Goal: Information Seeking & Learning: Learn about a topic

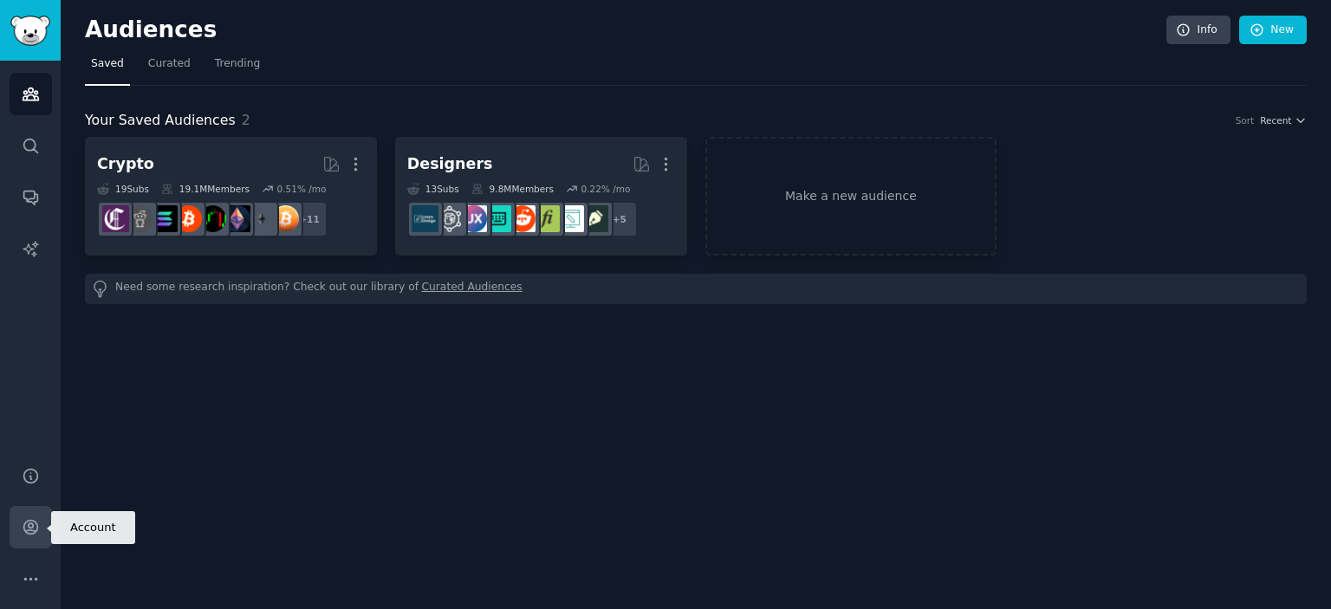
click at [29, 525] on icon "Sidebar" at bounding box center [31, 527] width 18 height 18
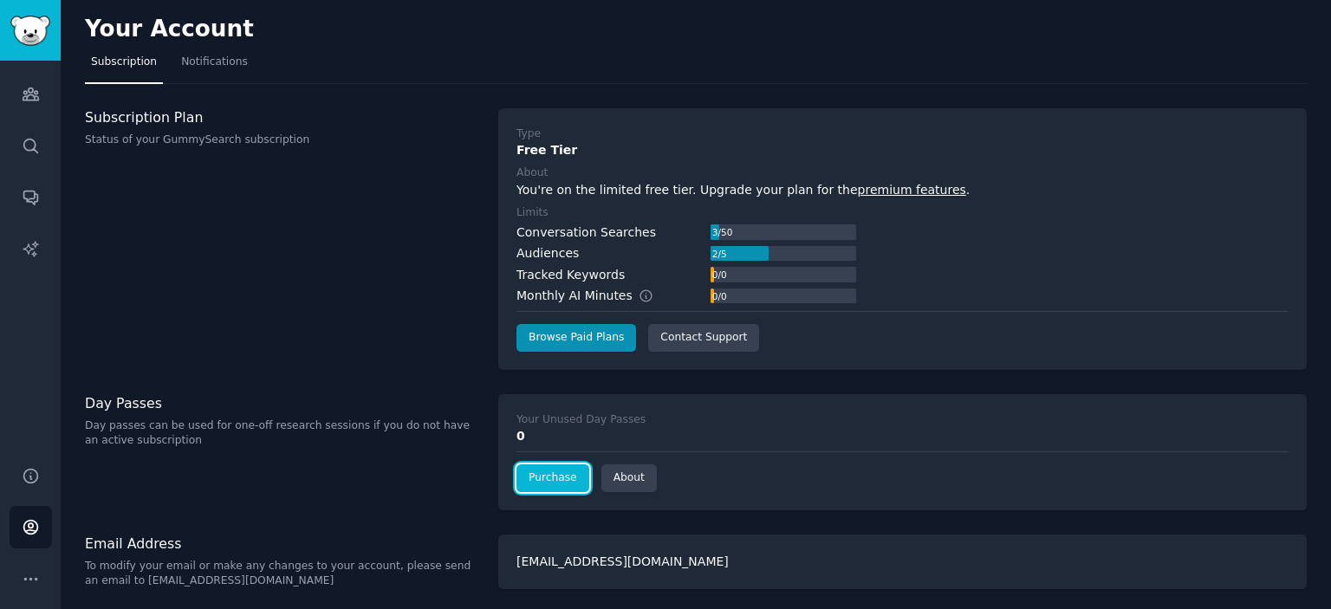
click at [552, 484] on link "Purchase" at bounding box center [553, 479] width 73 height 28
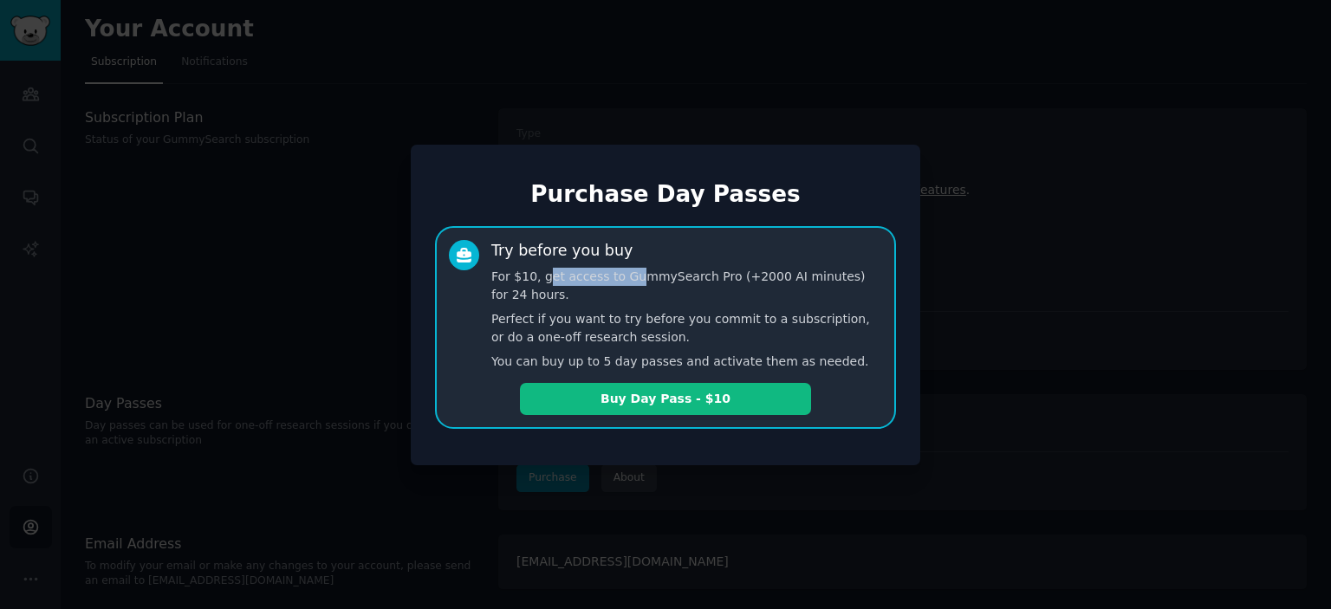
drag, startPoint x: 545, startPoint y: 276, endPoint x: 634, endPoint y: 280, distance: 89.3
click at [634, 280] on p "For $10, get access to GummySearch Pro (+2000 AI minutes) for 24 hours." at bounding box center [686, 286] width 391 height 36
click at [703, 280] on p "For $10, get access to GummySearch Pro (+2000 AI minutes) for 24 hours." at bounding box center [686, 286] width 391 height 36
drag, startPoint x: 543, startPoint y: 276, endPoint x: 647, endPoint y: 279, distance: 104.0
click at [647, 279] on p "For $10, get access to GummySearch Pro (+2000 AI minutes) for 24 hours." at bounding box center [686, 286] width 391 height 36
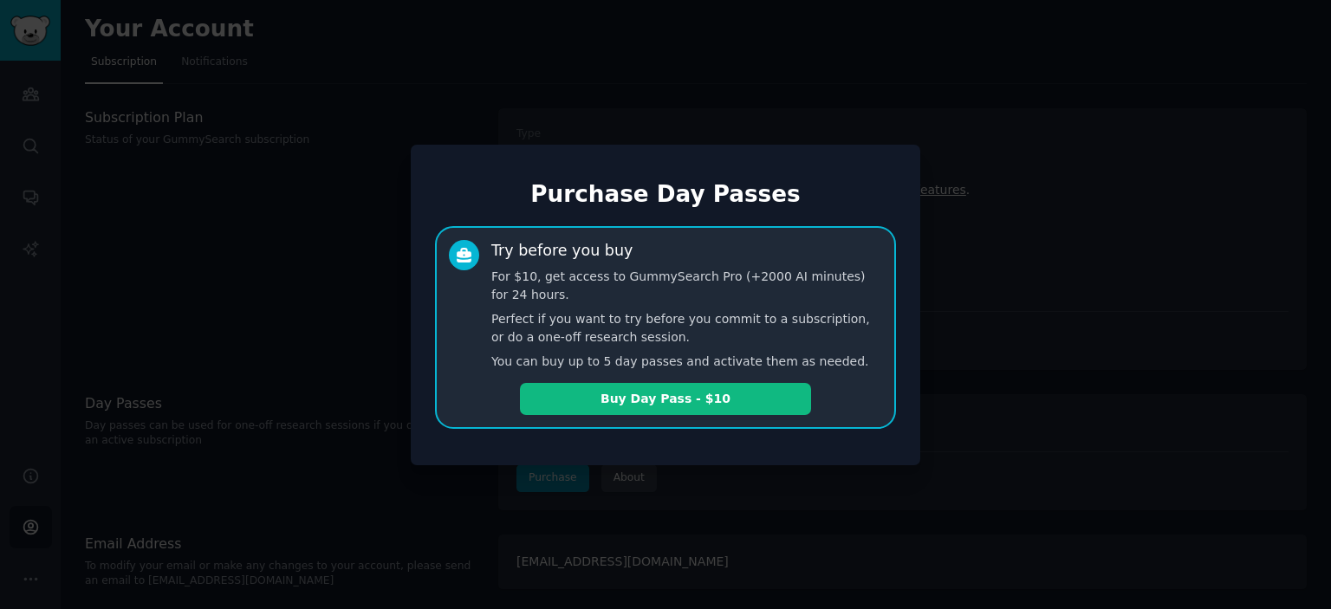
click at [697, 279] on p "For $10, get access to GummySearch Pro (+2000 AI minutes) for 24 hours." at bounding box center [686, 286] width 391 height 36
drag, startPoint x: 568, startPoint y: 276, endPoint x: 728, endPoint y: 280, distance: 160.4
click at [705, 280] on p "For $10, get access to GummySearch Pro (+2000 AI minutes) for 24 hours." at bounding box center [686, 286] width 391 height 36
click at [751, 280] on p "For $10, get access to GummySearch Pro (+2000 AI minutes) for 24 hours." at bounding box center [686, 286] width 391 height 36
click at [504, 322] on p "Perfect if you want to try before you commit to a subscription, or do a one-off…" at bounding box center [686, 328] width 391 height 36
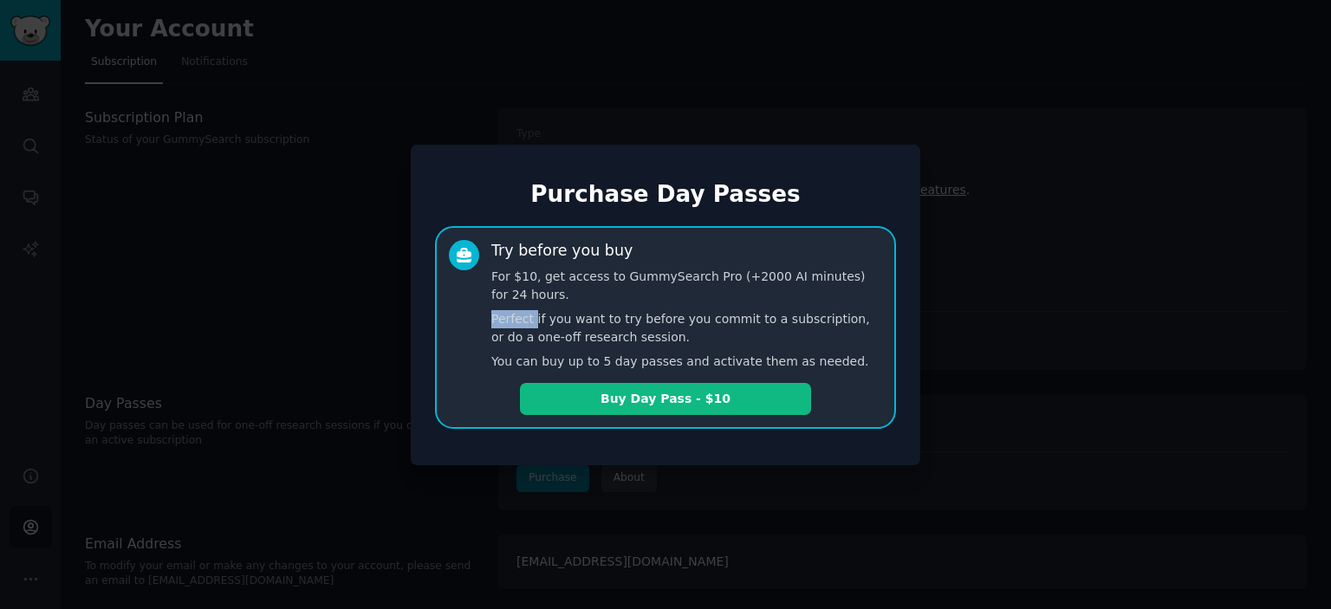
click at [504, 322] on p "Perfect if you want to try before you commit to a subscription, or do a one-off…" at bounding box center [686, 328] width 391 height 36
click at [582, 320] on p "Perfect if you want to try before you commit to a subscription, or do a one-off…" at bounding box center [686, 328] width 391 height 36
drag, startPoint x: 558, startPoint y: 316, endPoint x: 743, endPoint y: 319, distance: 184.6
click at [705, 319] on p "Perfect if you want to try before you commit to a subscription, or do a one-off…" at bounding box center [686, 328] width 391 height 36
click at [743, 319] on p "Perfect if you want to try before you commit to a subscription, or do a one-off…" at bounding box center [686, 328] width 391 height 36
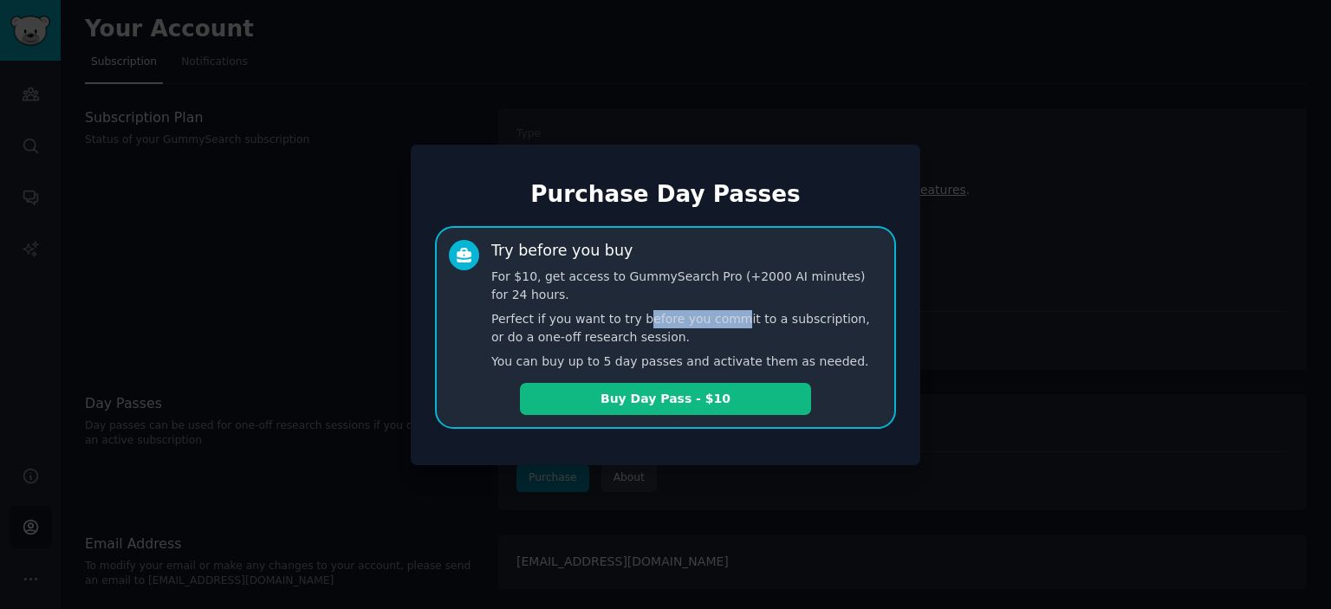
drag, startPoint x: 738, startPoint y: 324, endPoint x: 831, endPoint y: 324, distance: 92.7
click at [752, 324] on p "Perfect if you want to try before you commit to a subscription, or do a one-off…" at bounding box center [686, 328] width 391 height 36
click at [836, 324] on p "Perfect if you want to try before you commit to a subscription, or do a one-off…" at bounding box center [686, 328] width 391 height 36
drag, startPoint x: 516, startPoint y: 341, endPoint x: 710, endPoint y: 338, distance: 194.2
click at [675, 339] on p "Perfect if you want to try before you commit to a subscription, or do a one-off…" at bounding box center [686, 328] width 391 height 36
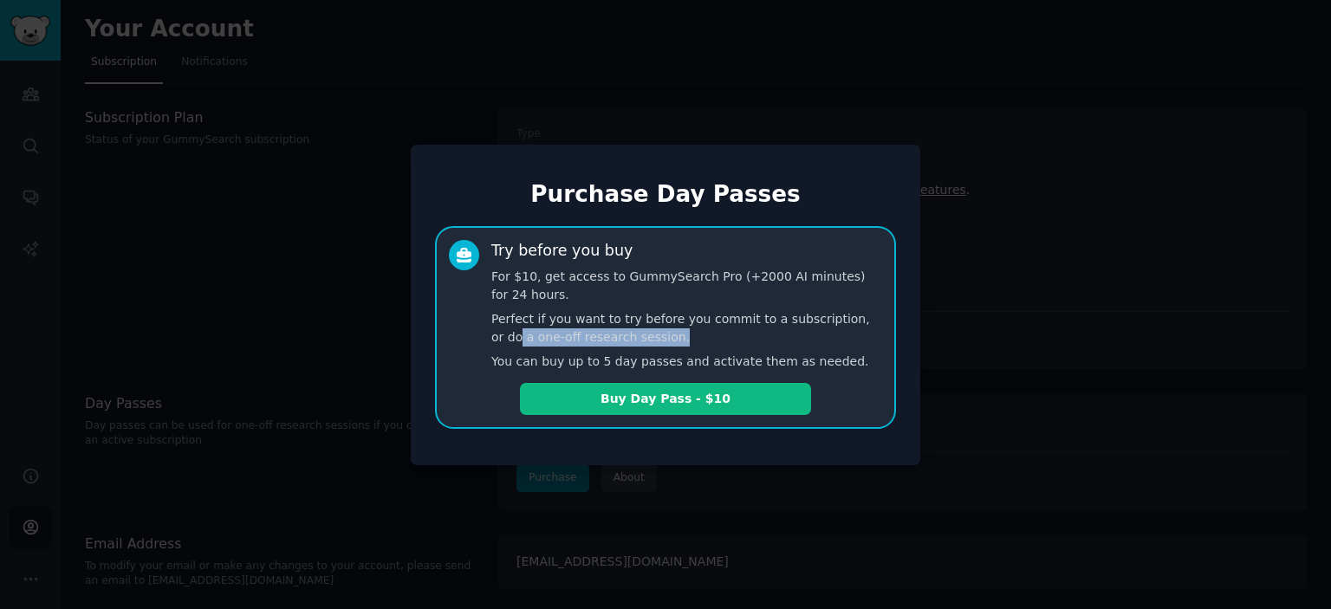
click at [728, 338] on p "Perfect if you want to try before you commit to a subscription, or do a one-off…" at bounding box center [686, 328] width 391 height 36
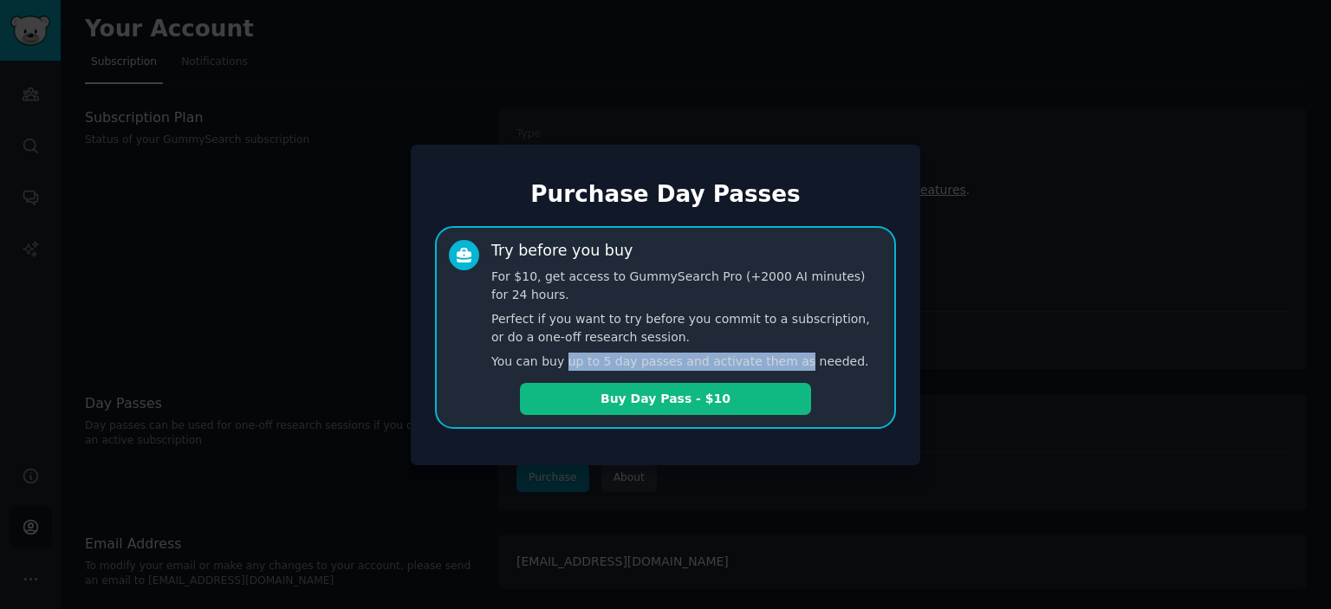
drag, startPoint x: 566, startPoint y: 360, endPoint x: 829, endPoint y: 361, distance: 262.6
click at [801, 362] on p "You can buy up to 5 day passes and activate them as needed." at bounding box center [686, 362] width 391 height 18
click at [861, 360] on p "You can buy up to 5 day passes and activate them as needed." at bounding box center [686, 362] width 391 height 18
click at [1007, 343] on div at bounding box center [665, 304] width 1331 height 609
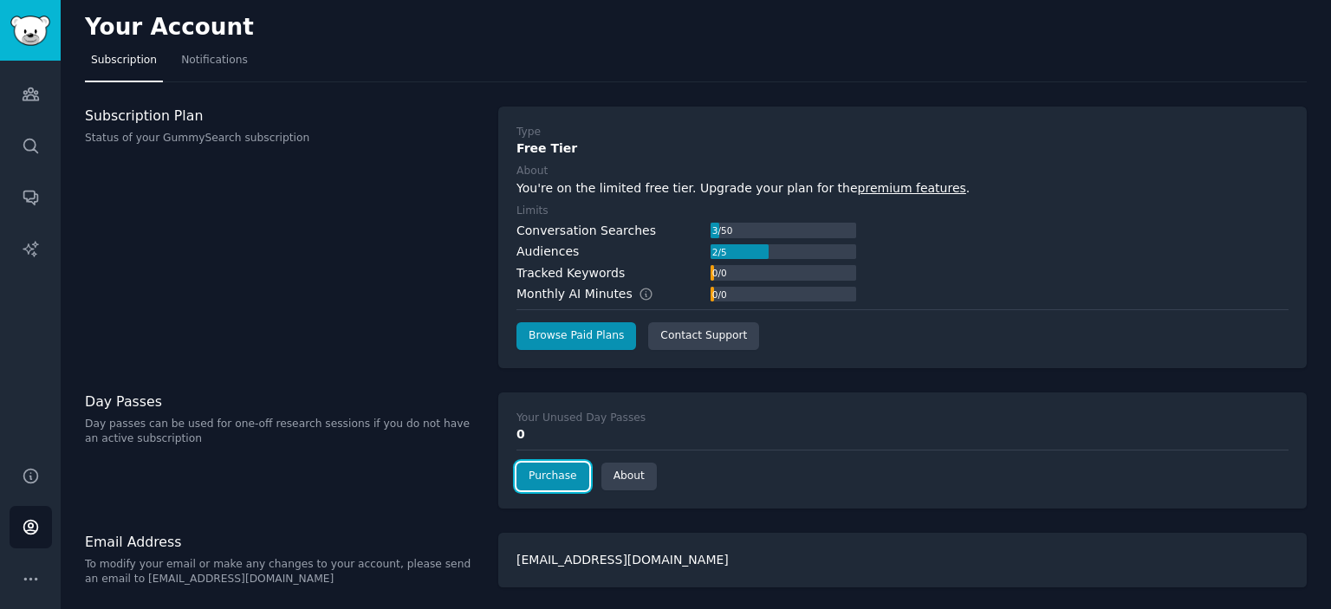
scroll to position [3, 0]
drag, startPoint x: 170, startPoint y: 418, endPoint x: 265, endPoint y: 419, distance: 95.3
click at [263, 419] on p "Day passes can be used for one-off research sessions if you do not have an acti…" at bounding box center [282, 431] width 395 height 30
click at [321, 419] on p "Day passes can be used for one-off research sessions if you do not have an acti…" at bounding box center [282, 431] width 395 height 30
drag, startPoint x: 224, startPoint y: 419, endPoint x: 365, endPoint y: 419, distance: 140.4
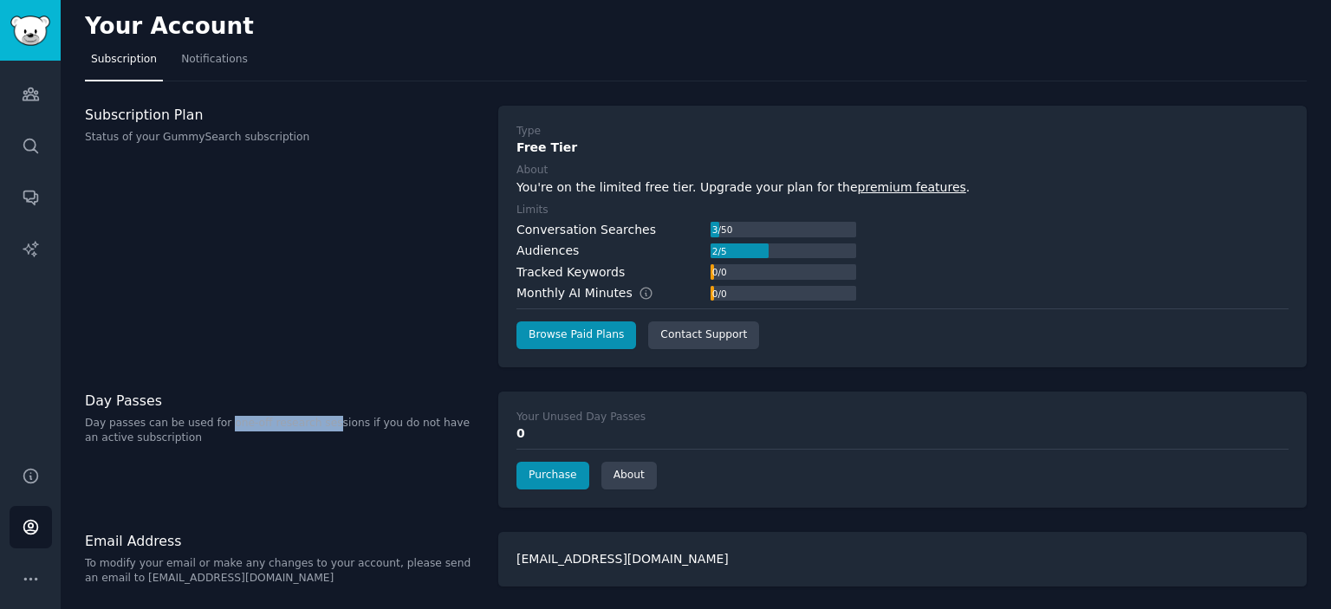
click at [341, 419] on p "Day passes can be used for one-off research sessions if you do not have an acti…" at bounding box center [282, 431] width 395 height 30
click at [368, 419] on p "Day passes can be used for one-off research sessions if you do not have an acti…" at bounding box center [282, 431] width 395 height 30
click at [284, 422] on p "Day passes can be used for one-off research sessions if you do not have an acti…" at bounding box center [282, 431] width 395 height 30
click at [331, 421] on p "Day passes can be used for one-off research sessions if you do not have an acti…" at bounding box center [282, 431] width 395 height 30
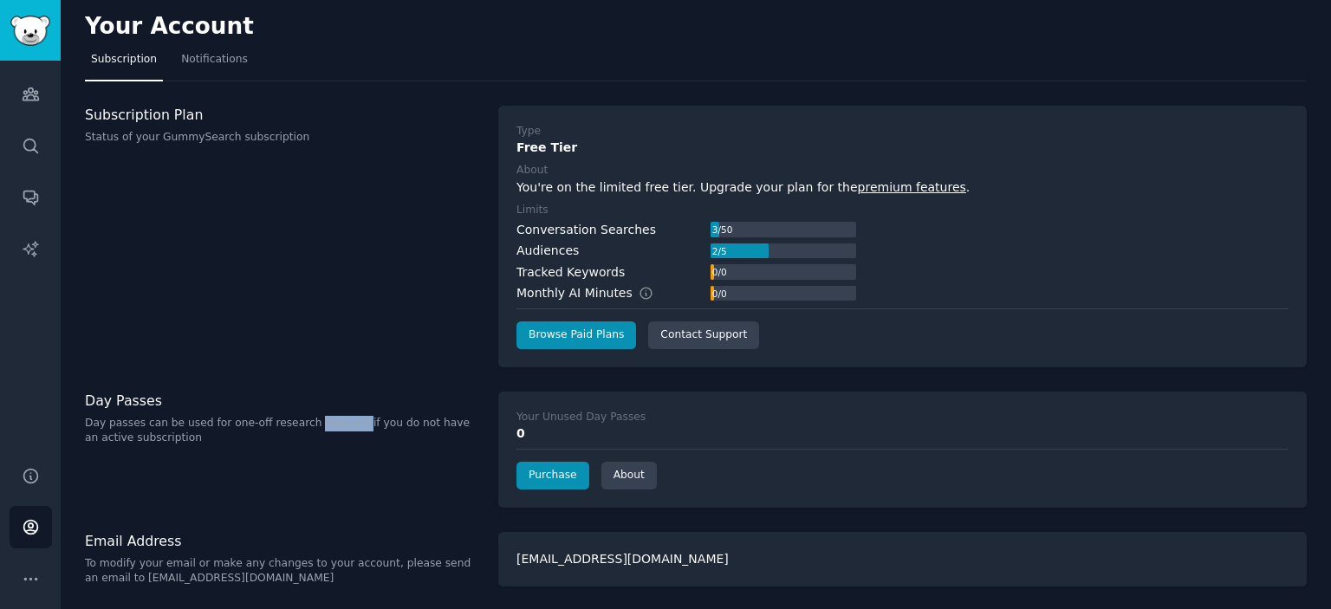
click at [331, 421] on p "Day passes can be used for one-off research sessions if you do not have an acti…" at bounding box center [282, 431] width 395 height 30
click at [370, 422] on p "Day passes can be used for one-off research sessions if you do not have an acti…" at bounding box center [282, 431] width 395 height 30
drag, startPoint x: 159, startPoint y: 429, endPoint x: 301, endPoint y: 427, distance: 141.3
click at [263, 428] on p "Day passes can be used for one-off research sessions if you do not have an acti…" at bounding box center [282, 431] width 395 height 30
click at [301, 427] on p "Day passes can be used for one-off research sessions if you do not have an acti…" at bounding box center [282, 431] width 395 height 30
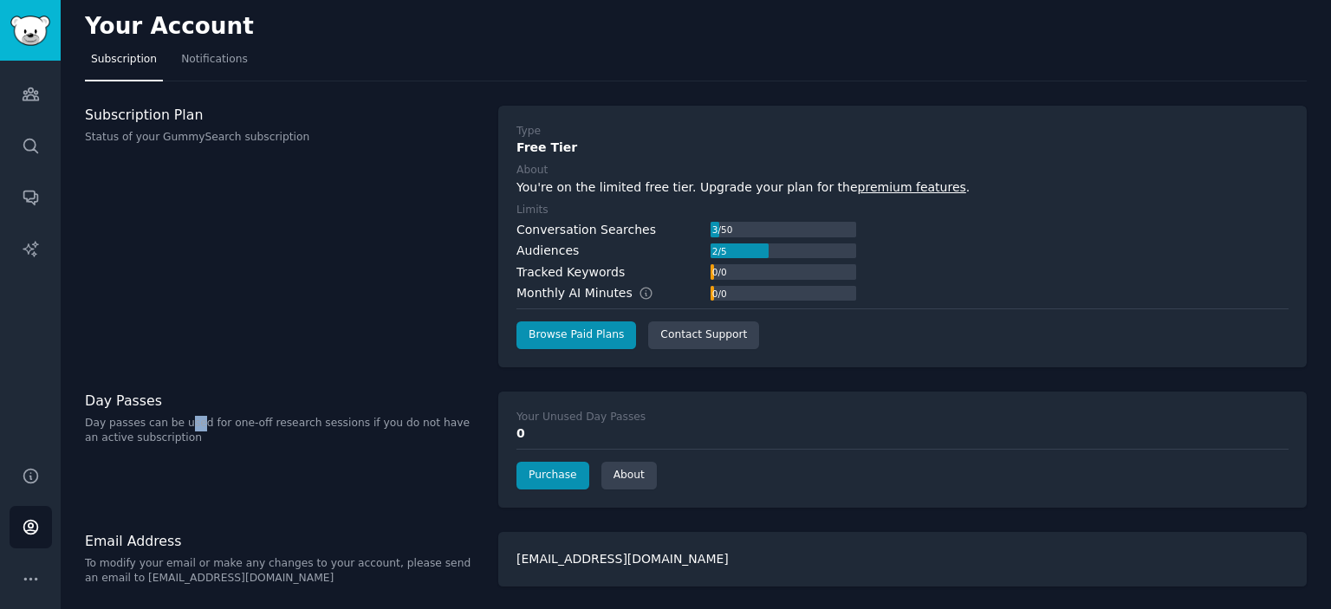
drag, startPoint x: 185, startPoint y: 426, endPoint x: 275, endPoint y: 429, distance: 89.3
click at [237, 426] on p "Day passes can be used for one-off research sessions if you do not have an acti…" at bounding box center [282, 431] width 395 height 30
click at [275, 429] on p "Day passes can be used for one-off research sessions if you do not have an acti…" at bounding box center [282, 431] width 395 height 30
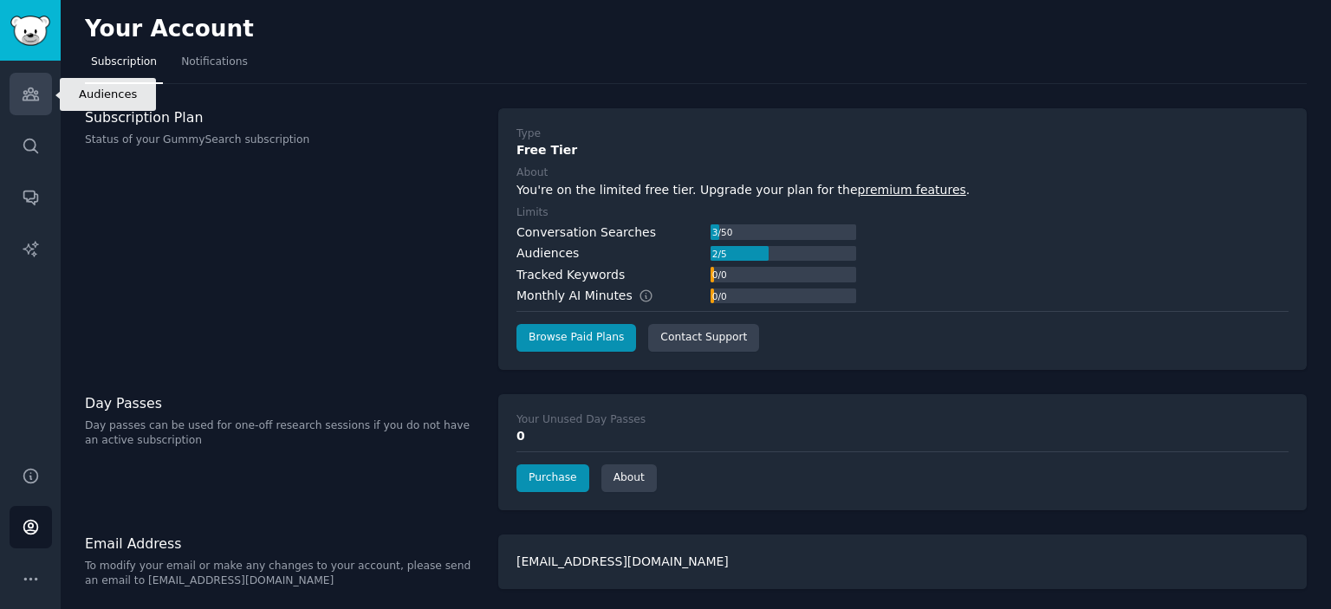
click at [23, 95] on icon "Sidebar" at bounding box center [31, 94] width 18 height 18
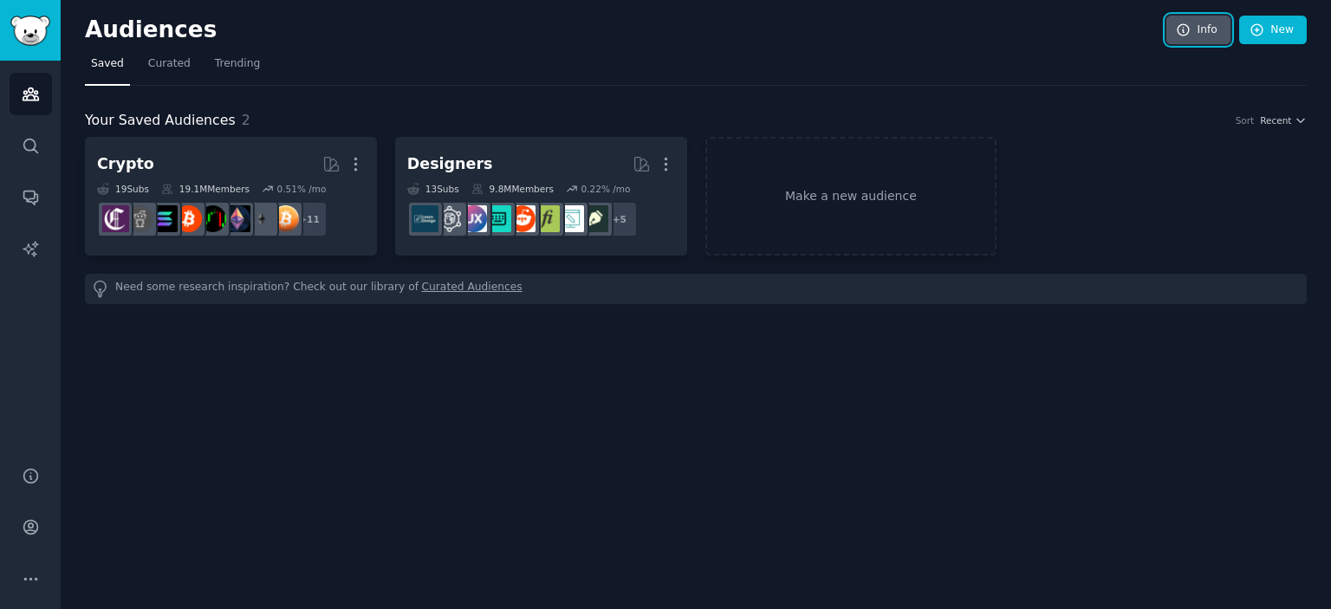
click at [1203, 29] on link "Info" at bounding box center [1199, 30] width 64 height 29
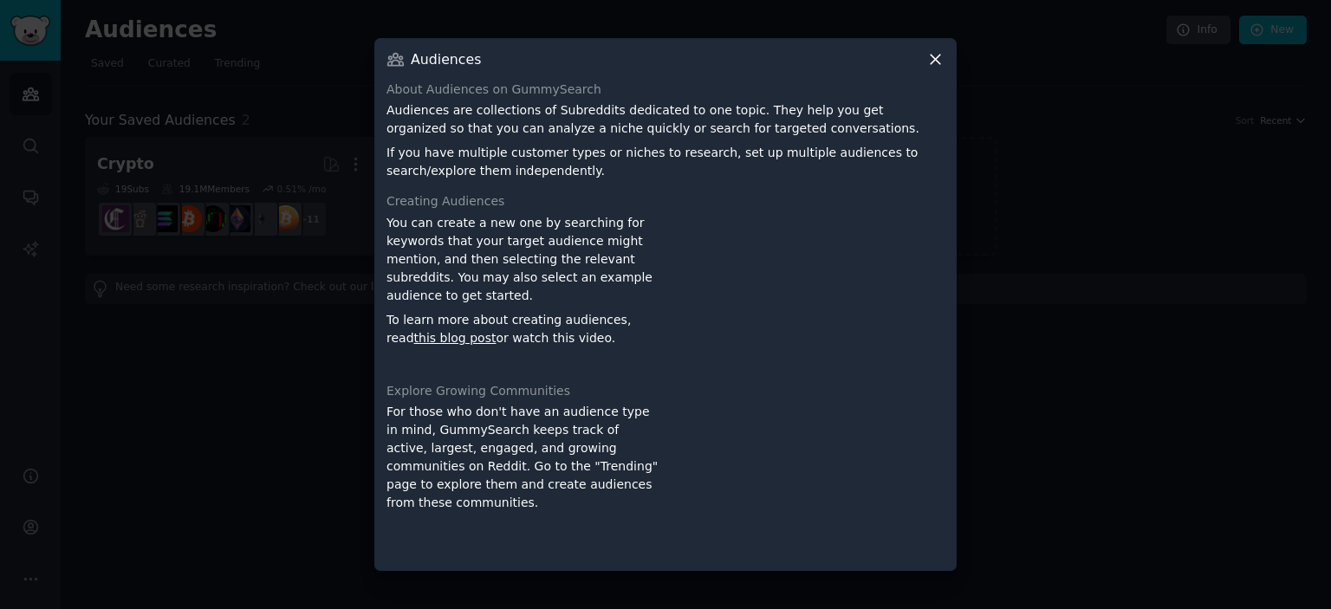
click at [932, 63] on icon at bounding box center [936, 60] width 10 height 10
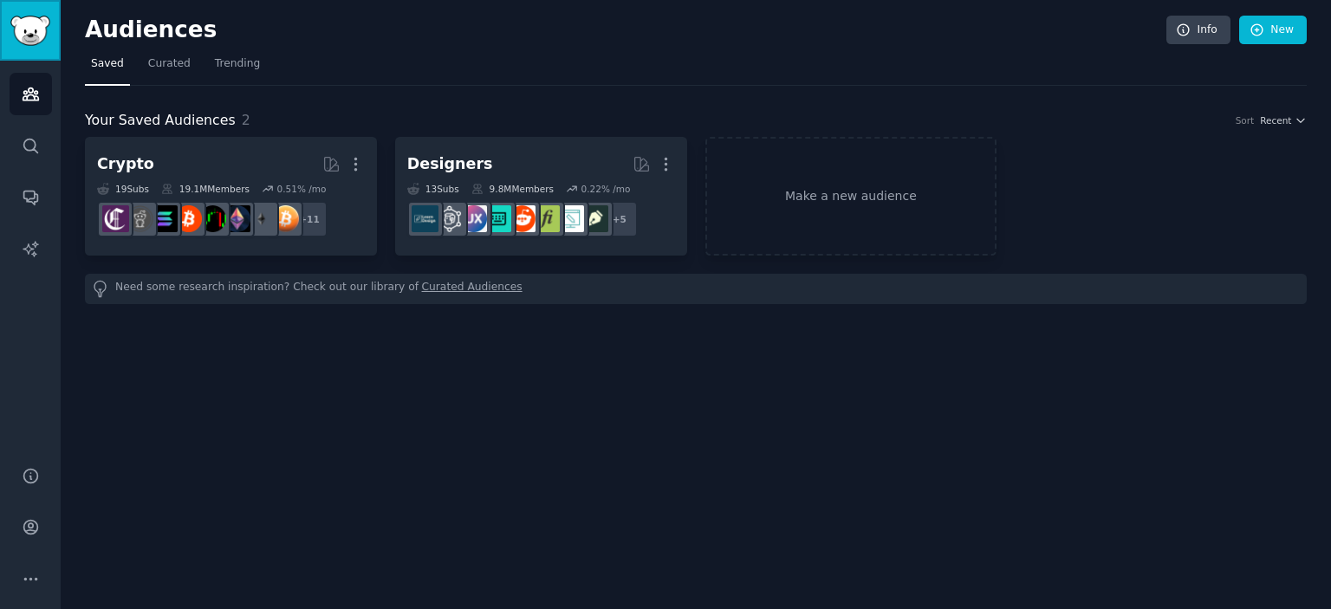
click at [34, 24] on img "Sidebar" at bounding box center [30, 31] width 40 height 30
click at [229, 61] on span "Trending" at bounding box center [237, 64] width 45 height 16
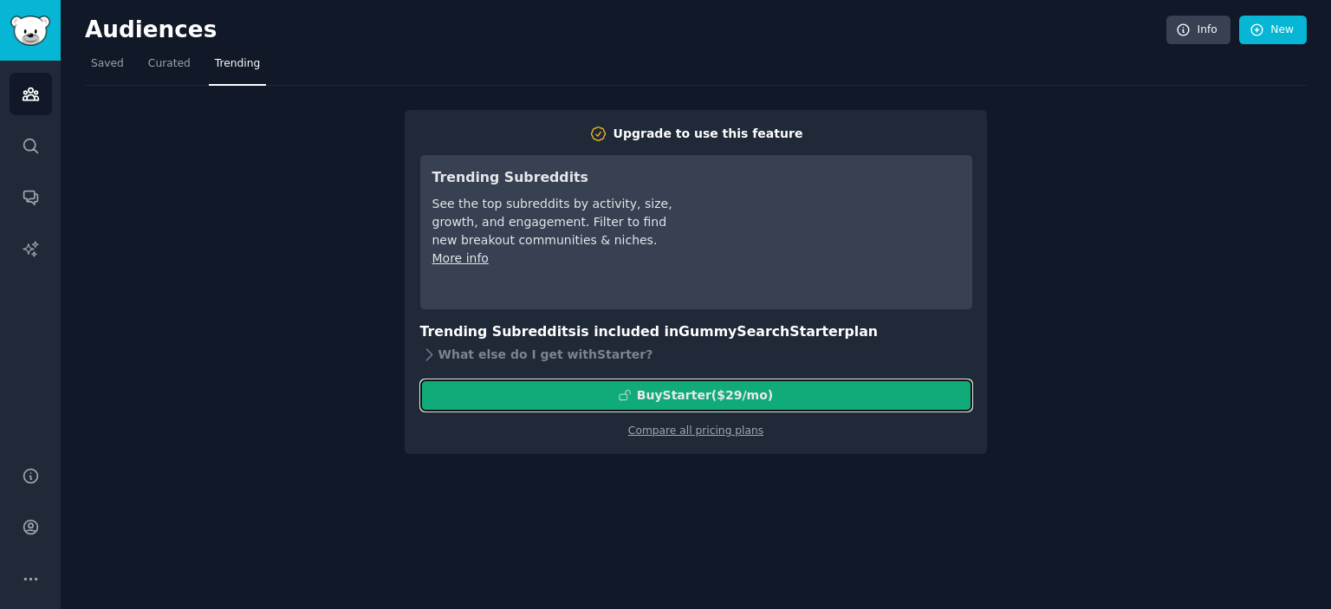
click at [676, 394] on div "Buy Starter ($ 29 /mo )" at bounding box center [705, 396] width 136 height 18
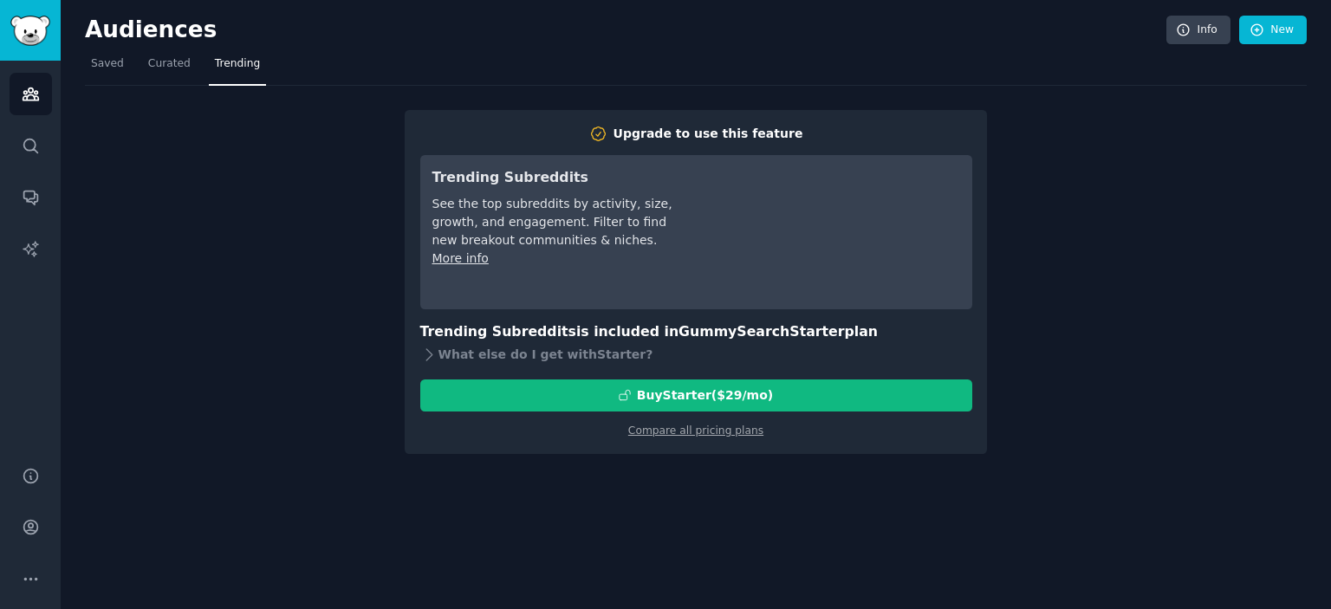
click at [212, 192] on div "Upgrade to use this feature Trending Subreddits See the top subreddits by activ…" at bounding box center [696, 270] width 1222 height 368
click at [153, 72] on link "Curated" at bounding box center [169, 68] width 55 height 36
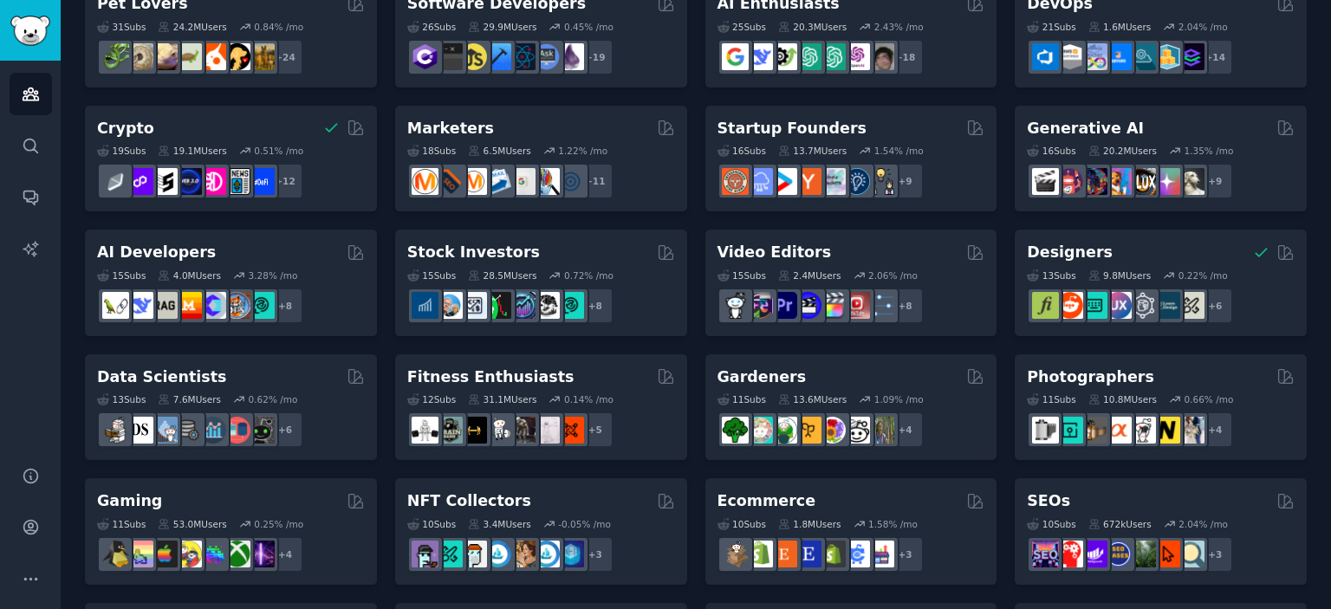
scroll to position [173, 0]
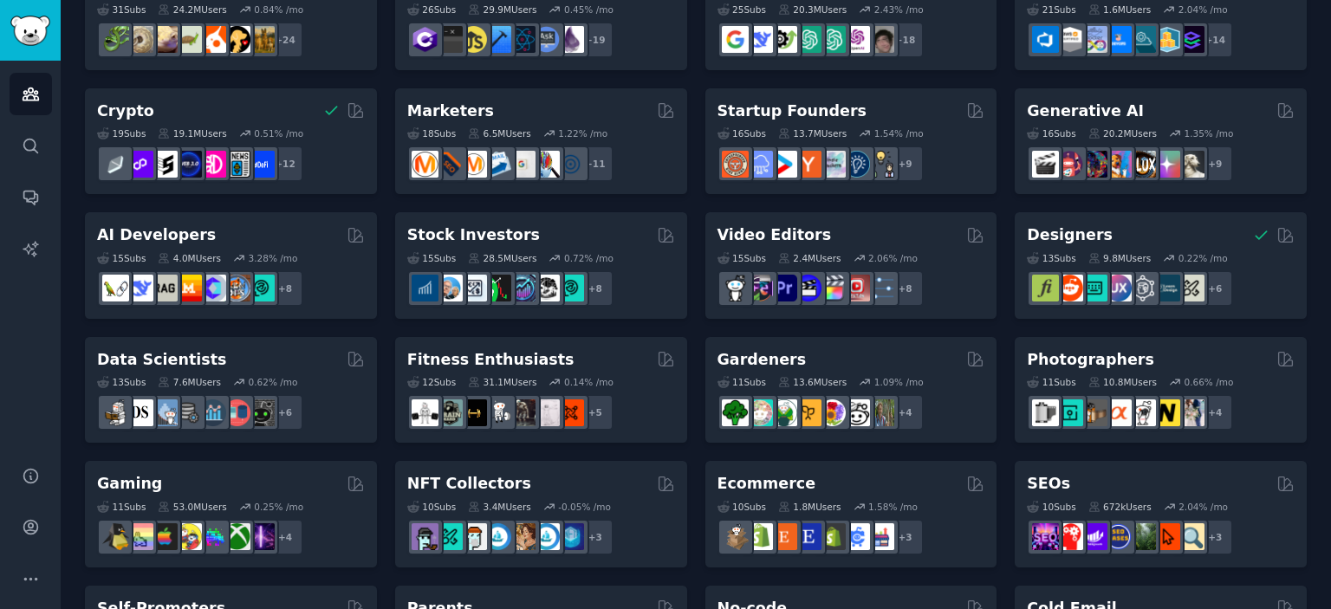
click at [697, 296] on div "Pet Lovers 31 Sub s 24.2M Users 0.84 % /mo + 24 Software Developers 26 Sub s 29…" at bounding box center [696, 577] width 1222 height 1226
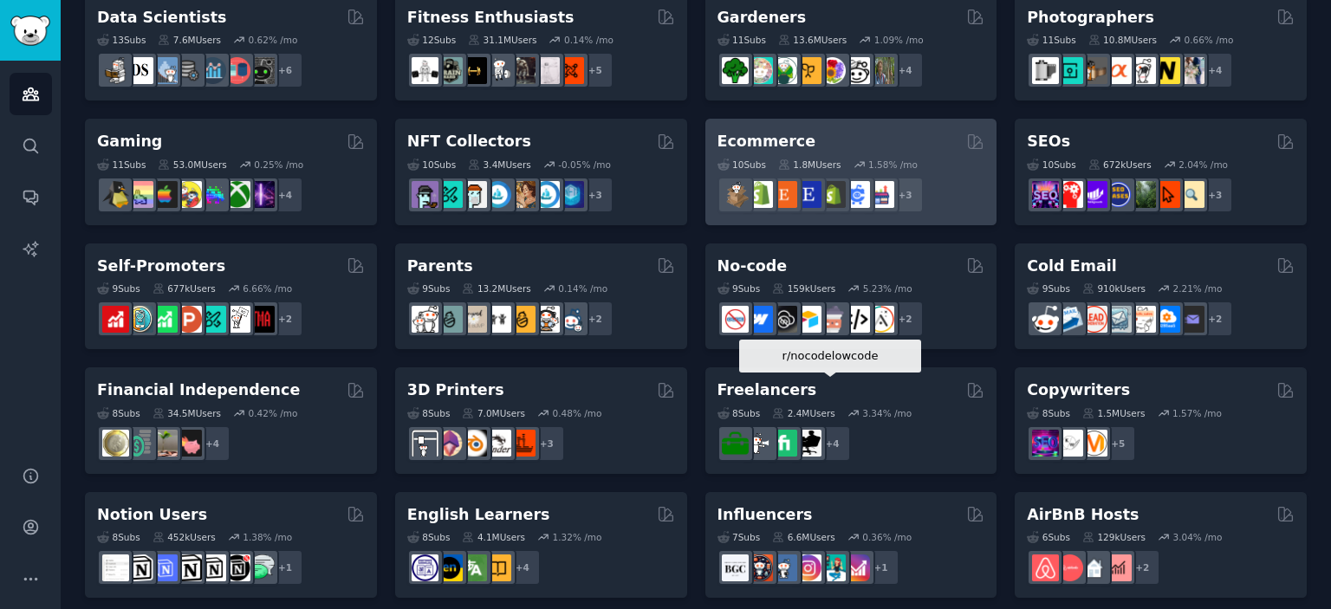
scroll to position [520, 0]
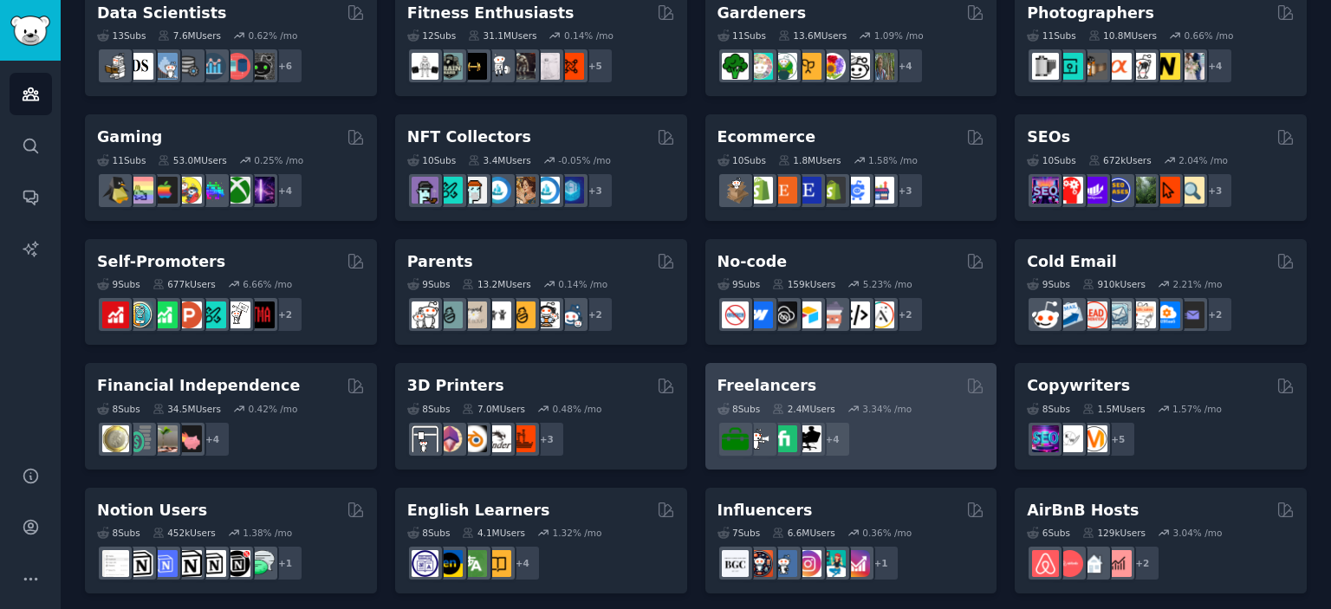
click at [802, 383] on div "Freelancers" at bounding box center [852, 386] width 268 height 22
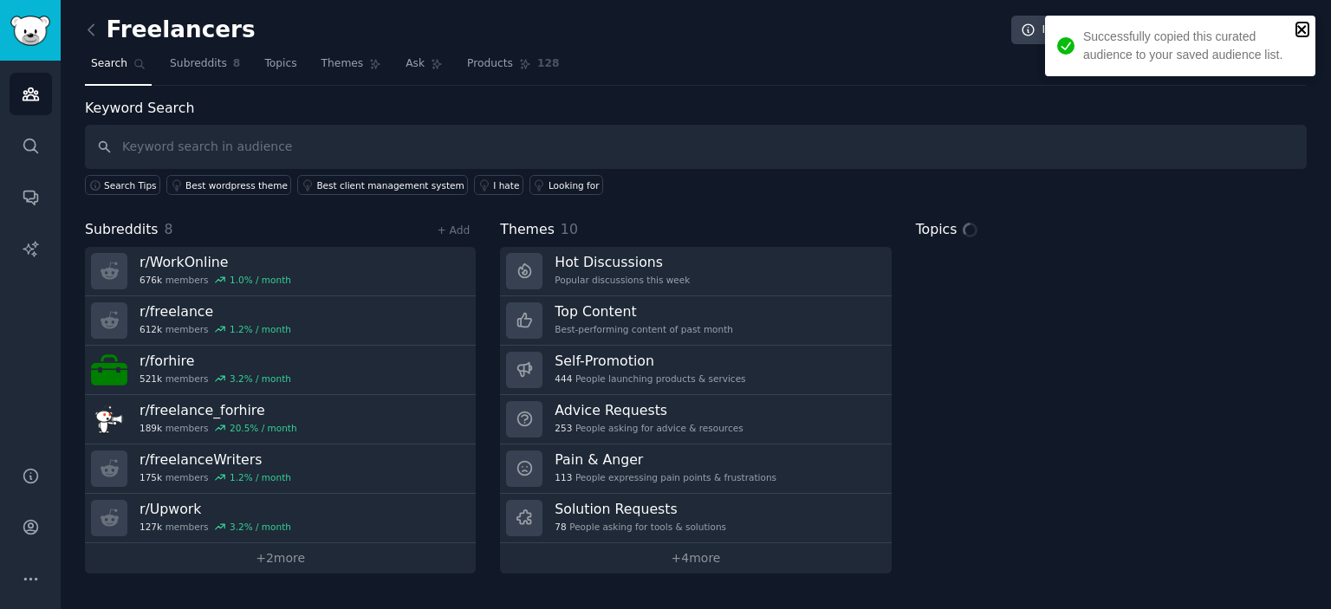
click at [1297, 28] on icon "close" at bounding box center [1303, 30] width 12 height 14
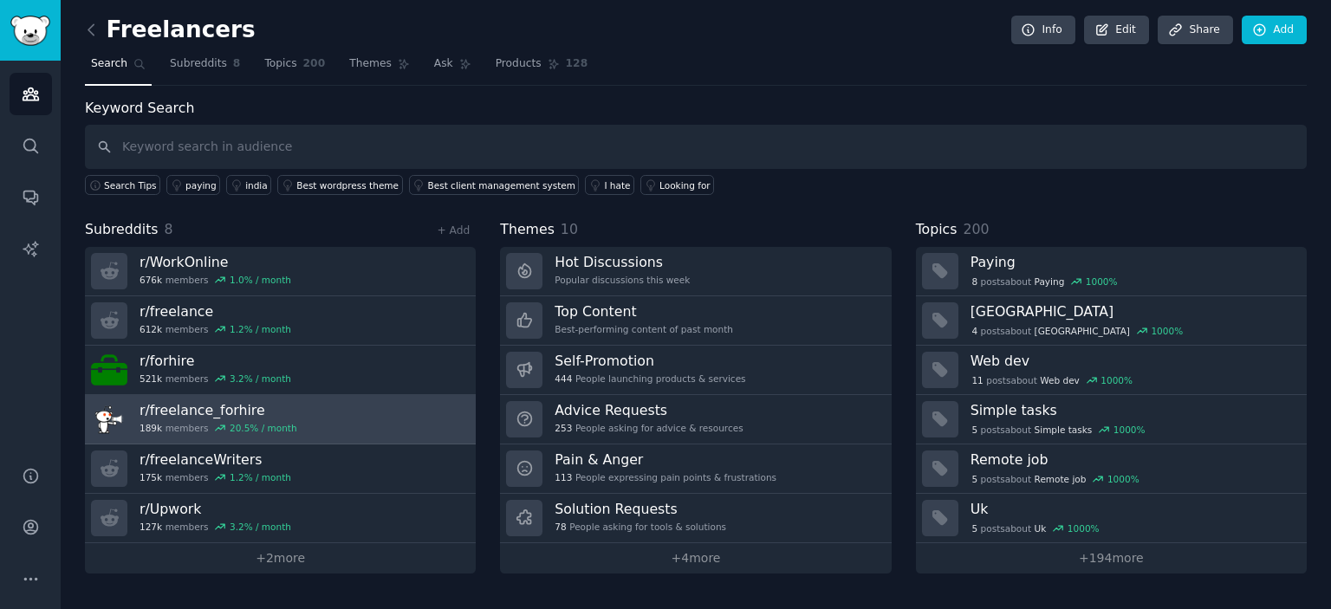
click at [270, 422] on div "20.5 % / month" at bounding box center [264, 428] width 68 height 12
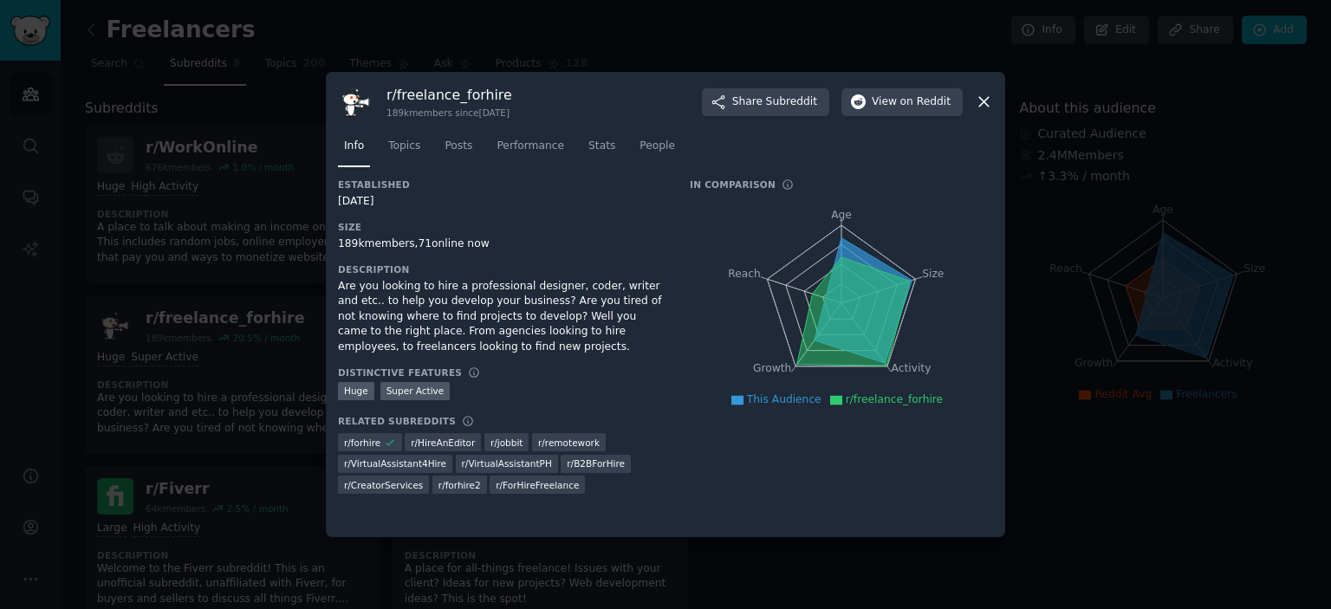
click at [989, 102] on icon at bounding box center [984, 102] width 18 height 18
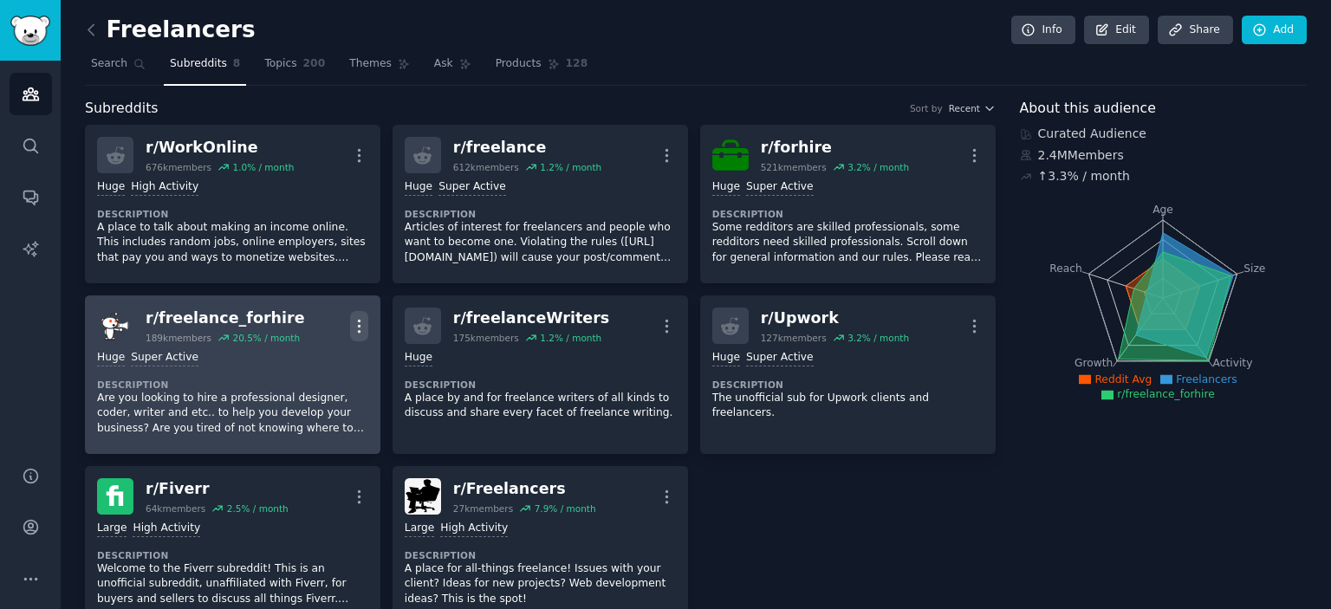
click at [356, 322] on icon "button" at bounding box center [359, 326] width 18 height 18
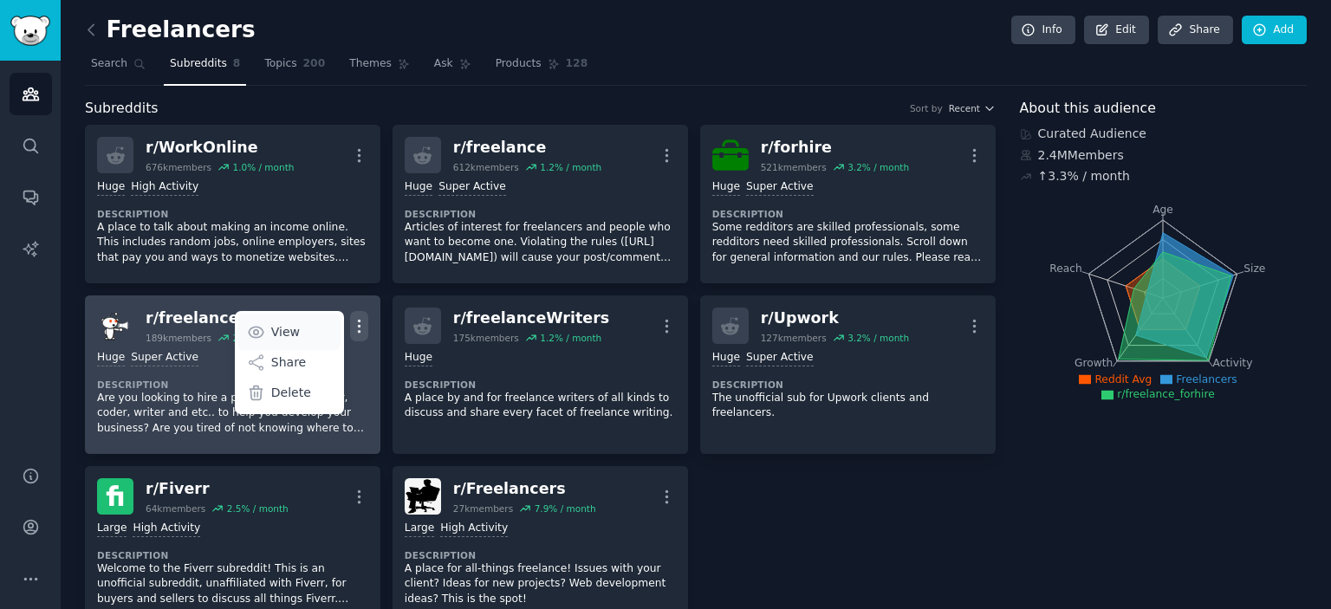
click at [288, 328] on p "View" at bounding box center [285, 332] width 29 height 18
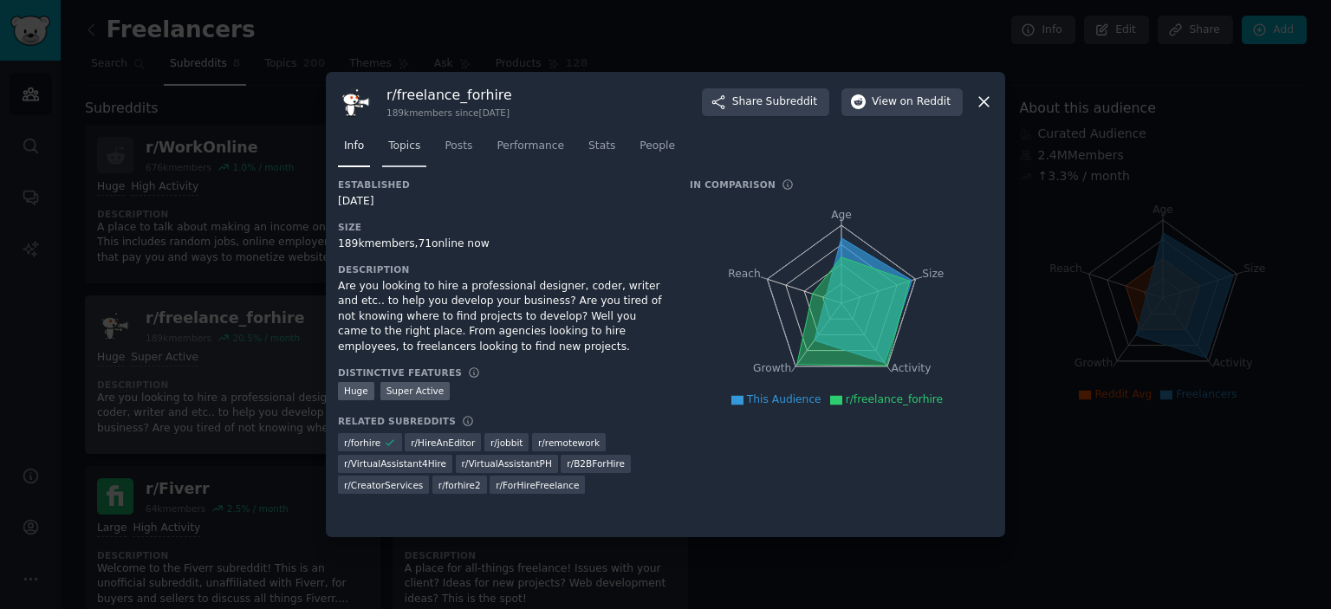
click at [406, 152] on span "Topics" at bounding box center [404, 147] width 32 height 16
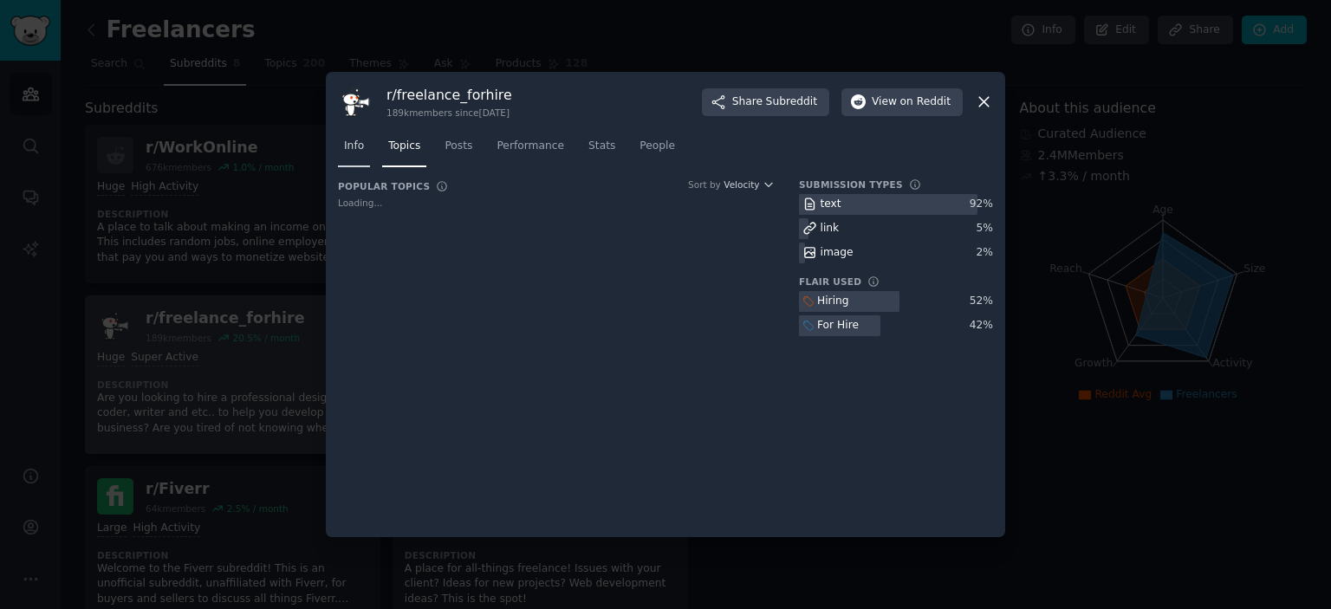
click at [344, 153] on span "Info" at bounding box center [354, 147] width 20 height 16
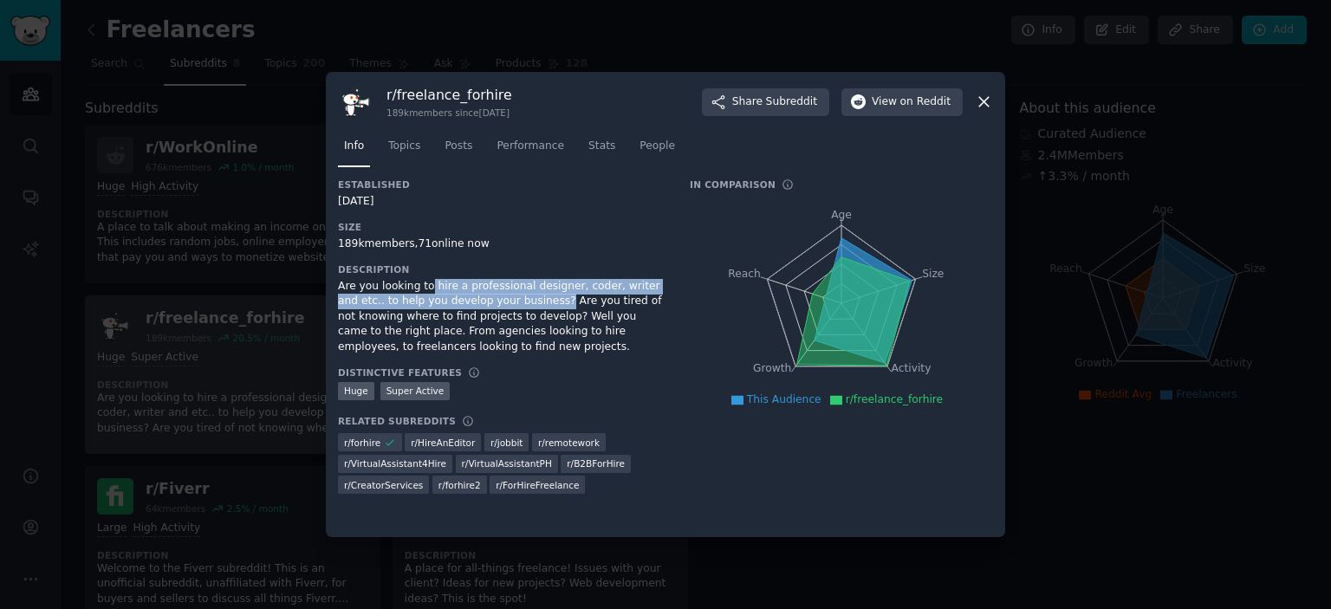
drag, startPoint x: 430, startPoint y: 285, endPoint x: 564, endPoint y: 295, distance: 134.7
click at [564, 295] on div "Are you looking to hire a professional designer, coder, writer and etc.. to hel…" at bounding box center [502, 317] width 328 height 76
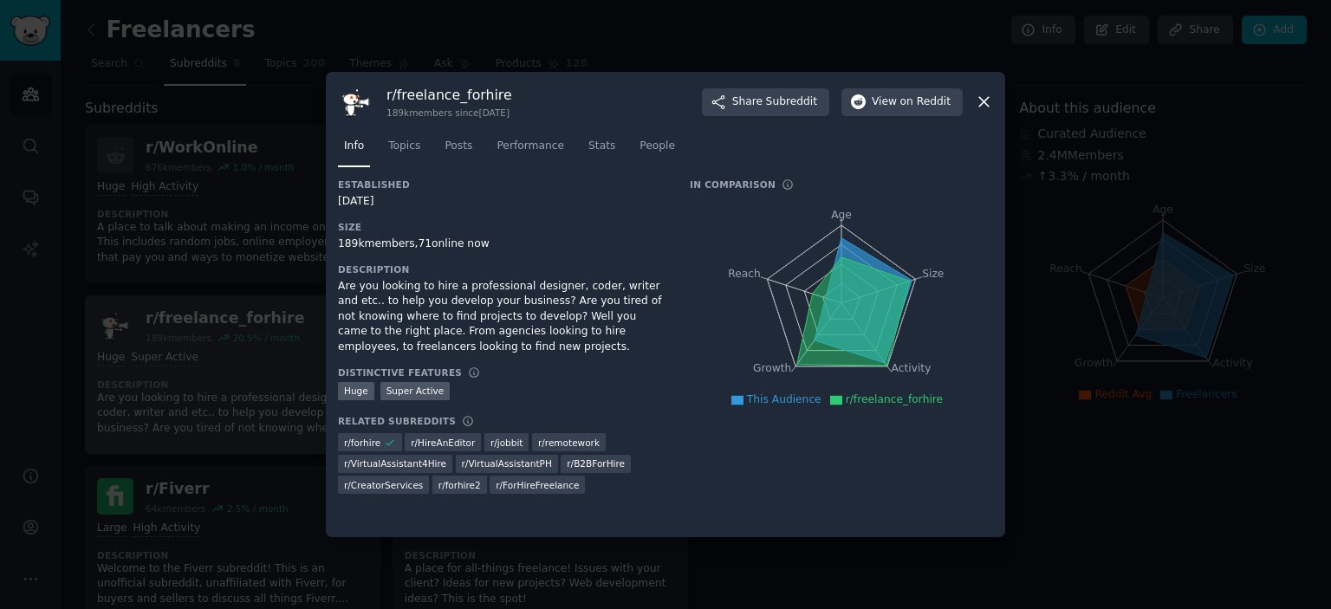
click at [588, 295] on div "Are you looking to hire a professional designer, coder, writer and etc.. to hel…" at bounding box center [502, 317] width 328 height 76
drag, startPoint x: 368, startPoint y: 302, endPoint x: 496, endPoint y: 304, distance: 127.4
click at [493, 304] on div "Are you looking to hire a professional designer, coder, writer and etc.. to hel…" at bounding box center [502, 317] width 328 height 76
click at [517, 304] on div "Are you looking to hire a professional designer, coder, writer and etc.. to hel…" at bounding box center [502, 317] width 328 height 76
drag, startPoint x: 393, startPoint y: 298, endPoint x: 530, endPoint y: 301, distance: 136.1
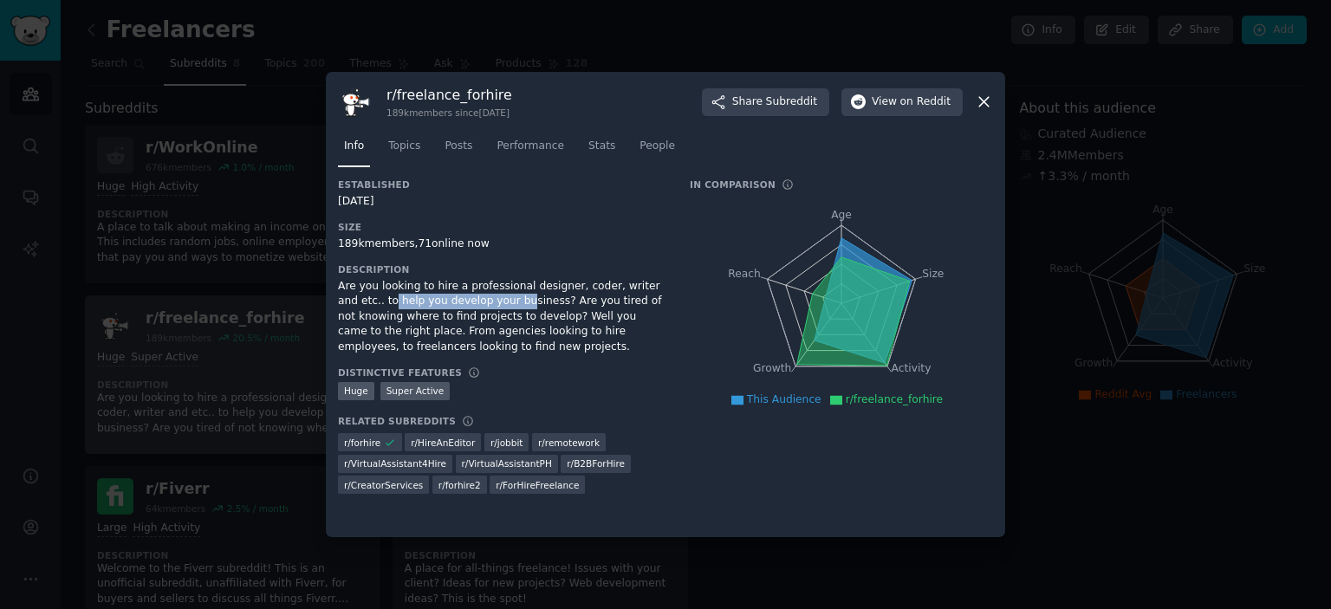
click at [530, 301] on div "Are you looking to hire a professional designer, coder, writer and etc.. to hel…" at bounding box center [502, 317] width 328 height 76
drag, startPoint x: 373, startPoint y: 324, endPoint x: 432, endPoint y: 325, distance: 58.9
click at [432, 325] on div "Are you looking to hire a professional designer, coder, writer and etc.. to hel…" at bounding box center [502, 317] width 328 height 76
click at [499, 324] on div "Are you looking to hire a professional designer, coder, writer and etc.. to hel…" at bounding box center [502, 317] width 328 height 76
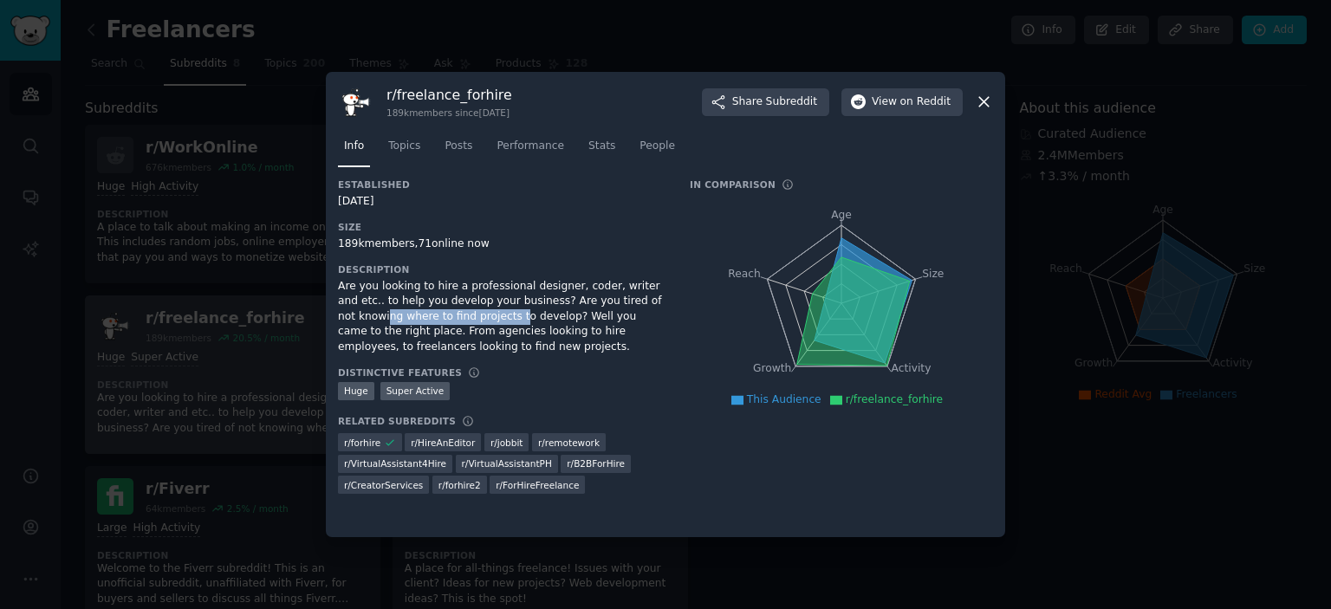
drag, startPoint x: 398, startPoint y: 322, endPoint x: 532, endPoint y: 322, distance: 134.3
click at [527, 322] on div "Are you looking to hire a professional designer, coder, writer and etc.. to hel…" at bounding box center [502, 317] width 328 height 76
click at [569, 322] on div "Are you looking to hire a professional designer, coder, writer and etc.. to hel…" at bounding box center [502, 317] width 328 height 76
drag, startPoint x: 431, startPoint y: 320, endPoint x: 575, endPoint y: 320, distance: 144.7
click at [575, 320] on div "Are you looking to hire a professional designer, coder, writer and etc.. to hel…" at bounding box center [502, 317] width 328 height 76
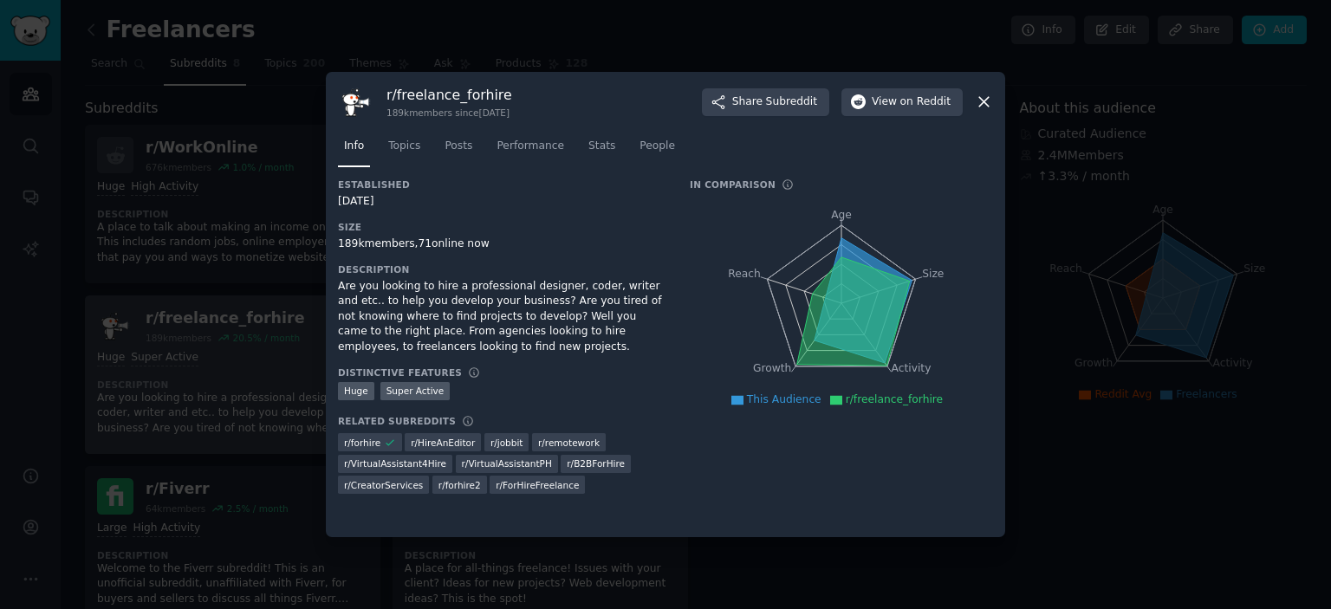
click at [599, 320] on div "Are you looking to hire a professional designer, coder, writer and etc.. to hel…" at bounding box center [502, 317] width 328 height 76
click at [404, 155] on link "Topics" at bounding box center [404, 151] width 44 height 36
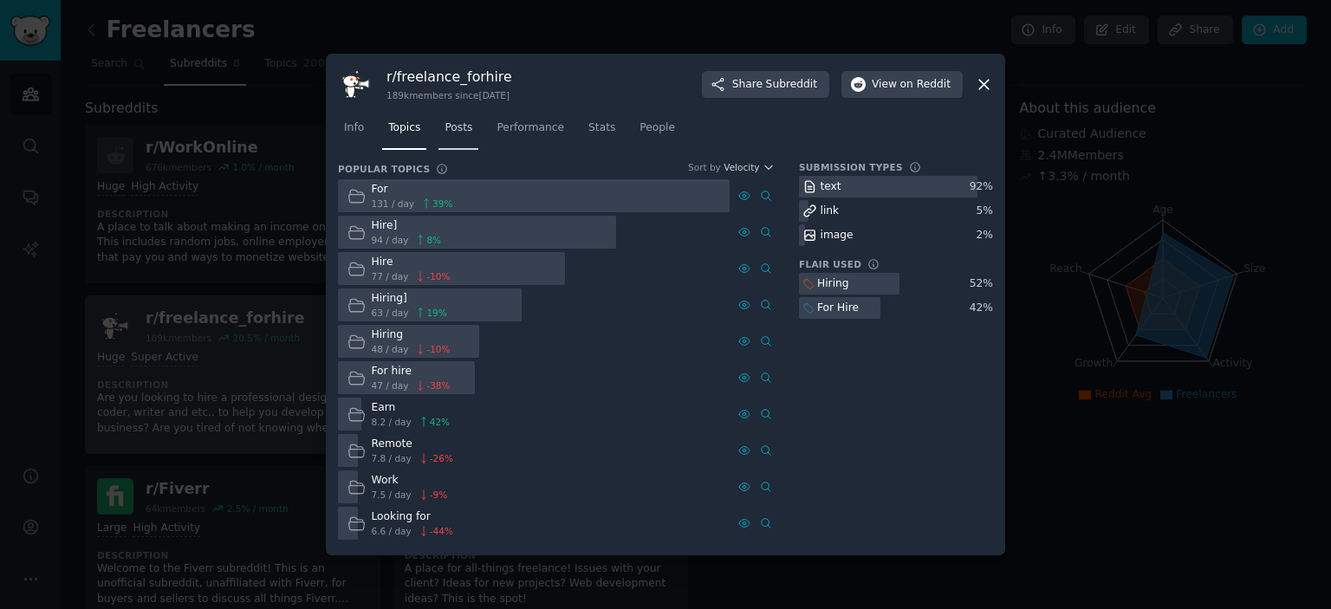
click at [470, 124] on span "Posts" at bounding box center [459, 128] width 28 height 16
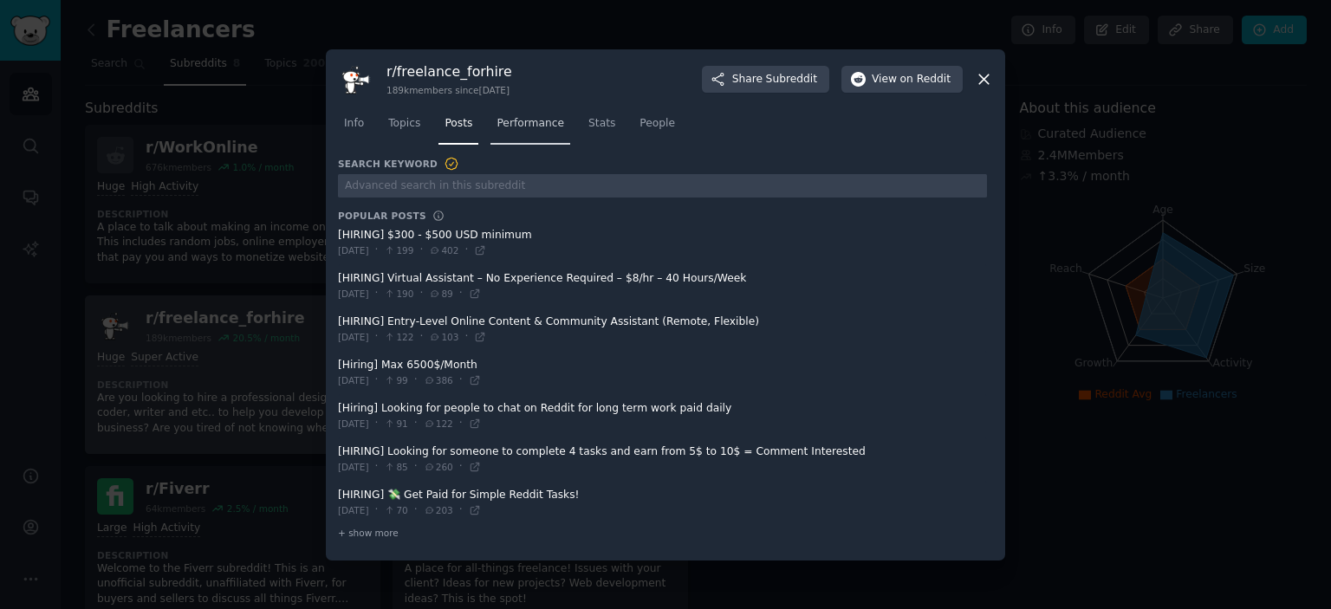
click at [535, 131] on span "Performance" at bounding box center [531, 124] width 68 height 16
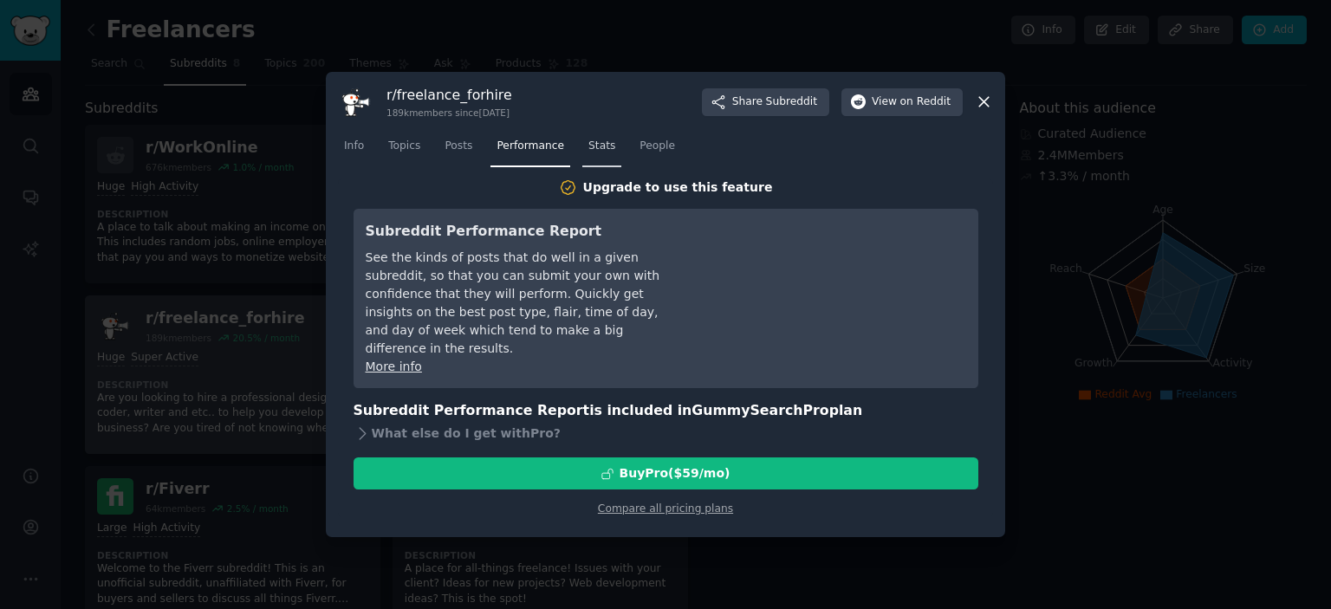
click at [601, 149] on span "Stats" at bounding box center [601, 147] width 27 height 16
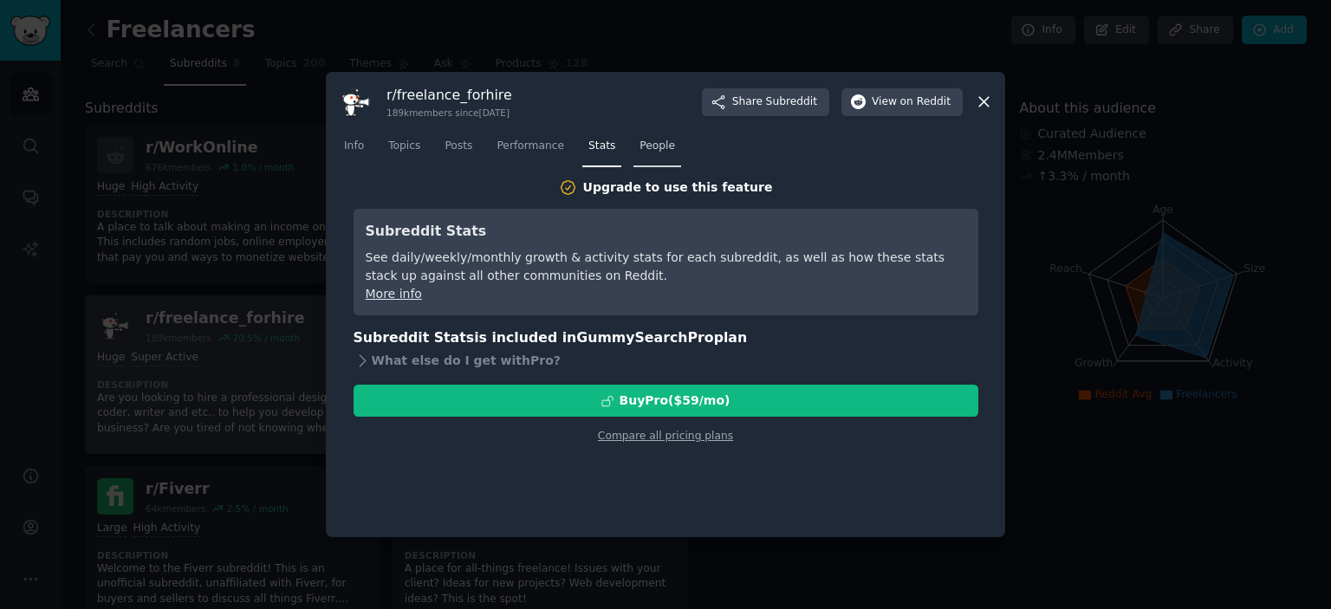
click at [666, 147] on span "People" at bounding box center [658, 147] width 36 height 16
click at [987, 96] on icon at bounding box center [984, 102] width 18 height 18
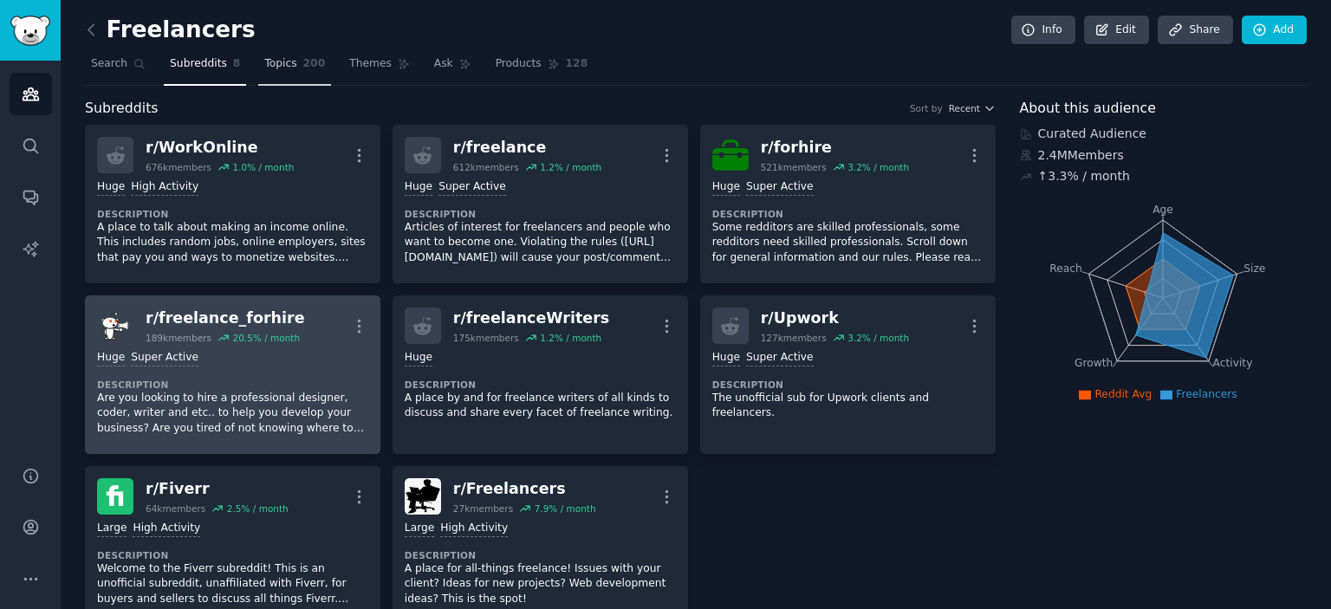
click at [264, 69] on span "Topics" at bounding box center [280, 64] width 32 height 16
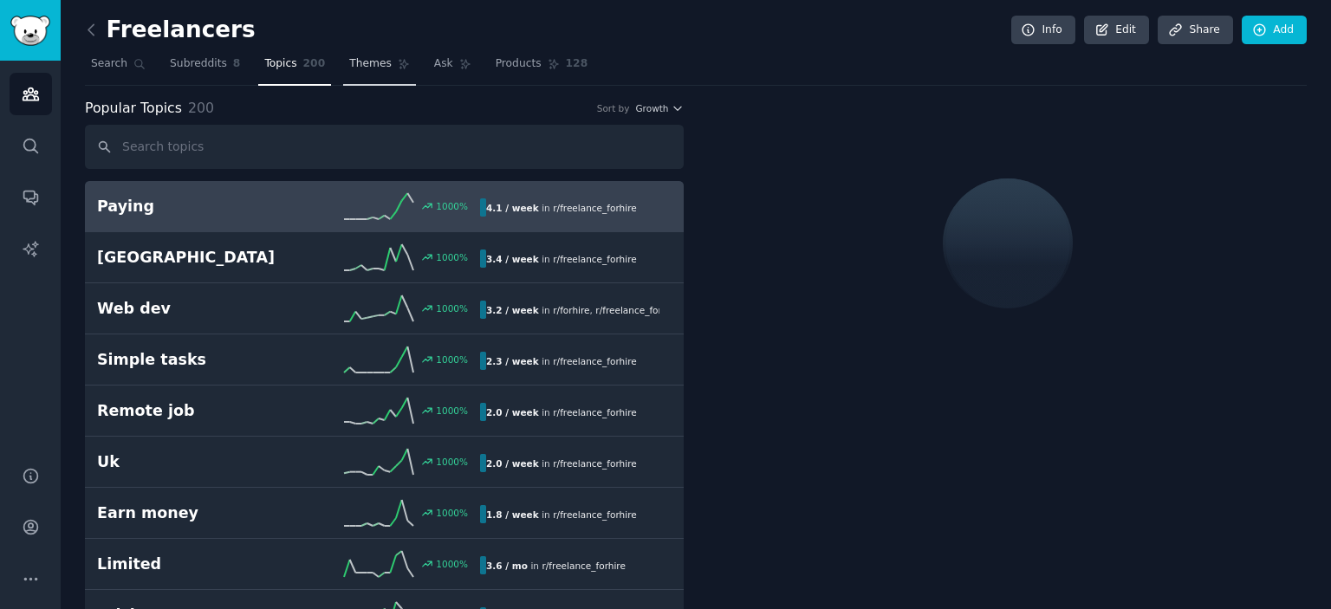
click at [358, 68] on span "Themes" at bounding box center [370, 64] width 42 height 16
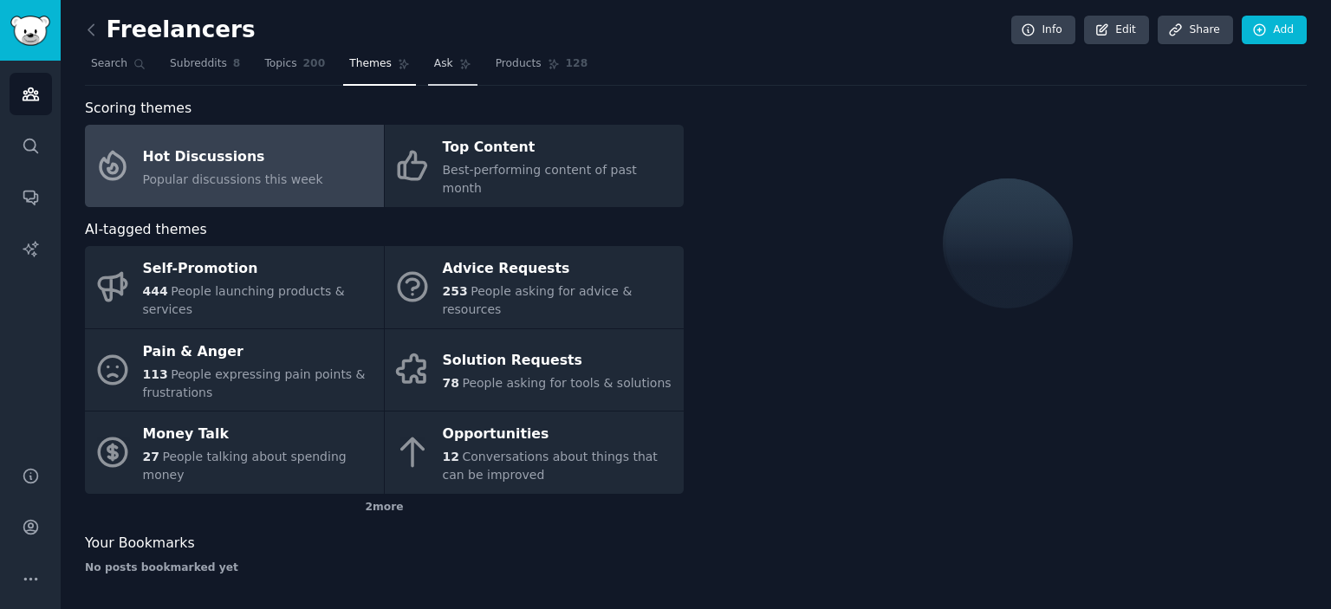
click at [439, 68] on span "Ask" at bounding box center [443, 64] width 19 height 16
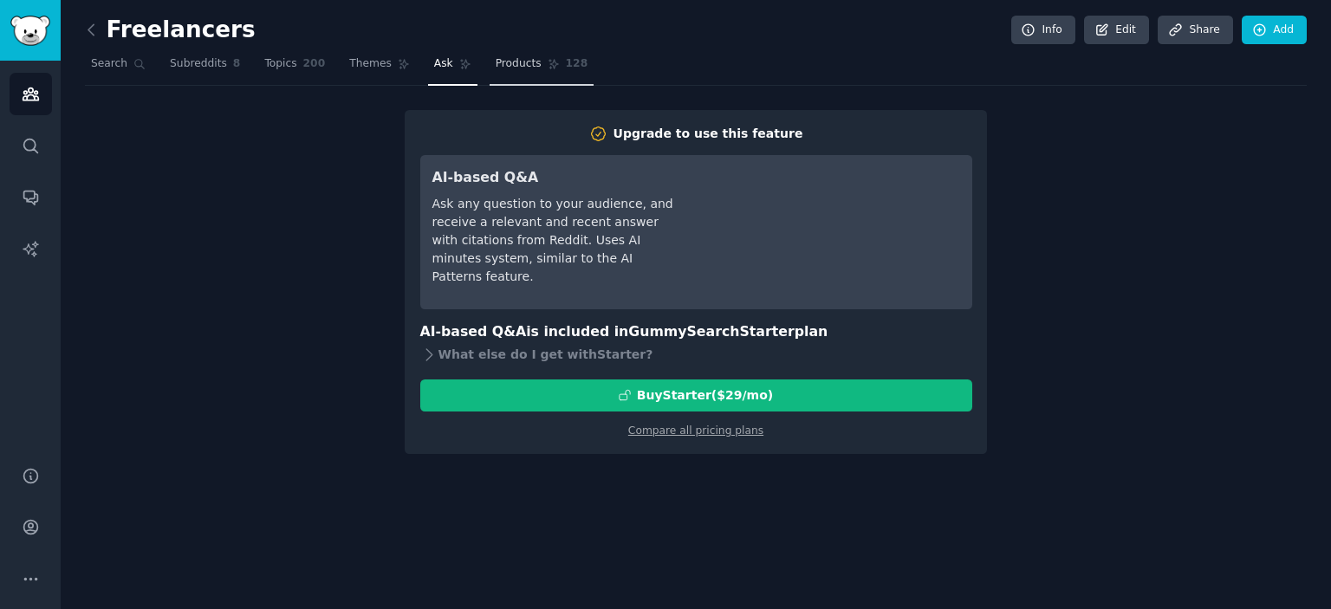
click at [502, 72] on link "Products 128" at bounding box center [542, 68] width 104 height 36
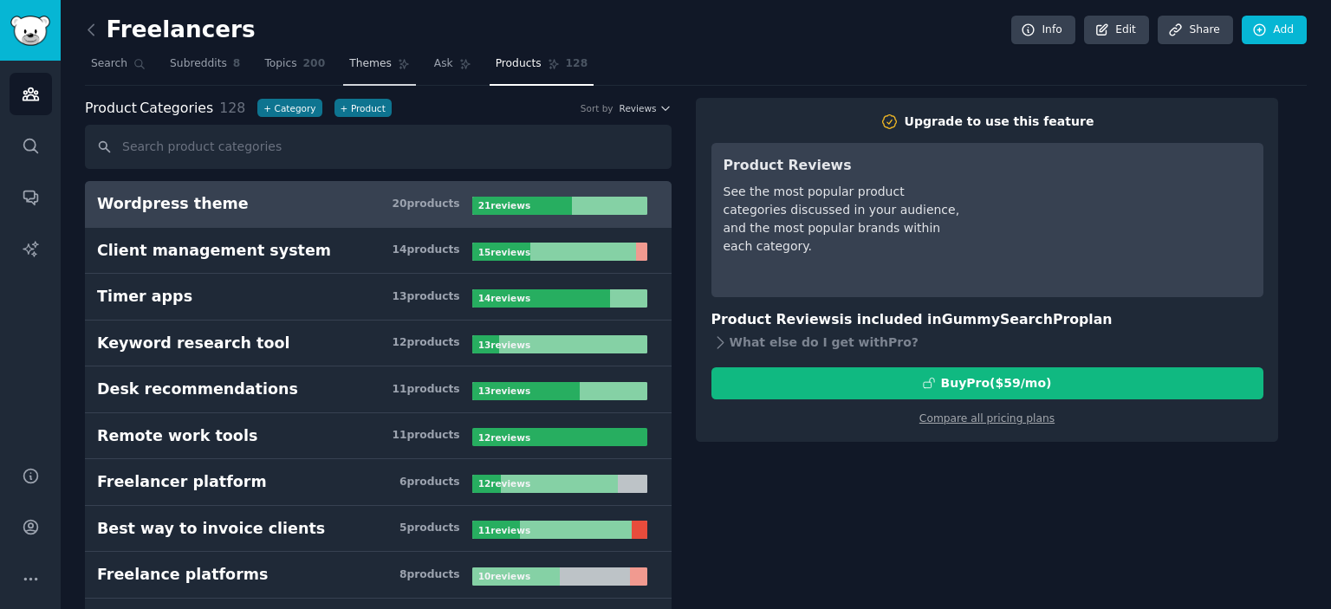
click at [353, 67] on span "Themes" at bounding box center [370, 64] width 42 height 16
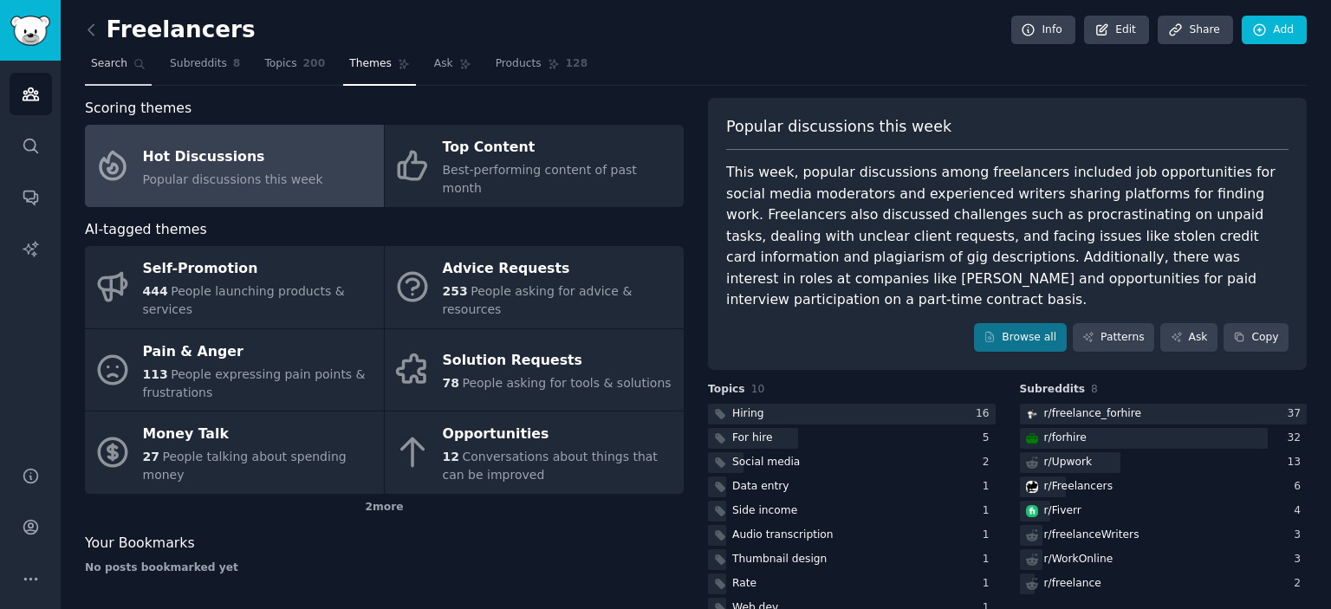
click at [112, 62] on span "Search" at bounding box center [109, 64] width 36 height 16
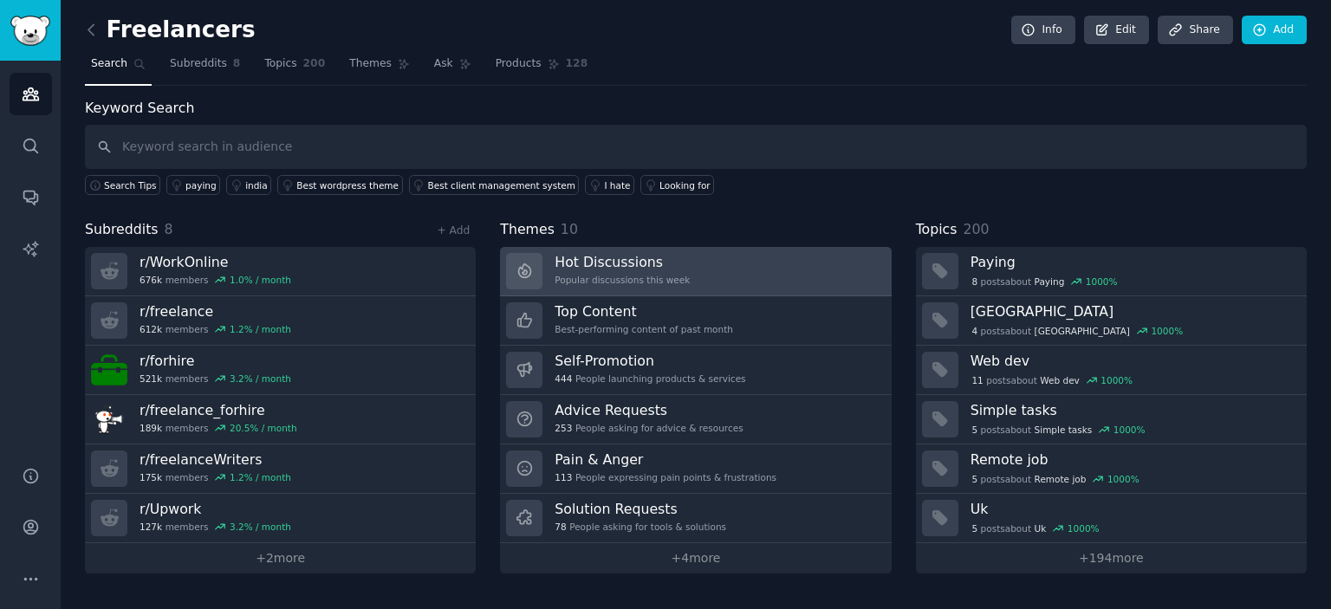
click at [652, 266] on h3 "Hot Discussions" at bounding box center [622, 262] width 135 height 18
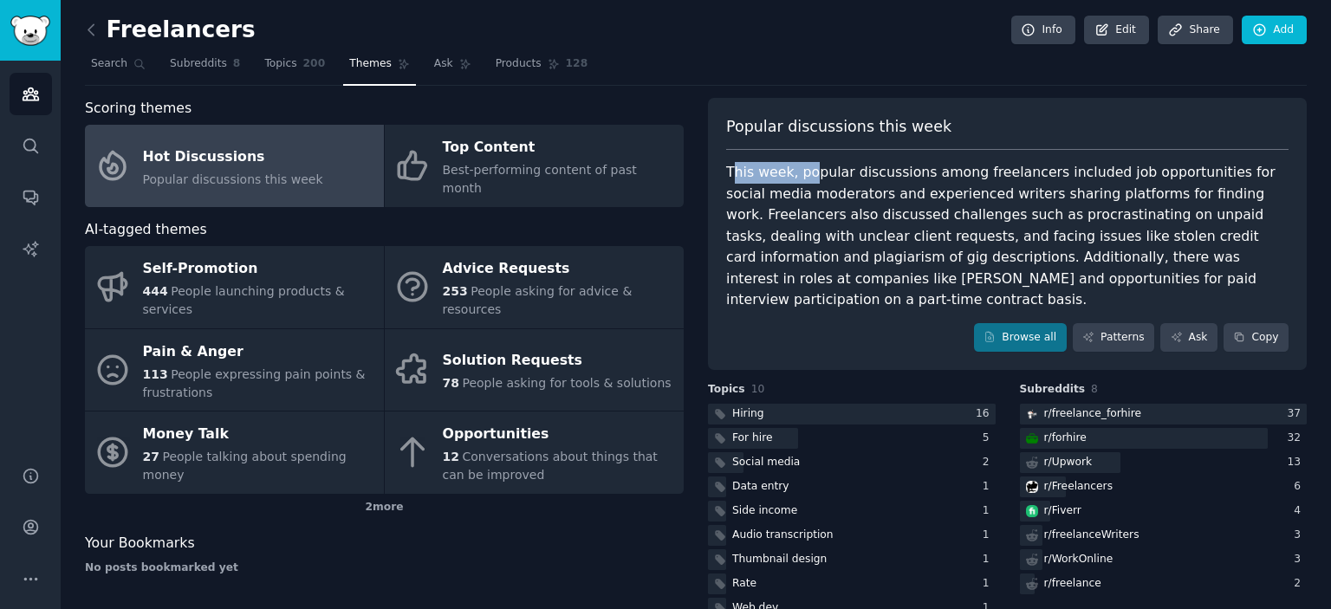
drag, startPoint x: 735, startPoint y: 169, endPoint x: 818, endPoint y: 169, distance: 83.2
click at [818, 169] on div "This week, popular discussions among freelancers included job opportunities for…" at bounding box center [1007, 236] width 562 height 149
click at [903, 176] on div "This week, popular discussions among freelancers included job opportunities for…" at bounding box center [1007, 236] width 562 height 149
drag, startPoint x: 816, startPoint y: 172, endPoint x: 1005, endPoint y: 176, distance: 189.0
click at [979, 176] on div "This week, popular discussions among freelancers included job opportunities for…" at bounding box center [1007, 236] width 562 height 149
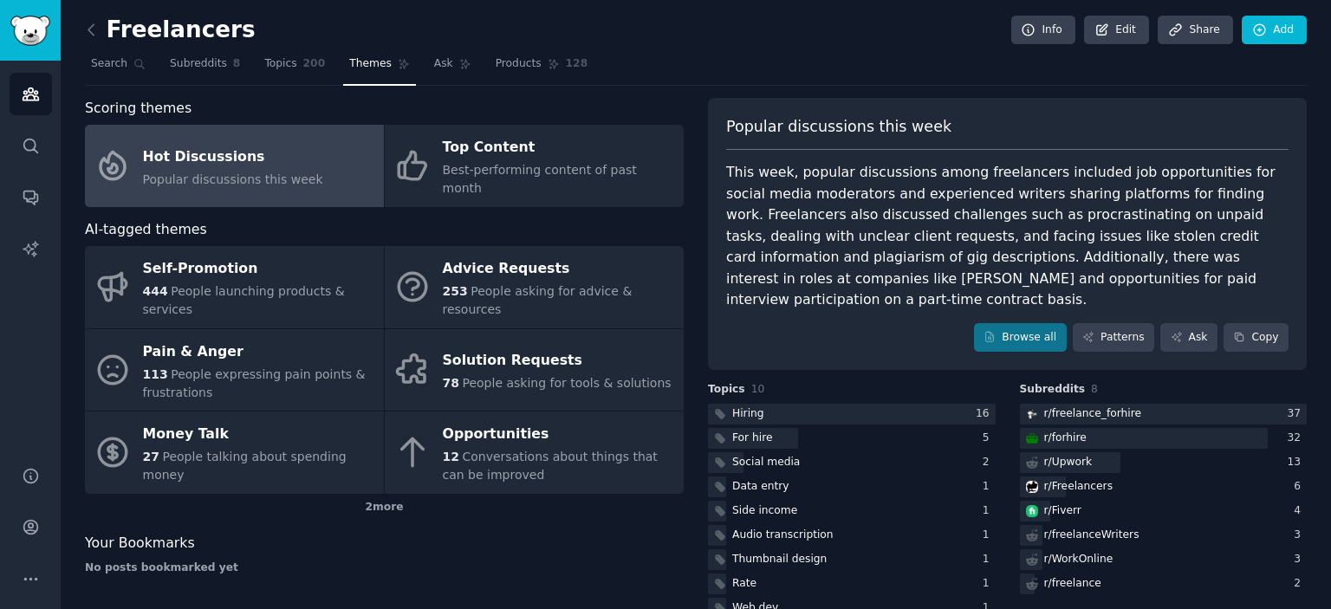
click at [1015, 176] on div "This week, popular discussions among freelancers included job opportunities for…" at bounding box center [1007, 236] width 562 height 149
drag, startPoint x: 1069, startPoint y: 161, endPoint x: 1158, endPoint y: 171, distance: 89.8
click at [1158, 171] on div "This week, popular discussions among freelancers included job opportunities for…" at bounding box center [1007, 236] width 562 height 149
click at [1197, 173] on div "This week, popular discussions among freelancers included job opportunities for…" at bounding box center [1007, 236] width 562 height 149
click at [1158, 174] on div "This week, popular discussions among freelancers included job opportunities for…" at bounding box center [1007, 236] width 562 height 149
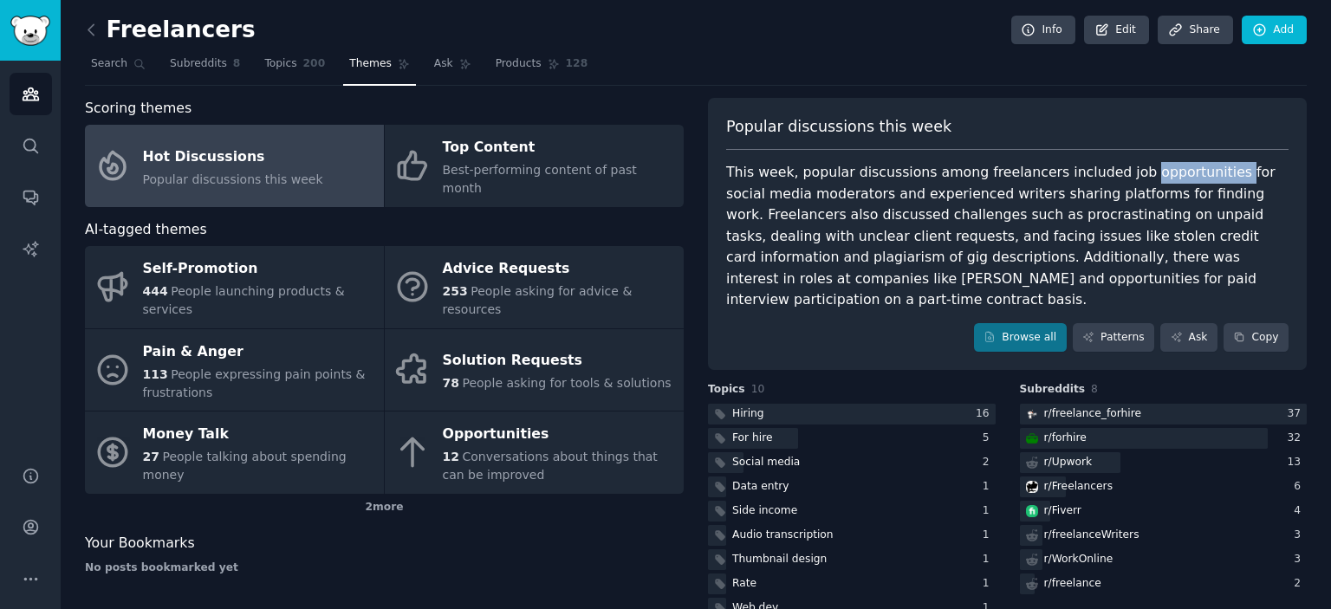
click at [1158, 174] on div "This week, popular discussions among freelancers included job opportunities for…" at bounding box center [1007, 236] width 562 height 149
drag, startPoint x: 1110, startPoint y: 173, endPoint x: 1229, endPoint y: 178, distance: 118.8
click at [1229, 178] on div "This week, popular discussions among freelancers included job opportunities for…" at bounding box center [1007, 236] width 562 height 149
click at [1234, 176] on div "This week, popular discussions among freelancers included job opportunities for…" at bounding box center [1007, 236] width 562 height 149
drag, startPoint x: 757, startPoint y: 193, endPoint x: 875, endPoint y: 196, distance: 117.9
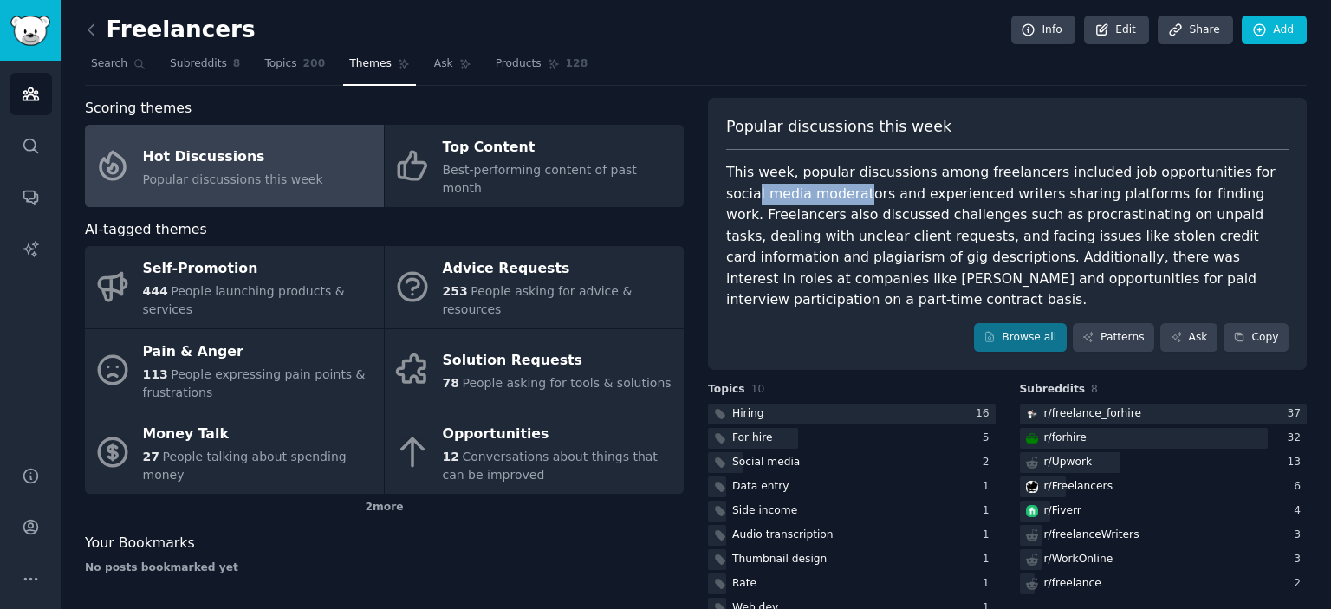
click at [875, 196] on div "This week, popular discussions among freelancers included job opportunities for…" at bounding box center [1007, 236] width 562 height 149
click at [927, 198] on div "This week, popular discussions among freelancers included job opportunities for…" at bounding box center [1007, 236] width 562 height 149
click at [862, 193] on div "This week, popular discussions among freelancers included job opportunities for…" at bounding box center [1007, 236] width 562 height 149
drag, startPoint x: 933, startPoint y: 195, endPoint x: 946, endPoint y: 198, distance: 12.6
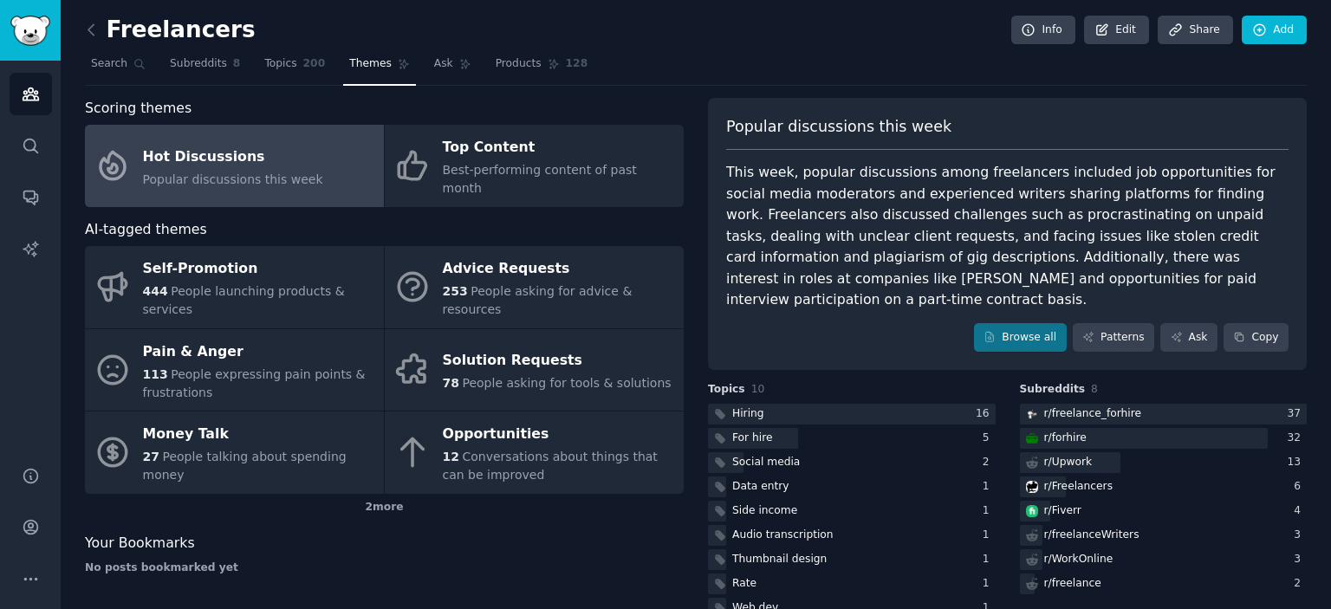
click at [933, 195] on div "This week, popular discussions among freelancers included job opportunities for…" at bounding box center [1007, 236] width 562 height 149
drag, startPoint x: 998, startPoint y: 190, endPoint x: 1151, endPoint y: 193, distance: 153.4
click at [1151, 193] on div "This week, popular discussions among freelancers included job opportunities for…" at bounding box center [1007, 236] width 562 height 149
click at [1171, 193] on div "This week, popular discussions among freelancers included job opportunities for…" at bounding box center [1007, 236] width 562 height 149
drag, startPoint x: 804, startPoint y: 217, endPoint x: 920, endPoint y: 218, distance: 116.1
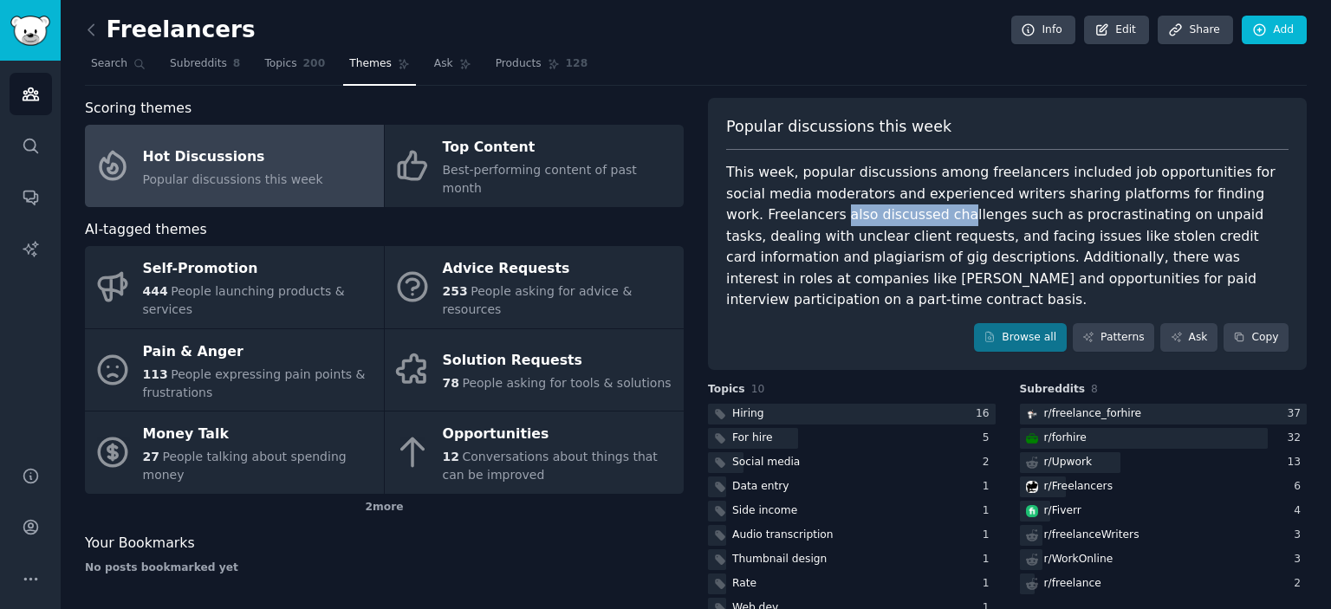
click at [920, 218] on div "This week, popular discussions among freelancers included job opportunities for…" at bounding box center [1007, 236] width 562 height 149
click at [959, 220] on div "This week, popular discussions among freelancers included job opportunities for…" at bounding box center [1007, 236] width 562 height 149
drag, startPoint x: 901, startPoint y: 214, endPoint x: 1015, endPoint y: 219, distance: 114.5
click at [1006, 219] on div "This week, popular discussions among freelancers included job opportunities for…" at bounding box center [1007, 236] width 562 height 149
click at [1054, 219] on div "This week, popular discussions among freelancers included job opportunities for…" at bounding box center [1007, 236] width 562 height 149
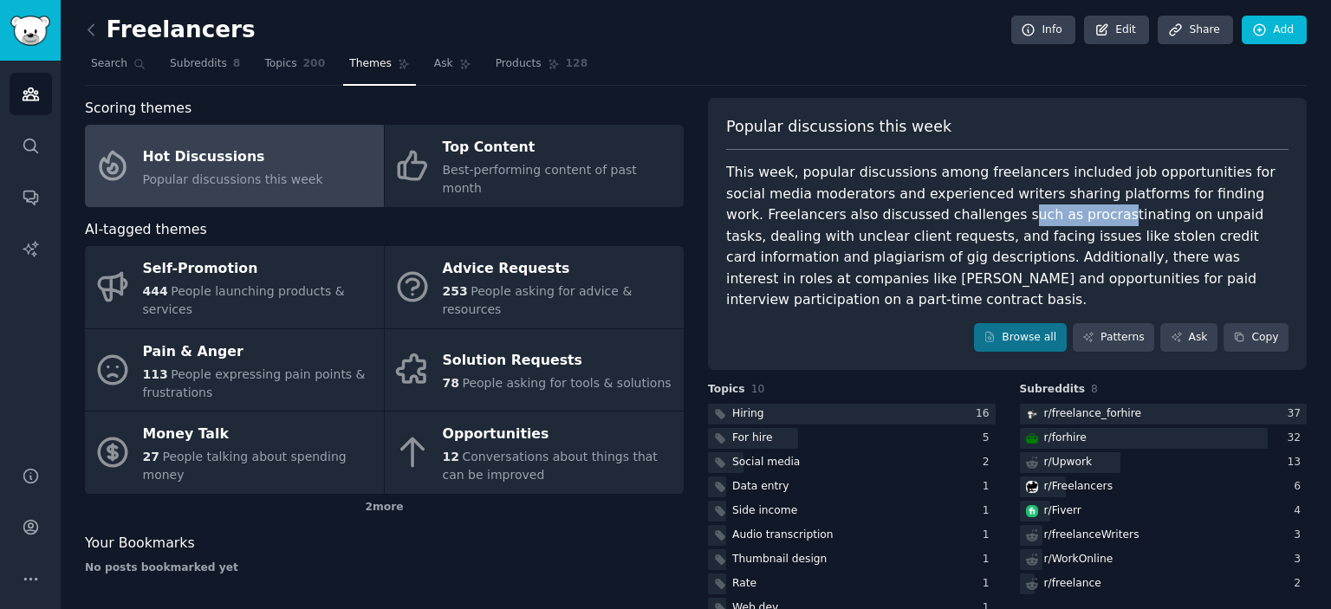
drag, startPoint x: 981, startPoint y: 218, endPoint x: 1096, endPoint y: 220, distance: 114.4
click at [1078, 220] on div "This week, popular discussions among freelancers included job opportunities for…" at bounding box center [1007, 236] width 562 height 149
click at [1132, 220] on div "This week, popular discussions among freelancers included job opportunities for…" at bounding box center [1007, 236] width 562 height 149
drag, startPoint x: 731, startPoint y: 236, endPoint x: 894, endPoint y: 237, distance: 162.1
click at [853, 237] on div "This week, popular discussions among freelancers included job opportunities for…" at bounding box center [1007, 236] width 562 height 149
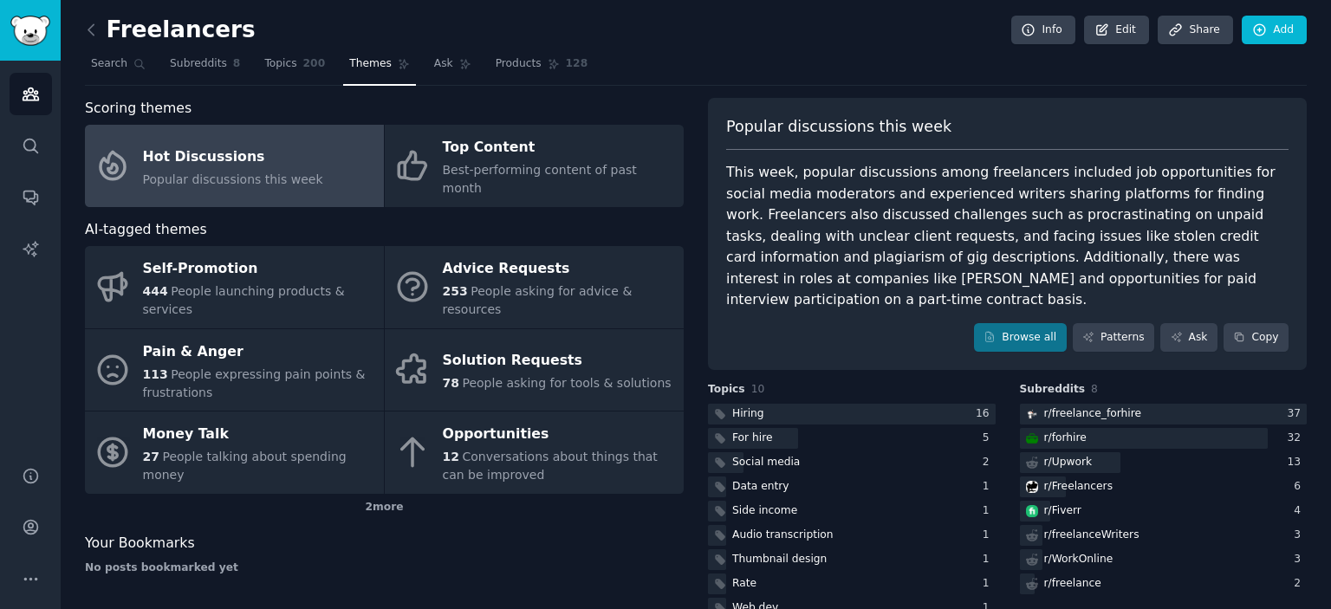
click at [896, 237] on div "This week, popular discussions among freelancers included job opportunities for…" at bounding box center [1007, 236] width 562 height 149
drag, startPoint x: 802, startPoint y: 236, endPoint x: 908, endPoint y: 237, distance: 106.6
click at [901, 237] on div "This week, popular discussions among freelancers included job opportunities for…" at bounding box center [1007, 236] width 562 height 149
click at [946, 237] on div "This week, popular discussions among freelancers included job opportunities for…" at bounding box center [1007, 236] width 562 height 149
drag, startPoint x: 1002, startPoint y: 243, endPoint x: 1247, endPoint y: 229, distance: 245.7
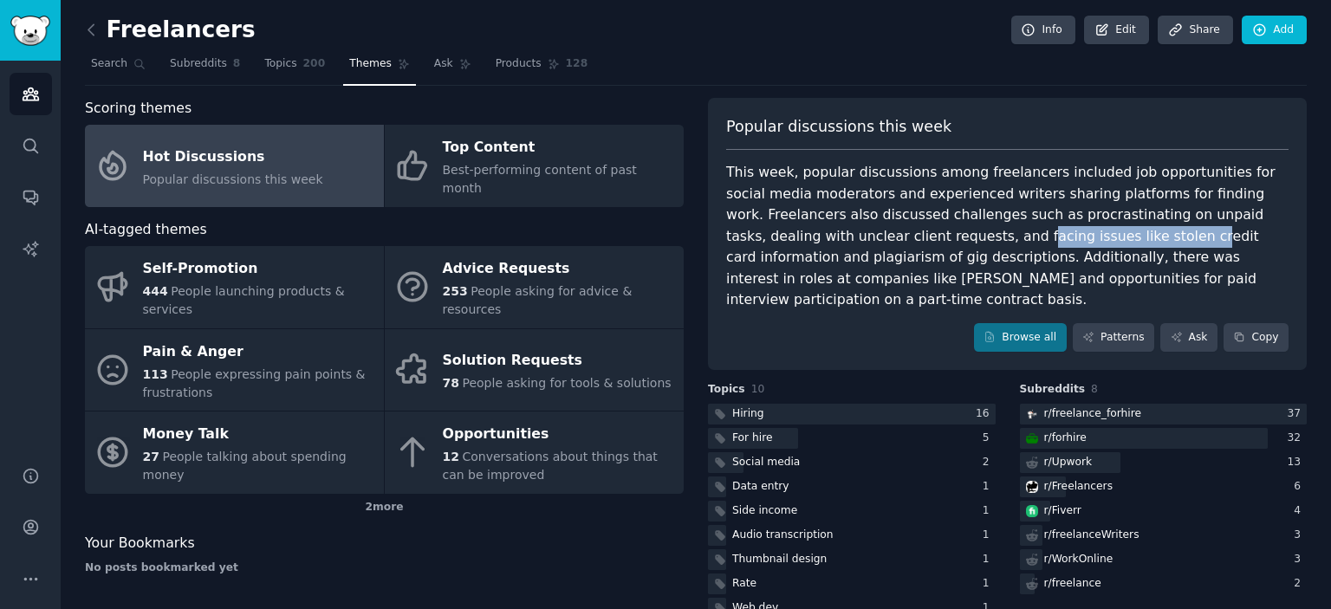
click at [1167, 235] on div "This week, popular discussions among freelancers included job opportunities for…" at bounding box center [1007, 236] width 562 height 149
click at [1265, 228] on div "This week, popular discussions among freelancers included job opportunities for…" at bounding box center [1007, 236] width 562 height 149
drag, startPoint x: 1233, startPoint y: 234, endPoint x: 1009, endPoint y: 240, distance: 224.6
click at [1009, 240] on div "This week, popular discussions among freelancers included job opportunities for…" at bounding box center [1007, 236] width 562 height 149
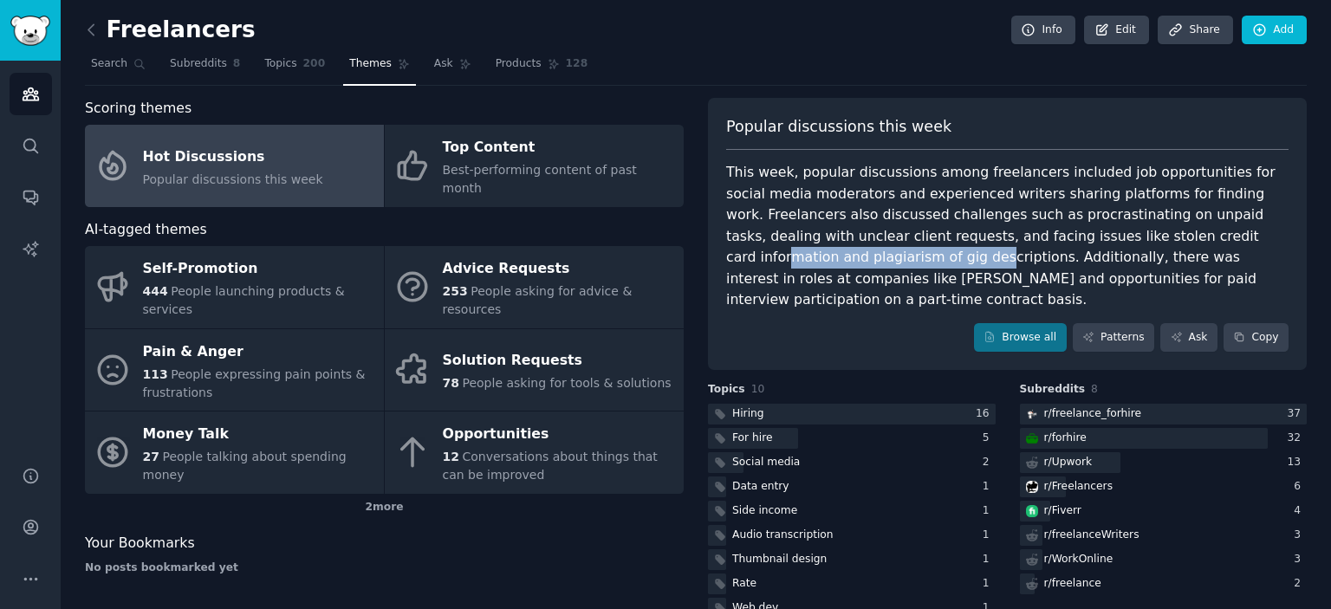
drag, startPoint x: 758, startPoint y: 259, endPoint x: 988, endPoint y: 259, distance: 229.7
click at [981, 259] on div "This week, popular discussions among freelancers included job opportunities for…" at bounding box center [1007, 236] width 562 height 149
click at [1010, 258] on div "This week, popular discussions among freelancers included job opportunities for…" at bounding box center [1007, 236] width 562 height 149
click at [101, 65] on span "Search" at bounding box center [109, 64] width 36 height 16
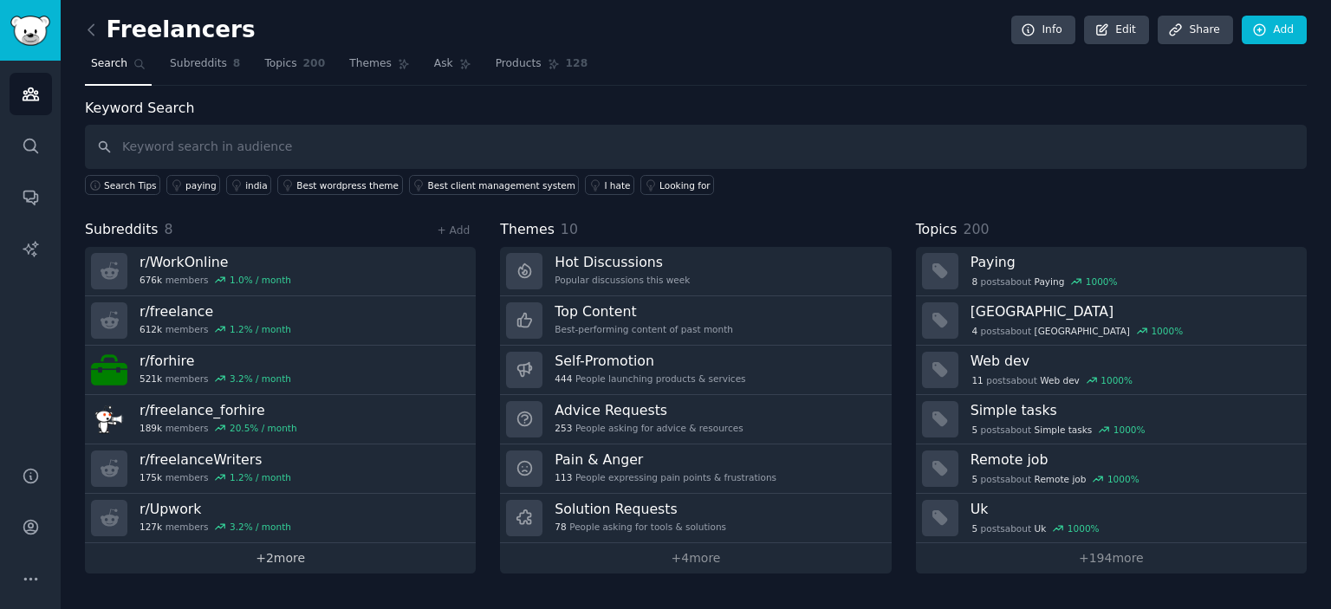
click at [283, 557] on link "+ 2 more" at bounding box center [280, 558] width 391 height 30
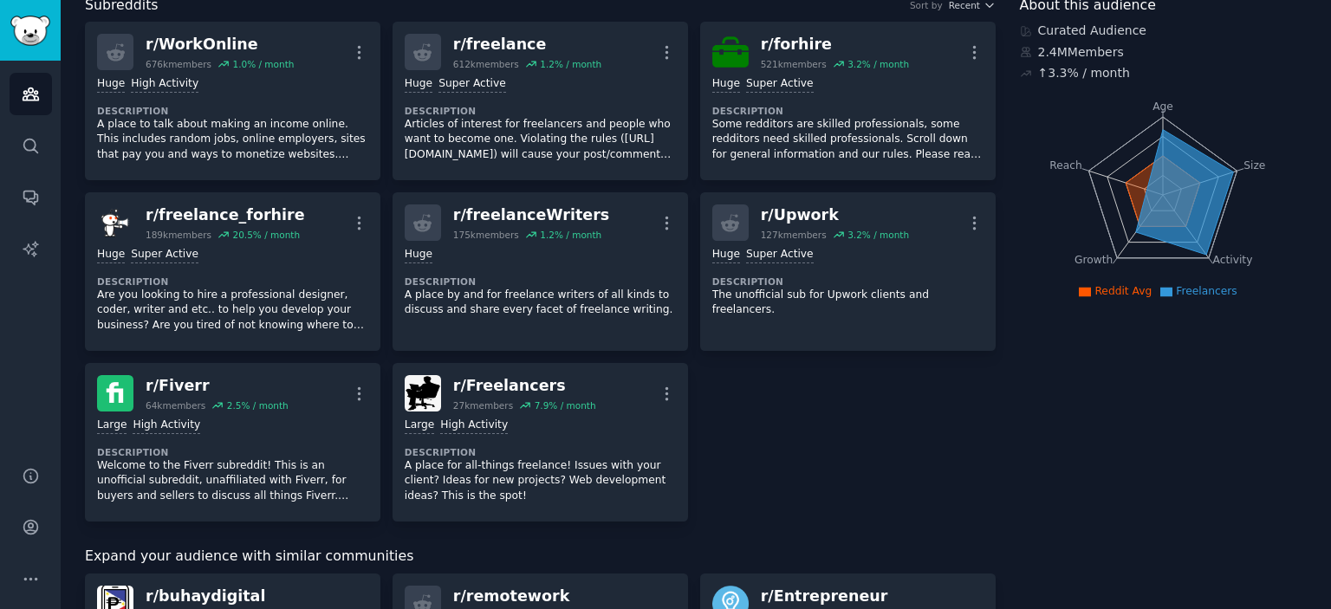
scroll to position [87, 0]
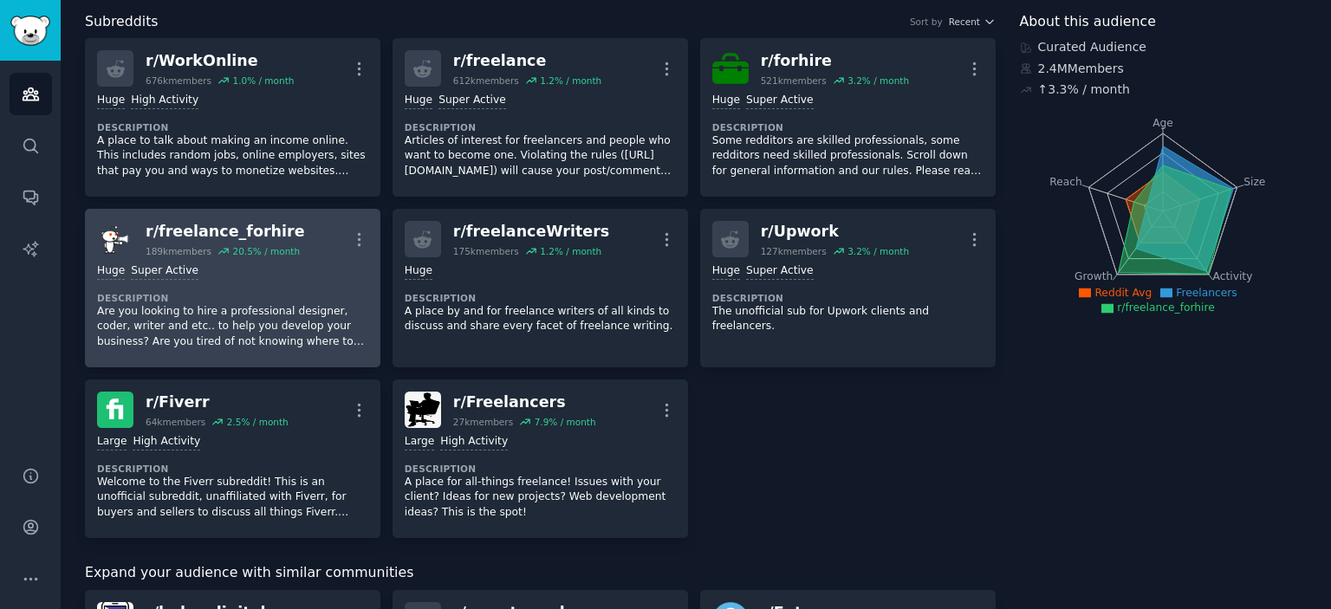
click at [222, 237] on div "r/ freelance_forhire" at bounding box center [225, 232] width 159 height 22
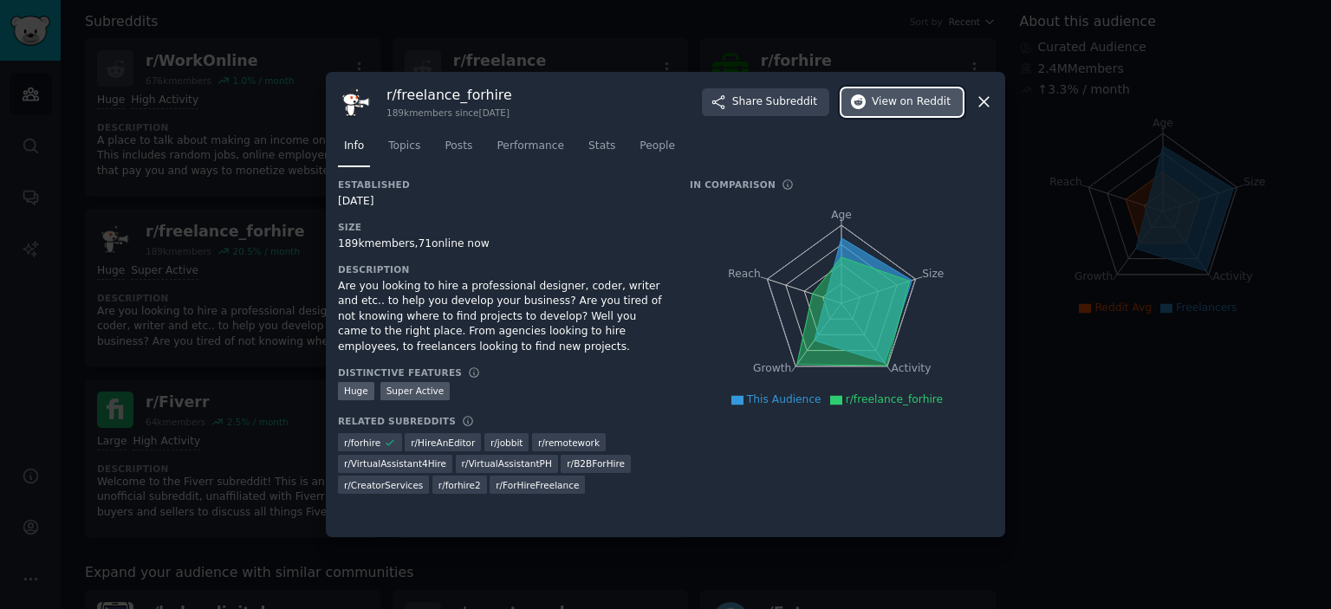
click at [917, 100] on span "on Reddit" at bounding box center [926, 102] width 50 height 16
click at [405, 141] on span "Topics" at bounding box center [404, 147] width 32 height 16
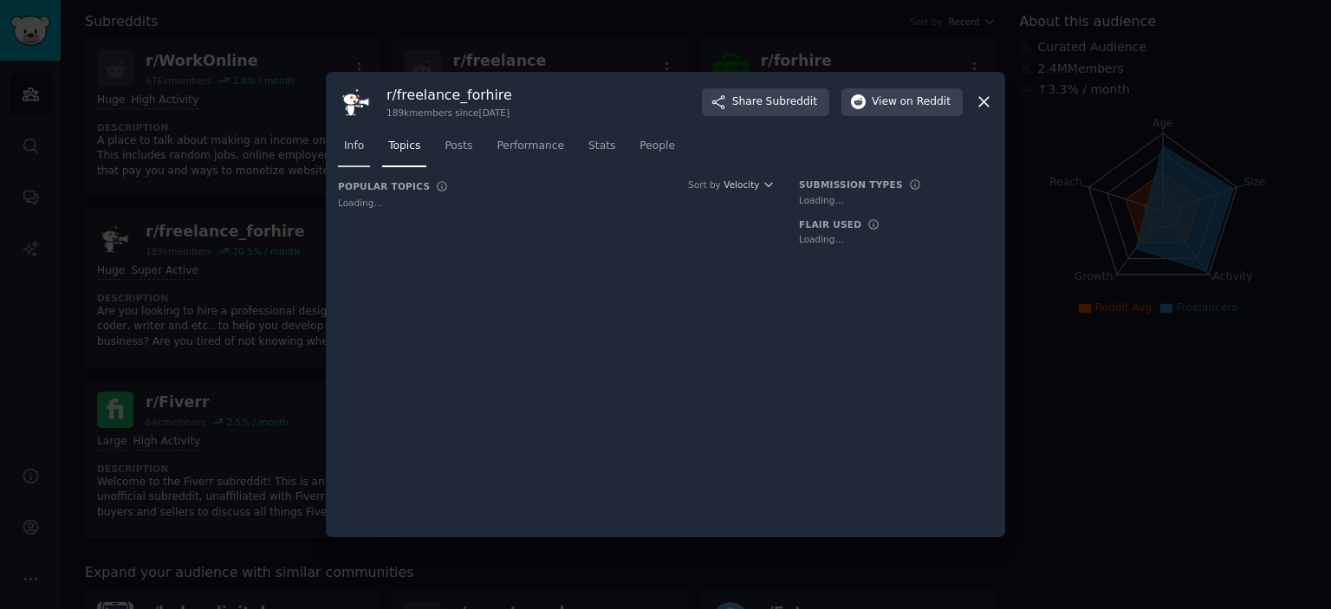
click at [355, 152] on span "Info" at bounding box center [354, 147] width 20 height 16
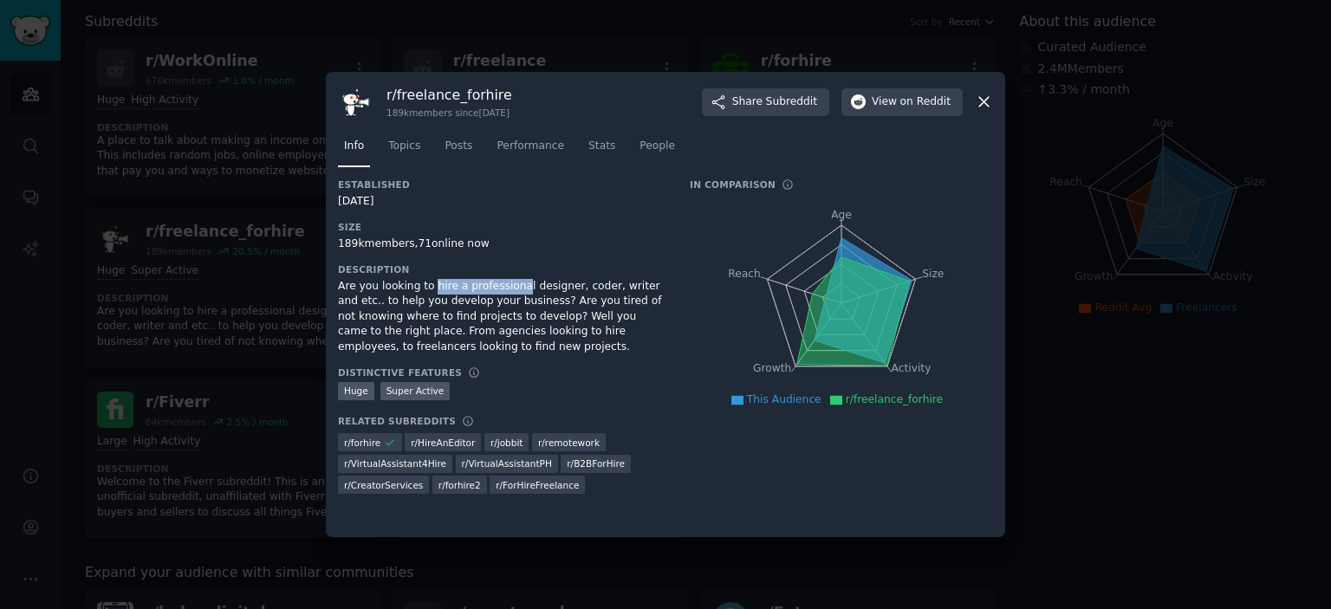
drag, startPoint x: 435, startPoint y: 287, endPoint x: 569, endPoint y: 289, distance: 134.3
click at [556, 289] on div "Are you looking to hire a professional designer, coder, writer and etc.. to hel…" at bounding box center [502, 317] width 328 height 76
click at [582, 289] on div "Are you looking to hire a professional designer, coder, writer and etc.. to hel…" at bounding box center [502, 317] width 328 height 76
drag, startPoint x: 584, startPoint y: 287, endPoint x: 439, endPoint y: 283, distance: 144.8
click at [466, 285] on div "Are you looking to hire a professional designer, coder, writer and etc.. to hel…" at bounding box center [502, 317] width 328 height 76
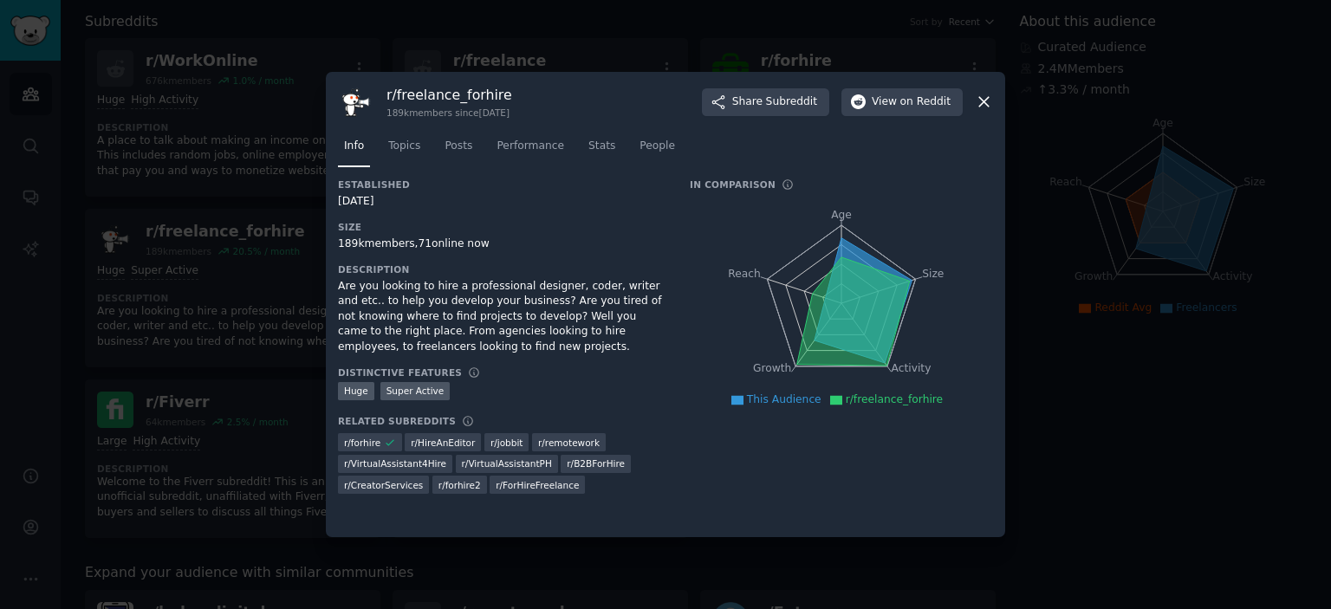
click at [598, 287] on div "Are you looking to hire a professional designer, coder, writer and etc.. to hel…" at bounding box center [502, 317] width 328 height 76
click at [412, 150] on span "Topics" at bounding box center [404, 147] width 32 height 16
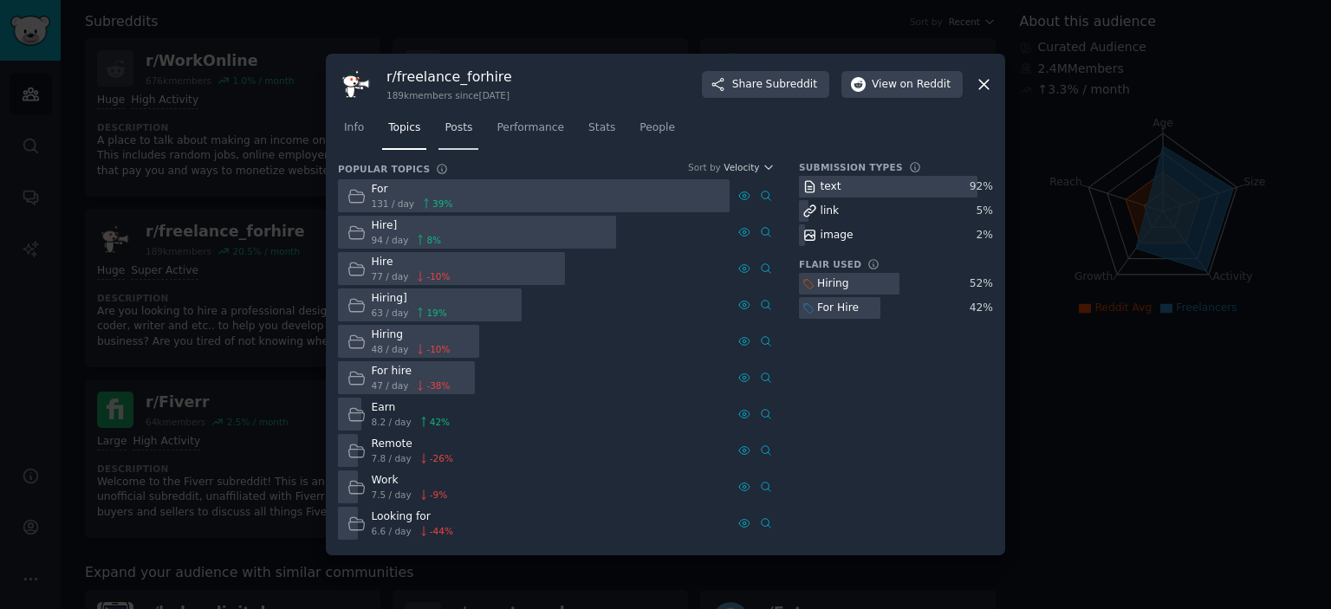
click at [468, 124] on span "Posts" at bounding box center [459, 128] width 28 height 16
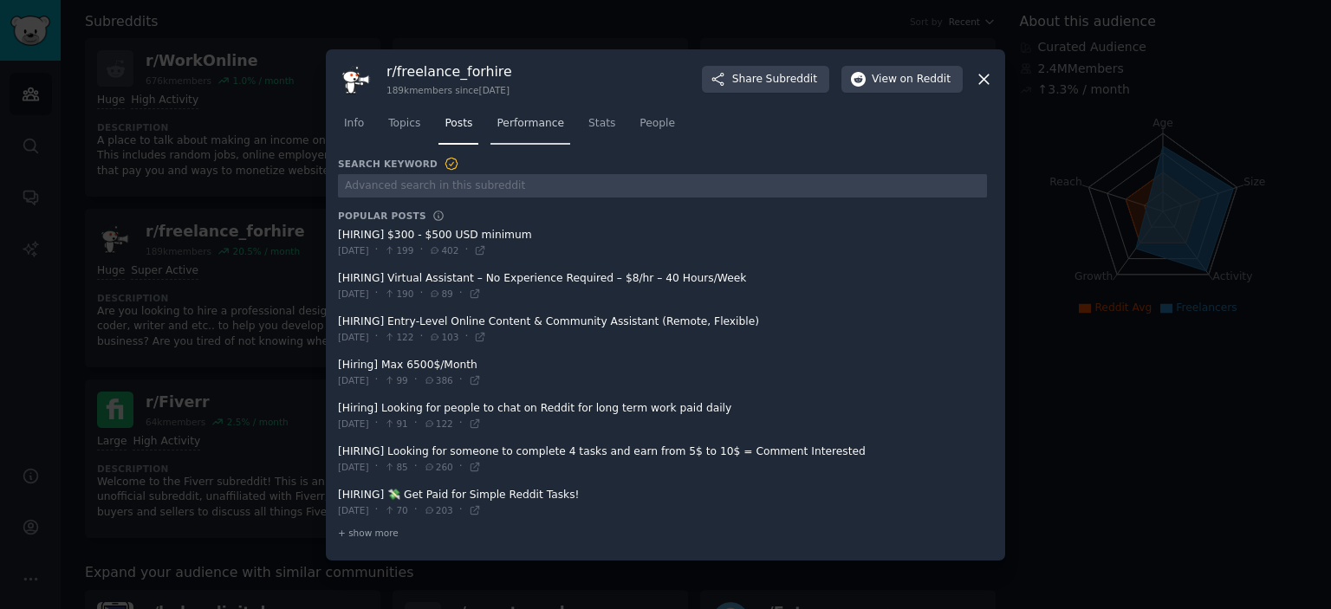
click at [517, 127] on span "Performance" at bounding box center [531, 124] width 68 height 16
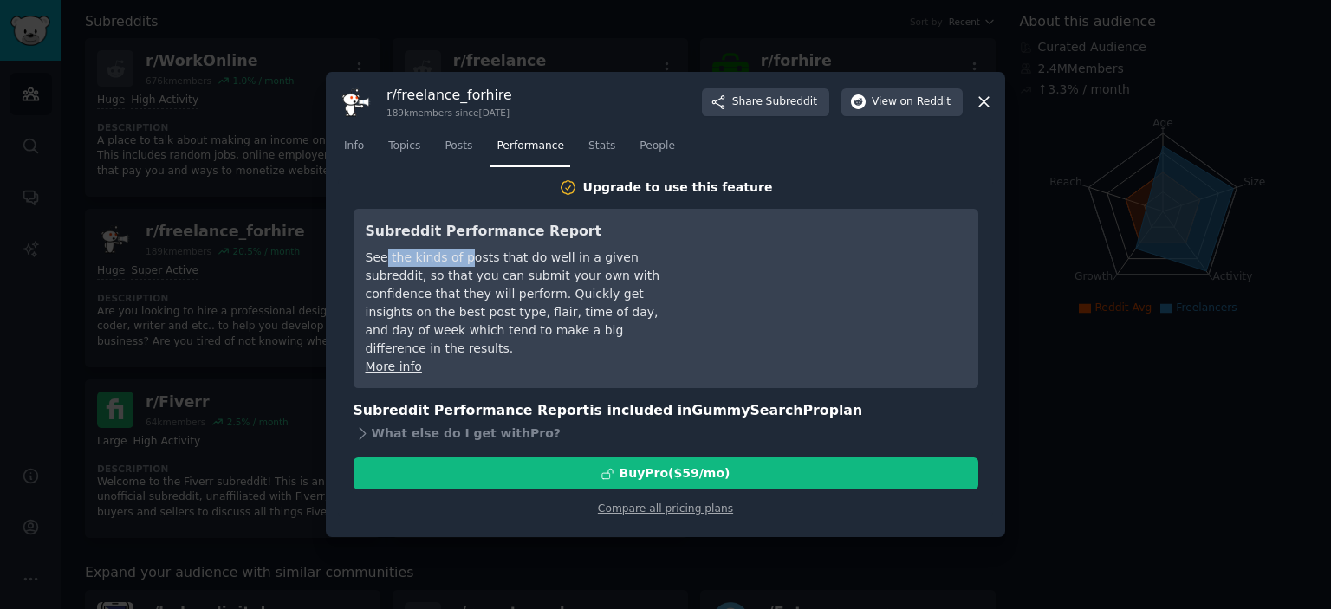
drag, startPoint x: 386, startPoint y: 256, endPoint x: 482, endPoint y: 259, distance: 96.3
click at [482, 259] on div "See the kinds of posts that do well in a given subreddit, so that you can submi…" at bounding box center [524, 303] width 316 height 109
click at [528, 261] on div "See the kinds of posts that do well in a given subreddit, so that you can submi…" at bounding box center [524, 303] width 316 height 109
drag, startPoint x: 497, startPoint y: 259, endPoint x: 530, endPoint y: 261, distance: 33.8
click at [530, 261] on div "See the kinds of posts that do well in a given subreddit, so that you can submi…" at bounding box center [524, 303] width 316 height 109
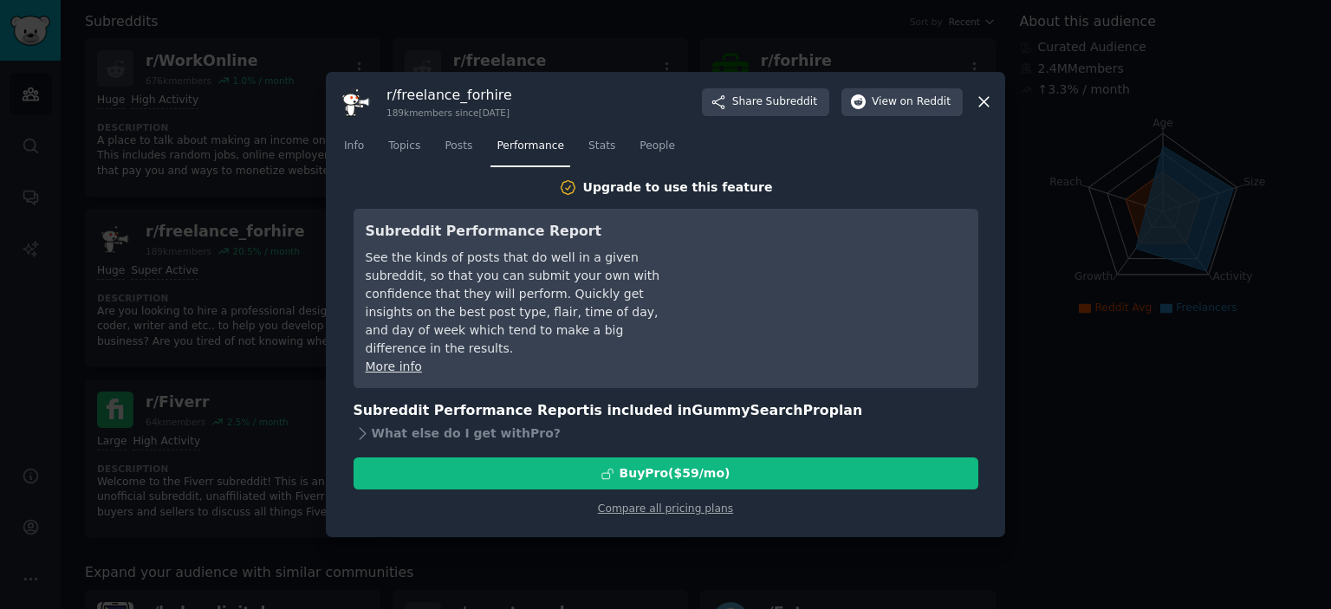
click at [579, 263] on div "See the kinds of posts that do well in a given subreddit, so that you can submi…" at bounding box center [524, 303] width 316 height 109
drag, startPoint x: 383, startPoint y: 273, endPoint x: 540, endPoint y: 279, distance: 157.0
click at [540, 279] on div "See the kinds of posts that do well in a given subreddit, so that you can submi…" at bounding box center [524, 303] width 316 height 109
click at [569, 278] on div "See the kinds of posts that do well in a given subreddit, so that you can submi…" at bounding box center [524, 303] width 316 height 109
drag, startPoint x: 475, startPoint y: 277, endPoint x: 614, endPoint y: 280, distance: 138.7
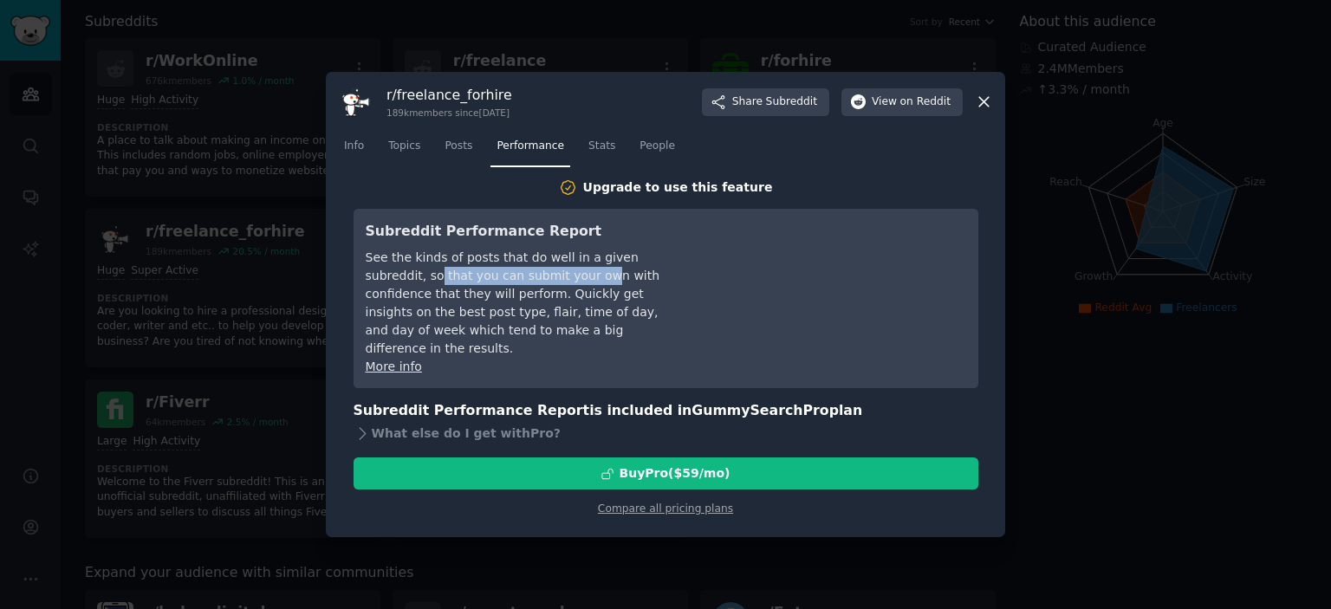
click at [614, 280] on div "See the kinds of posts that do well in a given subreddit, so that you can submi…" at bounding box center [524, 303] width 316 height 109
click at [617, 280] on div "See the kinds of posts that do well in a given subreddit, so that you can submi…" at bounding box center [524, 303] width 316 height 109
drag, startPoint x: 401, startPoint y: 294, endPoint x: 618, endPoint y: 296, distance: 216.7
click at [589, 296] on div "See the kinds of posts that do well in a given subreddit, so that you can submi…" at bounding box center [524, 303] width 316 height 109
click at [633, 296] on div "See the kinds of posts that do well in a given subreddit, so that you can submi…" at bounding box center [524, 303] width 316 height 109
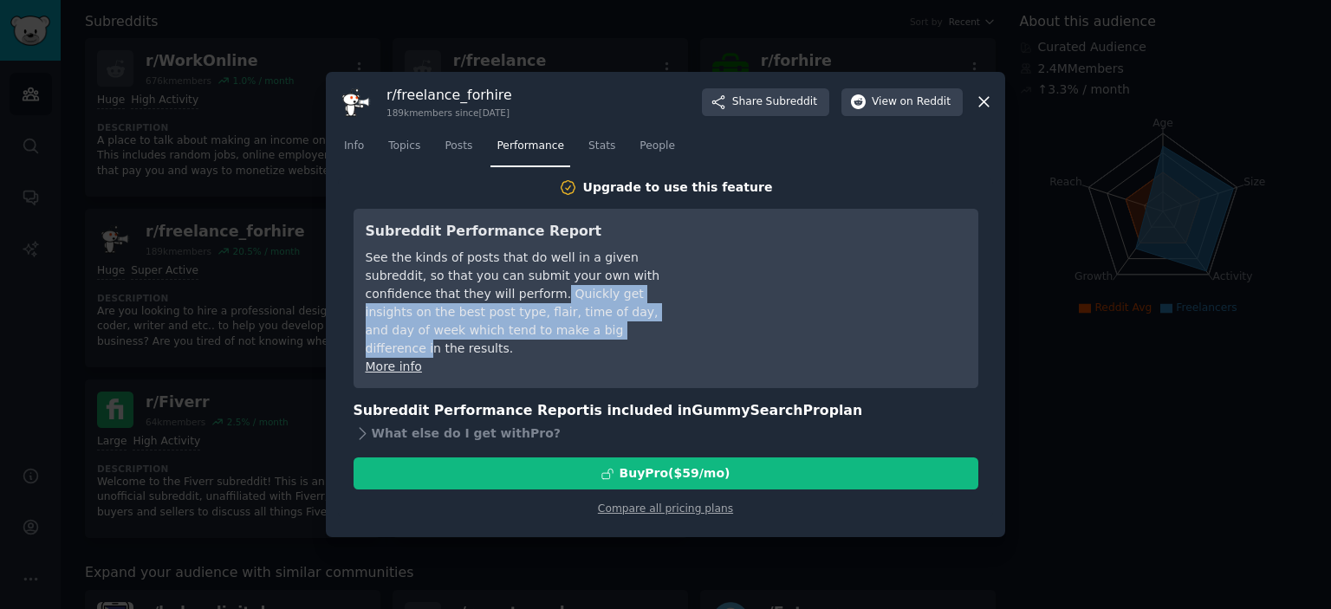
drag, startPoint x: 562, startPoint y: 295, endPoint x: 614, endPoint y: 322, distance: 58.5
click at [614, 322] on div "See the kinds of posts that do well in a given subreddit, so that you can submi…" at bounding box center [524, 303] width 316 height 109
click at [520, 320] on div "See the kinds of posts that do well in a given subreddit, so that you can submi…" at bounding box center [524, 303] width 316 height 109
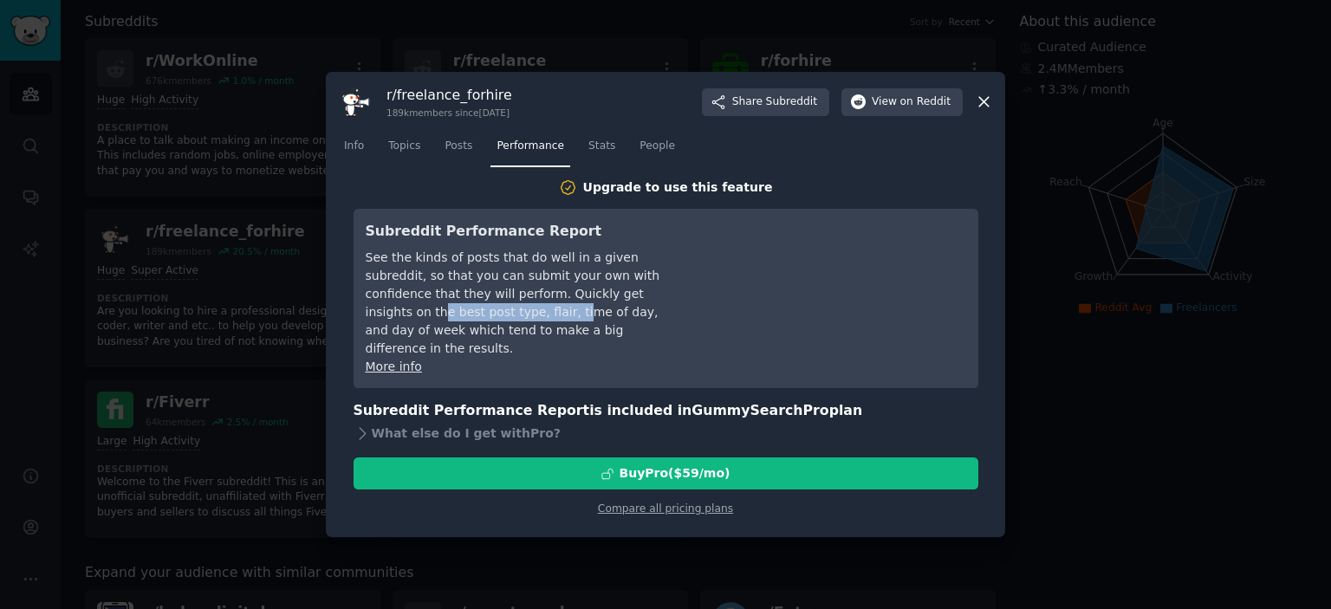
drag, startPoint x: 397, startPoint y: 308, endPoint x: 561, endPoint y: 314, distance: 163.9
click at [538, 314] on div "See the kinds of posts that do well in a given subreddit, so that you can submi…" at bounding box center [524, 303] width 316 height 109
click at [589, 314] on div "See the kinds of posts that do well in a given subreddit, so that you can submi…" at bounding box center [524, 303] width 316 height 109
drag, startPoint x: 492, startPoint y: 311, endPoint x: 639, endPoint y: 313, distance: 146.5
click at [639, 313] on div "See the kinds of posts that do well in a given subreddit, so that you can submi…" at bounding box center [524, 303] width 316 height 109
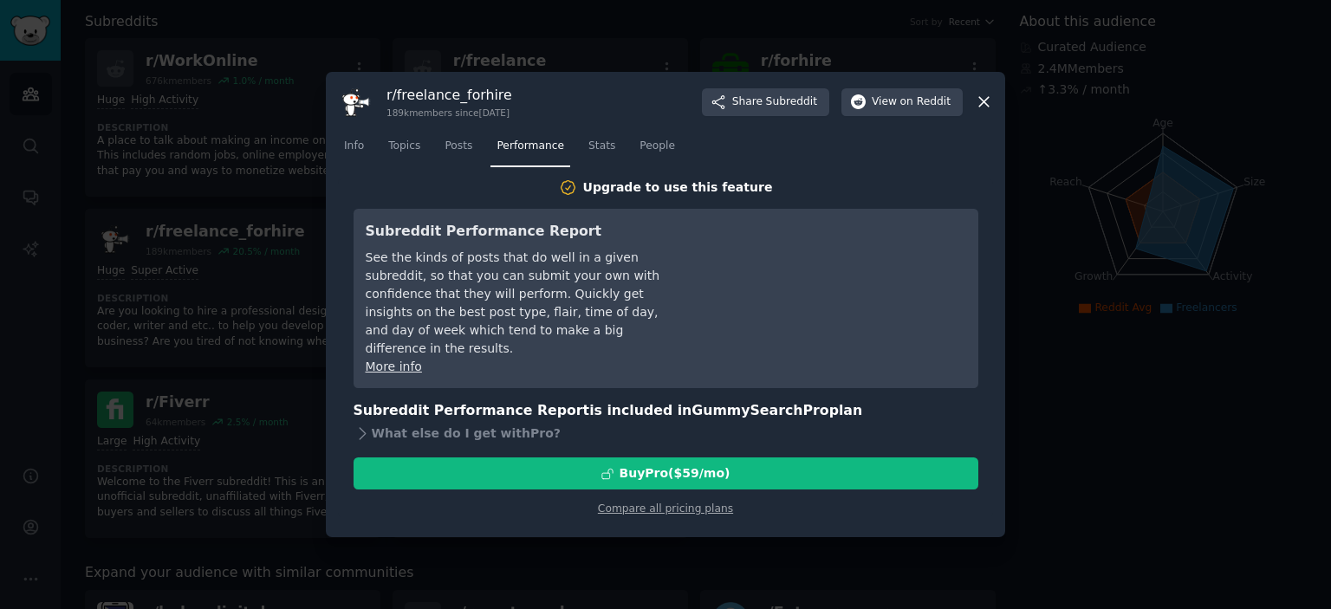
click at [561, 323] on div "See the kinds of posts that do well in a given subreddit, so that you can submi…" at bounding box center [524, 303] width 316 height 109
drag, startPoint x: 451, startPoint y: 328, endPoint x: 612, endPoint y: 329, distance: 161.2
click at [562, 329] on div "See the kinds of posts that do well in a given subreddit, so that you can submi…" at bounding box center [524, 303] width 316 height 109
click at [612, 329] on div "See the kinds of posts that do well in a given subreddit, so that you can submi…" at bounding box center [524, 303] width 316 height 109
click at [595, 140] on span "Stats" at bounding box center [601, 147] width 27 height 16
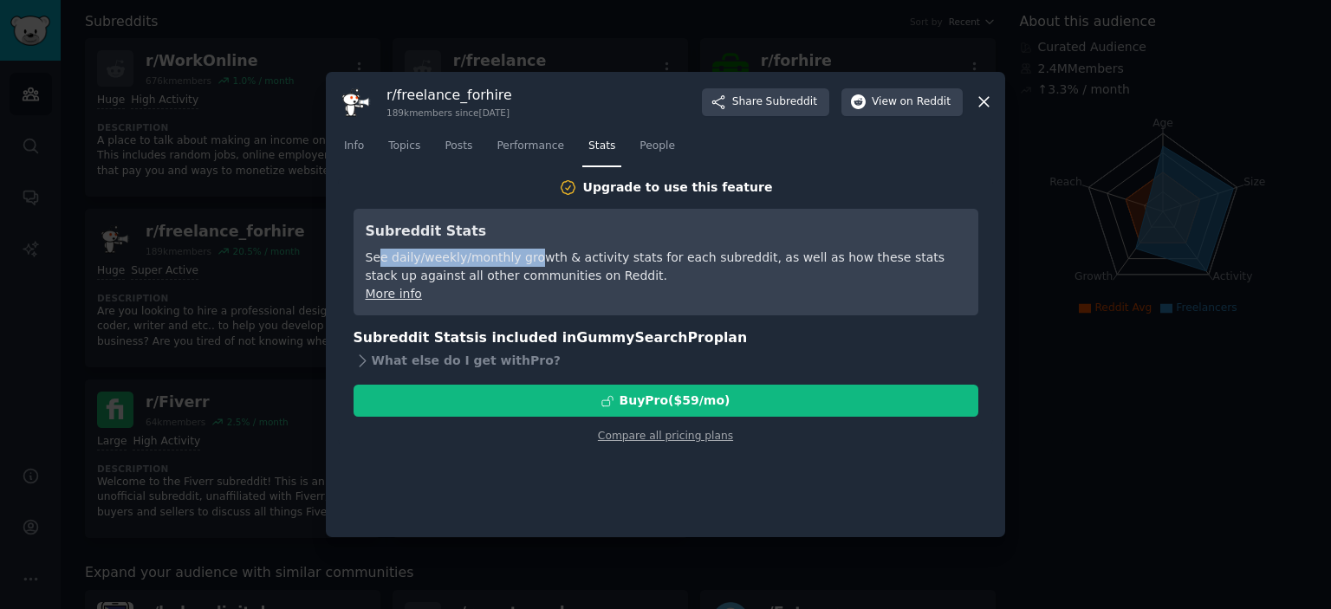
drag, startPoint x: 380, startPoint y: 254, endPoint x: 543, endPoint y: 256, distance: 162.1
click at [542, 256] on div "See daily/weekly/monthly growth & activity stats for each subreddit, as well as…" at bounding box center [666, 267] width 601 height 36
click at [574, 256] on div "See daily/weekly/monthly growth & activity stats for each subreddit, as well as…" at bounding box center [666, 267] width 601 height 36
drag, startPoint x: 510, startPoint y: 256, endPoint x: 673, endPoint y: 259, distance: 163.0
click at [673, 259] on div "See daily/weekly/monthly growth & activity stats for each subreddit, as well as…" at bounding box center [666, 267] width 601 height 36
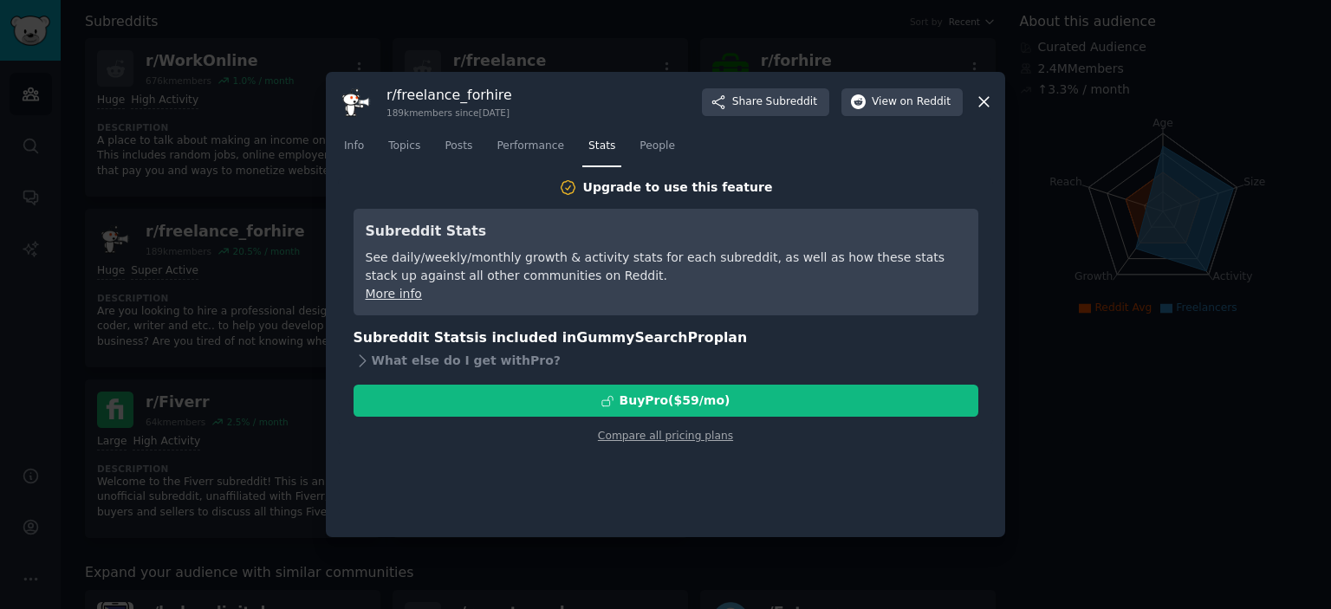
click at [718, 259] on div "See daily/weekly/monthly growth & activity stats for each subreddit, as well as…" at bounding box center [666, 267] width 601 height 36
drag, startPoint x: 766, startPoint y: 259, endPoint x: 905, endPoint y: 262, distance: 138.7
click at [891, 262] on div "See daily/weekly/monthly growth & activity stats for each subreddit, as well as…" at bounding box center [666, 267] width 601 height 36
click at [912, 262] on div "See daily/weekly/monthly growth & activity stats for each subreddit, as well as…" at bounding box center [666, 267] width 601 height 36
click at [653, 149] on span "People" at bounding box center [658, 147] width 36 height 16
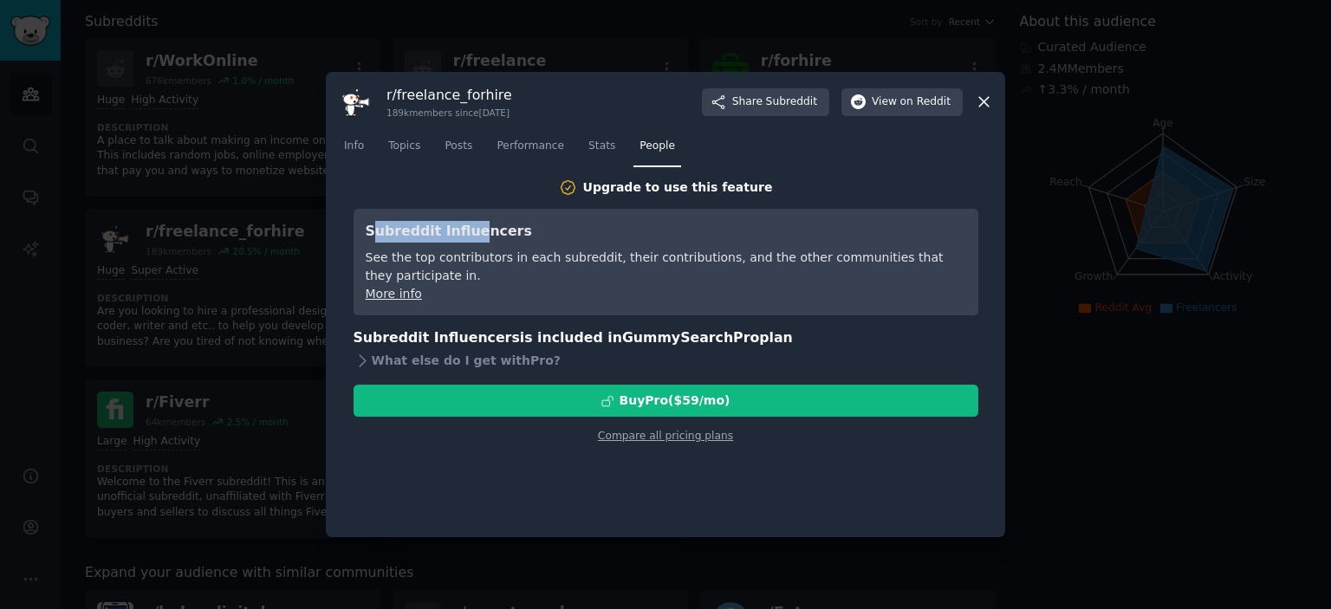
drag, startPoint x: 370, startPoint y: 231, endPoint x: 534, endPoint y: 234, distance: 163.8
click at [527, 234] on h3 "Subreddit Influencers" at bounding box center [666, 232] width 601 height 22
click at [570, 235] on h3 "Subreddit Influencers" at bounding box center [666, 232] width 601 height 22
click at [983, 99] on icon at bounding box center [984, 102] width 18 height 18
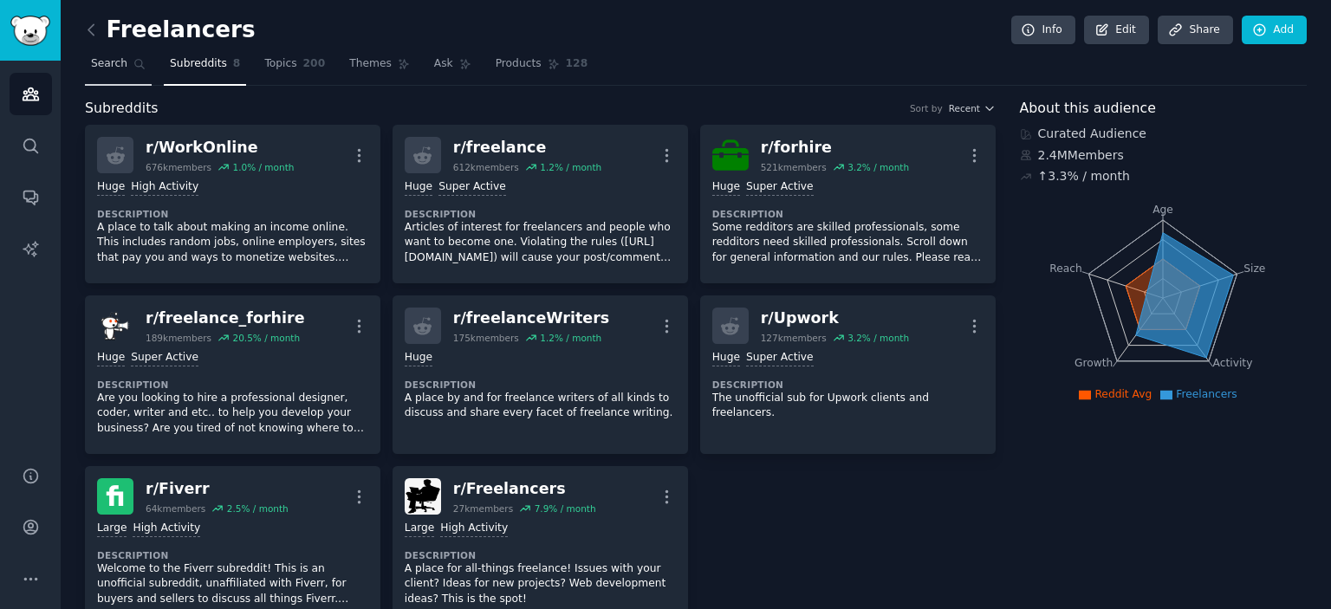
click at [111, 65] on span "Search" at bounding box center [109, 64] width 36 height 16
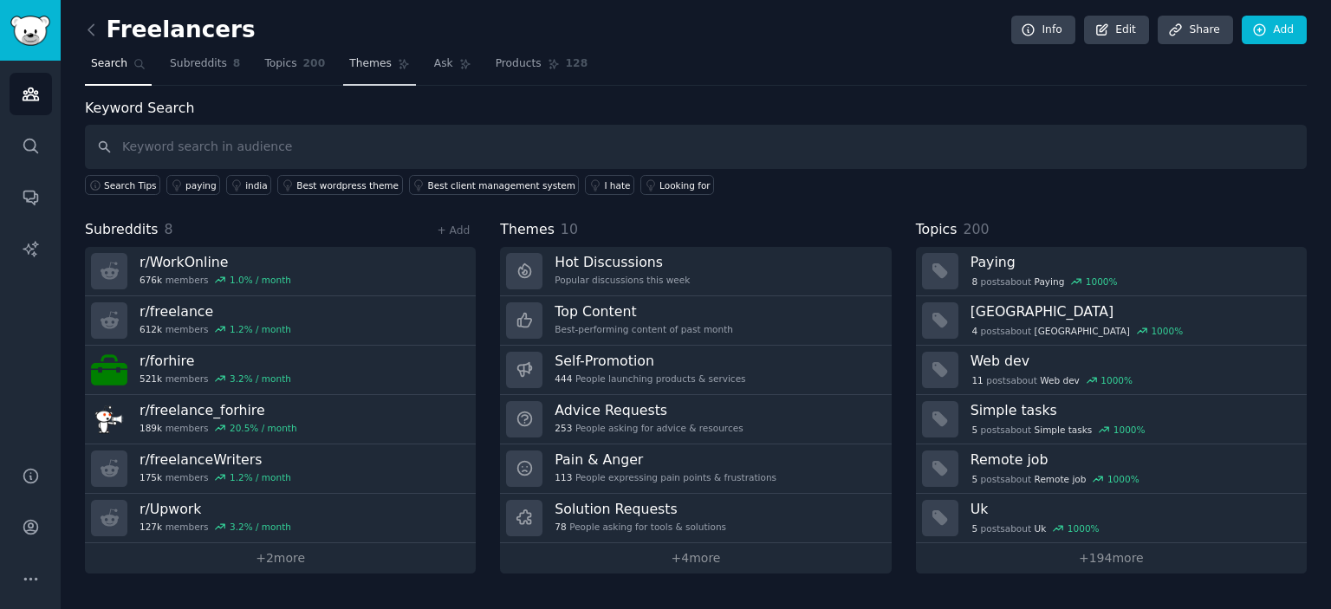
click at [370, 68] on span "Themes" at bounding box center [370, 64] width 42 height 16
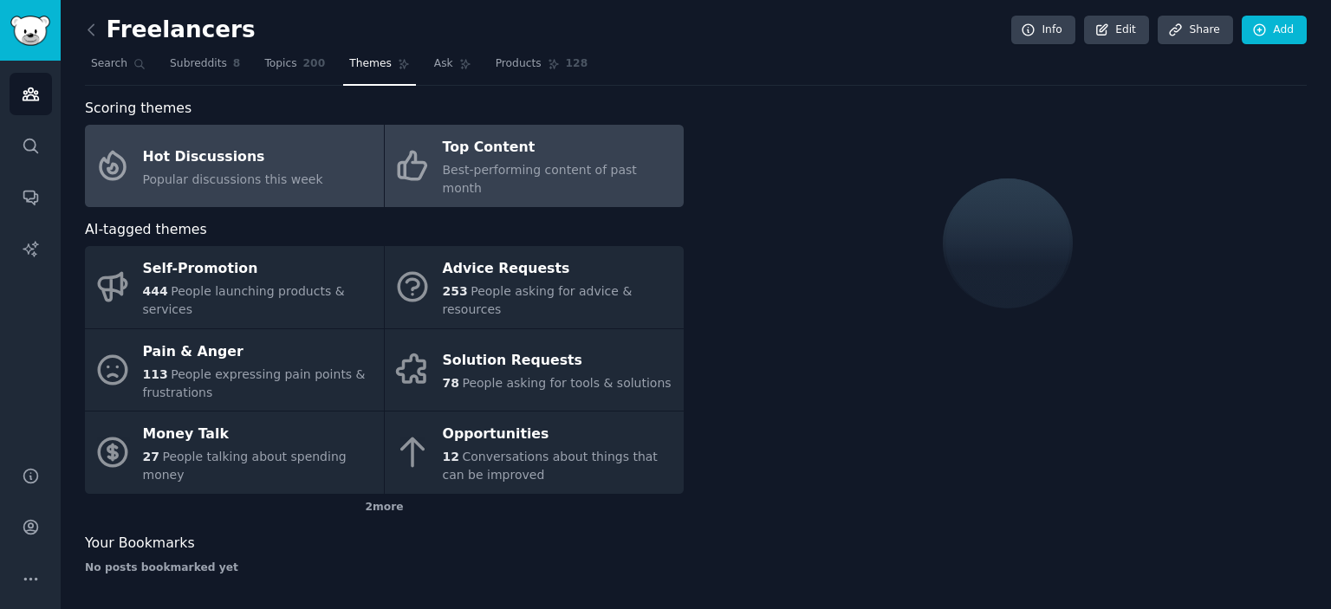
click at [526, 164] on span "Best-performing content of past month" at bounding box center [540, 179] width 194 height 32
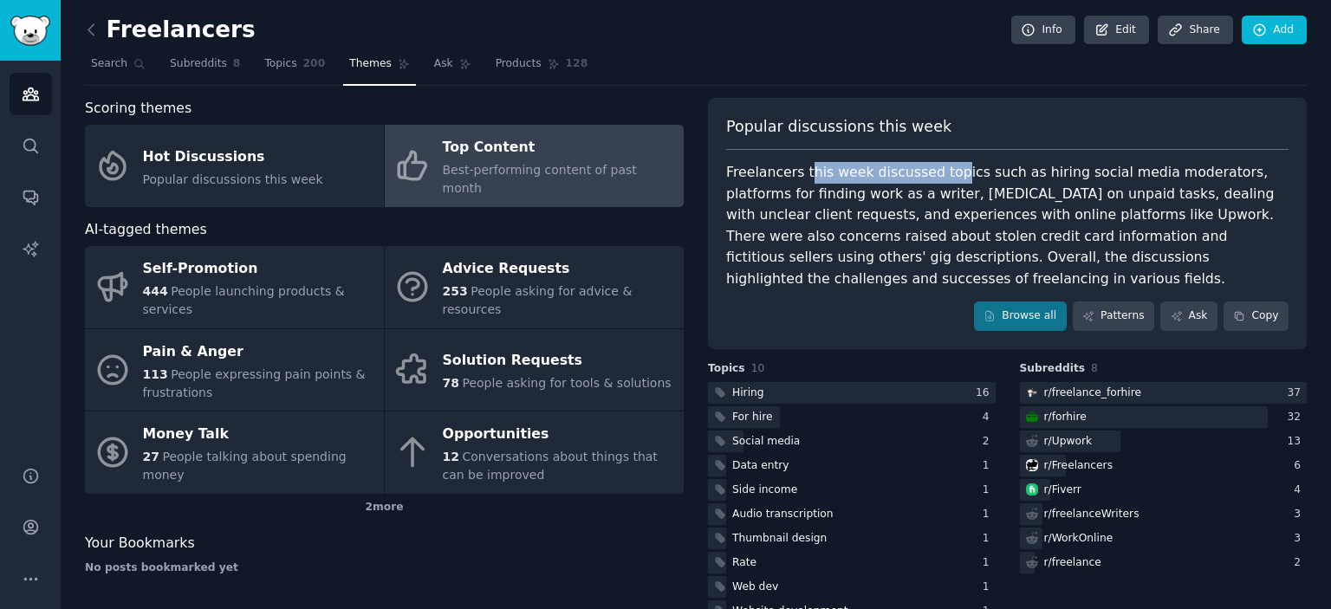
drag, startPoint x: 805, startPoint y: 164, endPoint x: 957, endPoint y: 168, distance: 151.7
click at [957, 168] on div "Freelancers this week discussed topics such as hiring social media moderators, …" at bounding box center [1007, 225] width 562 height 127
click at [991, 169] on div "Freelancers this week discussed topics such as hiring social media moderators, …" at bounding box center [1007, 225] width 562 height 127
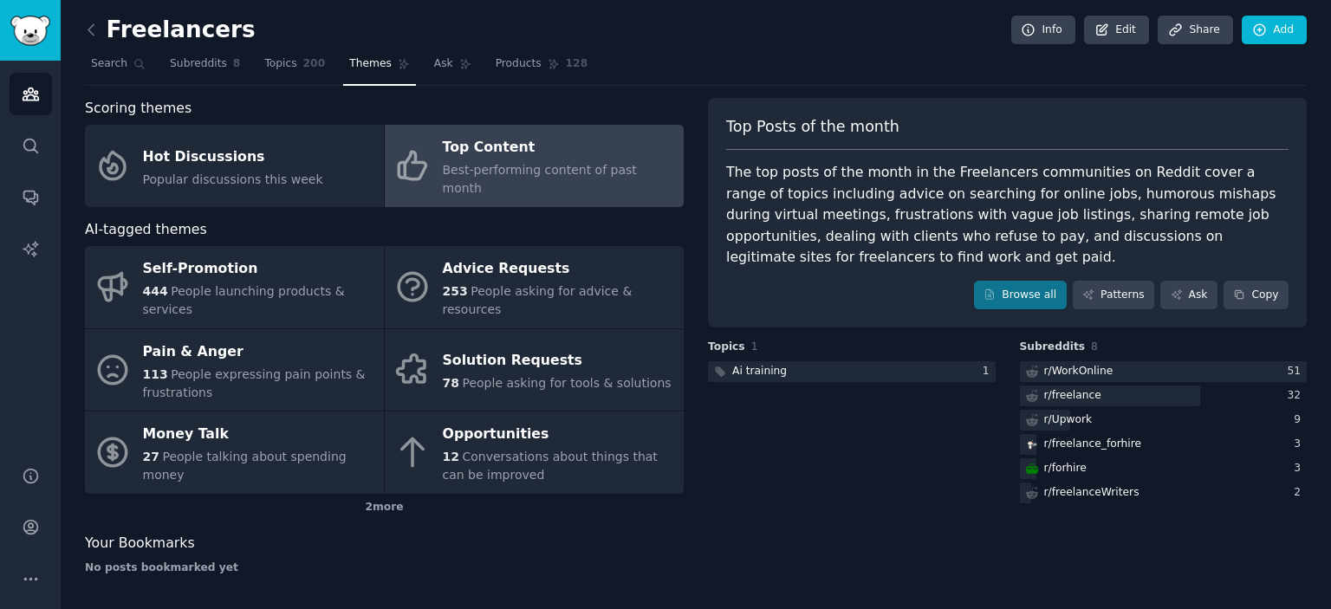
click at [846, 204] on div "The top posts of the month in the Freelancers communities on Reddit cover a ran…" at bounding box center [1007, 215] width 562 height 107
click at [1018, 298] on link "Browse all" at bounding box center [1020, 295] width 93 height 29
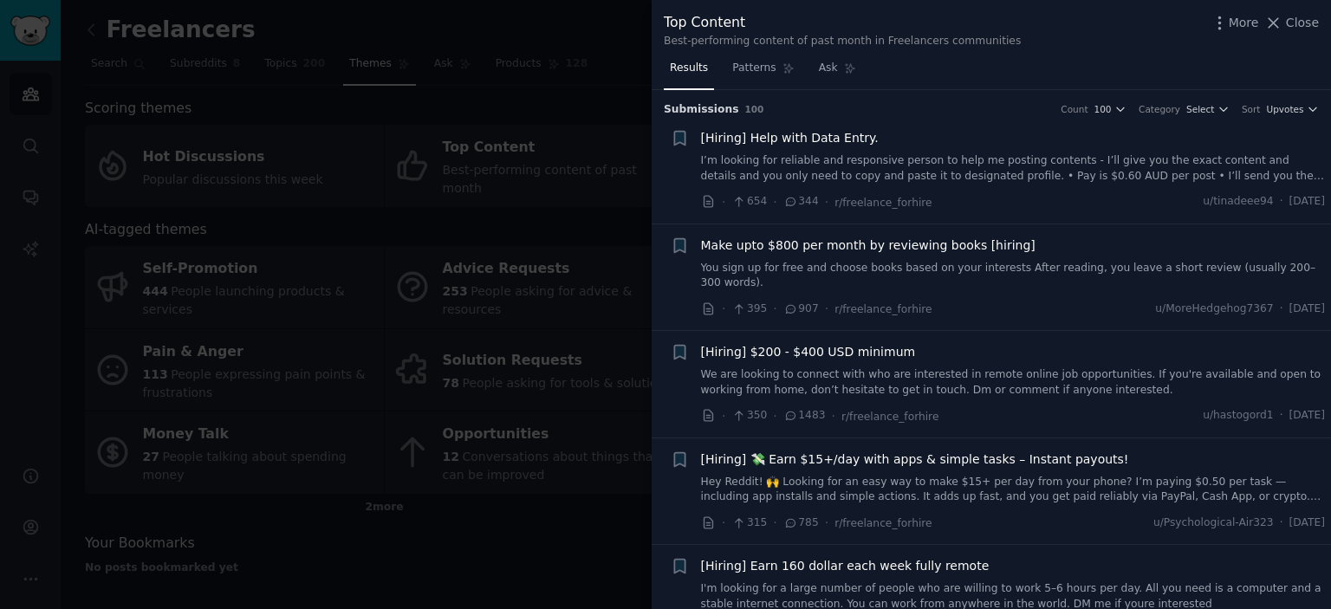
click at [517, 111] on div at bounding box center [665, 304] width 1331 height 609
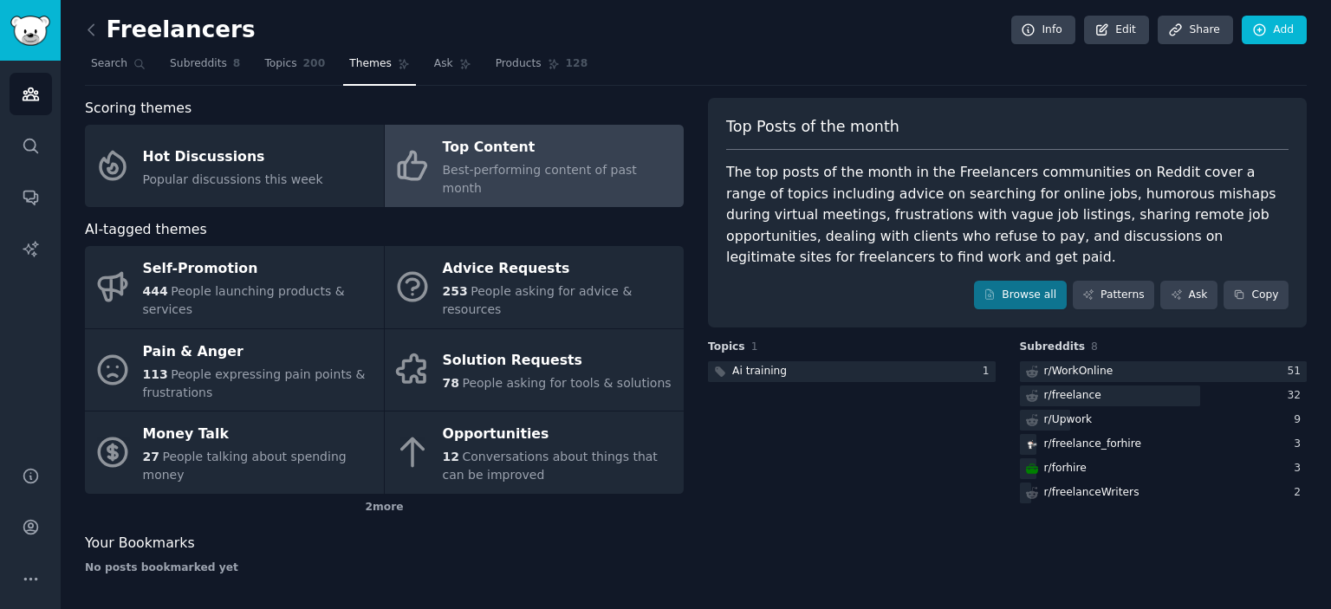
click at [1020, 464] on div "Topics 1 Ai training 1" at bounding box center [1164, 423] width 288 height 167
drag, startPoint x: 826, startPoint y: 172, endPoint x: 1059, endPoint y: 182, distance: 233.4
click at [984, 178] on div "The top posts of the month in the Freelancers communities on Reddit cover a ran…" at bounding box center [1007, 215] width 562 height 107
click at [1126, 187] on div "The top posts of the month in the Freelancers communities on Reddit cover a ran…" at bounding box center [1007, 215] width 562 height 107
drag, startPoint x: 743, startPoint y: 190, endPoint x: 941, endPoint y: 203, distance: 198.9
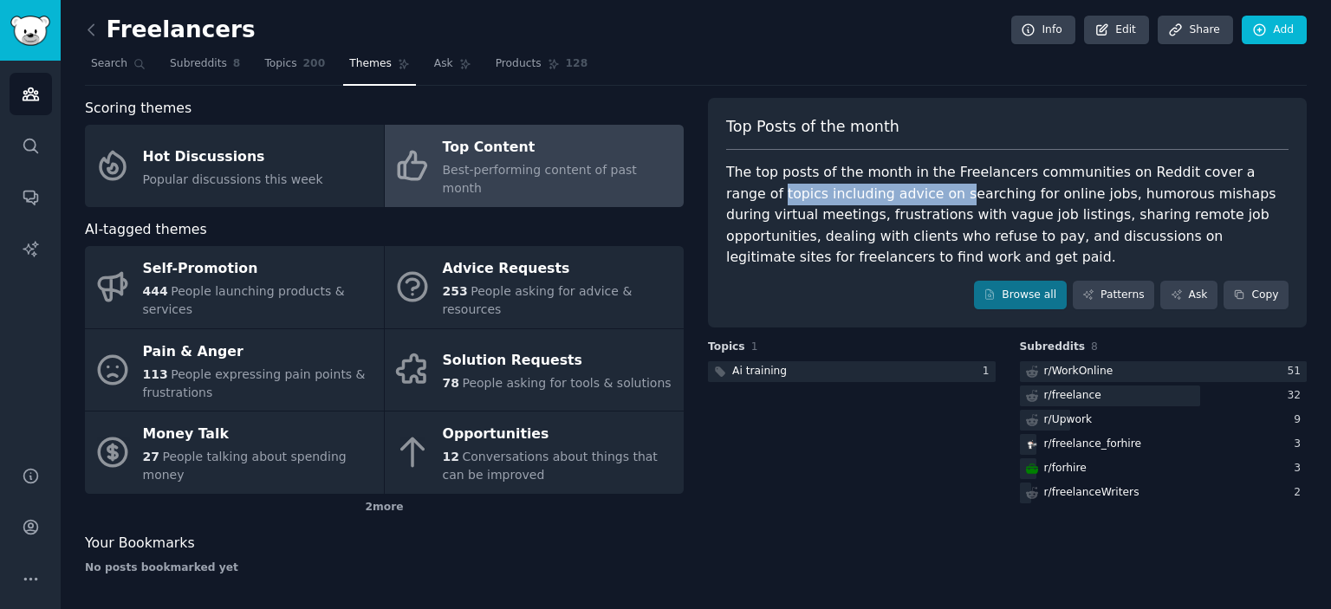
click at [932, 203] on div "The top posts of the month in the Freelancers communities on Reddit cover a ran…" at bounding box center [1007, 215] width 562 height 107
click at [1002, 205] on div "The top posts of the month in the Freelancers communities on Reddit cover a ran…" at bounding box center [1007, 215] width 562 height 107
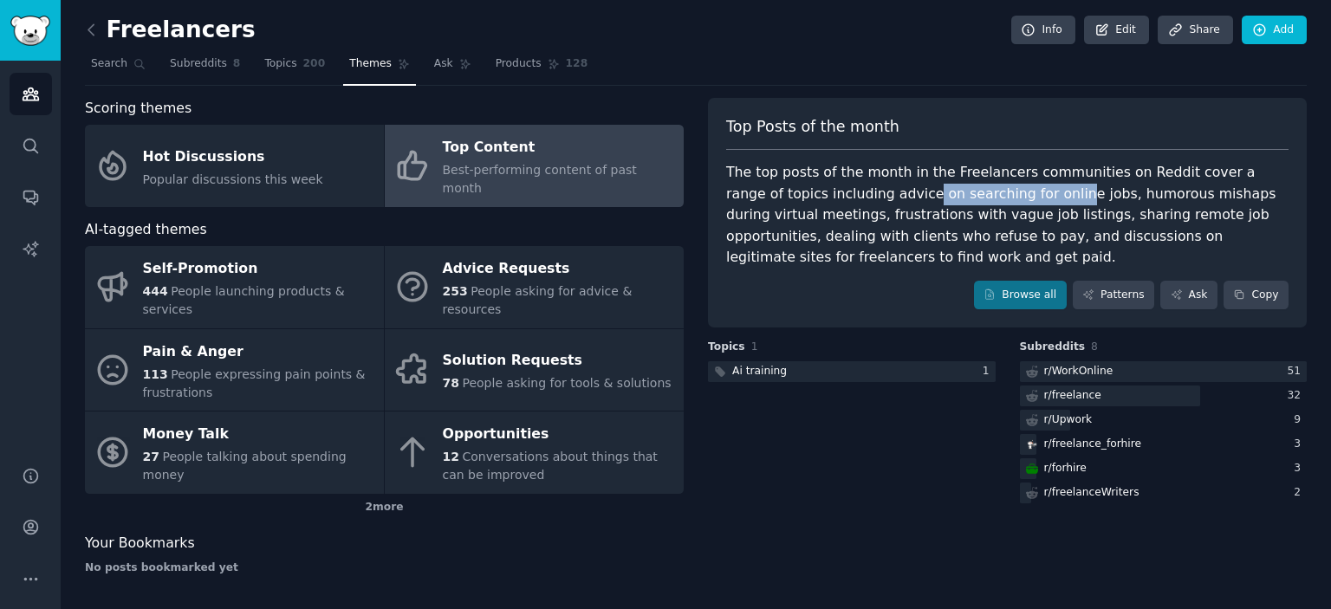
drag, startPoint x: 891, startPoint y: 192, endPoint x: 1088, endPoint y: 197, distance: 196.8
click at [1080, 197] on div "The top posts of the month in the Freelancers communities on Reddit cover a ran…" at bounding box center [1007, 215] width 562 height 107
click at [1165, 200] on div "The top posts of the month in the Freelancers communities on Reddit cover a ran…" at bounding box center [1007, 215] width 562 height 107
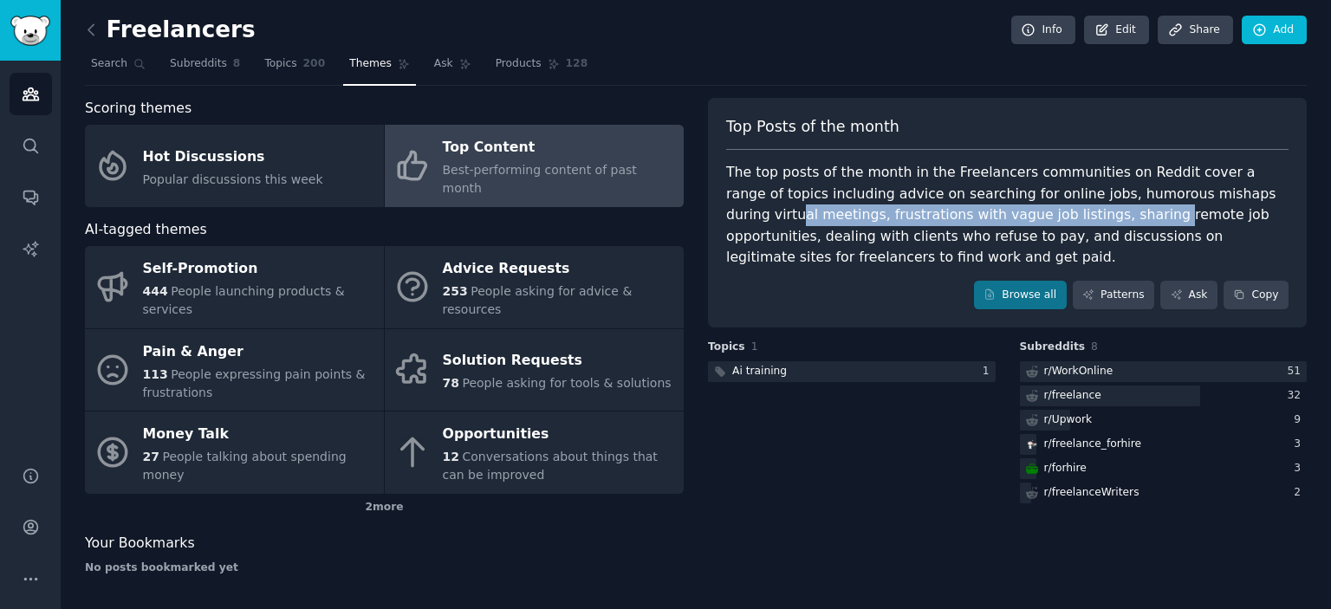
drag, startPoint x: 875, startPoint y: 219, endPoint x: 1172, endPoint y: 221, distance: 296.4
click at [1137, 221] on div "The top posts of the month in the Freelancers communities on Reddit cover a ran…" at bounding box center [1007, 215] width 562 height 107
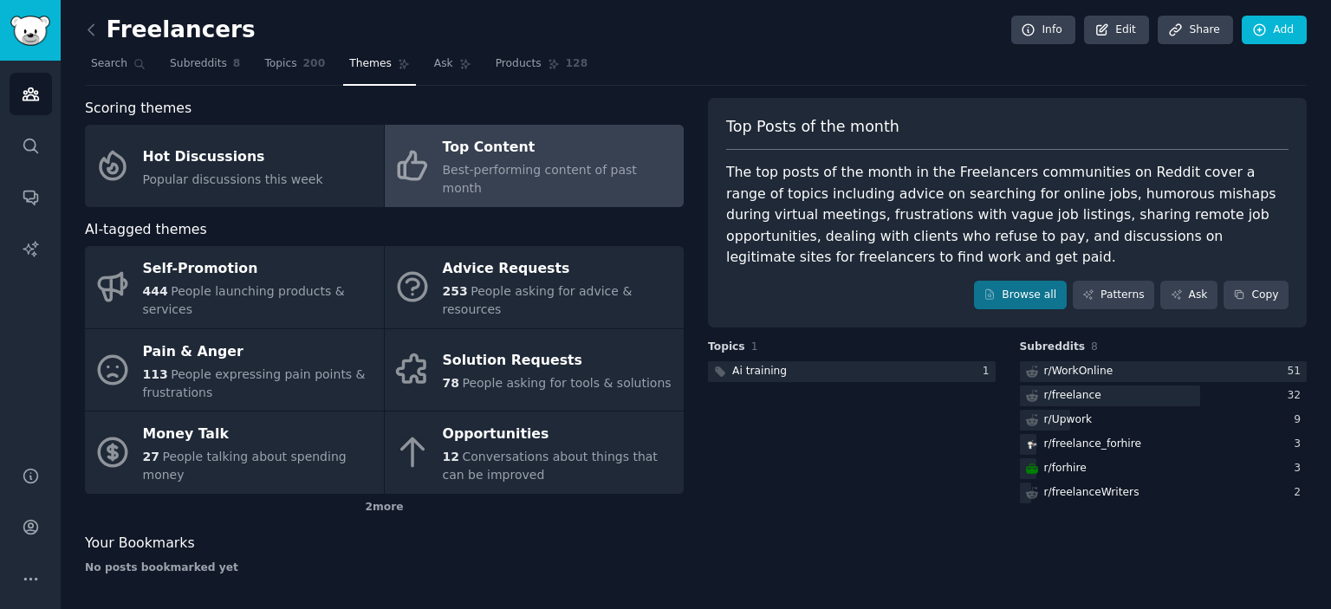
click at [1180, 221] on div "The top posts of the month in the Freelancers communities on Reddit cover a ran…" at bounding box center [1007, 215] width 562 height 107
drag, startPoint x: 841, startPoint y: 235, endPoint x: 1125, endPoint y: 243, distance: 284.4
click at [1057, 242] on div "The top posts of the month in the Freelancers communities on Reddit cover a ran…" at bounding box center [1007, 215] width 562 height 107
click at [1130, 244] on div "The top posts of the month in the Freelancers communities on Reddit cover a ran…" at bounding box center [1007, 215] width 562 height 107
drag, startPoint x: 894, startPoint y: 234, endPoint x: 1241, endPoint y: 237, distance: 347.6
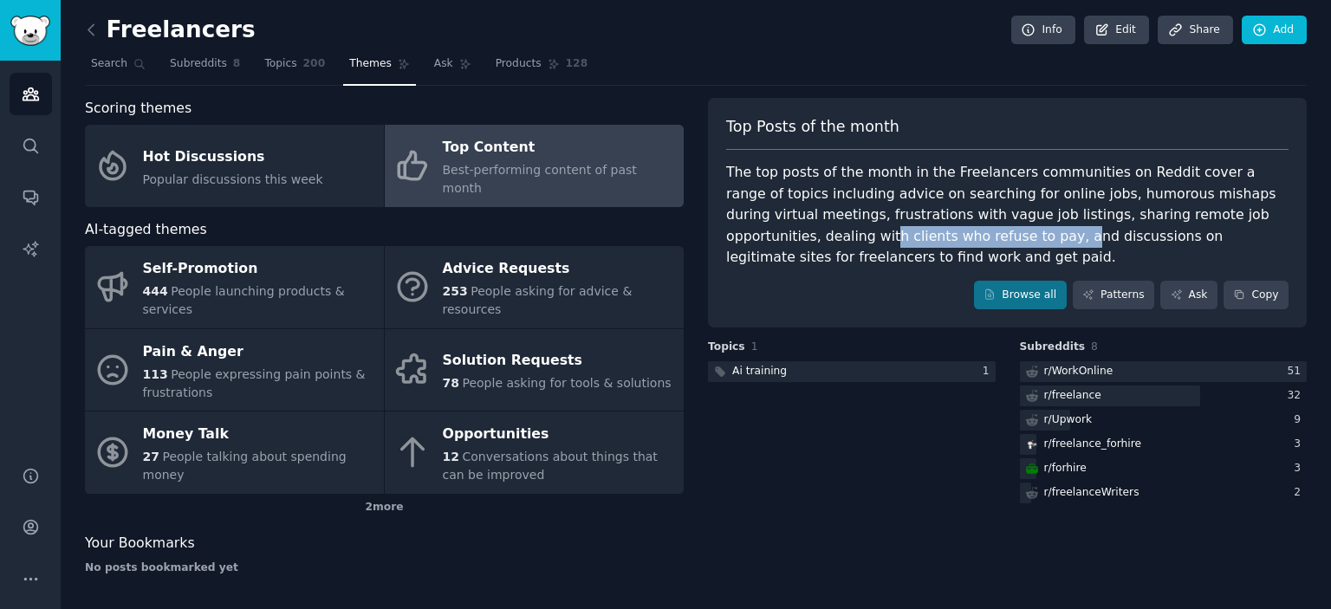
click at [1122, 235] on div "The top posts of the month in the Freelancers communities on Reddit cover a ran…" at bounding box center [1007, 215] width 562 height 107
click at [1242, 237] on div "The top posts of the month in the Freelancers communities on Reddit cover a ran…" at bounding box center [1007, 215] width 562 height 107
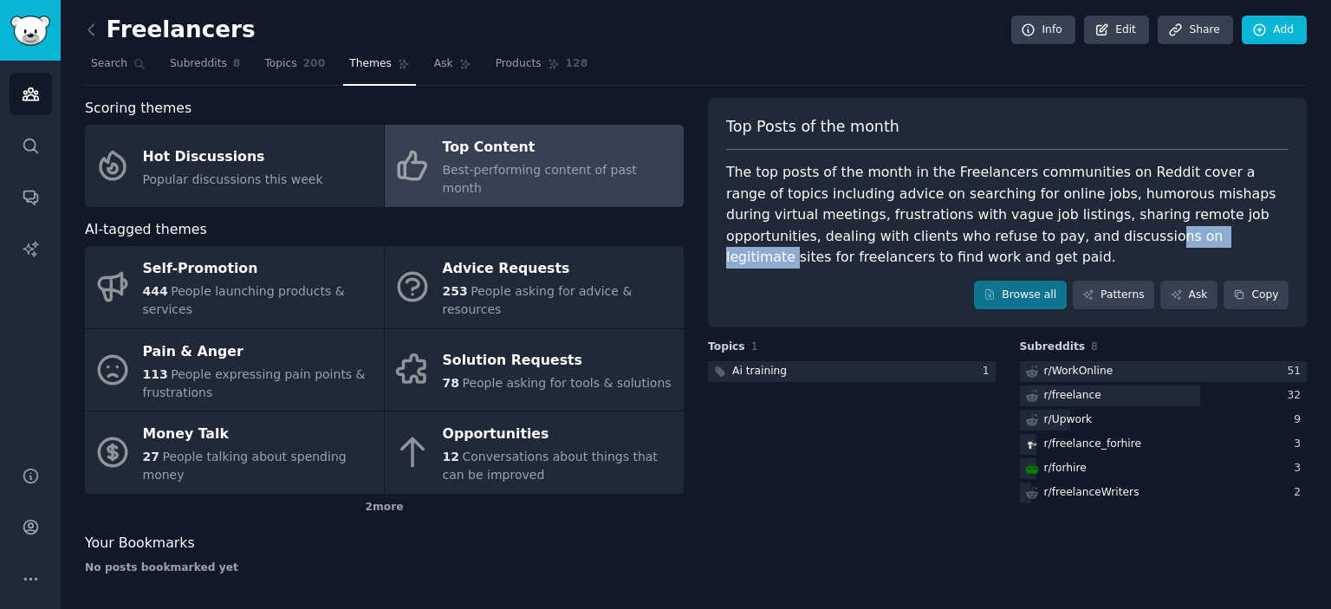
drag, startPoint x: 1295, startPoint y: 237, endPoint x: 1040, endPoint y: 234, distance: 254.8
click at [1040, 234] on div "Top Posts of the month The top posts of the month in the Freelancers communitie…" at bounding box center [1007, 213] width 599 height 231
click at [906, 232] on div "The top posts of the month in the Freelancers communities on Reddit cover a ran…" at bounding box center [1007, 215] width 562 height 107
click at [283, 65] on span "Topics" at bounding box center [280, 64] width 32 height 16
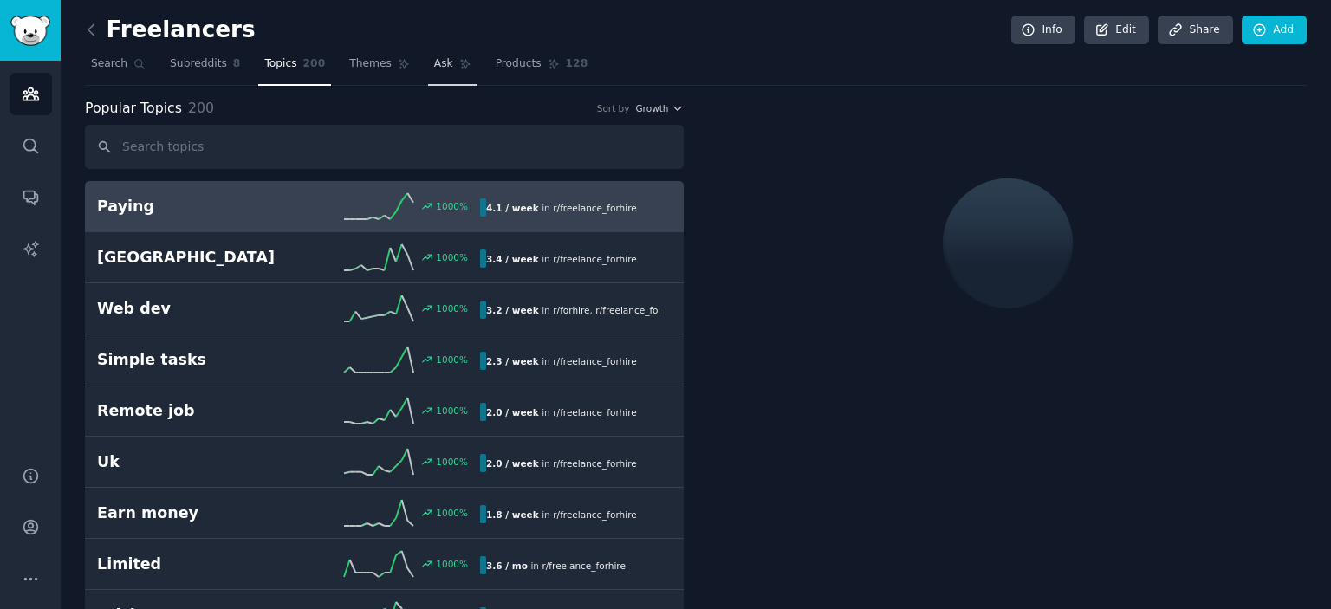
click at [434, 69] on span "Ask" at bounding box center [443, 64] width 19 height 16
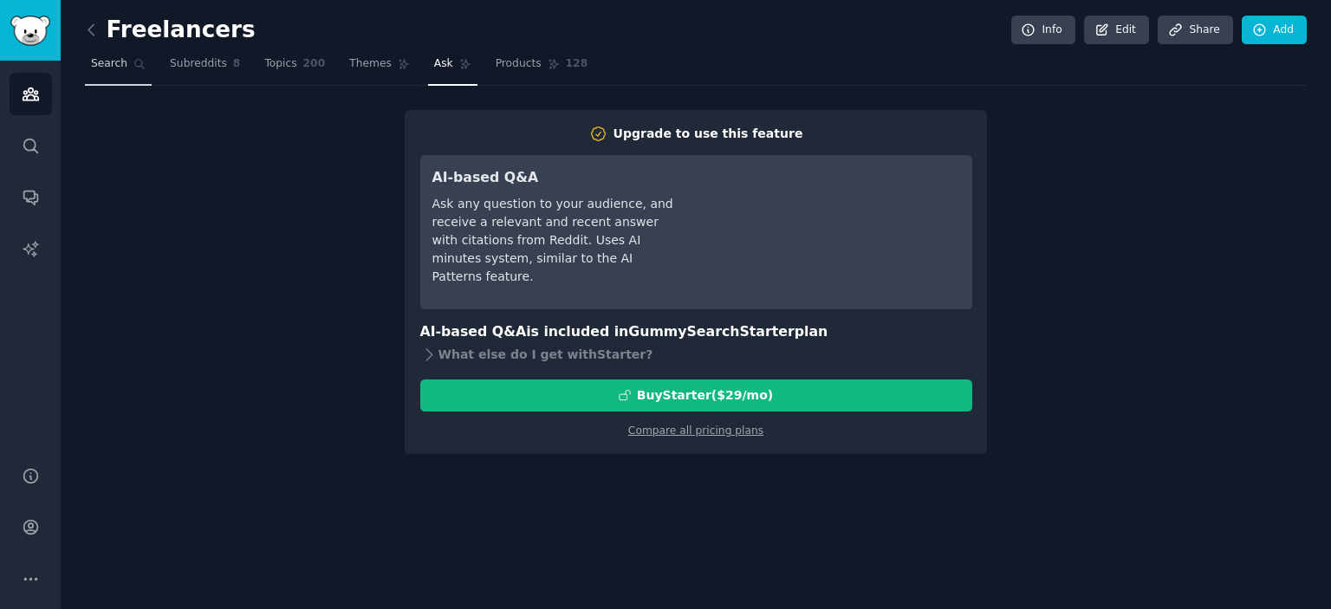
click at [118, 70] on span "Search" at bounding box center [109, 64] width 36 height 16
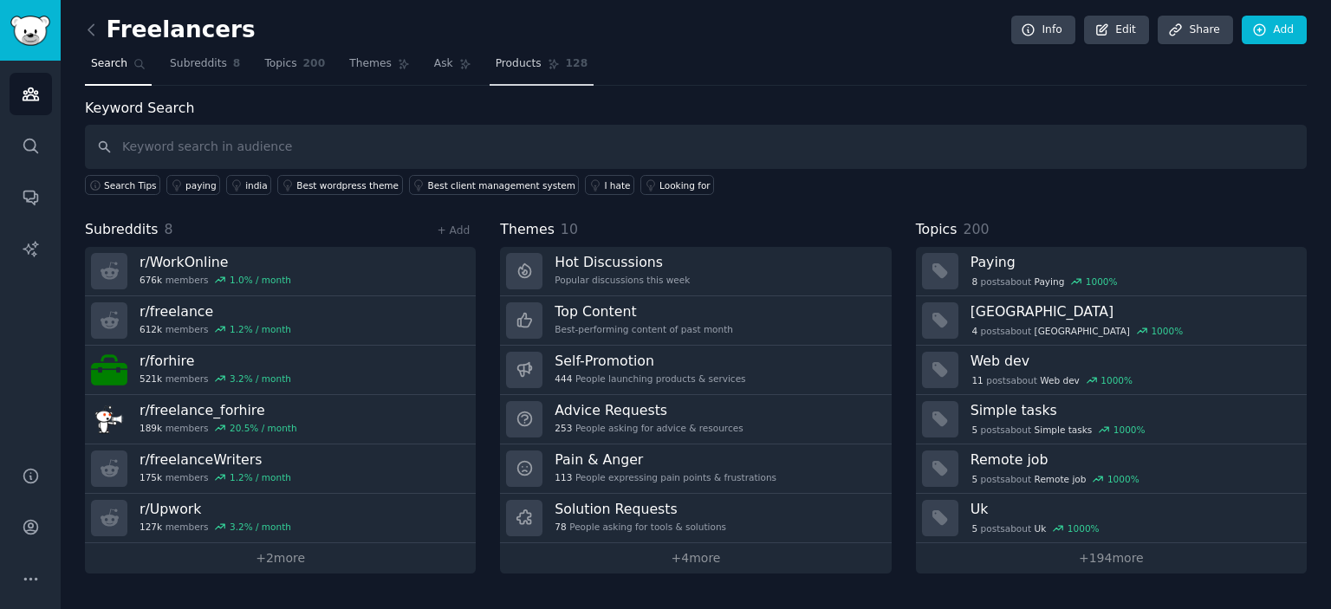
click at [506, 63] on span "Products" at bounding box center [519, 64] width 46 height 16
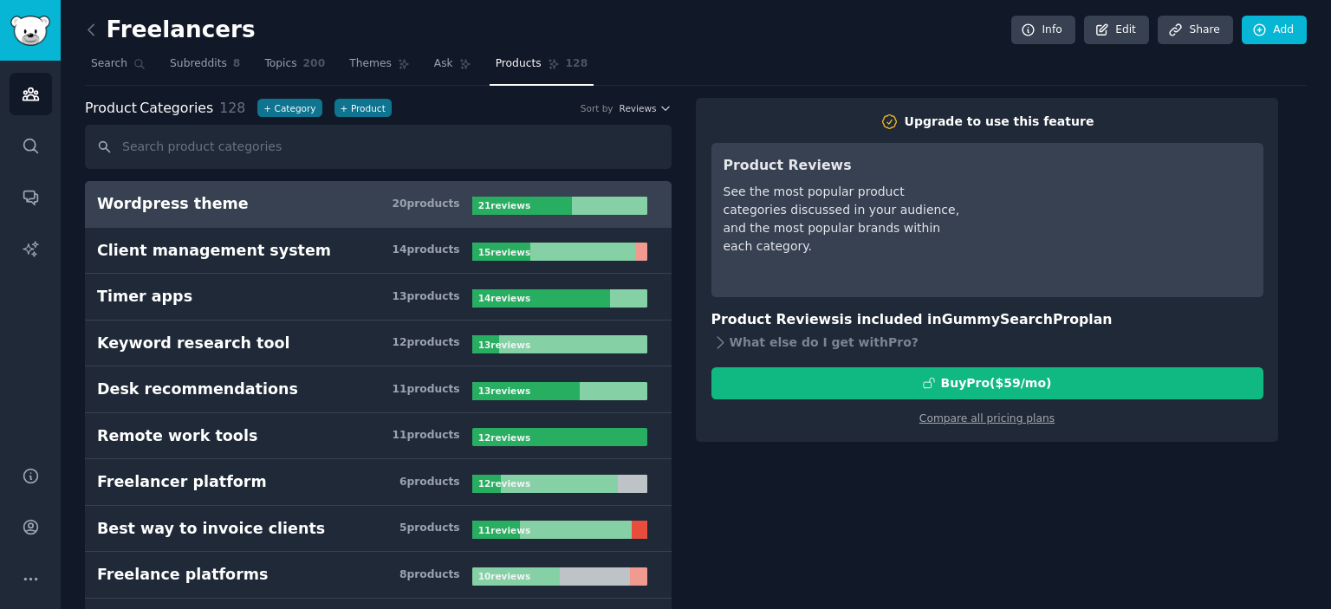
click at [315, 224] on link "Wordpress theme 20 product s 21 review s" at bounding box center [378, 204] width 587 height 47
click at [347, 211] on h3 "Wordpress theme 20 product s" at bounding box center [284, 204] width 375 height 22
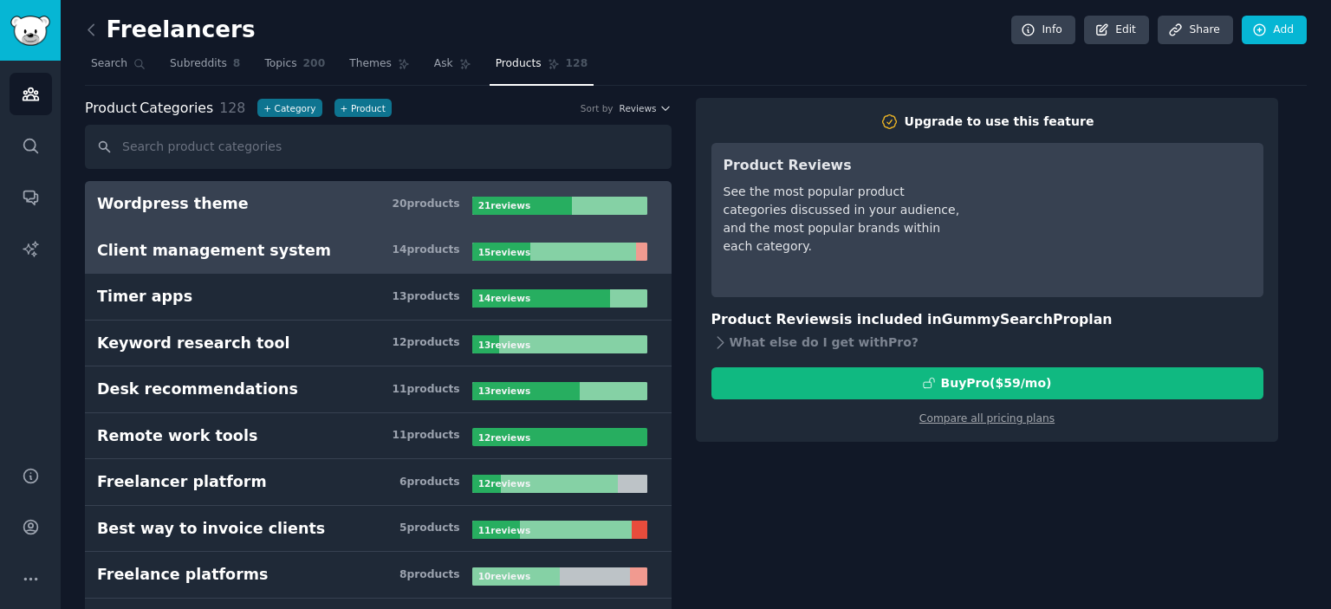
click at [354, 250] on h3 "Client management system 14 product s" at bounding box center [284, 251] width 375 height 22
click at [340, 213] on link "Wordpress theme 20 product s 21 review s" at bounding box center [378, 204] width 587 height 47
click at [508, 263] on link "Client management system 14 product s 15 review s" at bounding box center [378, 251] width 587 height 47
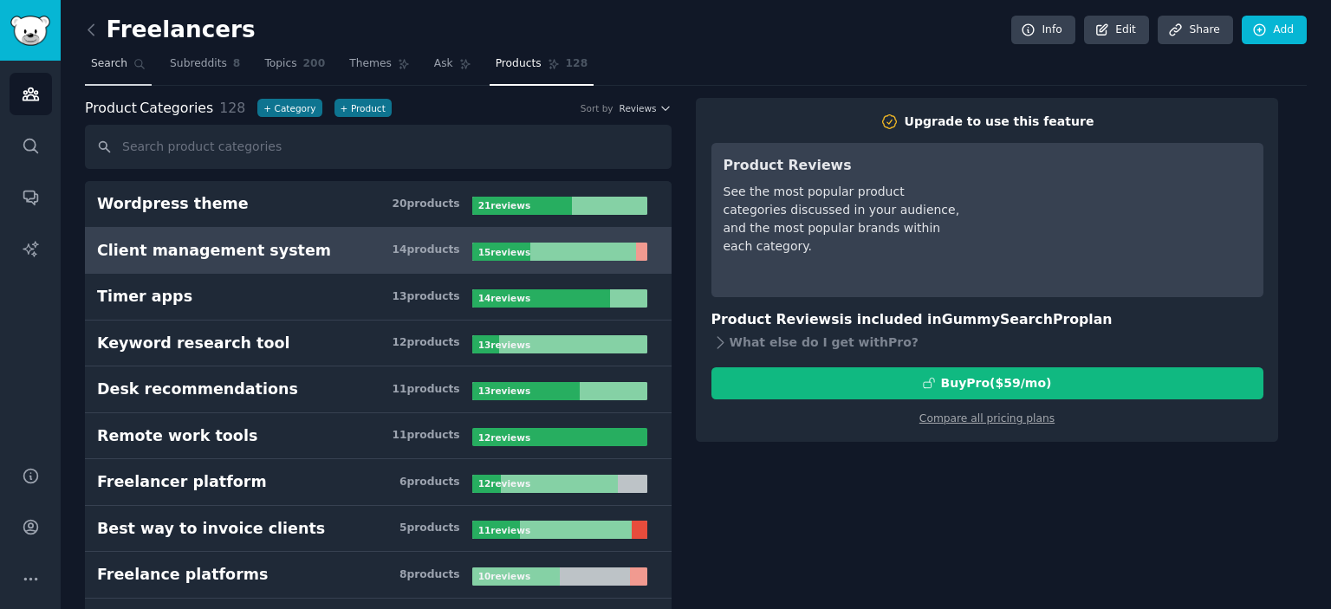
click at [114, 58] on span "Search" at bounding box center [109, 64] width 36 height 16
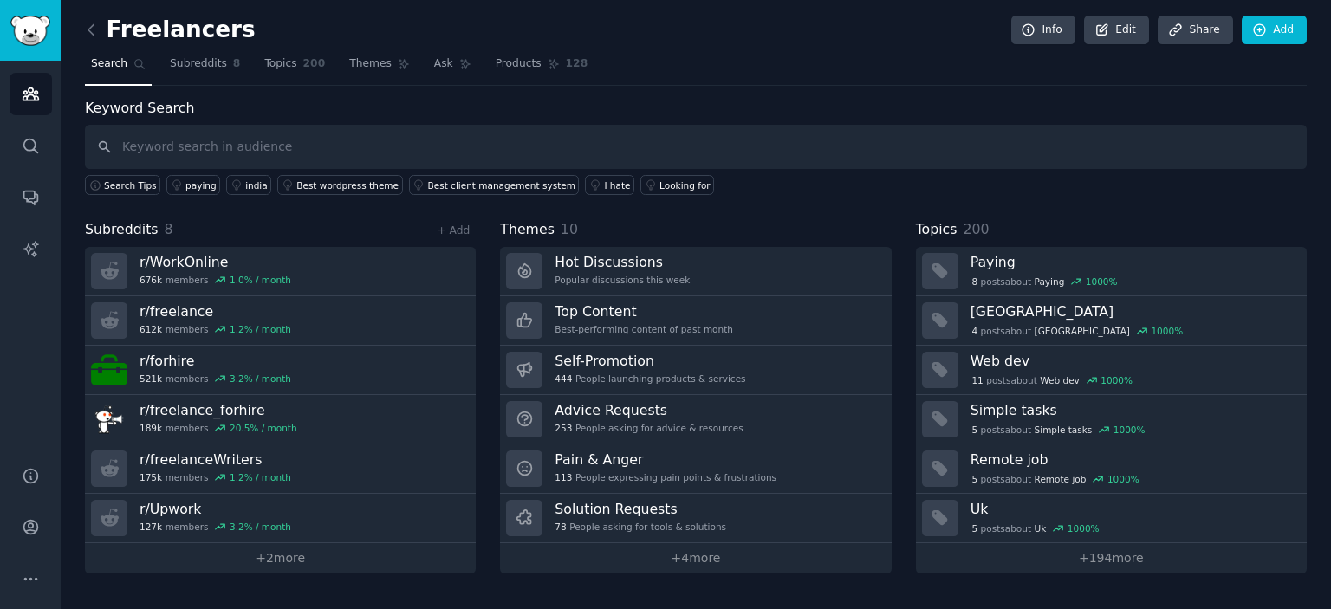
click at [739, 211] on div "Keyword Search Search Tips paying india Best wordpress theme Best client manage…" at bounding box center [696, 336] width 1222 height 476
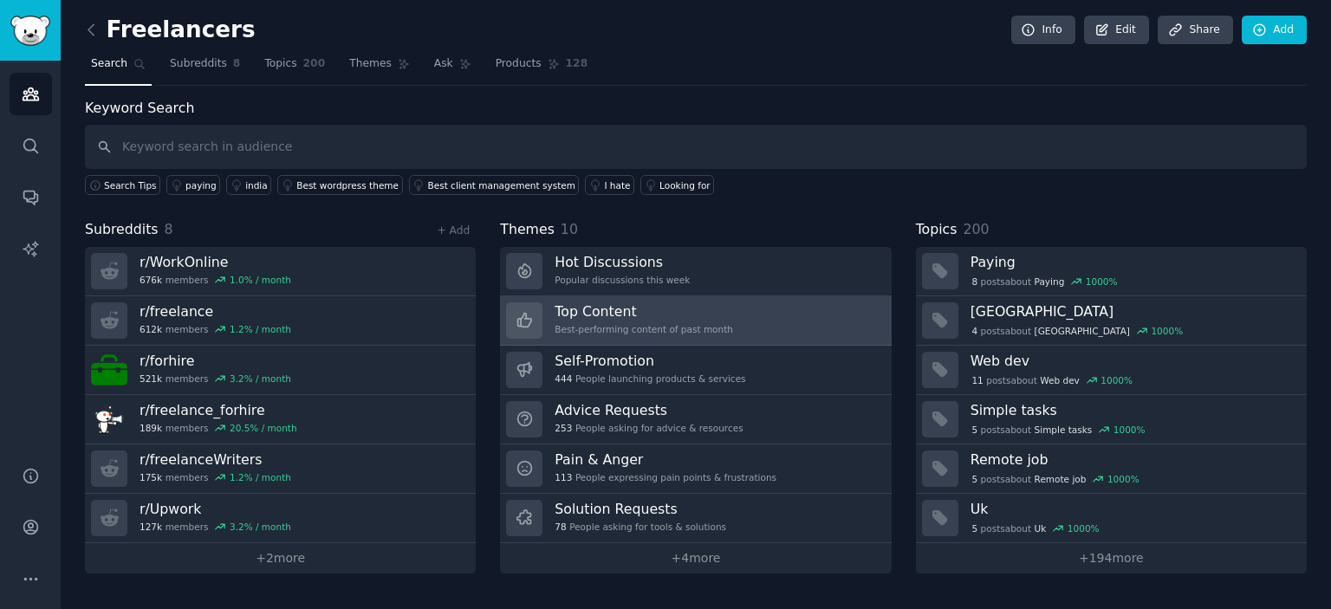
click at [689, 319] on div "Top Content Best-performing content of past month" at bounding box center [644, 320] width 179 height 36
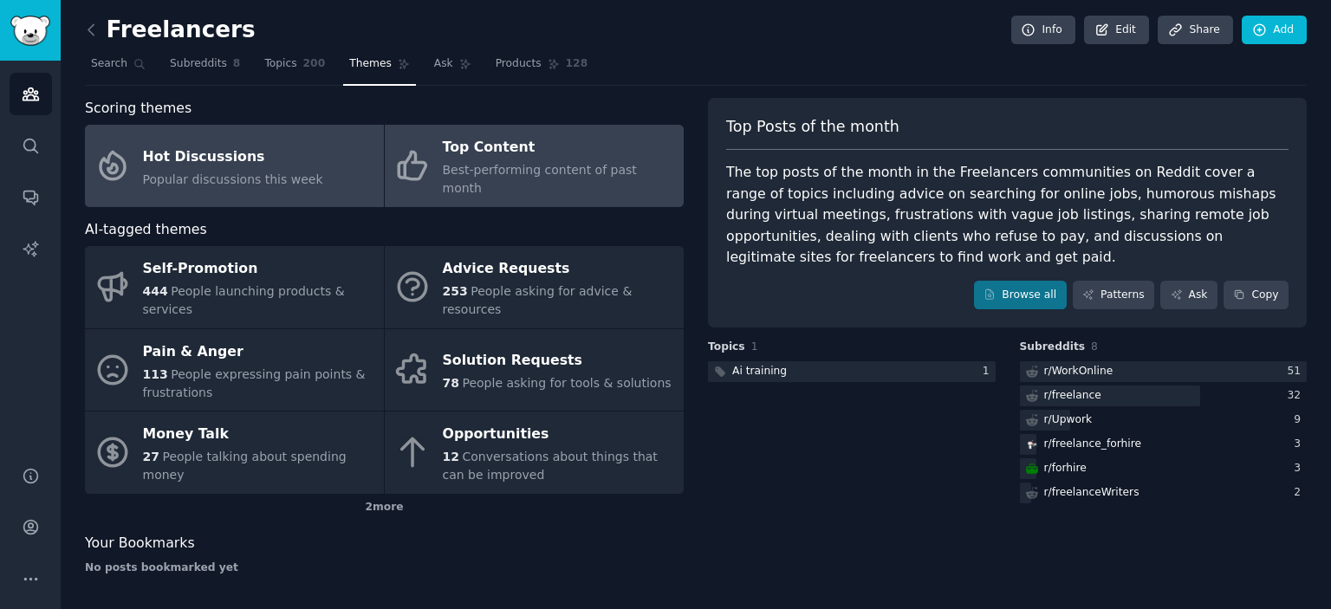
click at [336, 144] on link "Hot Discussions Popular discussions this week" at bounding box center [234, 166] width 299 height 82
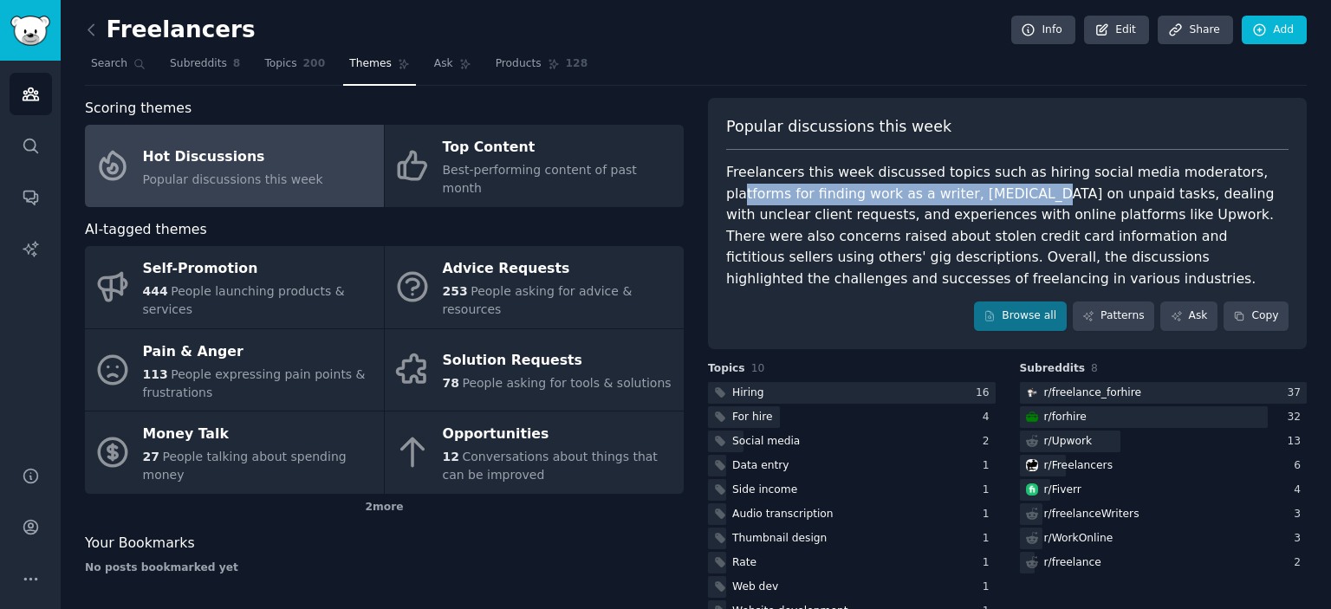
drag, startPoint x: 745, startPoint y: 193, endPoint x: 1040, endPoint y: 193, distance: 294.7
click at [1040, 193] on div "Freelancers this week discussed topics such as hiring social media moderators, …" at bounding box center [1007, 225] width 562 height 127
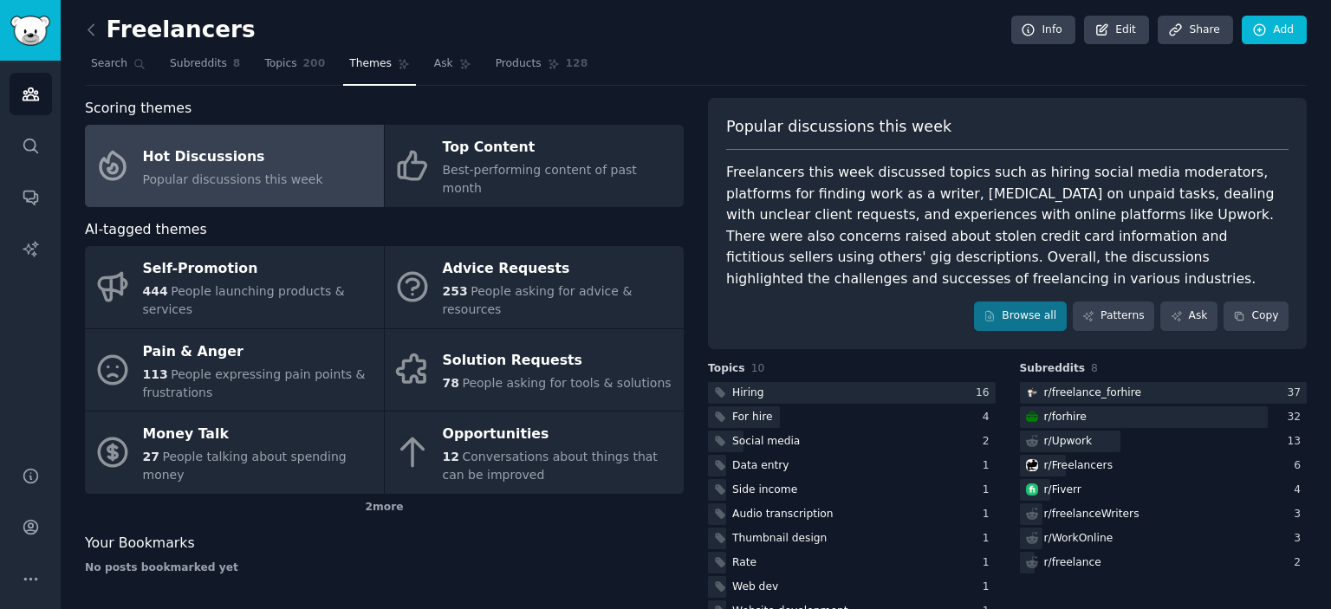
click at [1117, 194] on div "Freelancers this week discussed topics such as hiring social media moderators, …" at bounding box center [1007, 225] width 562 height 127
drag, startPoint x: 980, startPoint y: 193, endPoint x: 1111, endPoint y: 197, distance: 130.9
click at [1045, 194] on div "Freelancers this week discussed topics such as hiring social media moderators, …" at bounding box center [1007, 225] width 562 height 127
click at [1148, 197] on div "Freelancers this week discussed topics such as hiring social media moderators, …" at bounding box center [1007, 225] width 562 height 127
drag, startPoint x: 731, startPoint y: 218, endPoint x: 767, endPoint y: 217, distance: 36.4
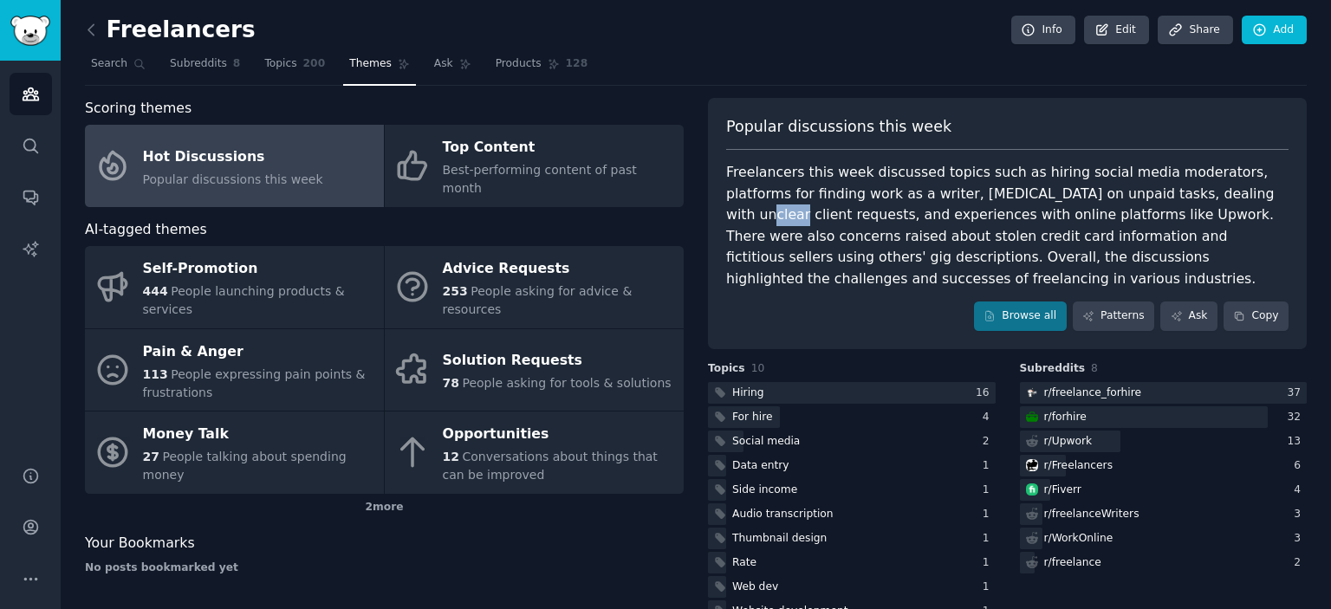
click at [767, 217] on div "Freelancers this week discussed topics such as hiring social media moderators, …" at bounding box center [1007, 225] width 562 height 127
click at [785, 217] on div "Freelancers this week discussed topics such as hiring social media moderators, …" at bounding box center [1007, 225] width 562 height 127
click at [737, 217] on div "Freelancers this week discussed topics such as hiring social media moderators, …" at bounding box center [1007, 225] width 562 height 127
click at [803, 217] on div "Freelancers this week discussed topics such as hiring social media moderators, …" at bounding box center [1007, 225] width 562 height 127
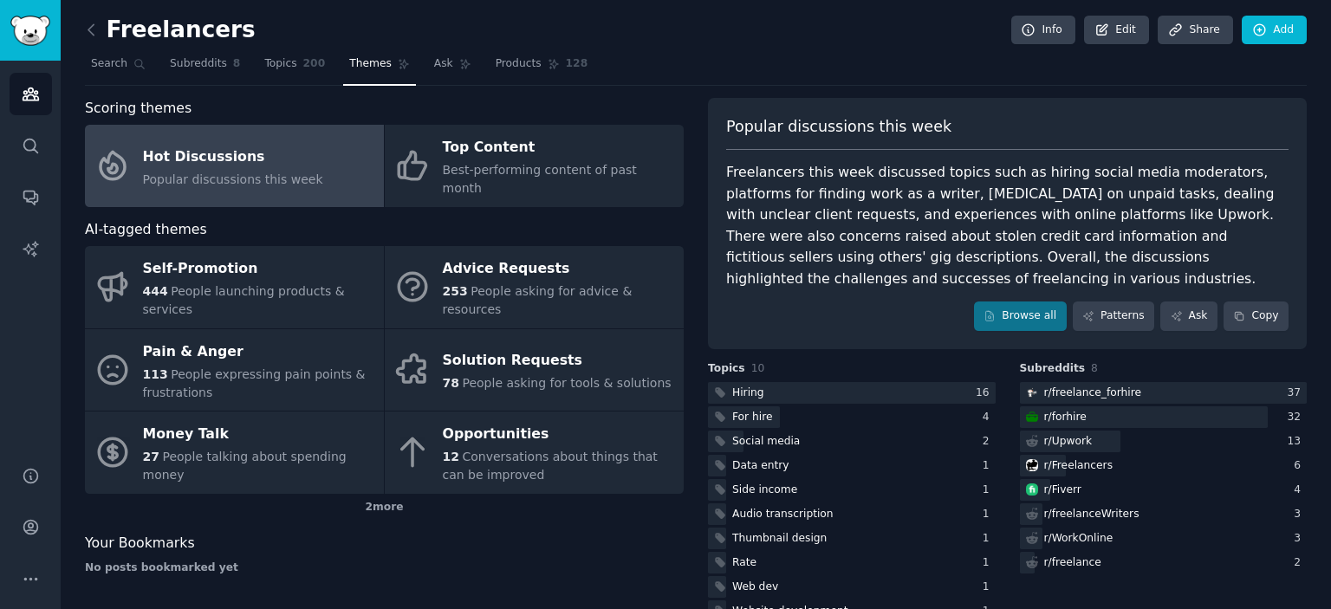
click at [915, 227] on div "Freelancers this week discussed topics such as hiring social media moderators, …" at bounding box center [1007, 225] width 562 height 127
drag, startPoint x: 873, startPoint y: 219, endPoint x: 989, endPoint y: 223, distance: 116.2
click at [989, 223] on div "Freelancers this week discussed topics such as hiring social media moderators, …" at bounding box center [1007, 225] width 562 height 127
click at [991, 223] on div "Freelancers this week discussed topics such as hiring social media moderators, …" at bounding box center [1007, 225] width 562 height 127
drag, startPoint x: 910, startPoint y: 217, endPoint x: 1134, endPoint y: 222, distance: 223.7
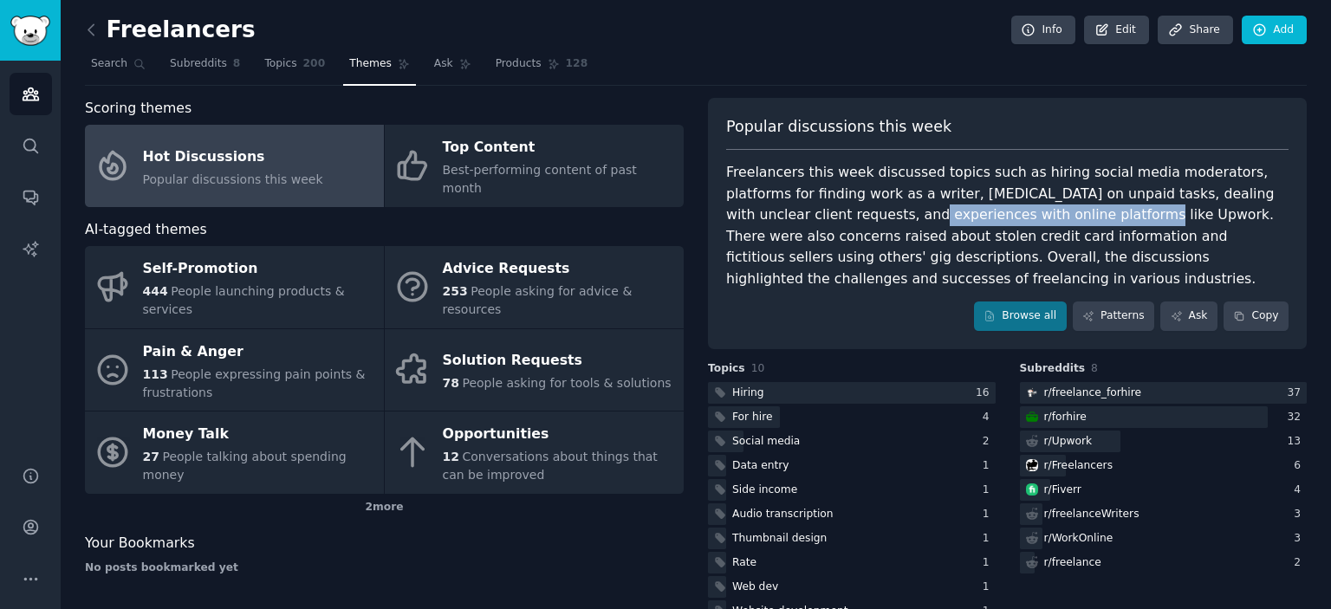
click at [1134, 222] on div "Freelancers this week discussed topics such as hiring social media moderators, …" at bounding box center [1007, 225] width 562 height 127
click at [1197, 225] on div "Freelancers this week discussed topics such as hiring social media moderators, …" at bounding box center [1007, 225] width 562 height 127
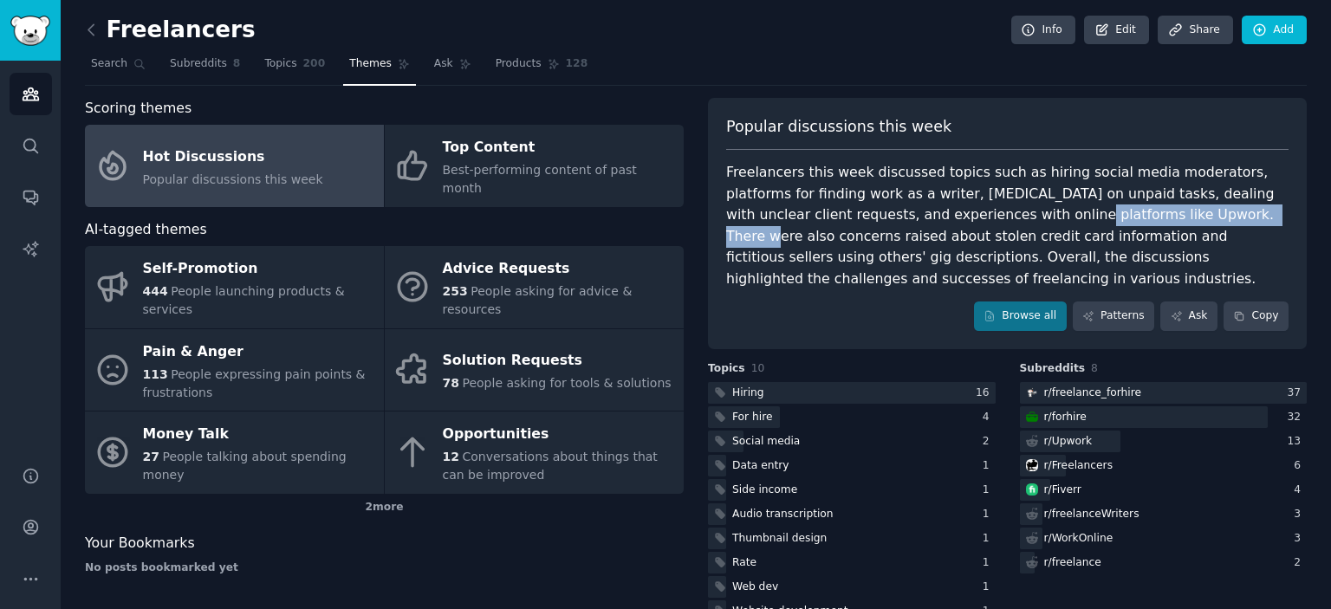
drag, startPoint x: 1049, startPoint y: 214, endPoint x: 1258, endPoint y: 220, distance: 209.8
click at [1258, 220] on div "Freelancers this week discussed topics such as hiring social media moderators, …" at bounding box center [1007, 225] width 562 height 127
click at [780, 228] on div "Freelancers this week discussed topics such as hiring social media moderators, …" at bounding box center [1007, 225] width 562 height 127
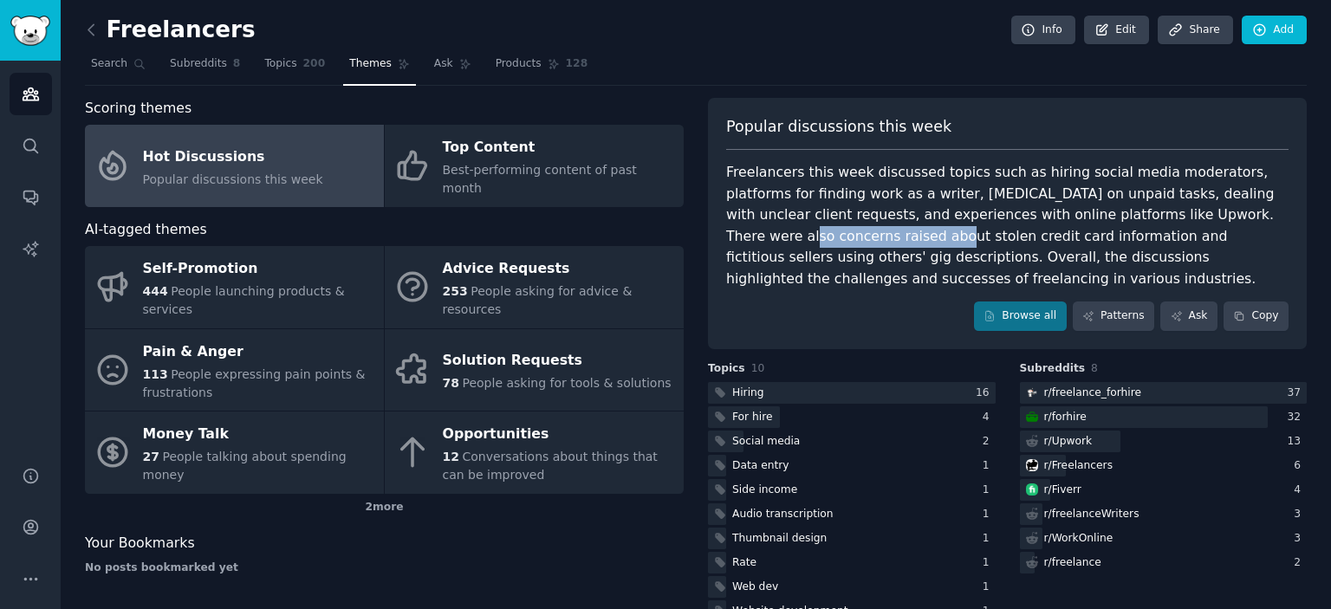
drag, startPoint x: 770, startPoint y: 237, endPoint x: 924, endPoint y: 242, distance: 154.4
click at [920, 242] on div "Freelancers this week discussed topics such as hiring social media moderators, …" at bounding box center [1007, 225] width 562 height 127
click at [988, 243] on div "Freelancers this week discussed topics such as hiring social media moderators, …" at bounding box center [1007, 225] width 562 height 127
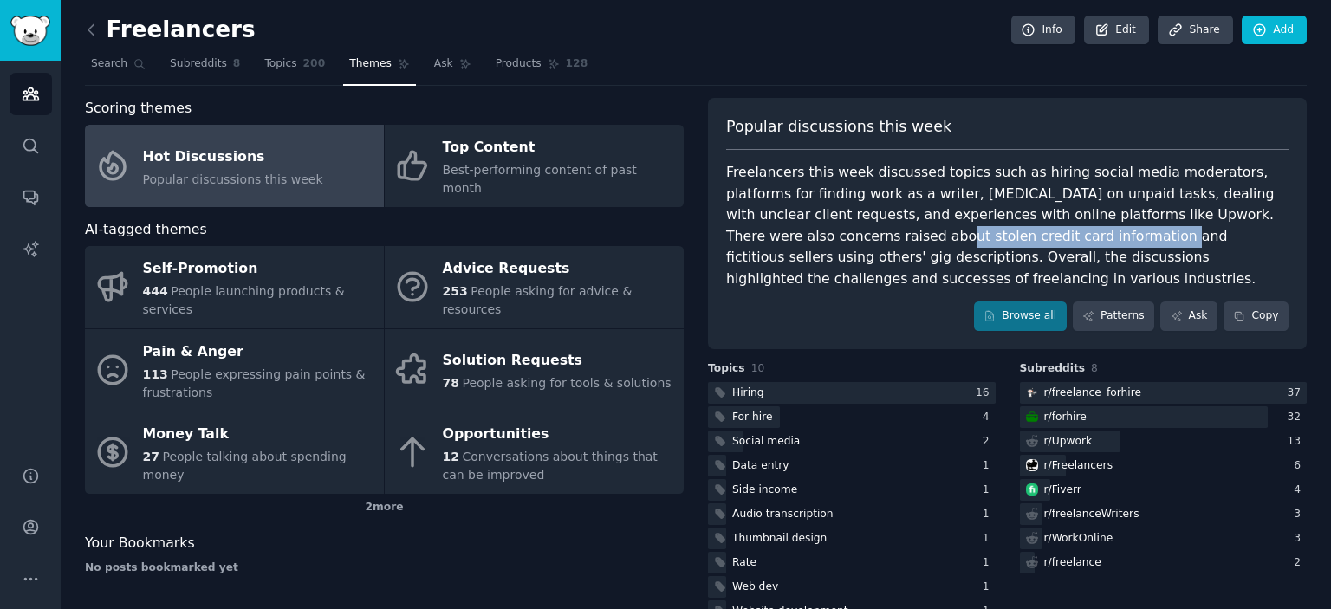
drag, startPoint x: 914, startPoint y: 238, endPoint x: 1127, endPoint y: 242, distance: 212.4
click at [1127, 242] on div "Freelancers this week discussed topics such as hiring social media moderators, …" at bounding box center [1007, 225] width 562 height 127
click at [1159, 242] on div "Freelancers this week discussed topics such as hiring social media moderators, …" at bounding box center [1007, 225] width 562 height 127
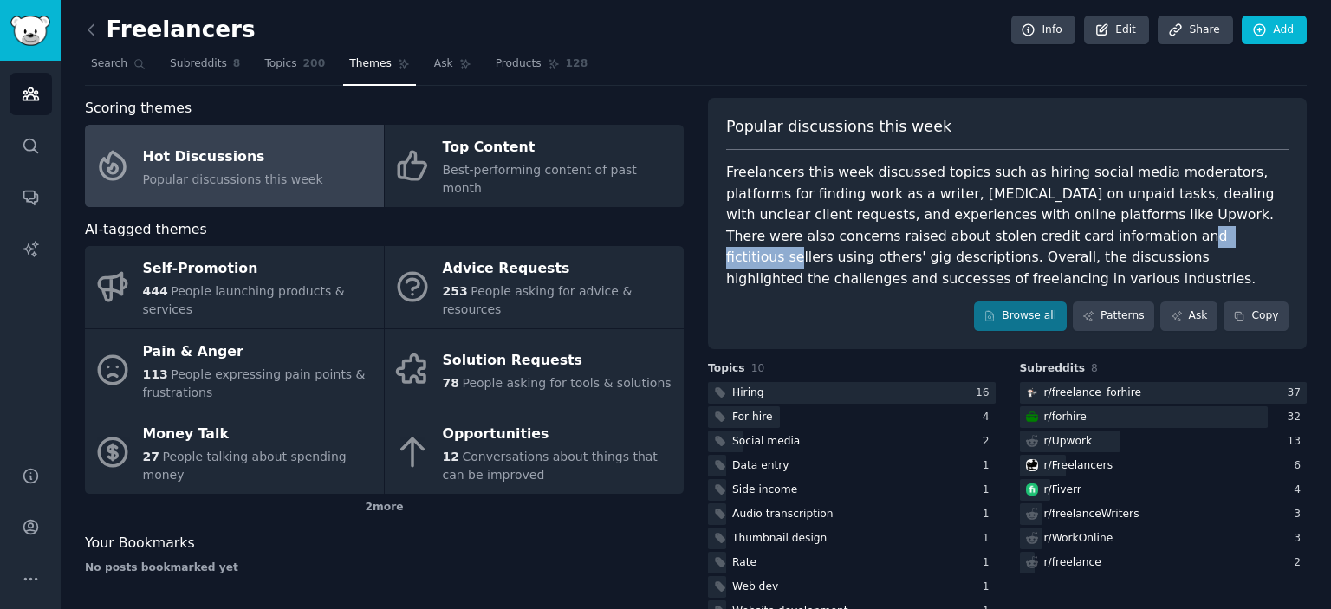
drag, startPoint x: 1174, startPoint y: 239, endPoint x: 1233, endPoint y: 242, distance: 59.9
click at [1233, 242] on div "Freelancers this week discussed topics such as hiring social media moderators, …" at bounding box center [1007, 225] width 562 height 127
click at [1245, 241] on div "Freelancers this week discussed topics such as hiring social media moderators, …" at bounding box center [1007, 225] width 562 height 127
drag, startPoint x: 1161, startPoint y: 235, endPoint x: 1269, endPoint y: 242, distance: 107.7
click at [1269, 242] on div "Freelancers this week discussed topics such as hiring social media moderators, …" at bounding box center [1007, 225] width 562 height 127
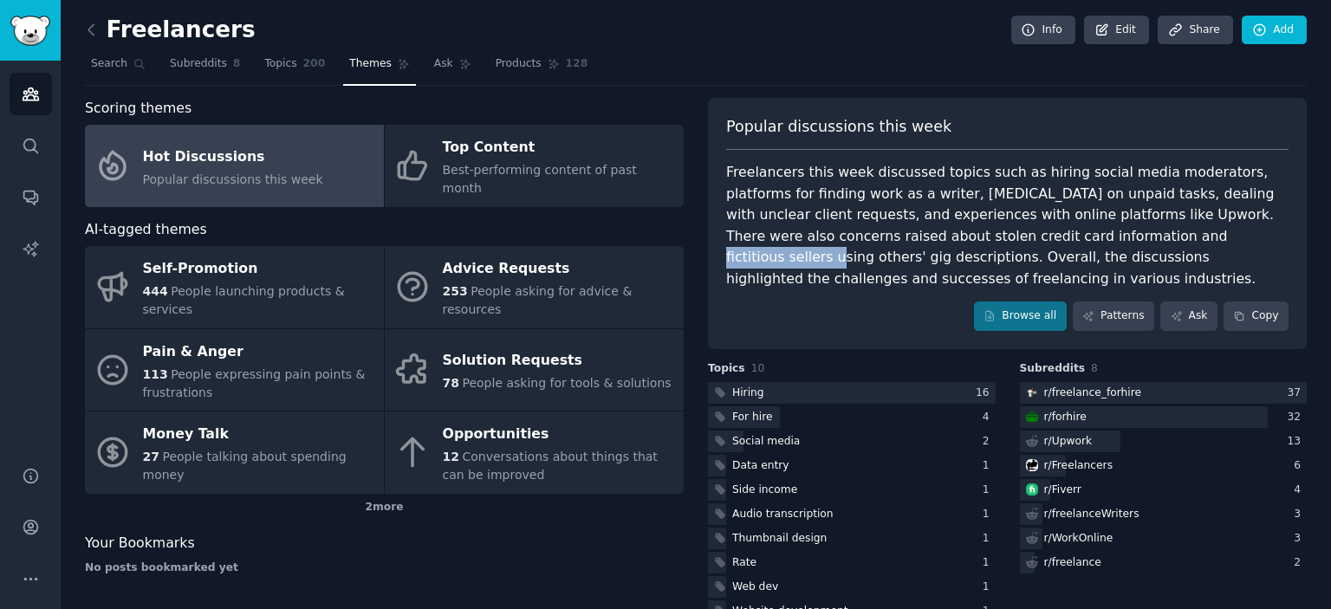
click at [1225, 239] on div "Freelancers this week discussed topics such as hiring social media moderators, …" at bounding box center [1007, 225] width 562 height 127
drag, startPoint x: 787, startPoint y: 259, endPoint x: 910, endPoint y: 263, distance: 123.1
click at [901, 263] on div "Freelancers this week discussed topics such as hiring social media moderators, …" at bounding box center [1007, 225] width 562 height 127
click at [922, 263] on div "Freelancers this week discussed topics such as hiring social media moderators, …" at bounding box center [1007, 225] width 562 height 127
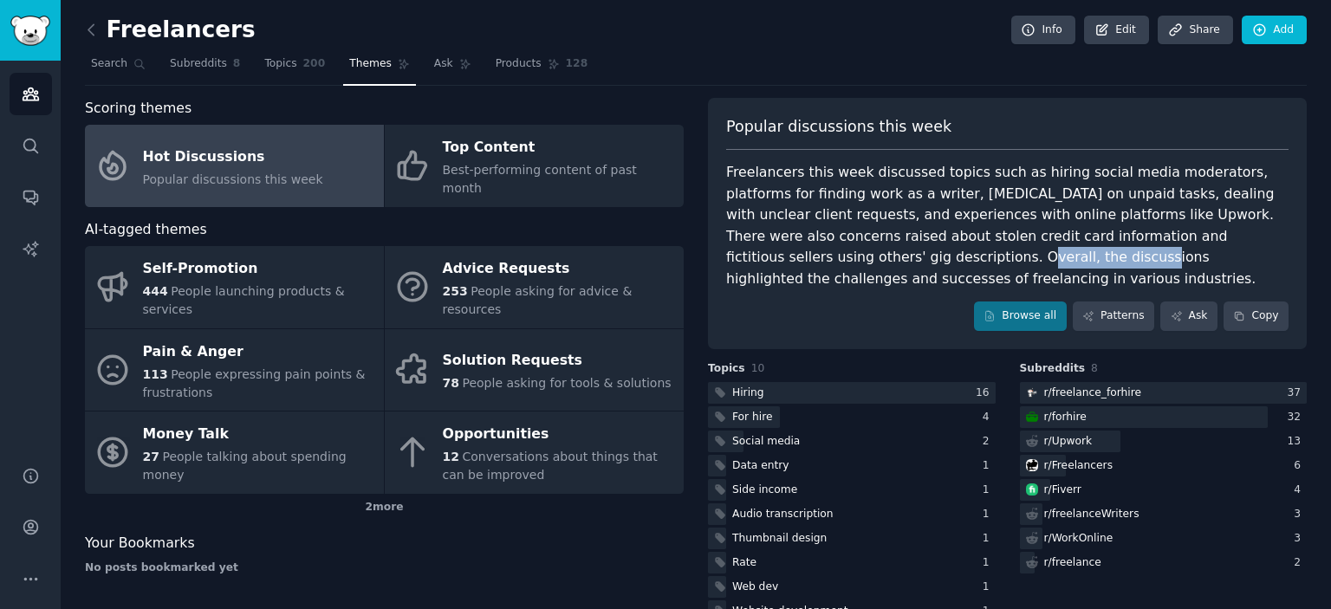
drag, startPoint x: 923, startPoint y: 261, endPoint x: 1058, endPoint y: 261, distance: 135.2
click at [1057, 261] on div "Freelancers this week discussed topics such as hiring social media moderators, …" at bounding box center [1007, 225] width 562 height 127
click at [1121, 262] on div "Freelancers this week discussed topics such as hiring social media moderators, …" at bounding box center [1007, 225] width 562 height 127
drag, startPoint x: 1002, startPoint y: 256, endPoint x: 1144, endPoint y: 259, distance: 142.2
click at [1130, 259] on div "Freelancers this week discussed topics such as hiring social media moderators, …" at bounding box center [1007, 225] width 562 height 127
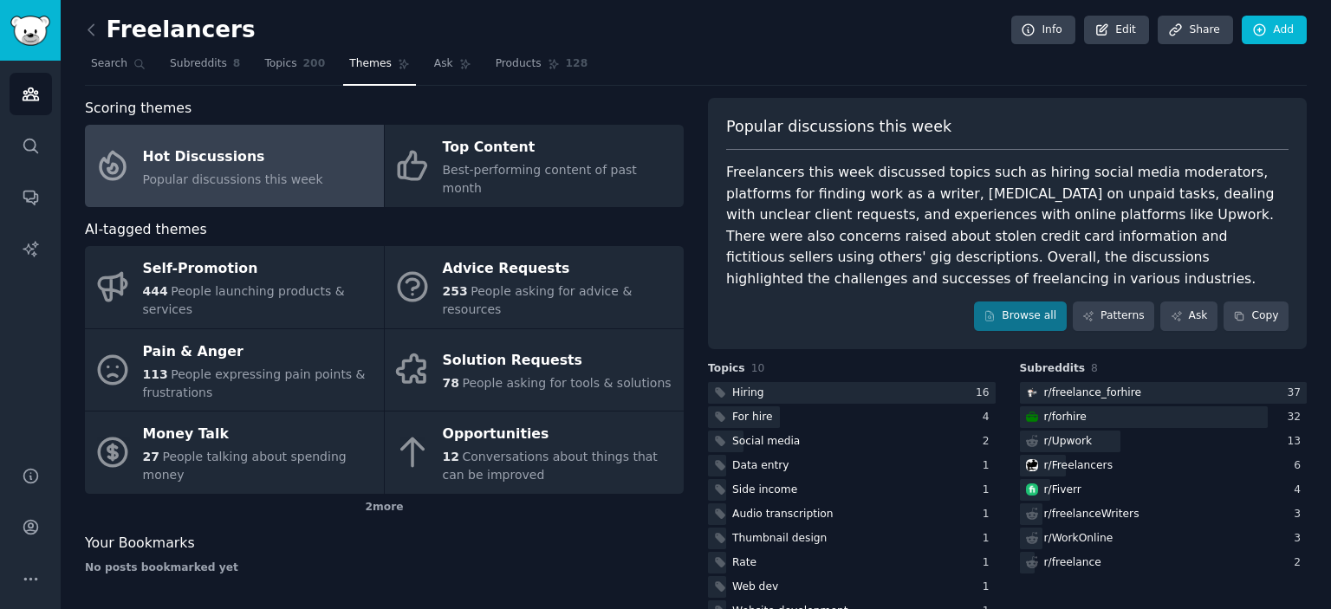
click at [1161, 260] on div "Freelancers this week discussed topics such as hiring social media moderators, …" at bounding box center [1007, 225] width 562 height 127
drag, startPoint x: 1005, startPoint y: 259, endPoint x: 1156, endPoint y: 263, distance: 150.8
click at [1136, 263] on div "Freelancers this week discussed topics such as hiring social media moderators, …" at bounding box center [1007, 225] width 562 height 127
click at [1161, 263] on div "Freelancers this week discussed topics such as hiring social media moderators, …" at bounding box center [1007, 225] width 562 height 127
click at [1026, 258] on div "Freelancers this week discussed topics such as hiring social media moderators, …" at bounding box center [1007, 225] width 562 height 127
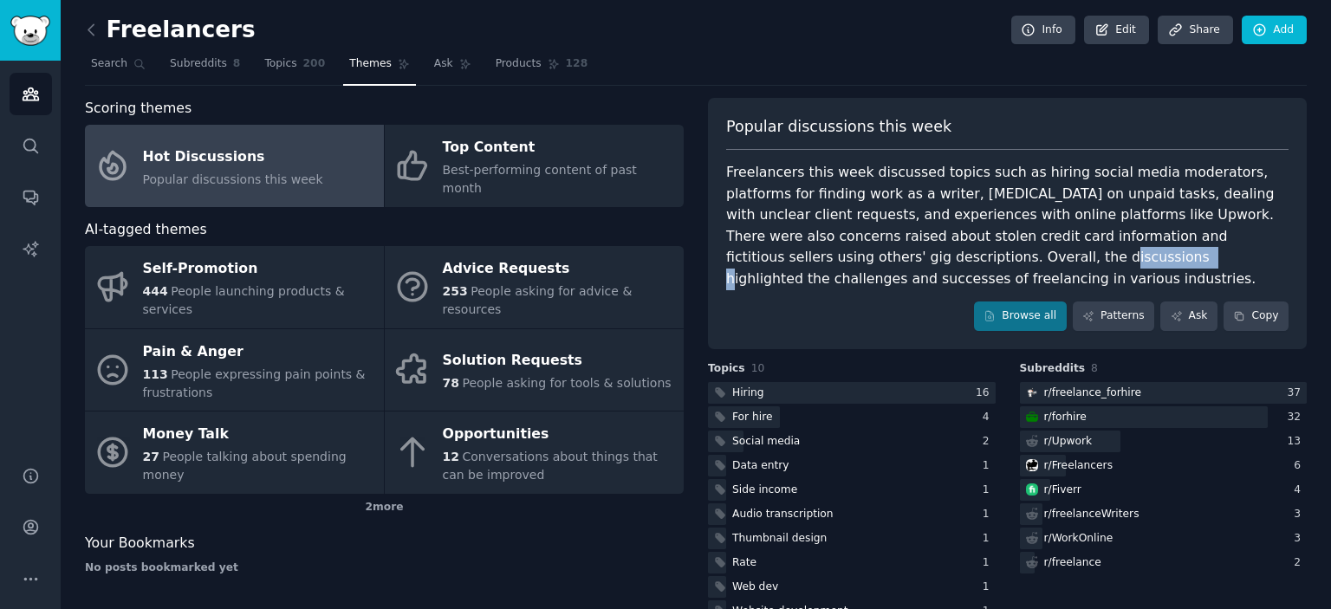
click at [1026, 258] on div "Freelancers this week discussed topics such as hiring social media moderators, …" at bounding box center [1007, 225] width 562 height 127
click at [1138, 260] on div "Freelancers this week discussed topics such as hiring social media moderators, …" at bounding box center [1007, 225] width 562 height 127
click at [1210, 261] on div "Freelancers this week discussed topics such as hiring social media moderators, …" at bounding box center [1007, 225] width 562 height 127
drag, startPoint x: 820, startPoint y: 277, endPoint x: 900, endPoint y: 280, distance: 79.8
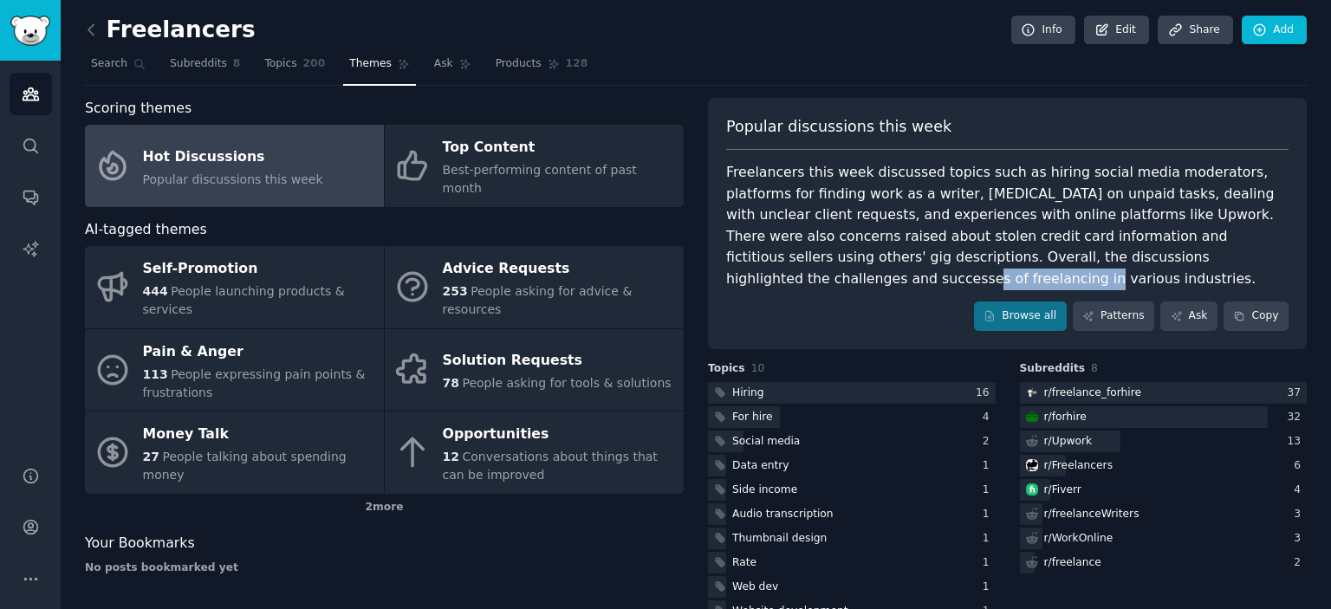
click at [893, 280] on div "Freelancers this week discussed topics such as hiring social media moderators, …" at bounding box center [1007, 225] width 562 height 127
click at [930, 281] on div "Freelancers this week discussed topics such as hiring social media moderators, …" at bounding box center [1007, 225] width 562 height 127
drag, startPoint x: 1013, startPoint y: 280, endPoint x: 818, endPoint y: 264, distance: 195.6
click at [818, 264] on div "Freelancers this week discussed topics such as hiring social media moderators, …" at bounding box center [1007, 225] width 562 height 127
click at [784, 258] on div "Freelancers this week discussed topics such as hiring social media moderators, …" at bounding box center [1007, 225] width 562 height 127
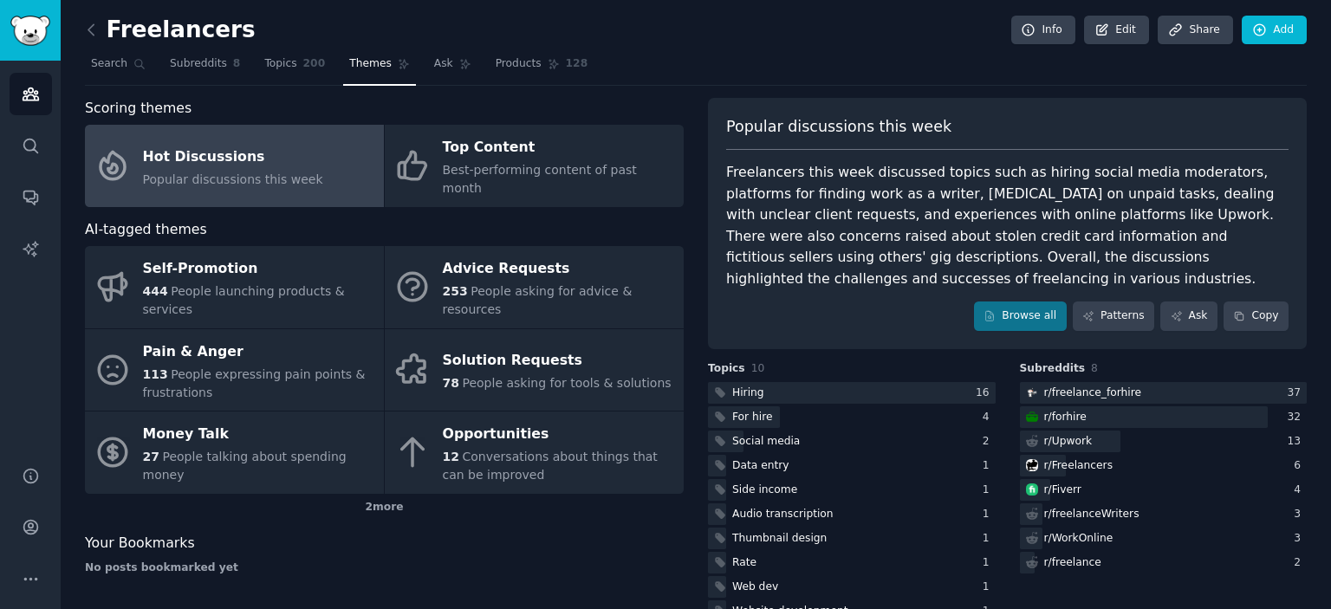
click at [1219, 199] on div "Freelancers this week discussed topics such as hiring social media moderators, …" at bounding box center [1007, 225] width 562 height 127
click at [457, 219] on div "AI-tagged themes" at bounding box center [384, 230] width 599 height 22
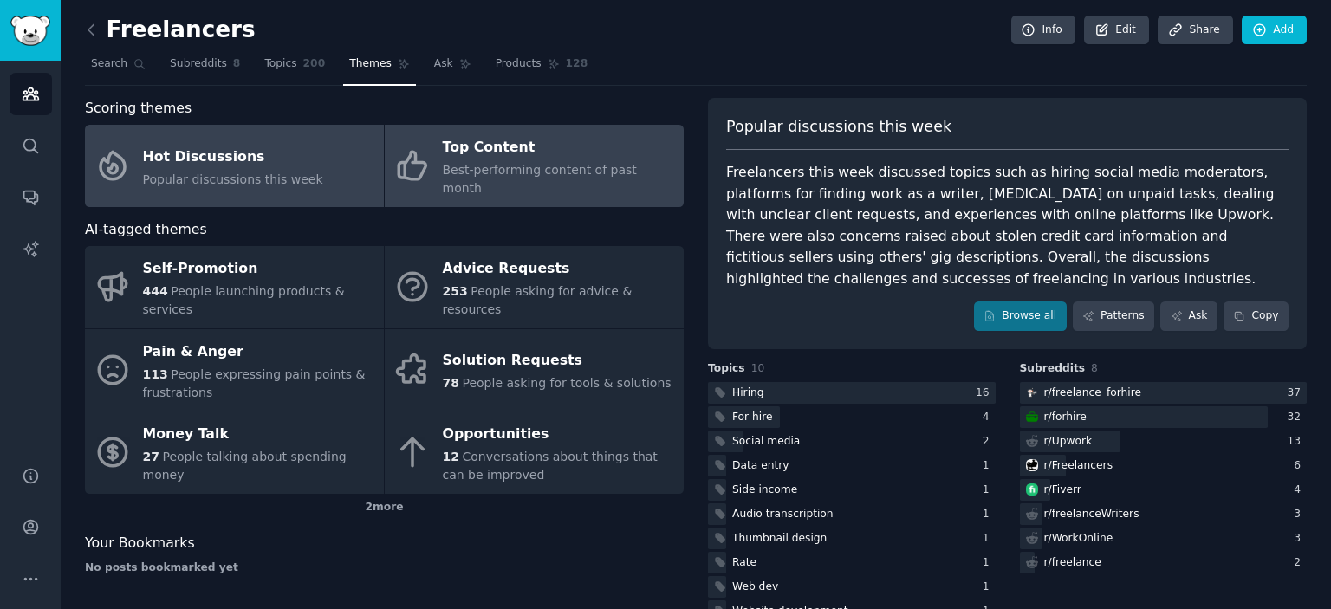
click at [465, 166] on span "Best-performing content of past month" at bounding box center [540, 179] width 194 height 32
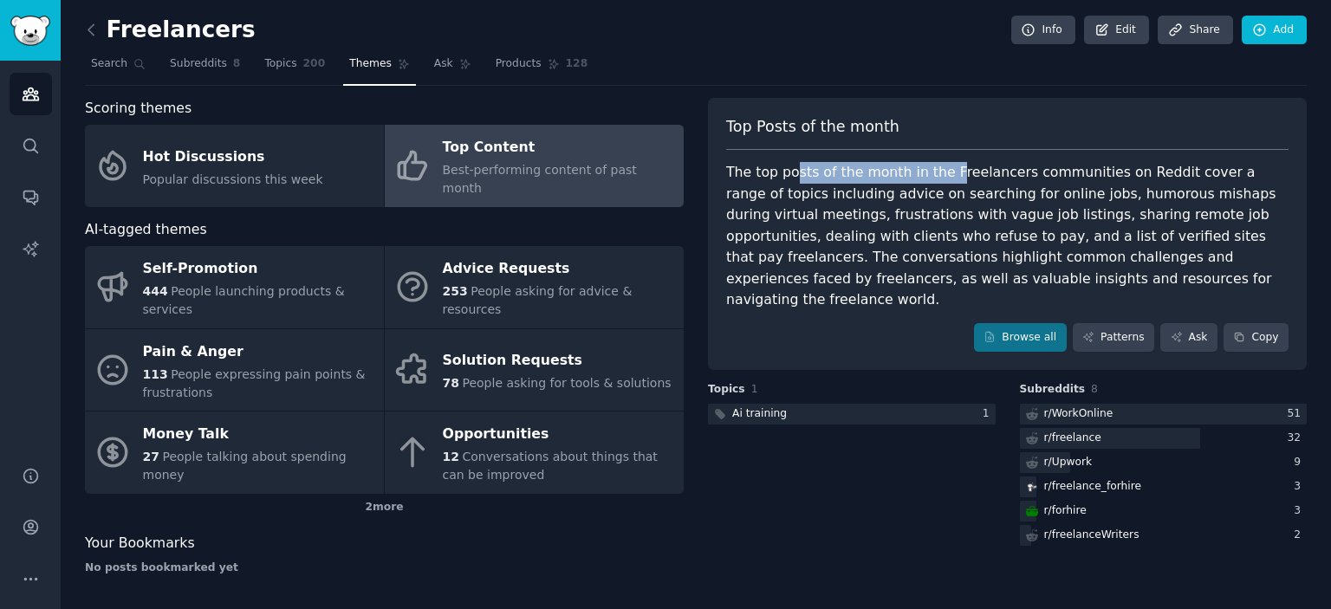
drag, startPoint x: 796, startPoint y: 174, endPoint x: 1082, endPoint y: 184, distance: 285.3
click at [993, 175] on div "The top posts of the month in the Freelancers communities on Reddit cover a ran…" at bounding box center [1007, 236] width 562 height 149
click at [1089, 185] on div "The top posts of the month in the Freelancers communities on Reddit cover a ran…" at bounding box center [1007, 236] width 562 height 149
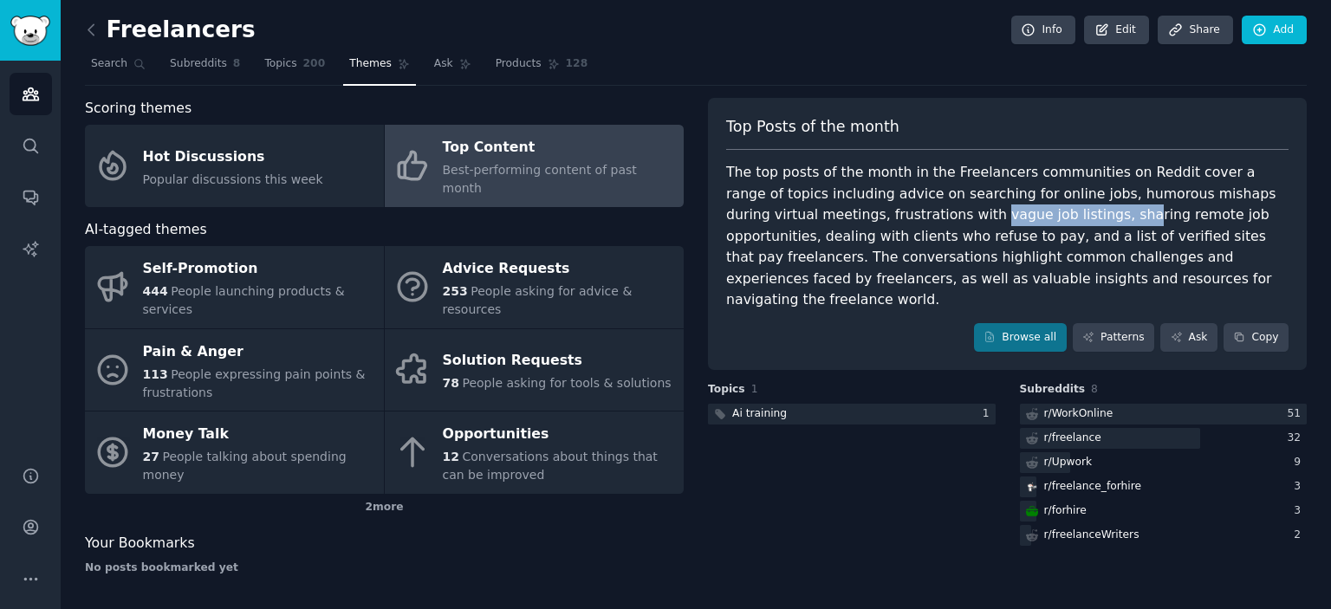
drag, startPoint x: 948, startPoint y: 210, endPoint x: 1127, endPoint y: 216, distance: 178.6
click at [1116, 216] on div "The top posts of the month in the Freelancers communities on Reddit cover a ran…" at bounding box center [1007, 236] width 562 height 149
click at [1197, 216] on div "The top posts of the month in the Freelancers communities on Reddit cover a ran…" at bounding box center [1007, 236] width 562 height 149
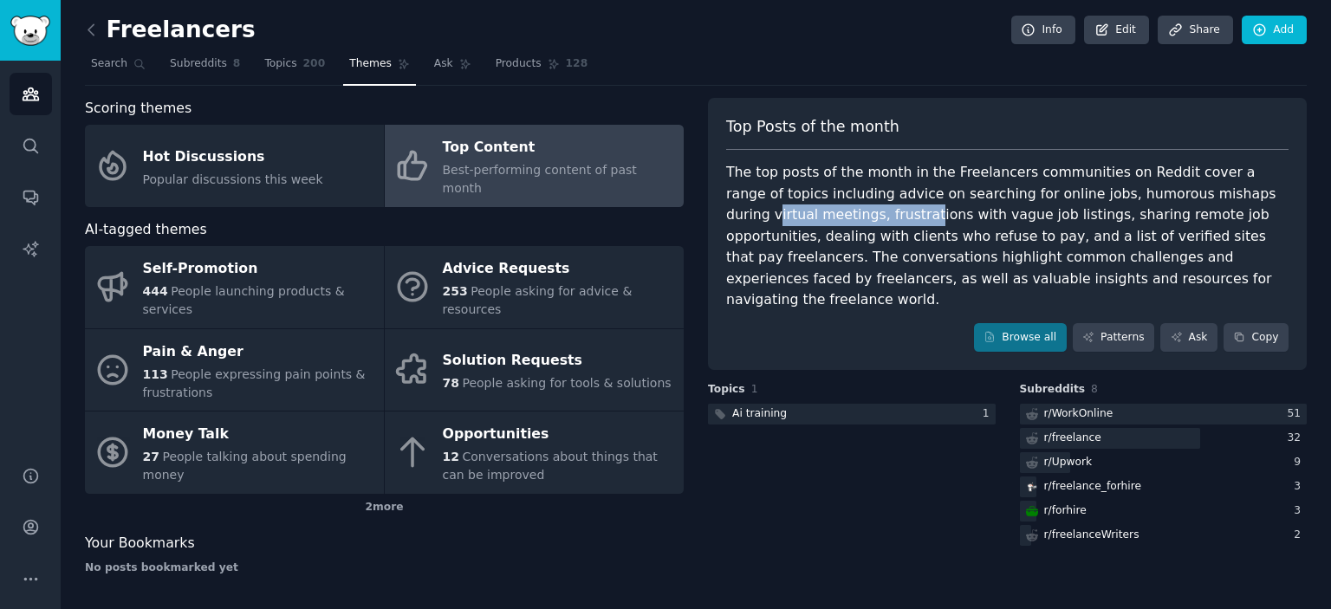
drag, startPoint x: 730, startPoint y: 214, endPoint x: 949, endPoint y: 218, distance: 219.3
click at [901, 218] on div "The top posts of the month in the Freelancers communities on Reddit cover a ran…" at bounding box center [1007, 236] width 562 height 149
click at [958, 218] on div "The top posts of the month in the Freelancers communities on Reddit cover a ran…" at bounding box center [1007, 236] width 562 height 149
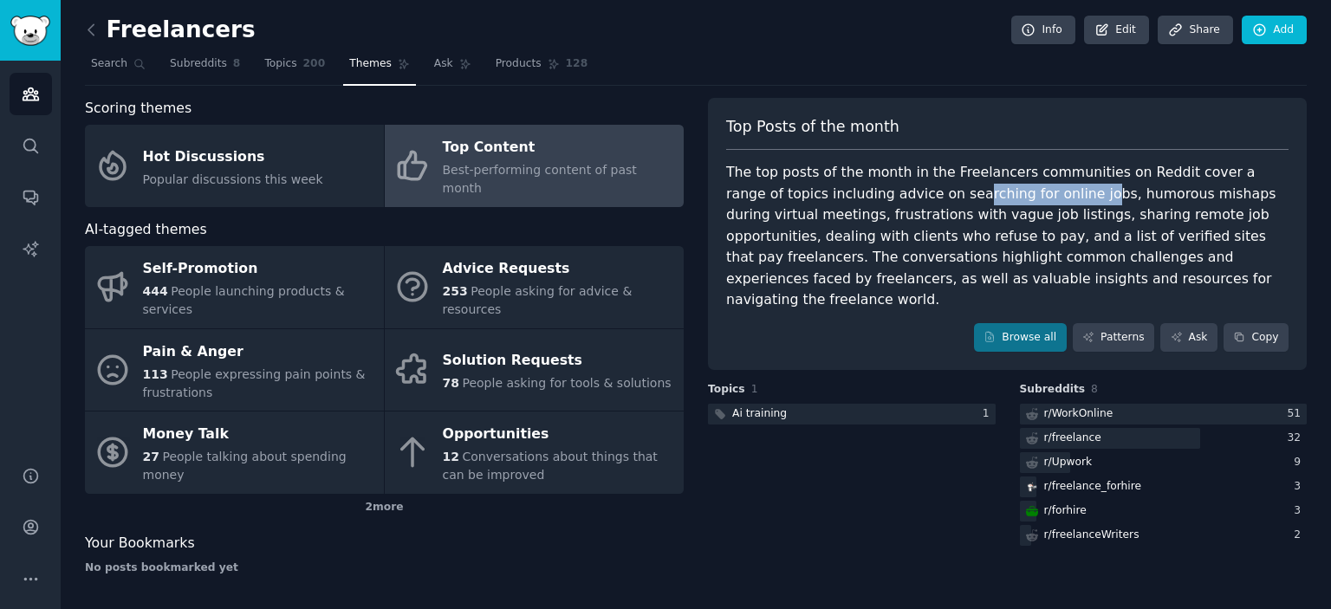
drag, startPoint x: 992, startPoint y: 202, endPoint x: 1066, endPoint y: 203, distance: 74.5
click at [1066, 203] on div "The top posts of the month in the Freelancers communities on Reddit cover a ran…" at bounding box center [1007, 236] width 562 height 149
click at [1151, 205] on div "The top posts of the month in the Freelancers communities on Reddit cover a ran…" at bounding box center [1007, 236] width 562 height 149
drag, startPoint x: 914, startPoint y: 186, endPoint x: 1085, endPoint y: 197, distance: 171.9
click at [1085, 197] on div "The top posts of the month in the Freelancers communities on Reddit cover a ran…" at bounding box center [1007, 236] width 562 height 149
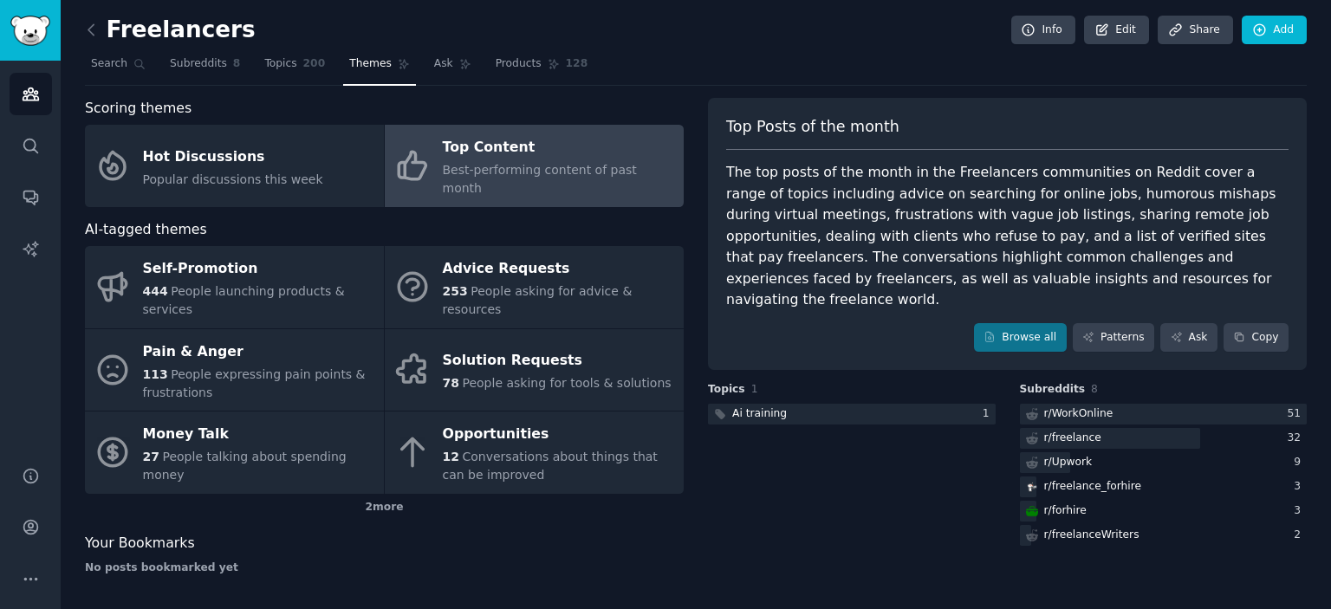
click at [1161, 203] on div "The top posts of the month in the Freelancers communities on Reddit cover a ran…" at bounding box center [1007, 236] width 562 height 149
drag, startPoint x: 929, startPoint y: 214, endPoint x: 1114, endPoint y: 221, distance: 184.7
click at [1114, 221] on div "The top posts of the month in the Freelancers communities on Reddit cover a ran…" at bounding box center [1007, 236] width 562 height 149
click at [1152, 221] on div "The top posts of the month in the Freelancers communities on Reddit cover a ran…" at bounding box center [1007, 236] width 562 height 149
drag, startPoint x: 842, startPoint y: 211, endPoint x: 1114, endPoint y: 224, distance: 271.6
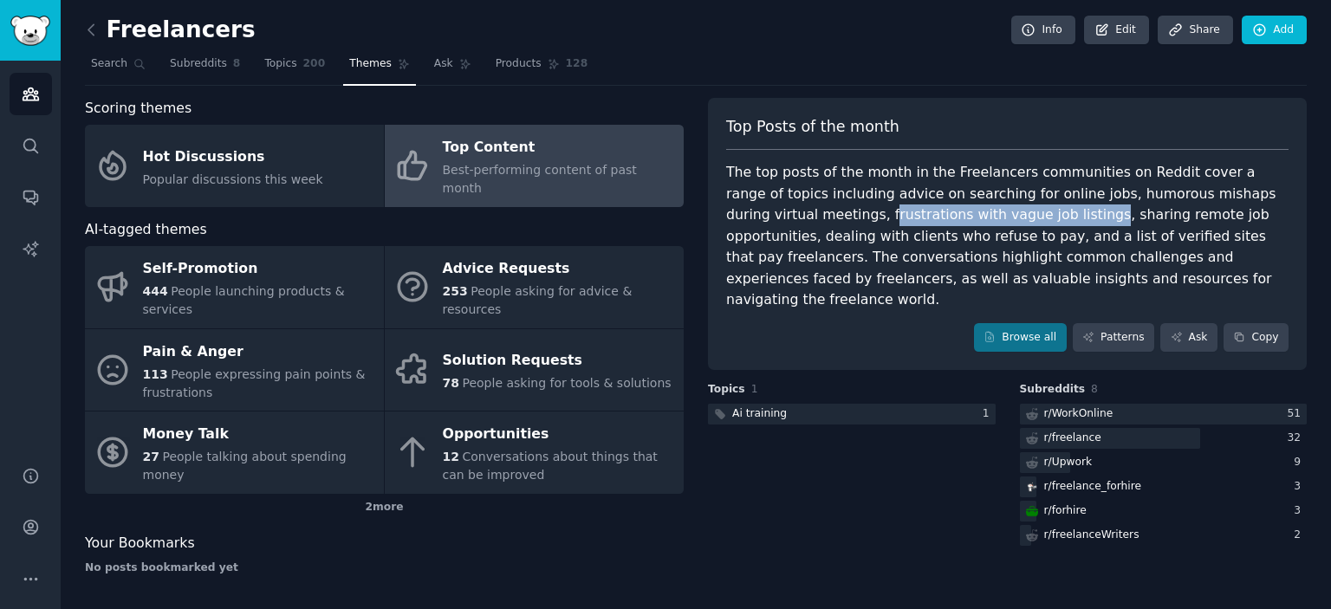
click at [1078, 224] on div "The top posts of the month in the Freelancers communities on Reddit cover a ran…" at bounding box center [1007, 236] width 562 height 149
click at [1134, 224] on div "The top posts of the month in the Freelancers communities on Reddit cover a ran…" at bounding box center [1007, 236] width 562 height 149
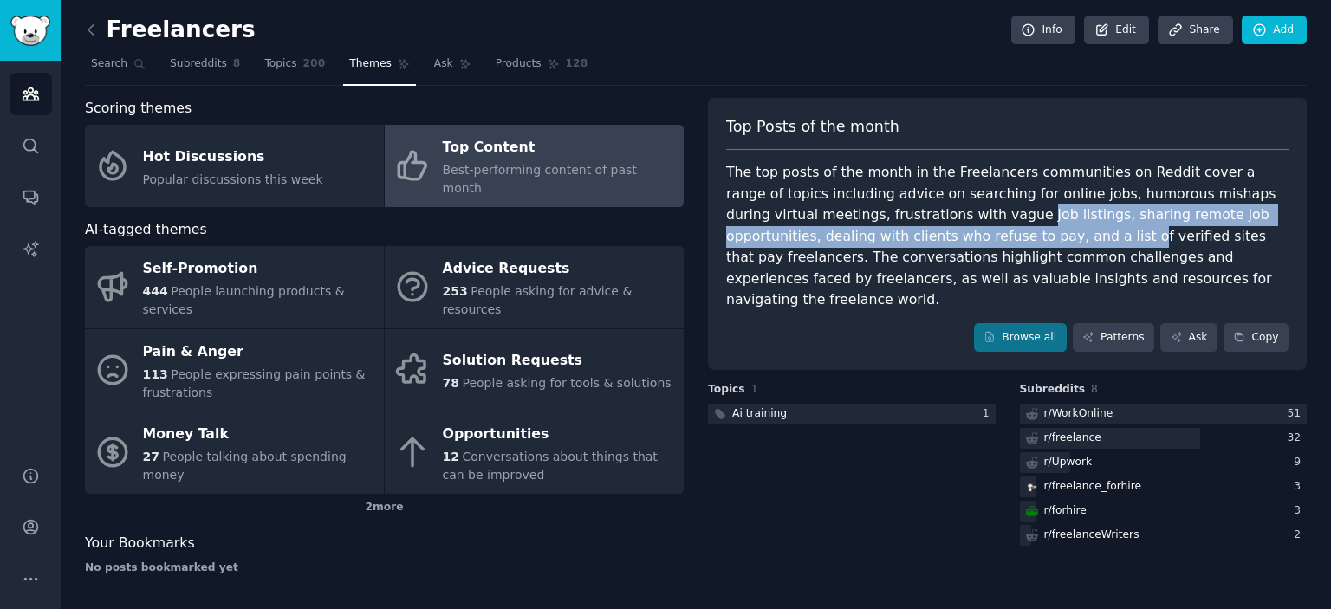
drag, startPoint x: 1088, startPoint y: 223, endPoint x: 1169, endPoint y: 224, distance: 81.5
click at [1168, 224] on div "The top posts of the month in the Freelancers communities on Reddit cover a ran…" at bounding box center [1007, 236] width 562 height 149
click at [1213, 224] on div "The top posts of the month in the Freelancers communities on Reddit cover a ran…" at bounding box center [1007, 236] width 562 height 149
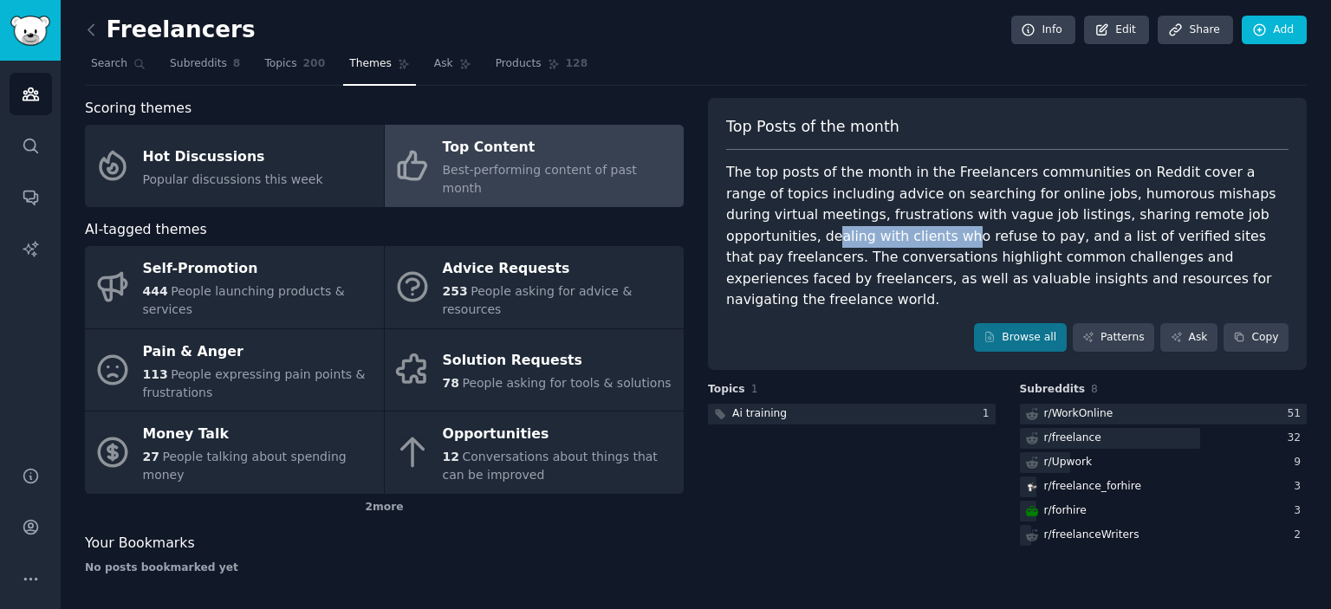
drag, startPoint x: 857, startPoint y: 237, endPoint x: 1093, endPoint y: 244, distance: 235.8
click at [1033, 244] on div "The top posts of the month in the Freelancers communities on Reddit cover a ran…" at bounding box center [1007, 236] width 562 height 149
click at [1126, 244] on div "The top posts of the month in the Freelancers communities on Reddit cover a ran…" at bounding box center [1007, 236] width 562 height 149
drag, startPoint x: 903, startPoint y: 231, endPoint x: 1050, endPoint y: 240, distance: 146.7
click at [1047, 240] on div "The top posts of the month in the Freelancers communities on Reddit cover a ran…" at bounding box center [1007, 236] width 562 height 149
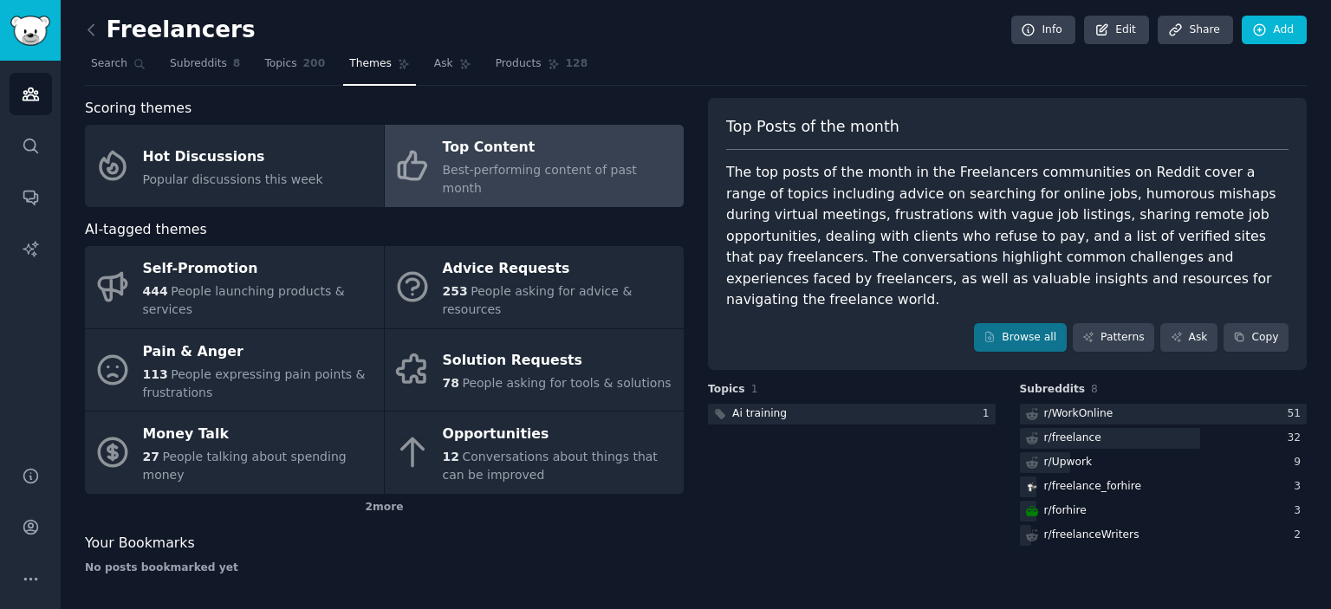
click at [1102, 240] on div "The top posts of the month in the Freelancers communities on Reddit cover a ran…" at bounding box center [1007, 236] width 562 height 149
drag, startPoint x: 971, startPoint y: 238, endPoint x: 1102, endPoint y: 242, distance: 131.8
click at [1098, 242] on div "The top posts of the month in the Freelancers communities on Reddit cover a ran…" at bounding box center [1007, 236] width 562 height 149
click at [1155, 242] on div "The top posts of the month in the Freelancers communities on Reddit cover a ran…" at bounding box center [1007, 236] width 562 height 149
drag, startPoint x: 747, startPoint y: 256, endPoint x: 929, endPoint y: 259, distance: 182.0
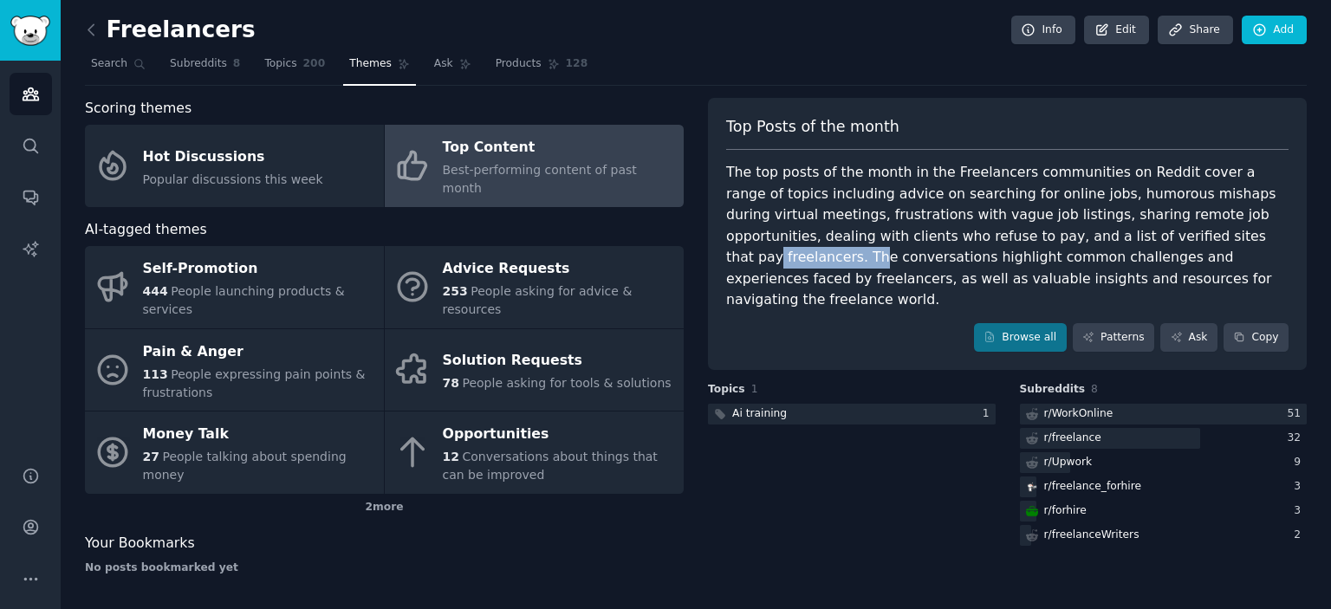
click at [881, 259] on div "The top posts of the month in the Freelancers communities on Reddit cover a ran…" at bounding box center [1007, 236] width 562 height 149
click at [957, 261] on div "The top posts of the month in the Freelancers communities on Reddit cover a ran…" at bounding box center [1007, 236] width 562 height 149
drag, startPoint x: 826, startPoint y: 252, endPoint x: 1040, endPoint y: 265, distance: 214.5
click at [1027, 265] on div "The top posts of the month in the Freelancers communities on Reddit cover a ran…" at bounding box center [1007, 236] width 562 height 149
click at [1057, 265] on div "The top posts of the month in the Freelancers communities on Reddit cover a ran…" at bounding box center [1007, 236] width 562 height 149
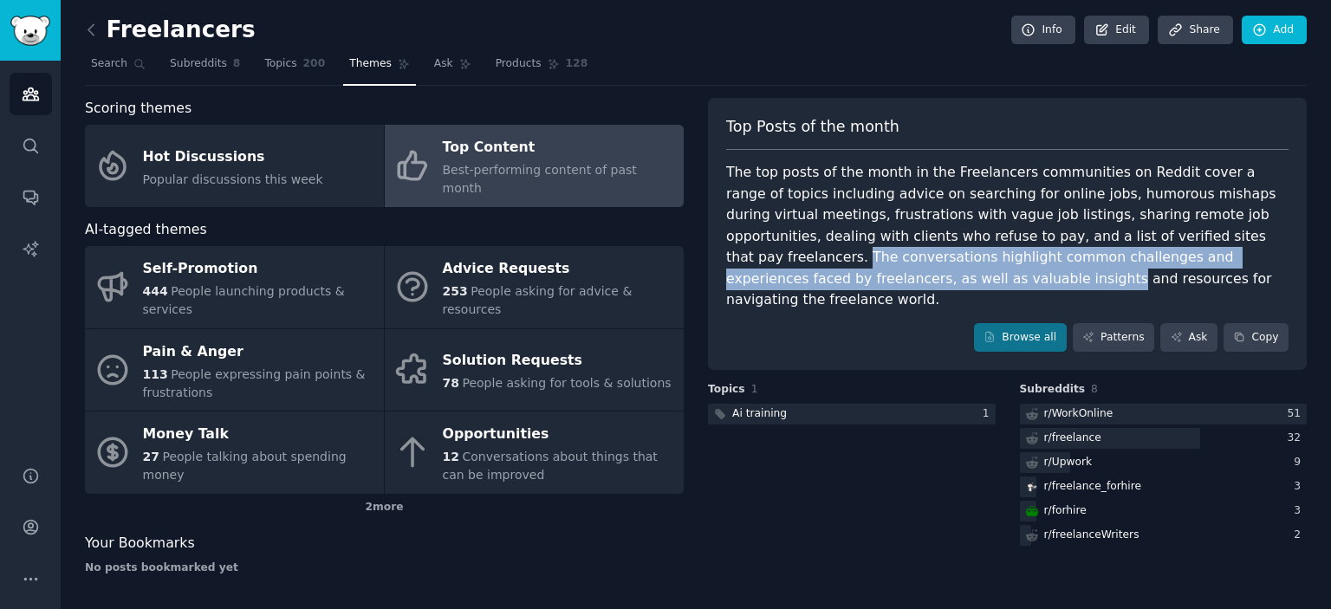
drag, startPoint x: 846, startPoint y: 255, endPoint x: 1046, endPoint y: 267, distance: 200.6
click at [1044, 267] on div "The top posts of the month in the Freelancers communities on Reddit cover a ran…" at bounding box center [1007, 236] width 562 height 149
click at [1070, 265] on div "The top posts of the month in the Freelancers communities on Reddit cover a ran…" at bounding box center [1007, 236] width 562 height 149
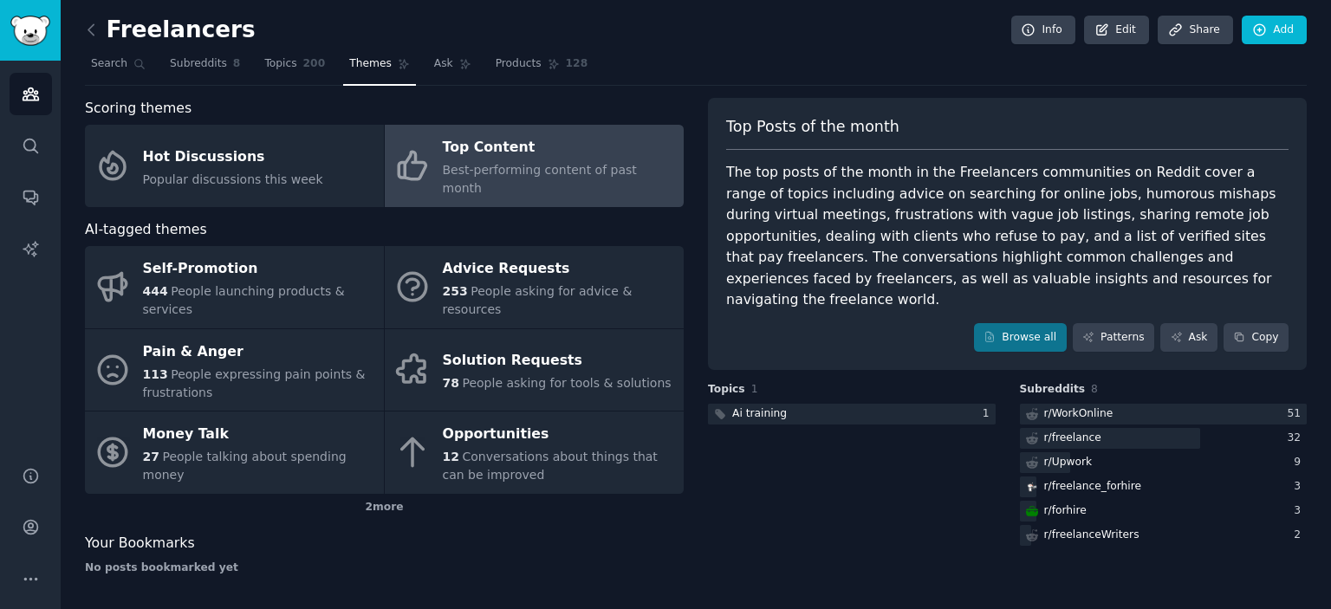
click at [1030, 262] on div "The top posts of the month in the Freelancers communities on Reddit cover a ran…" at bounding box center [1007, 236] width 562 height 149
click at [1098, 262] on div "The top posts of the month in the Freelancers communities on Reddit cover a ran…" at bounding box center [1007, 236] width 562 height 149
click at [1144, 263] on div "The top posts of the month in the Freelancers communities on Reddit cover a ran…" at bounding box center [1007, 236] width 562 height 149
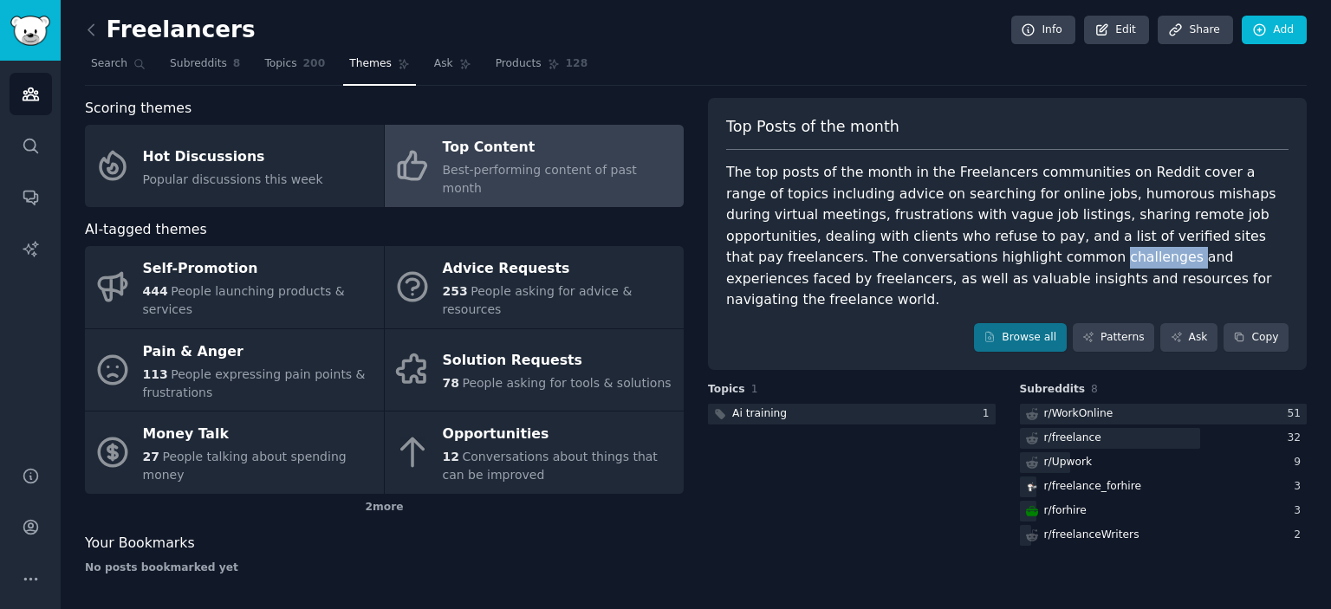
click at [1144, 263] on div "The top posts of the month in the Freelancers communities on Reddit cover a ran…" at bounding box center [1007, 236] width 562 height 149
click at [1185, 263] on div "The top posts of the month in the Freelancers communities on Reddit cover a ran…" at bounding box center [1007, 236] width 562 height 149
click at [749, 283] on div "The top posts of the month in the Freelancers communities on Reddit cover a ran…" at bounding box center [1007, 236] width 562 height 149
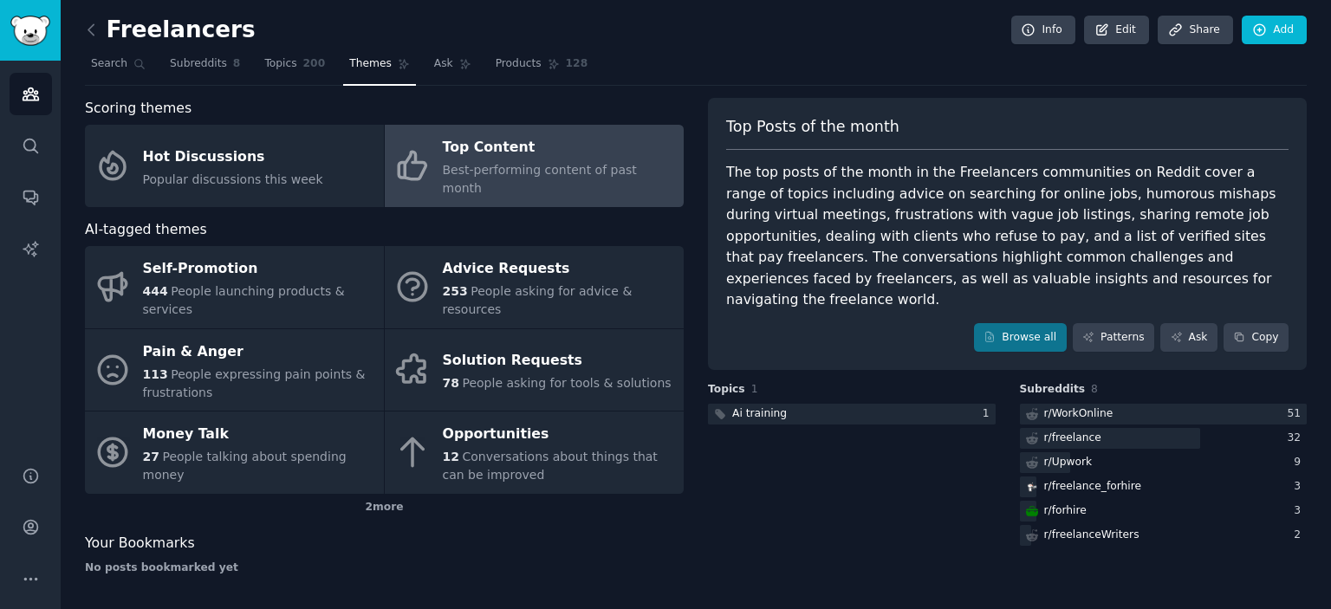
click at [811, 283] on div "The top posts of the month in the Freelancers communities on Reddit cover a ran…" at bounding box center [1007, 236] width 562 height 149
click at [907, 284] on div "The top posts of the month in the Freelancers communities on Reddit cover a ran…" at bounding box center [1007, 236] width 562 height 149
drag, startPoint x: 741, startPoint y: 296, endPoint x: 860, endPoint y: 300, distance: 118.8
click at [832, 300] on div "The top posts of the month in the Freelancers communities on Reddit cover a ran…" at bounding box center [1007, 236] width 562 height 149
click at [863, 300] on div "The top posts of the month in the Freelancers communities on Reddit cover a ran…" at bounding box center [1007, 236] width 562 height 149
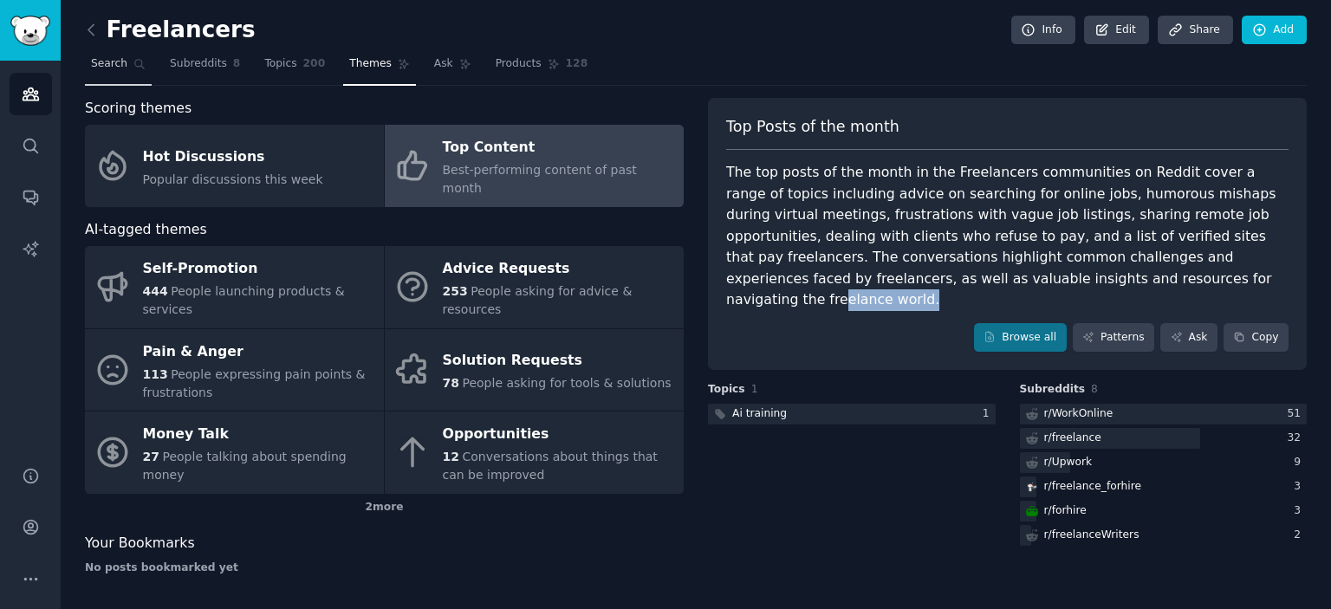
click at [106, 67] on span "Search" at bounding box center [109, 64] width 36 height 16
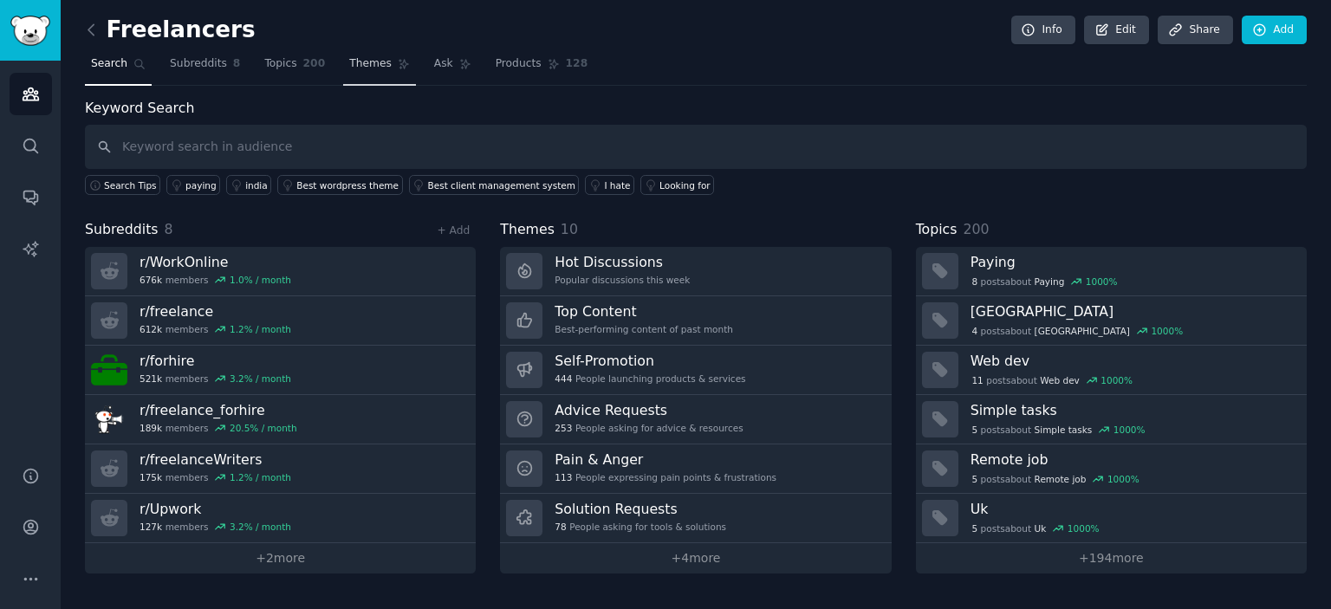
click at [358, 74] on link "Themes" at bounding box center [379, 68] width 73 height 36
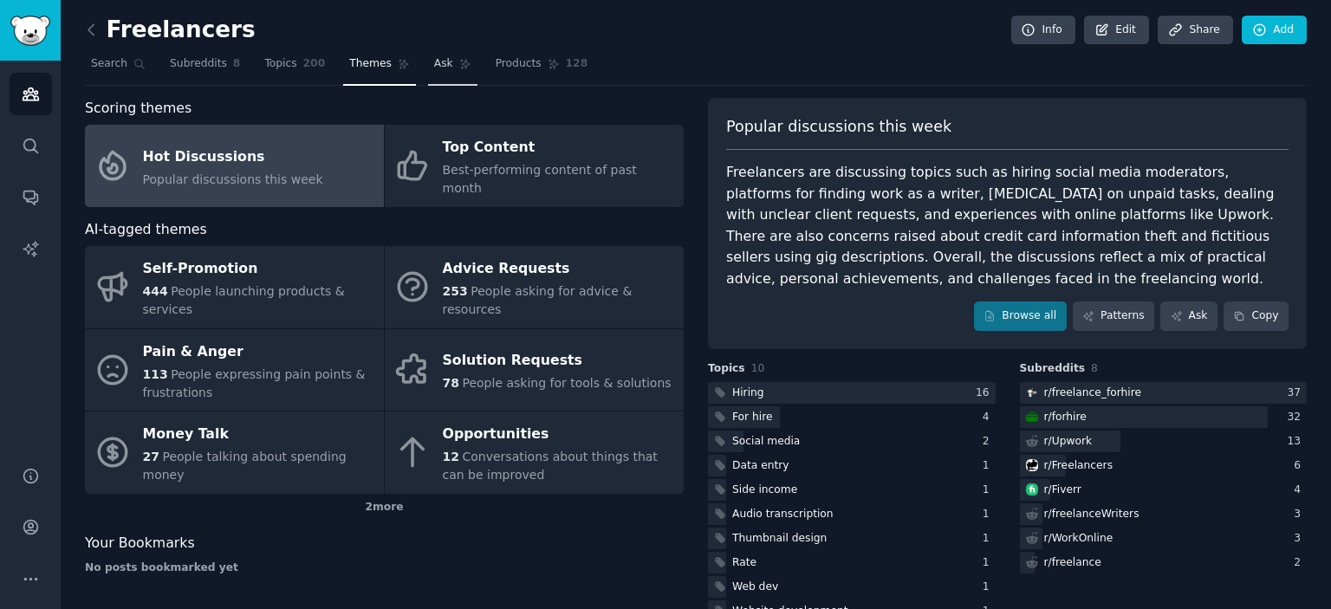
click at [434, 67] on span "Ask" at bounding box center [443, 64] width 19 height 16
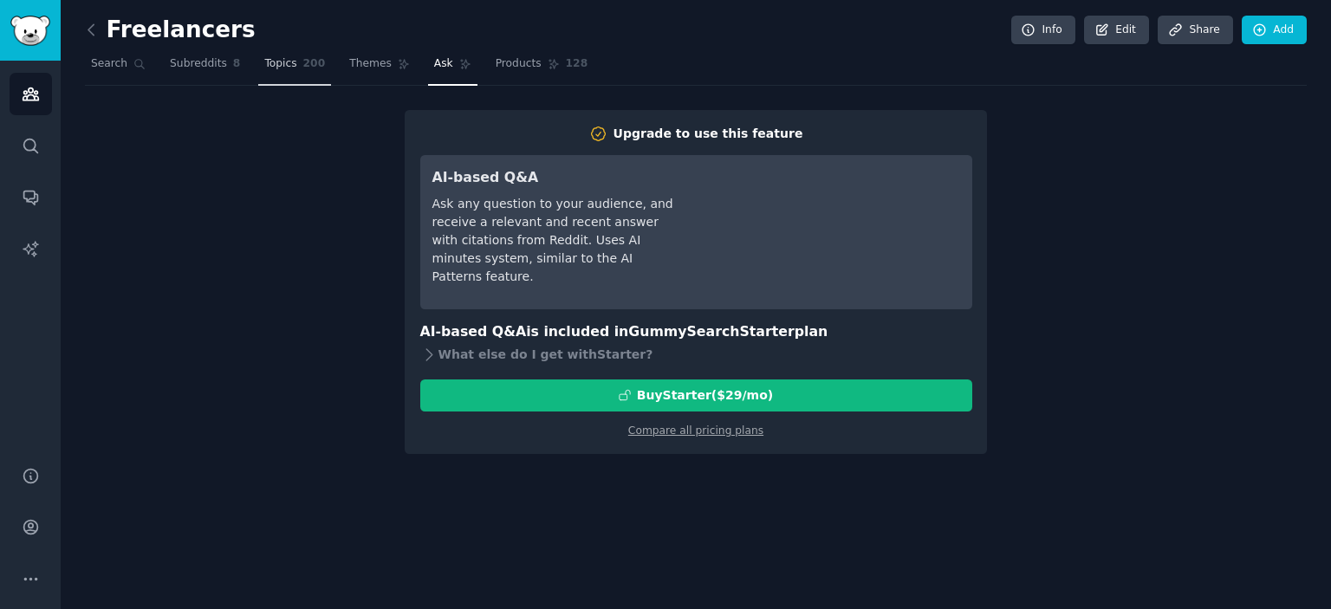
click at [269, 68] on span "Topics" at bounding box center [280, 64] width 32 height 16
click at [193, 68] on span "Subreddits" at bounding box center [198, 64] width 57 height 16
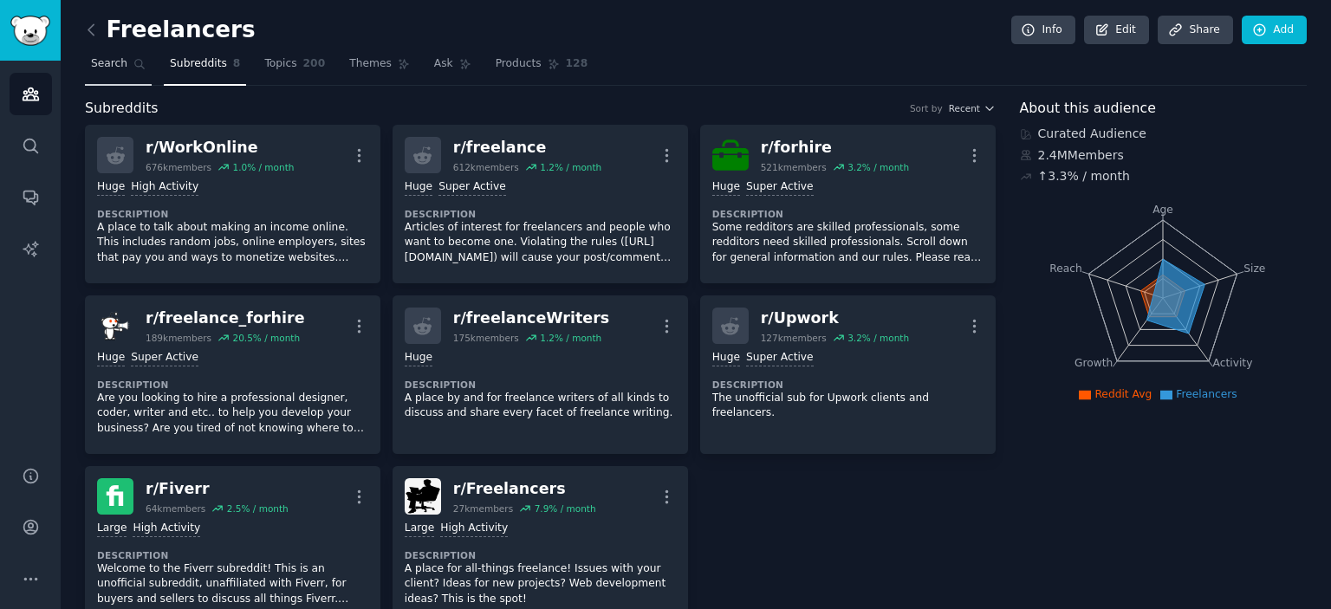
click at [115, 71] on link "Search" at bounding box center [118, 68] width 67 height 36
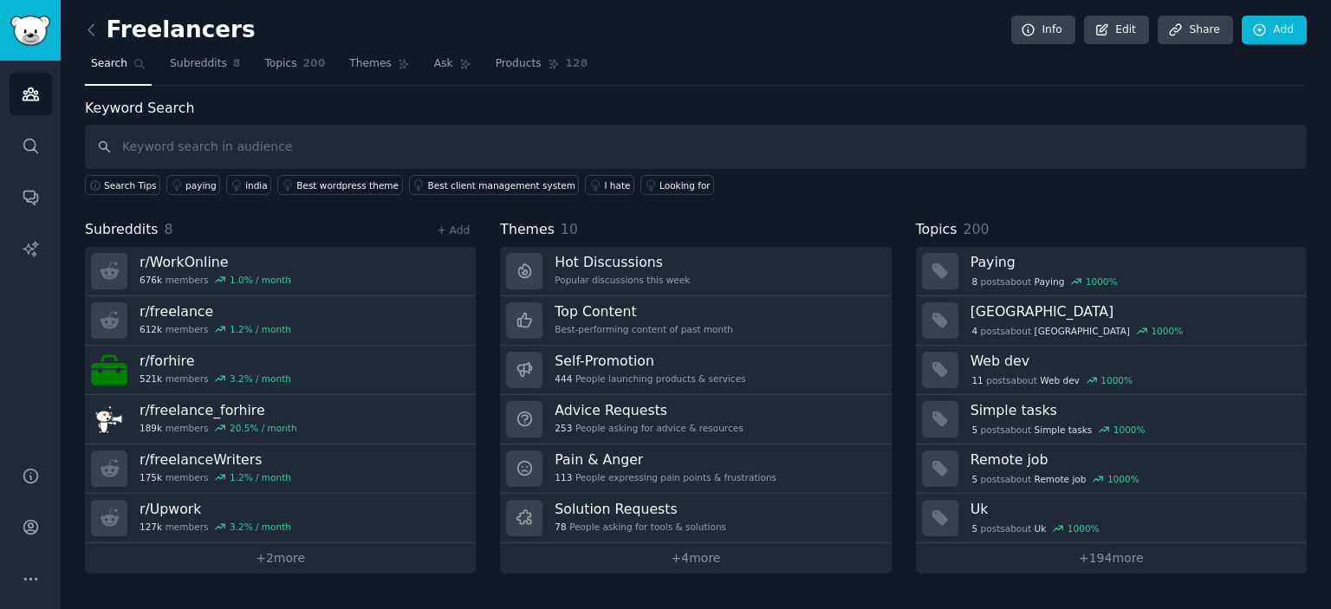
click at [489, 261] on div "Subreddits 8 + Add r/ WorkOnline 676k members 1.0 % / month r/ freelance 612k m…" at bounding box center [696, 396] width 1222 height 354
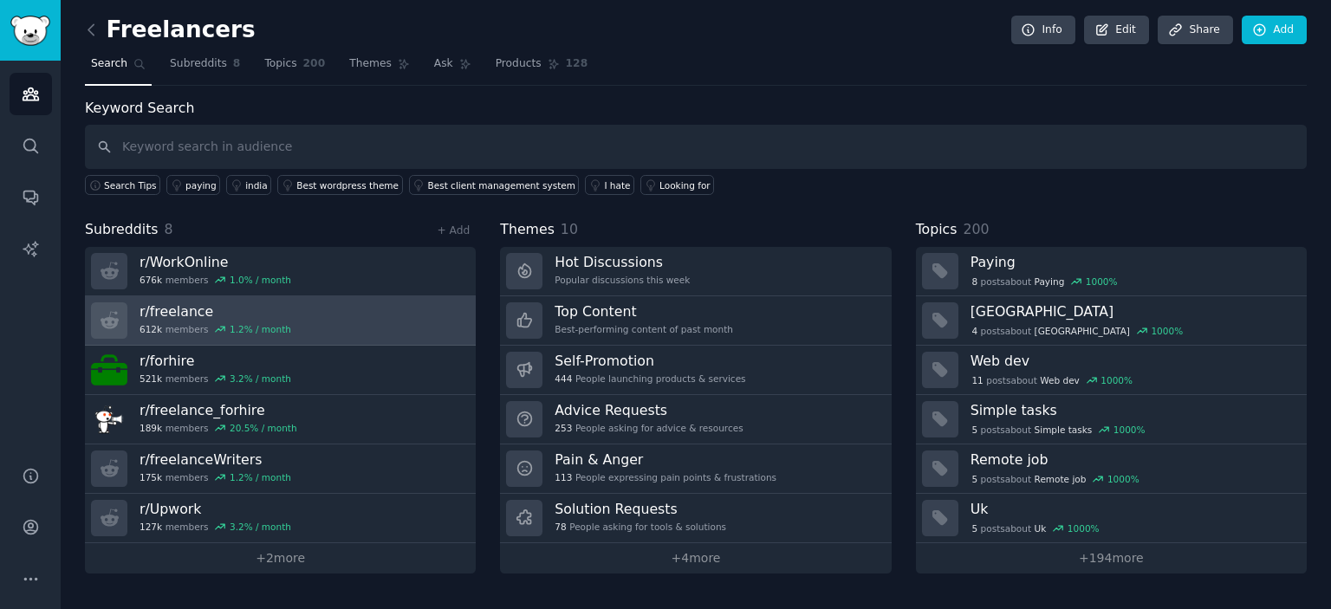
click at [326, 316] on link "r/ freelance 612k members 1.2 % / month" at bounding box center [280, 320] width 391 height 49
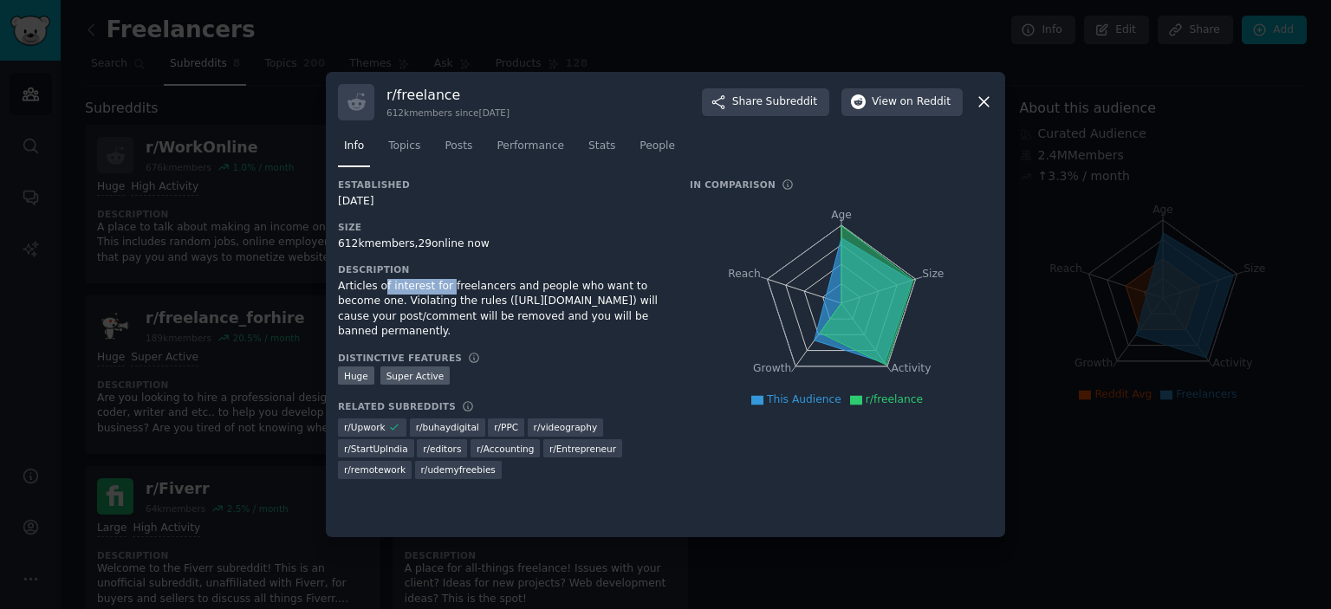
drag, startPoint x: 383, startPoint y: 289, endPoint x: 483, endPoint y: 288, distance: 99.7
click at [480, 288] on div "Articles of interest for freelancers and people who want to become one. Violati…" at bounding box center [502, 309] width 328 height 61
click at [498, 288] on div "Articles of interest for freelancers and people who want to become one. Violati…" at bounding box center [502, 309] width 328 height 61
drag, startPoint x: 413, startPoint y: 285, endPoint x: 587, endPoint y: 283, distance: 174.2
click at [587, 283] on div "Articles of interest for freelancers and people who want to become one. Violati…" at bounding box center [502, 309] width 328 height 61
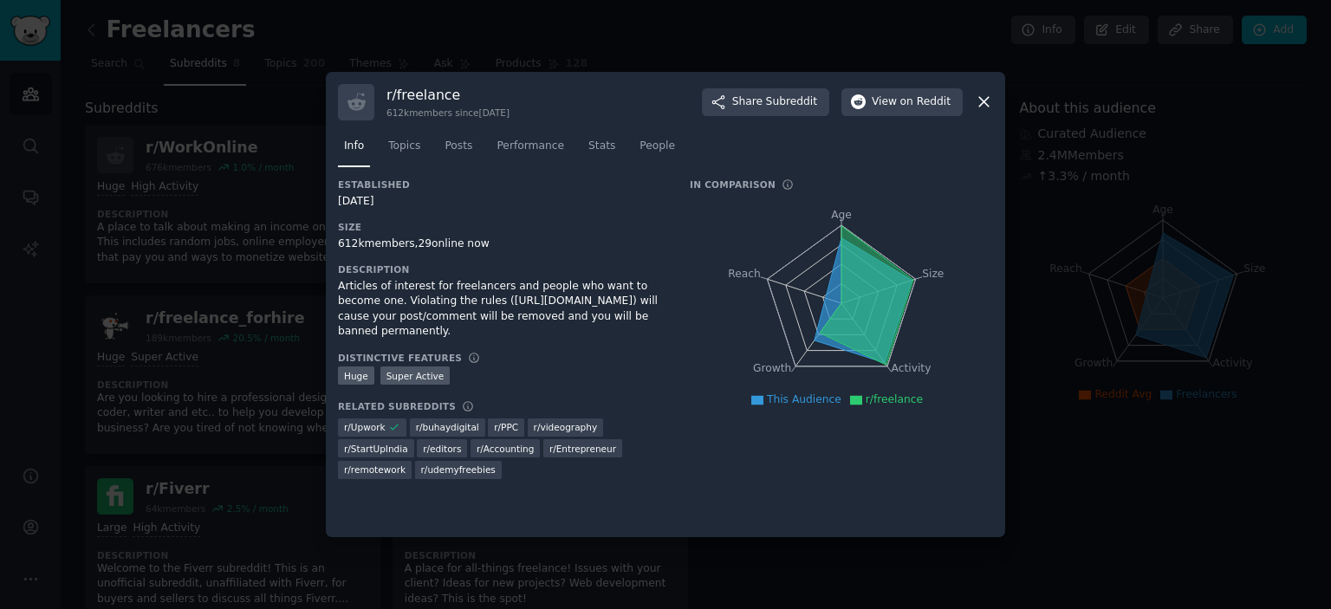
click at [591, 283] on div "Articles of interest for freelancers and people who want to become one. Violati…" at bounding box center [502, 309] width 328 height 61
drag, startPoint x: 364, startPoint y: 311, endPoint x: 466, endPoint y: 309, distance: 102.3
click at [466, 309] on div "Articles of interest for freelancers and people who want to become one. Violati…" at bounding box center [502, 309] width 328 height 61
click at [499, 307] on div "Articles of interest for freelancers and people who want to become one. Violati…" at bounding box center [502, 309] width 328 height 61
drag, startPoint x: 402, startPoint y: 303, endPoint x: 348, endPoint y: 302, distance: 54.6
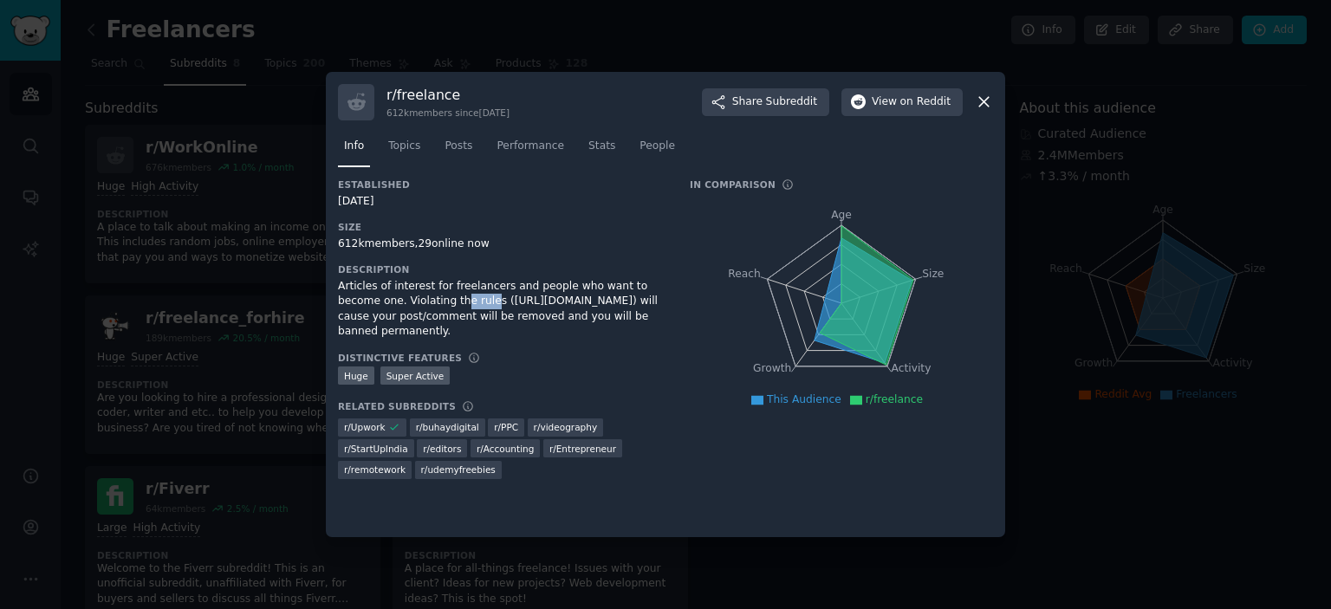
click at [350, 302] on div "Articles of interest for freelancers and people who want to become one. Violati…" at bounding box center [502, 309] width 328 height 61
click at [475, 301] on div "Articles of interest for freelancers and people who want to become one. Violati…" at bounding box center [502, 309] width 328 height 61
drag, startPoint x: 380, startPoint y: 287, endPoint x: 514, endPoint y: 289, distance: 134.3
click at [512, 289] on div "Articles of interest for freelancers and people who want to become one. Violati…" at bounding box center [502, 309] width 328 height 61
click at [563, 289] on div "Articles of interest for freelancers and people who want to become one. Violati…" at bounding box center [502, 309] width 328 height 61
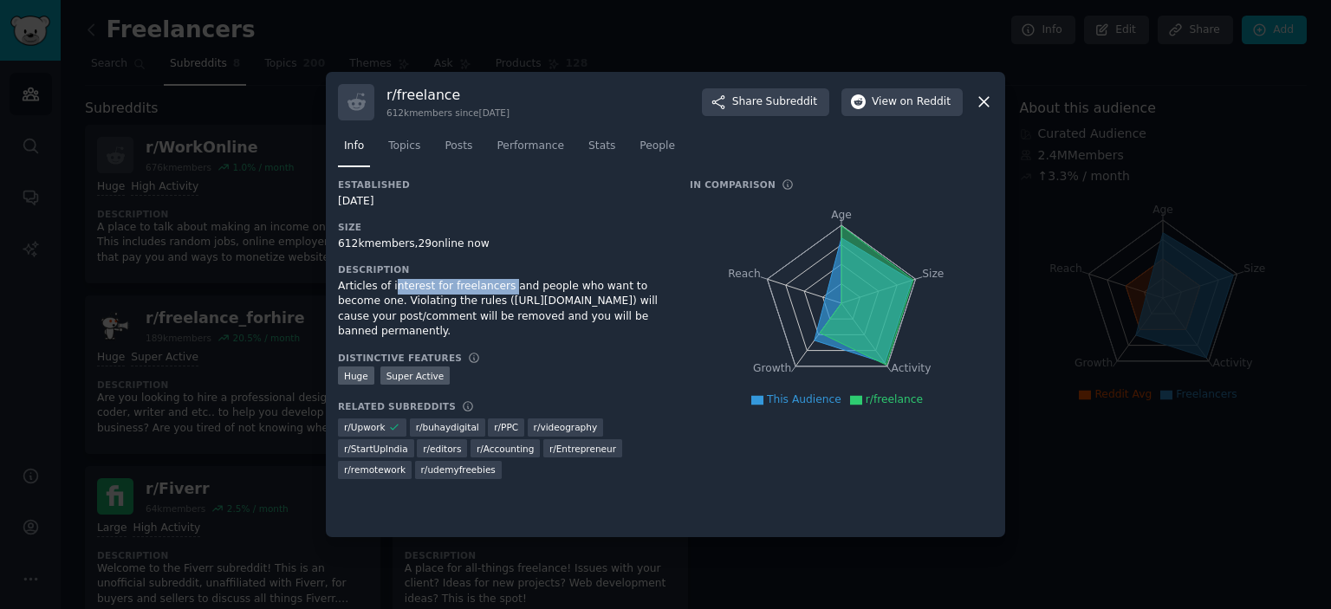
click at [534, 290] on div "Articles of interest for freelancers and people who want to become one. Violati…" at bounding box center [502, 309] width 328 height 61
click at [588, 290] on div "Articles of interest for freelancers and people who want to become one. Violati…" at bounding box center [502, 309] width 328 height 61
click at [596, 322] on div "Articles of interest for freelancers and people who want to become one. Violati…" at bounding box center [502, 309] width 328 height 61
click at [610, 322] on div "Articles of interest for freelancers and people who want to become one. Violati…" at bounding box center [502, 309] width 328 height 61
click at [900, 108] on span "View on Reddit" at bounding box center [911, 102] width 79 height 16
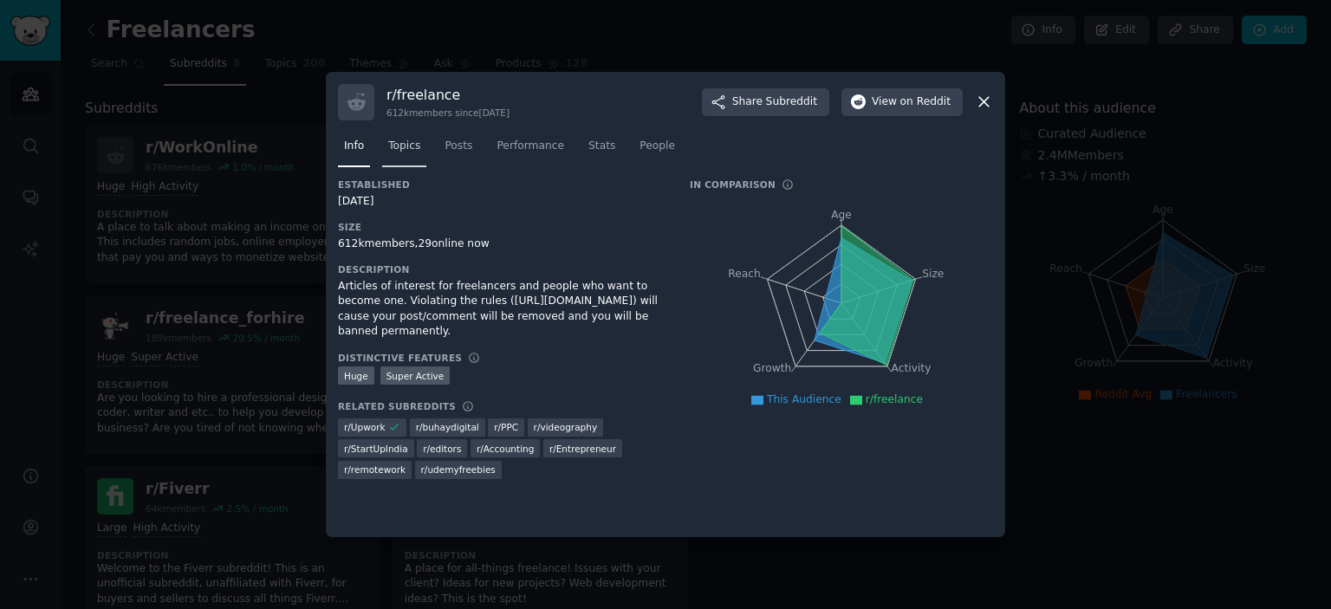
click at [390, 148] on span "Topics" at bounding box center [404, 147] width 32 height 16
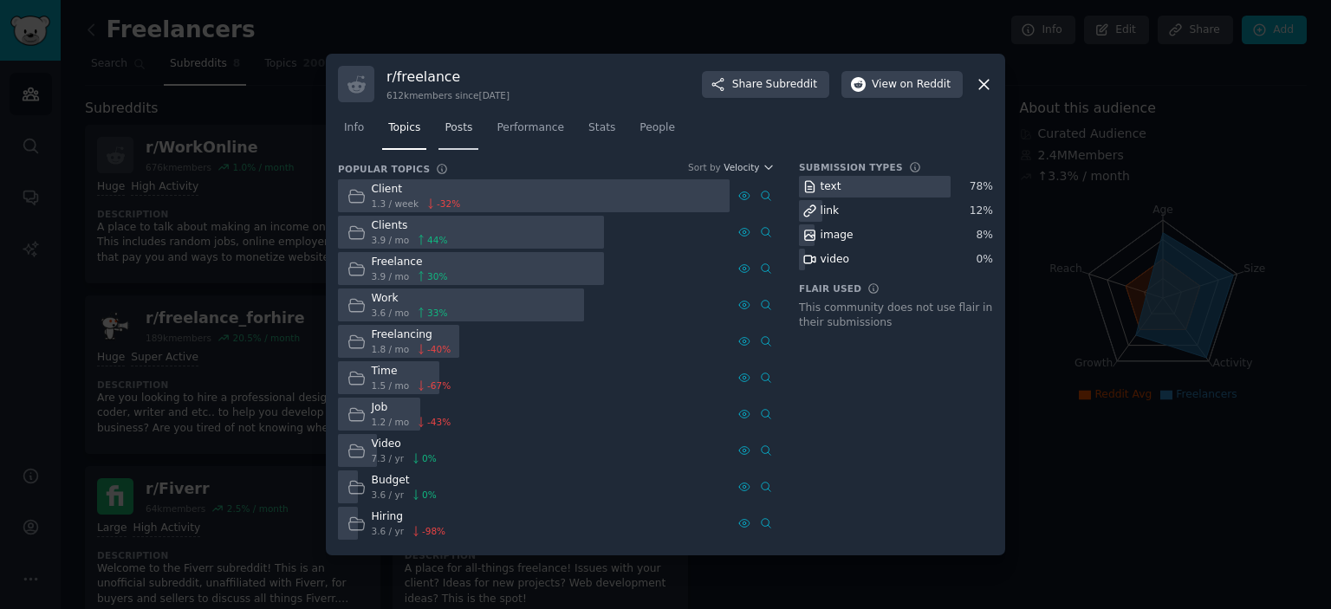
click at [451, 128] on span "Posts" at bounding box center [459, 128] width 28 height 16
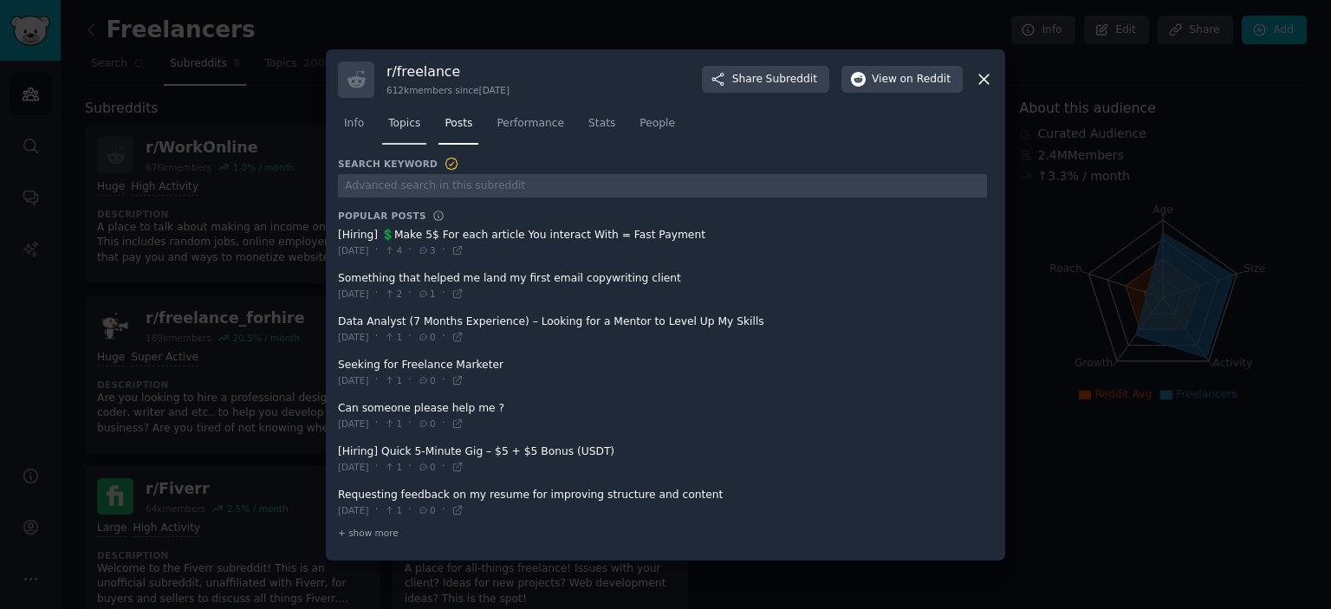
click at [406, 128] on span "Topics" at bounding box center [404, 124] width 32 height 16
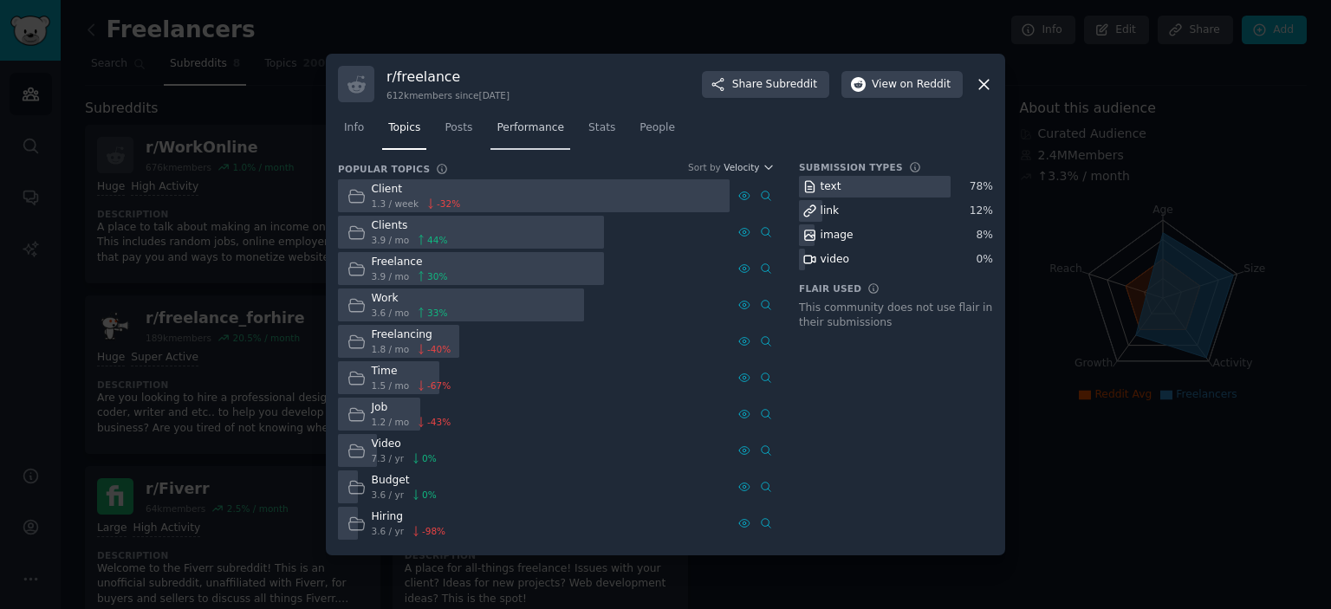
click at [513, 128] on span "Performance" at bounding box center [531, 128] width 68 height 16
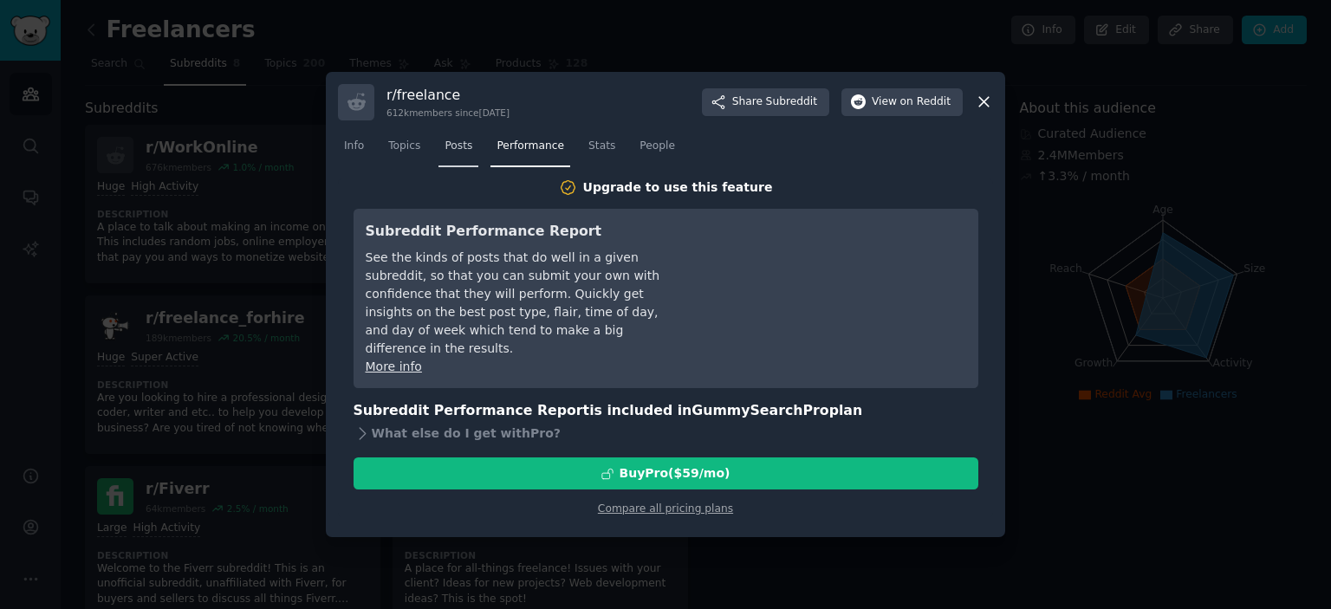
click at [461, 151] on span "Posts" at bounding box center [459, 147] width 28 height 16
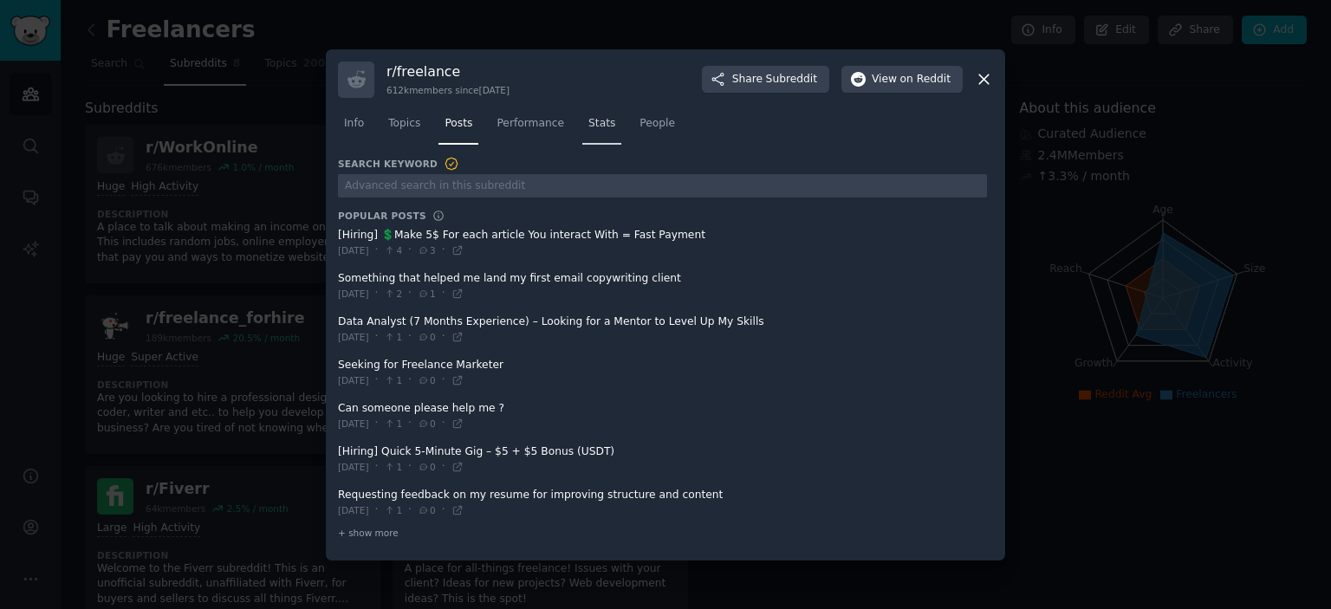
click at [588, 126] on span "Stats" at bounding box center [601, 124] width 27 height 16
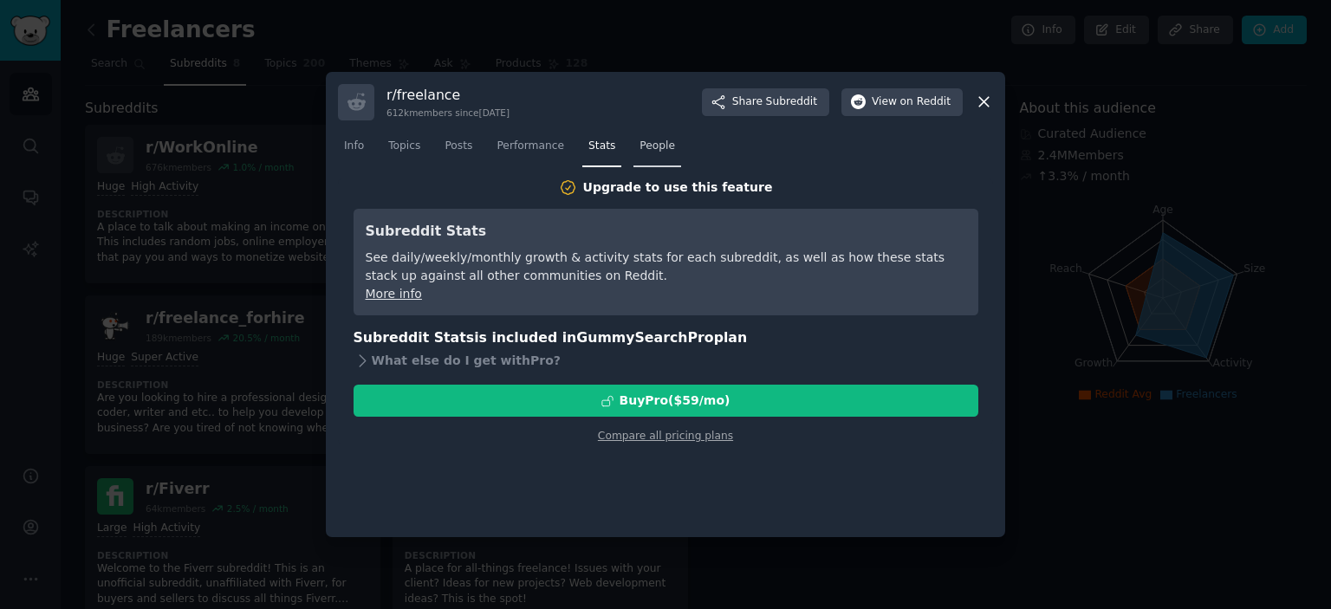
click at [645, 148] on span "People" at bounding box center [658, 147] width 36 height 16
click at [460, 148] on span "Posts" at bounding box center [459, 147] width 28 height 16
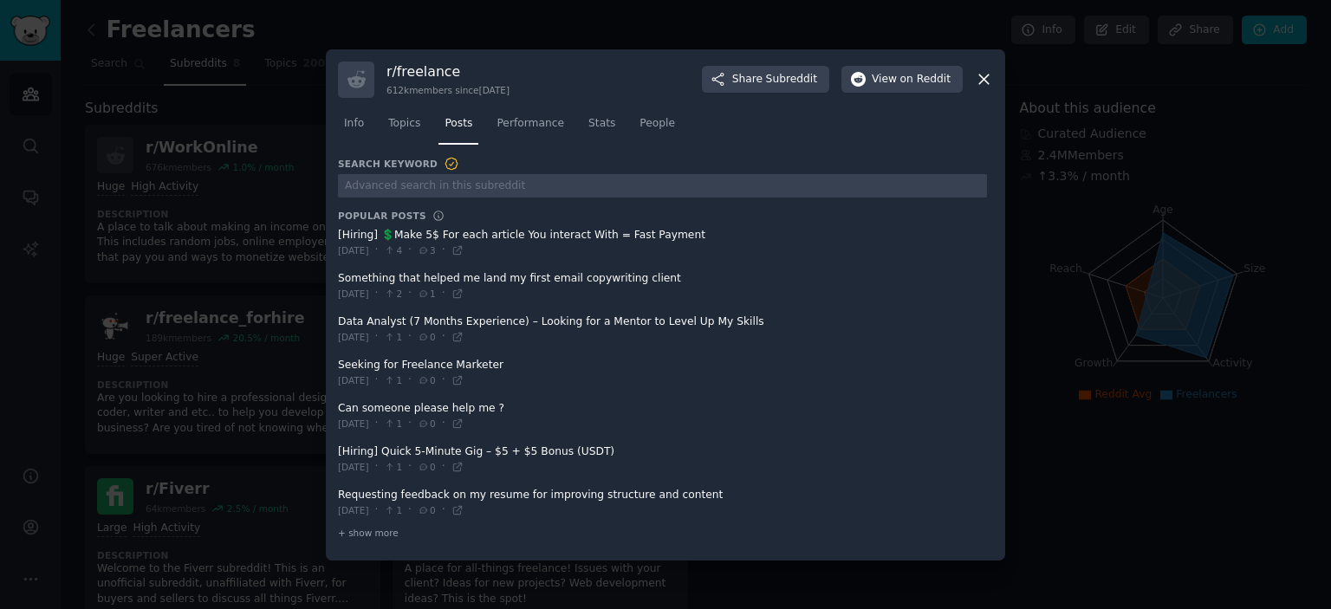
click at [985, 83] on icon at bounding box center [984, 79] width 18 height 18
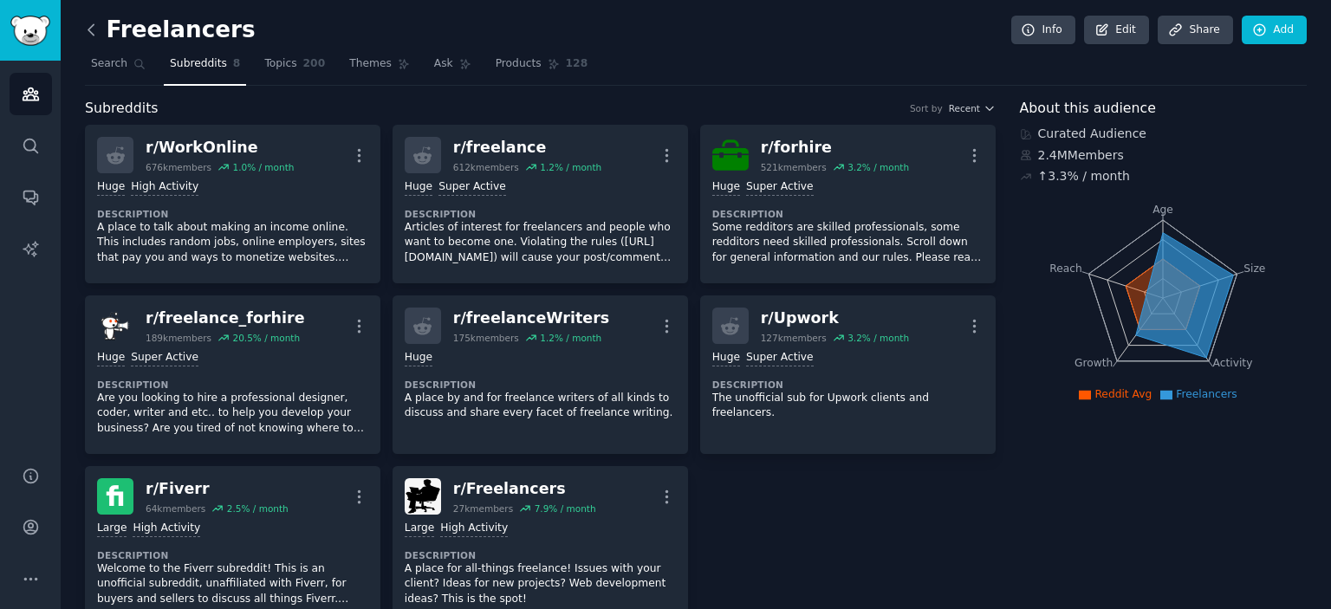
click at [88, 27] on icon at bounding box center [91, 30] width 18 height 18
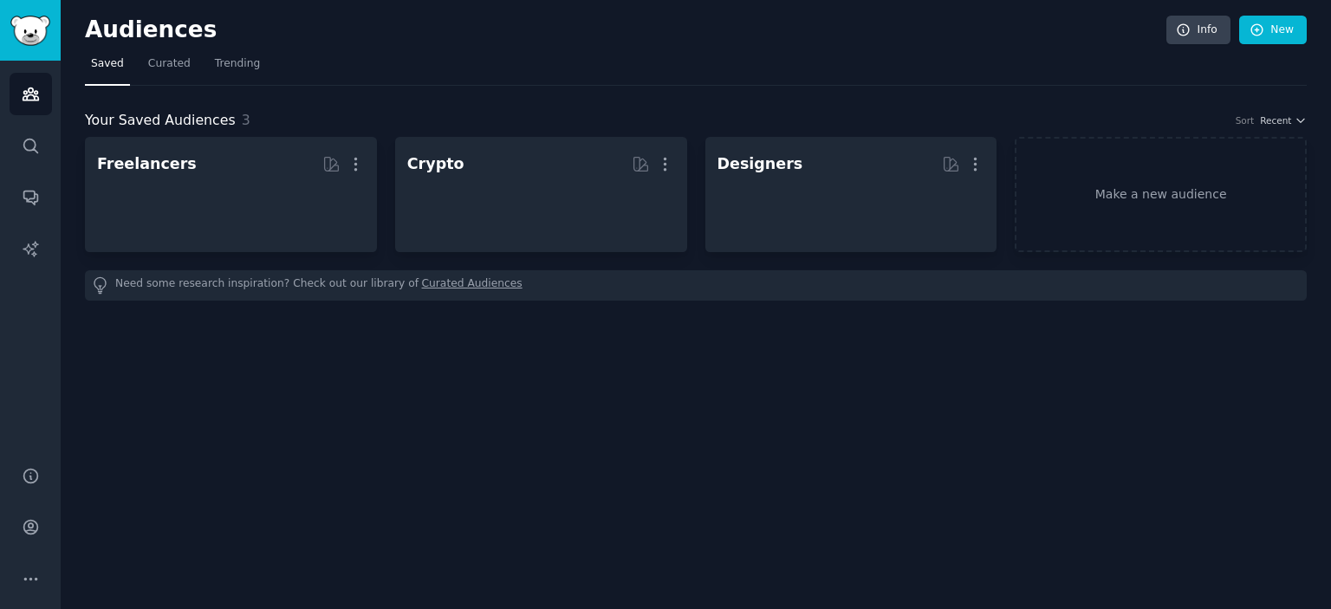
click at [516, 53] on nav "Saved Curated Trending" at bounding box center [696, 68] width 1222 height 36
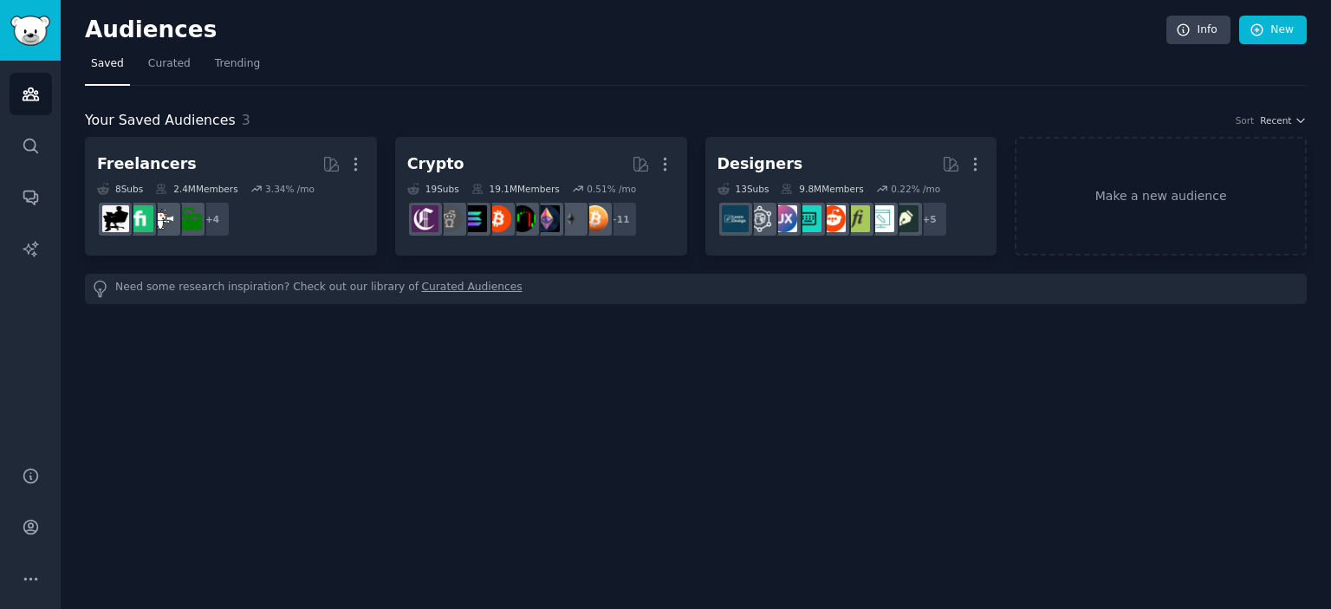
click at [426, 432] on div "Audiences Info New Saved Curated Trending Your Saved Audiences 3 Sort Recent Fr…" at bounding box center [696, 304] width 1271 height 609
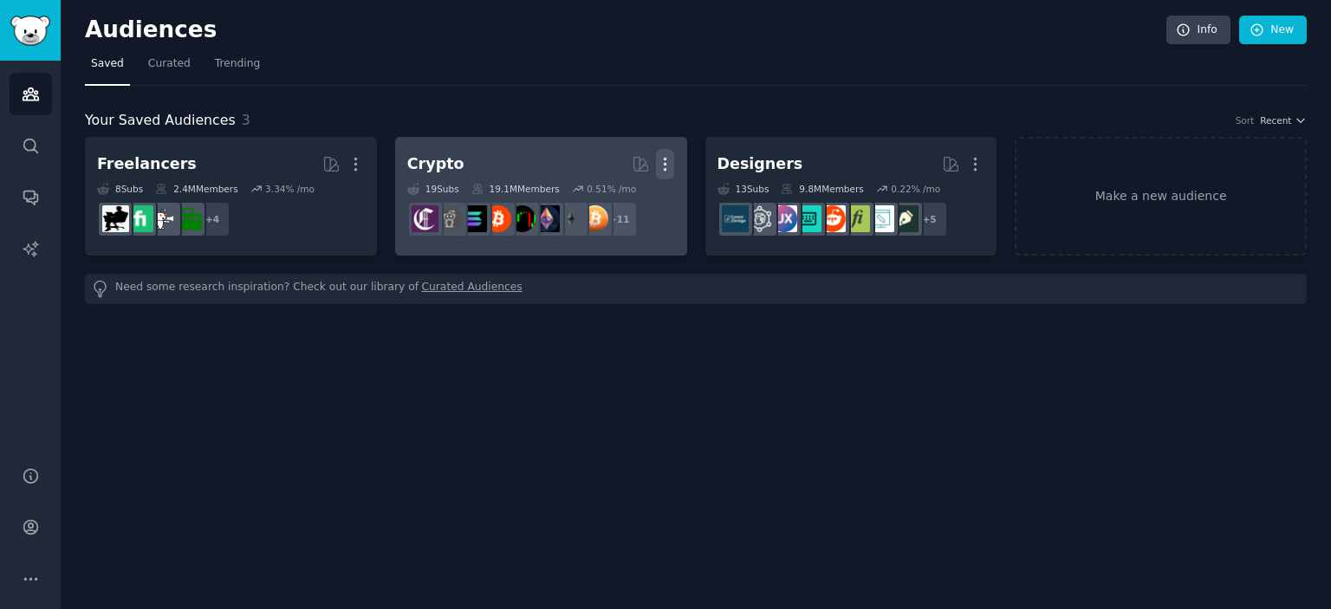
click at [670, 164] on icon "button" at bounding box center [665, 164] width 18 height 18
click at [619, 205] on p "Delete" at bounding box center [618, 201] width 40 height 18
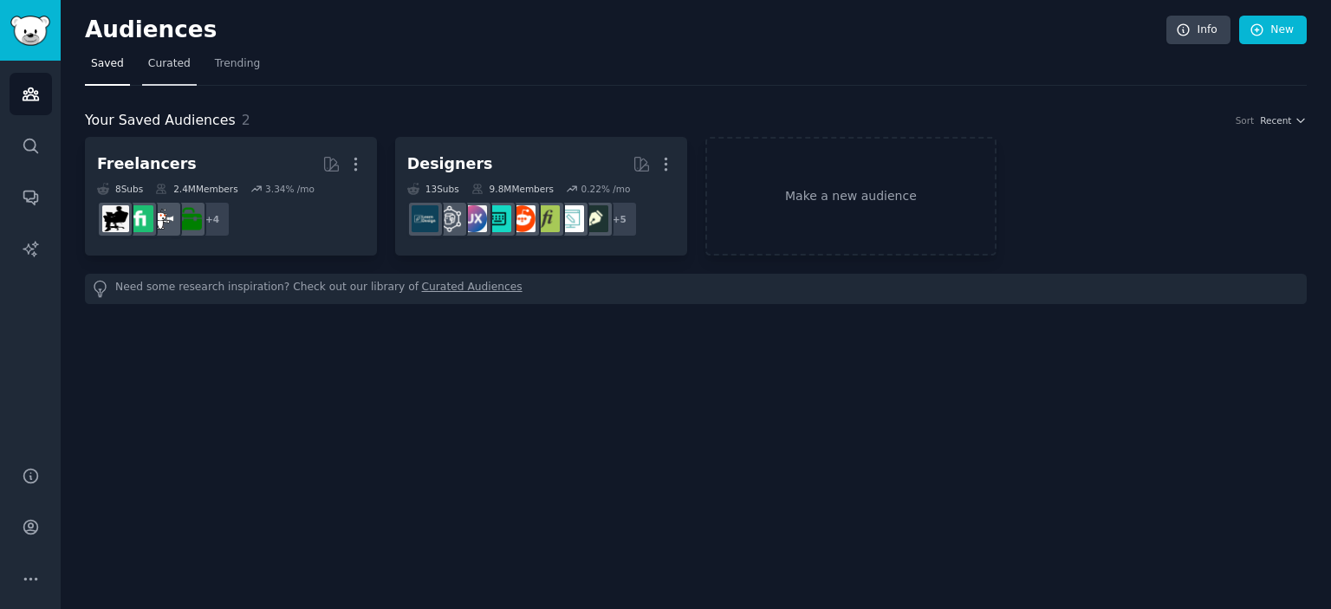
click at [170, 67] on span "Curated" at bounding box center [169, 64] width 42 height 16
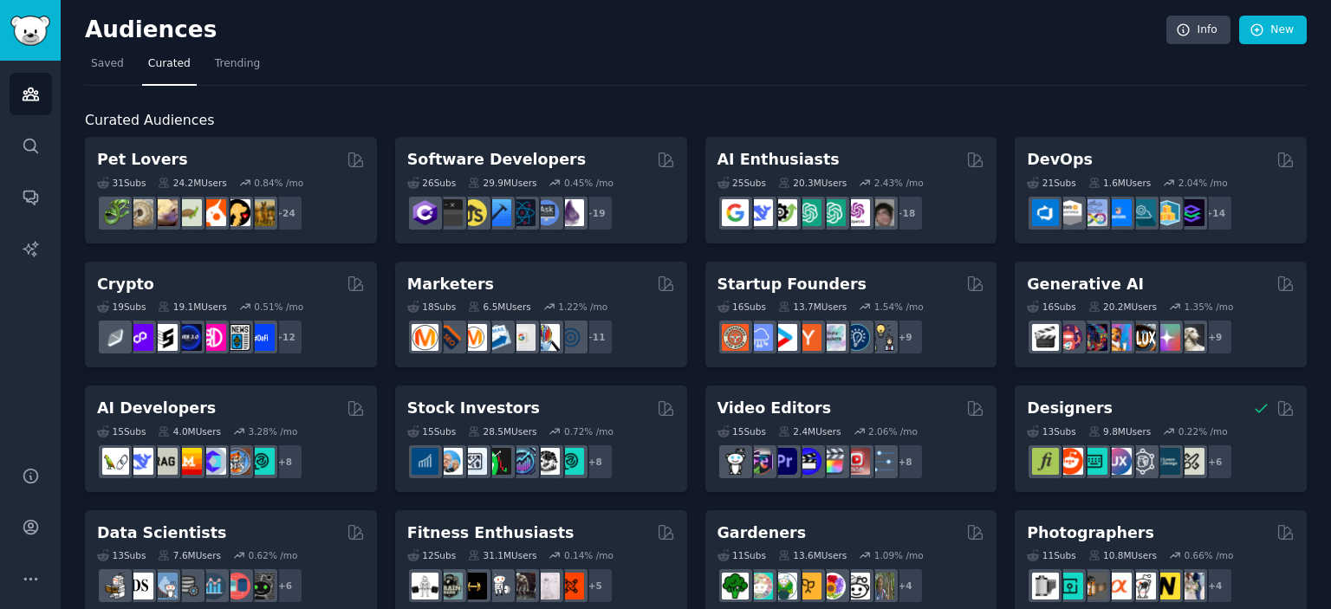
click at [534, 76] on nav "Saved Curated Trending" at bounding box center [696, 68] width 1222 height 36
click at [697, 119] on h2 "Curated Audiences" at bounding box center [696, 121] width 1222 height 22
click at [693, 110] on h2 "Curated Audiences" at bounding box center [696, 121] width 1222 height 22
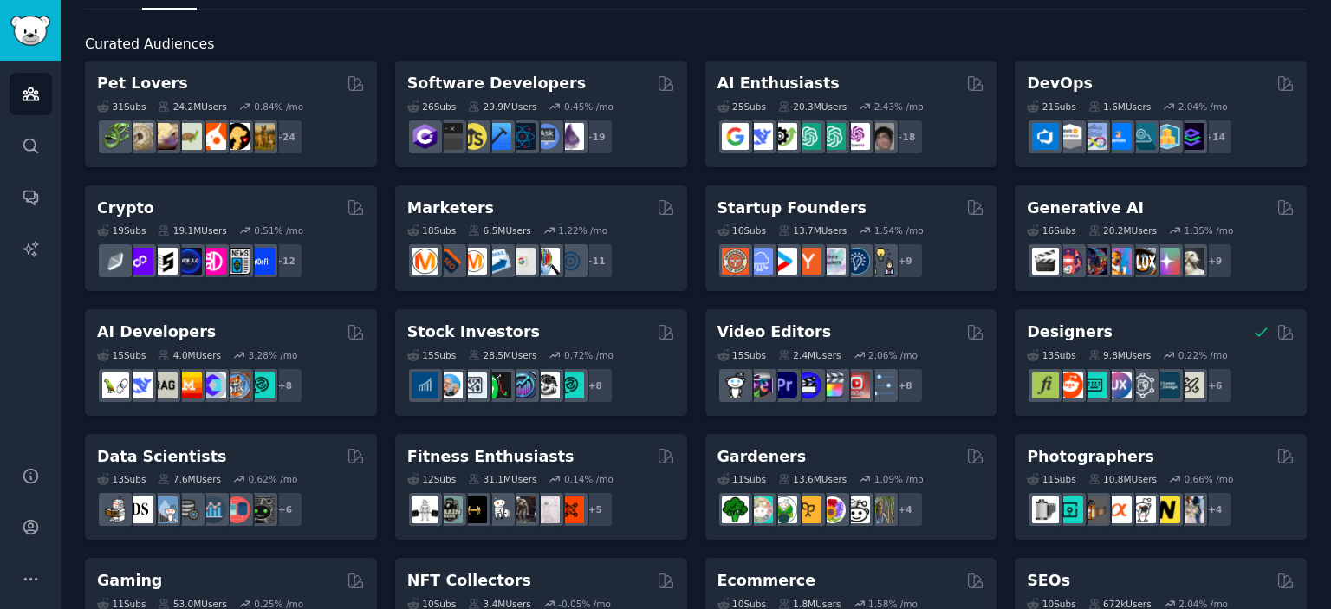
scroll to position [87, 0]
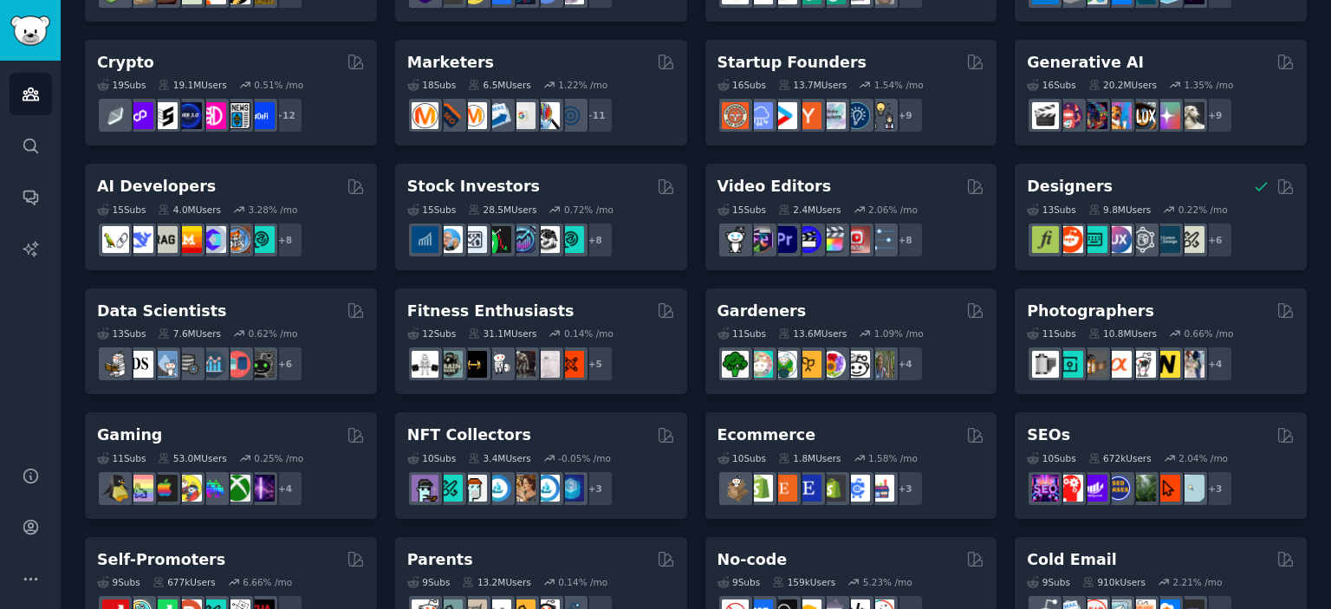
scroll to position [347, 0]
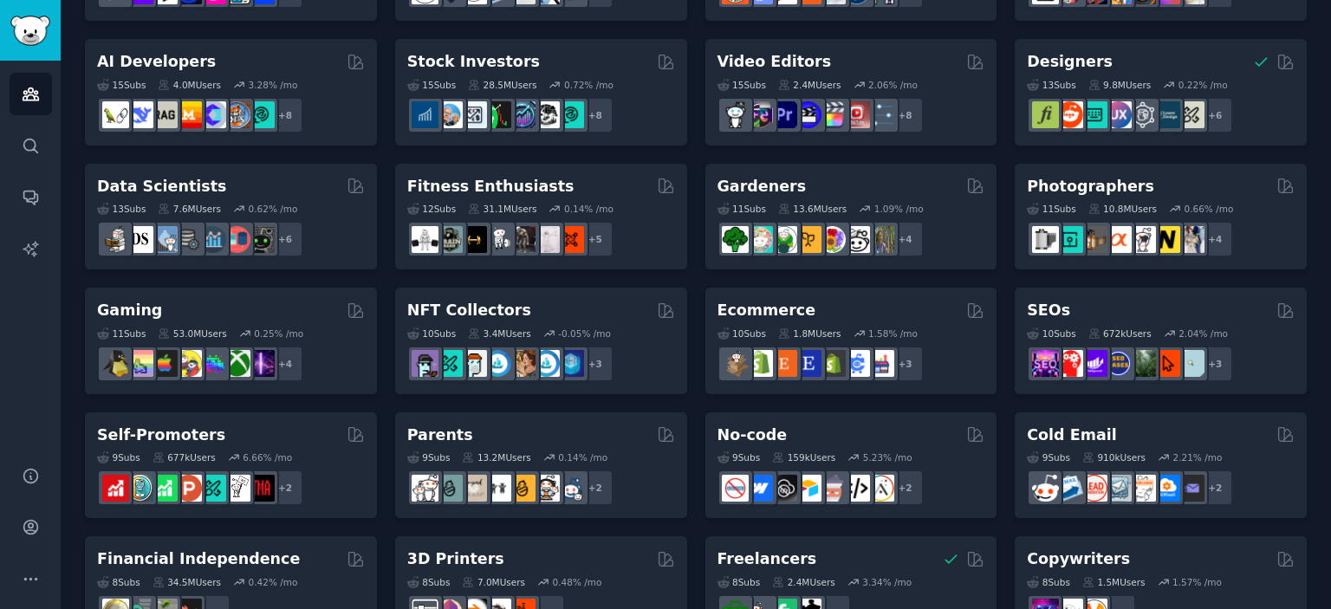
click at [692, 141] on div "Pet Lovers 31 Sub s 24.2M Users 0.84 % /mo + 24 Software Developers 26 Sub s 29…" at bounding box center [696, 403] width 1222 height 1226
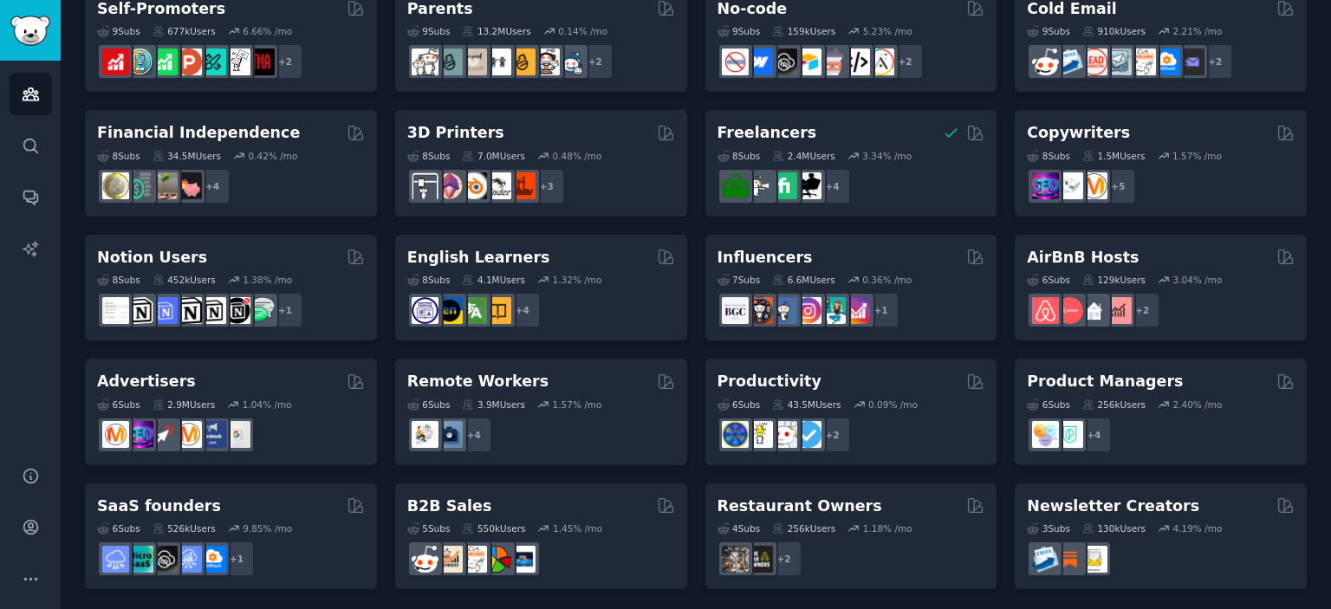
scroll to position [777, 0]
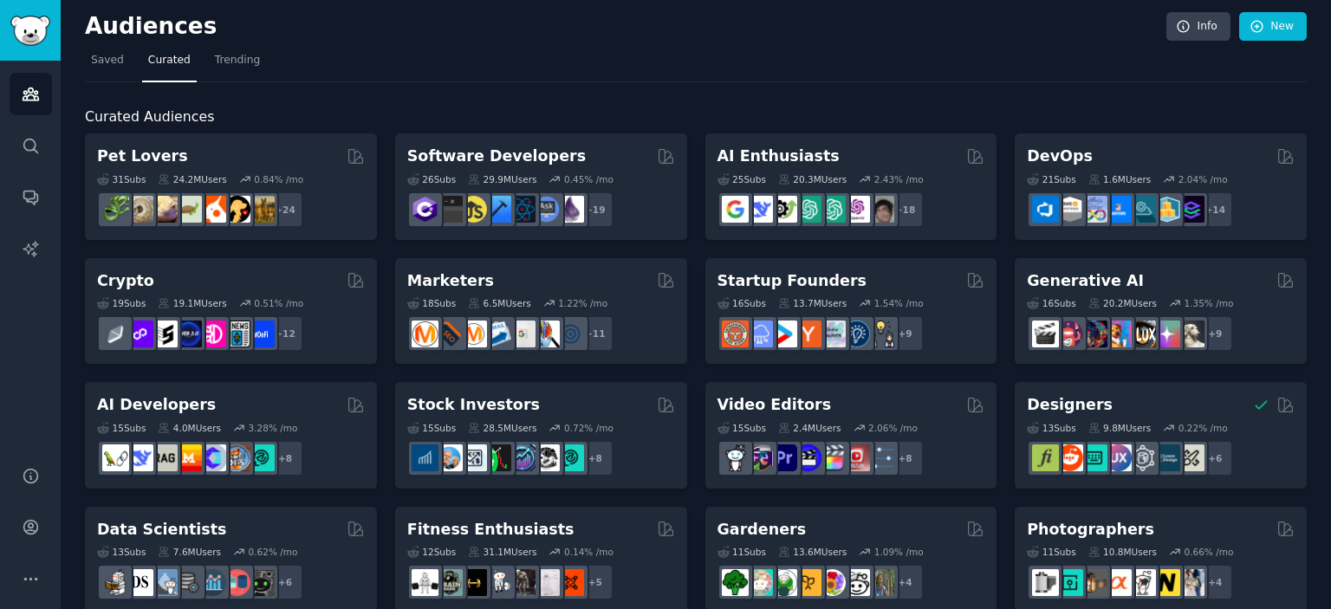
scroll to position [0, 0]
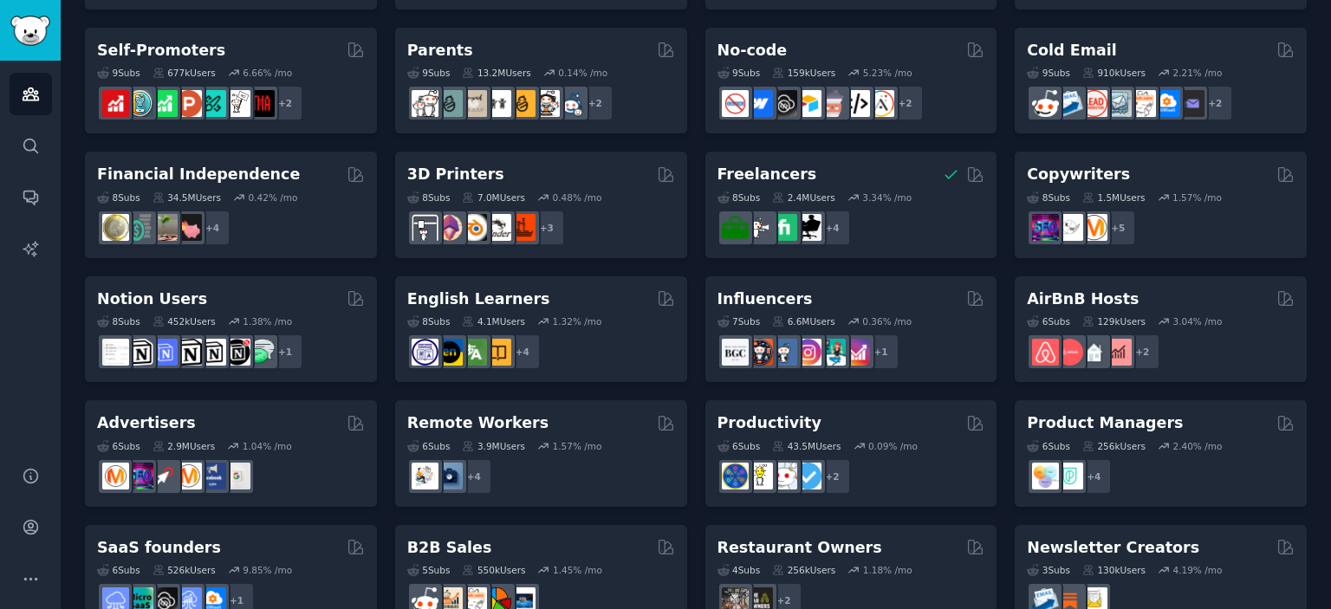
scroll to position [777, 0]
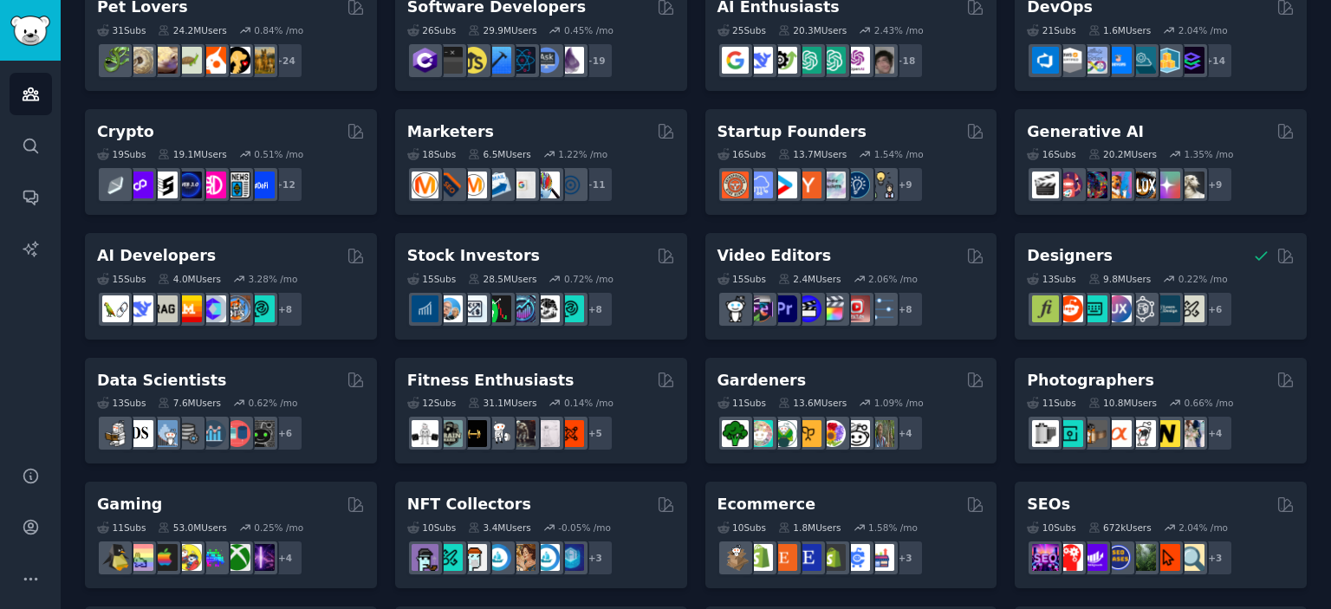
scroll to position [0, 0]
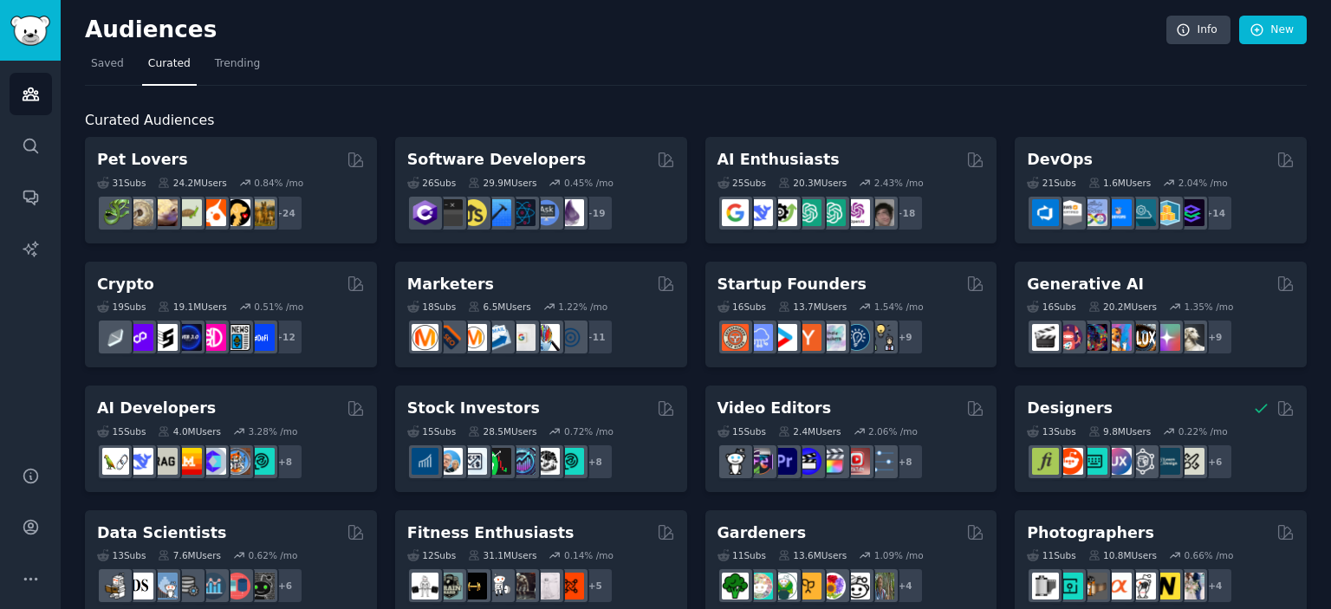
click at [381, 120] on h2 "Curated Audiences" at bounding box center [696, 121] width 1222 height 22
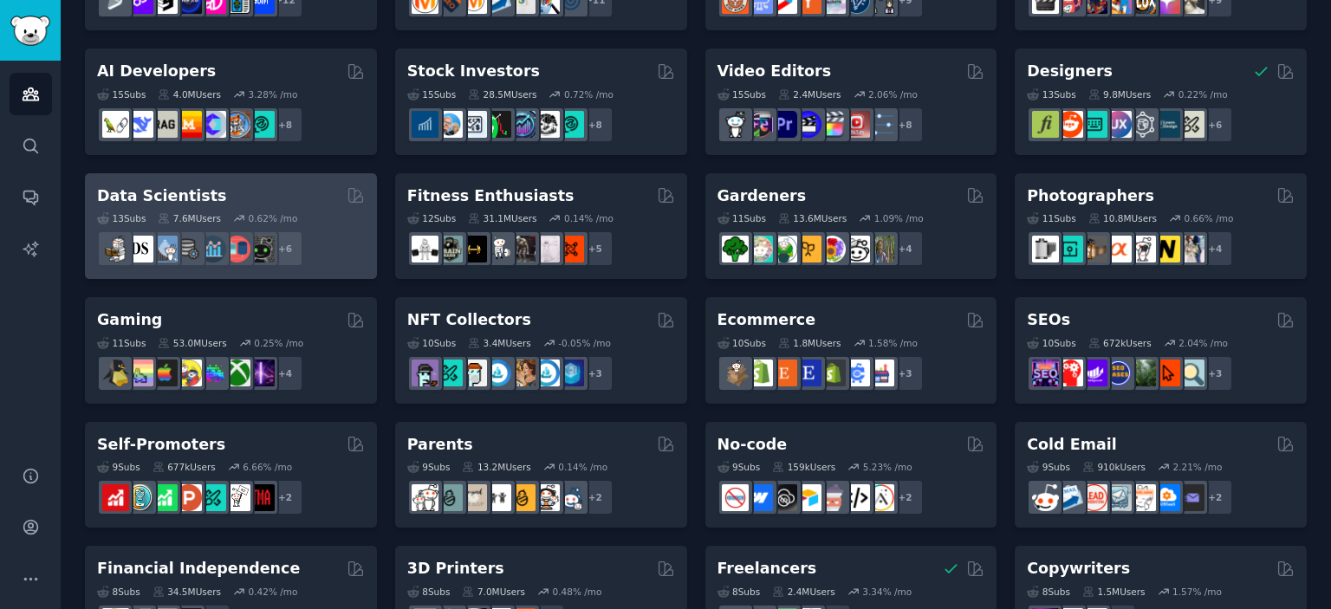
scroll to position [347, 0]
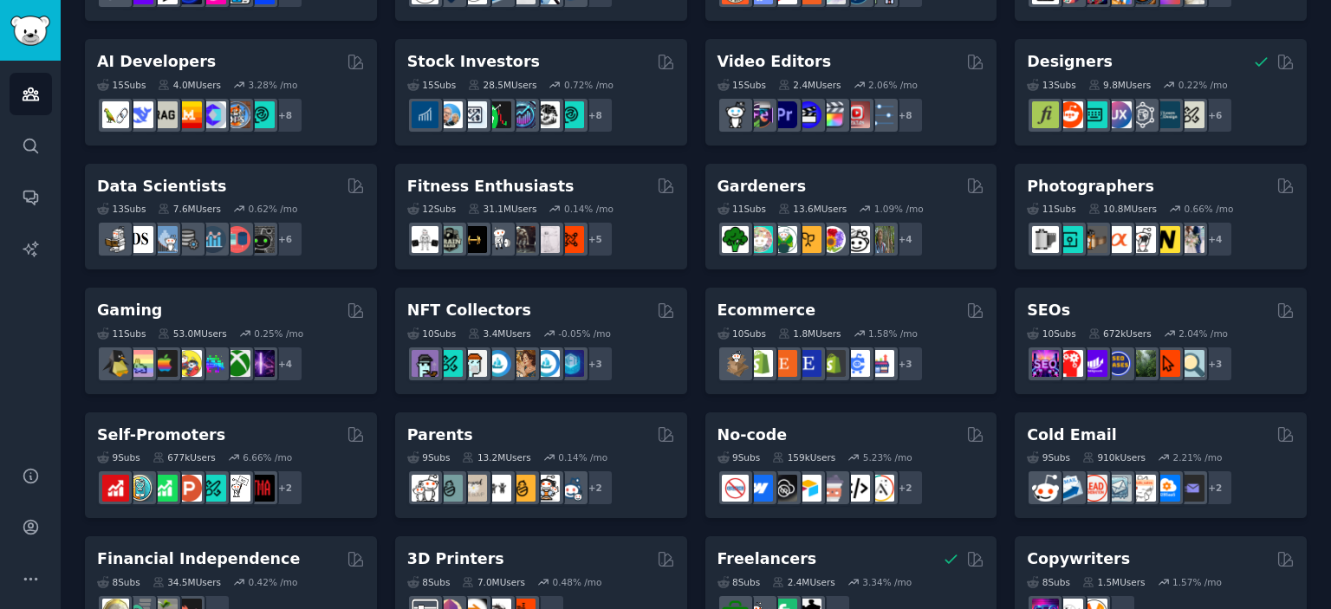
click at [696, 289] on div "Pet Lovers 31 Sub s 24.2M Users 0.84 % /mo + 24 Software Developers 26 Sub s 29…" at bounding box center [696, 403] width 1222 height 1226
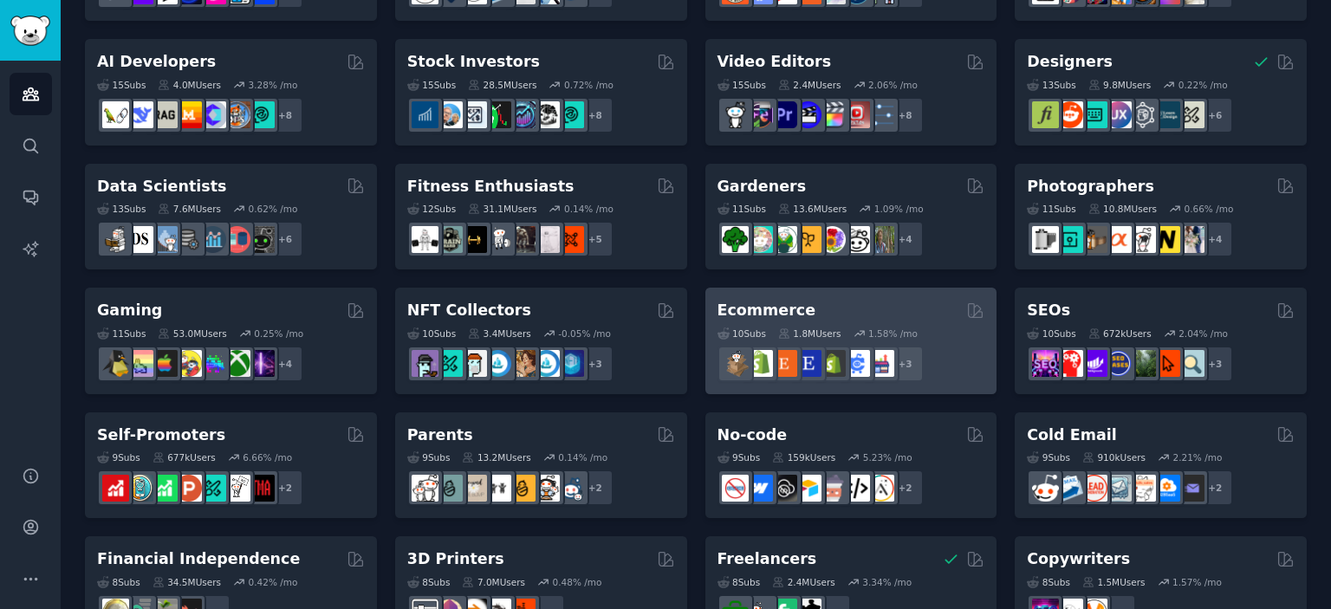
click at [786, 322] on div "10 Sub s 1.8M Users 1.58 % /mo + 3" at bounding box center [852, 352] width 268 height 61
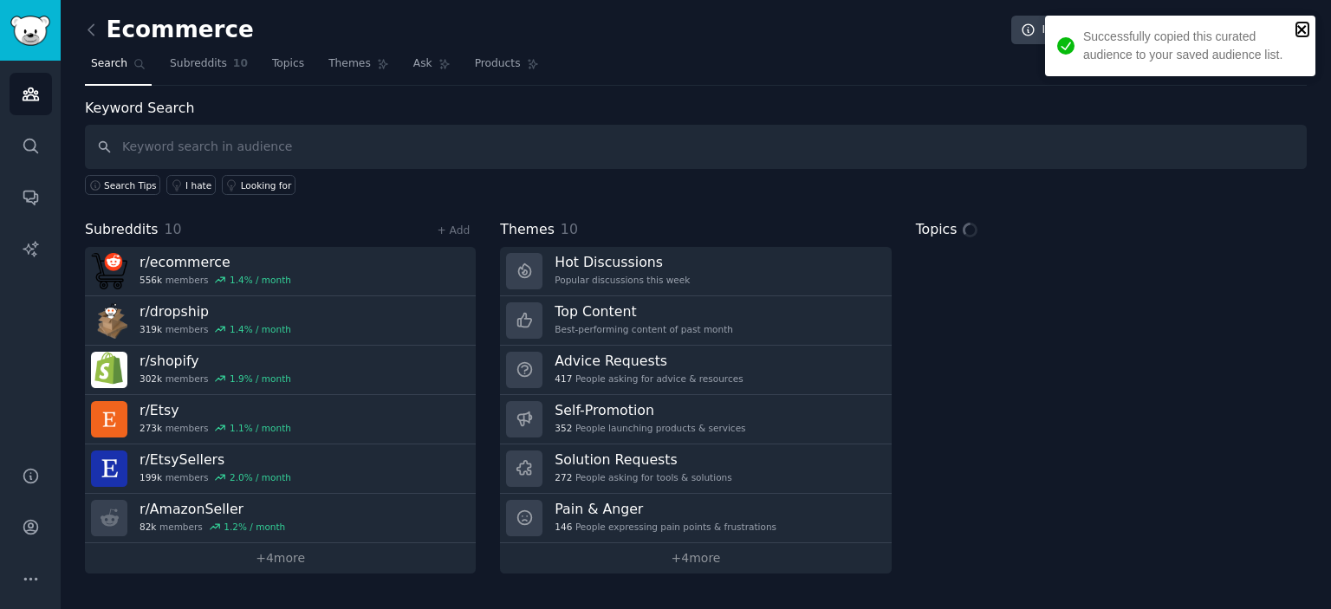
click at [1307, 31] on icon "close" at bounding box center [1303, 30] width 12 height 14
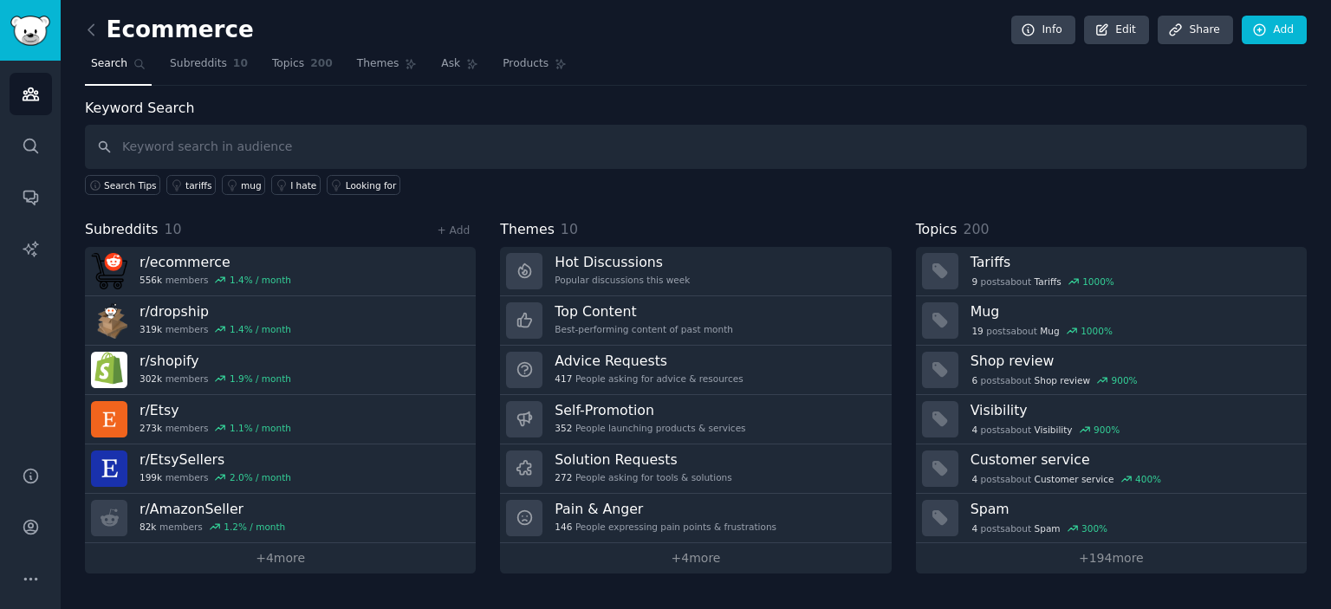
click at [456, 189] on div "Search Tips tariffs mug I hate Looking for" at bounding box center [696, 182] width 1222 height 26
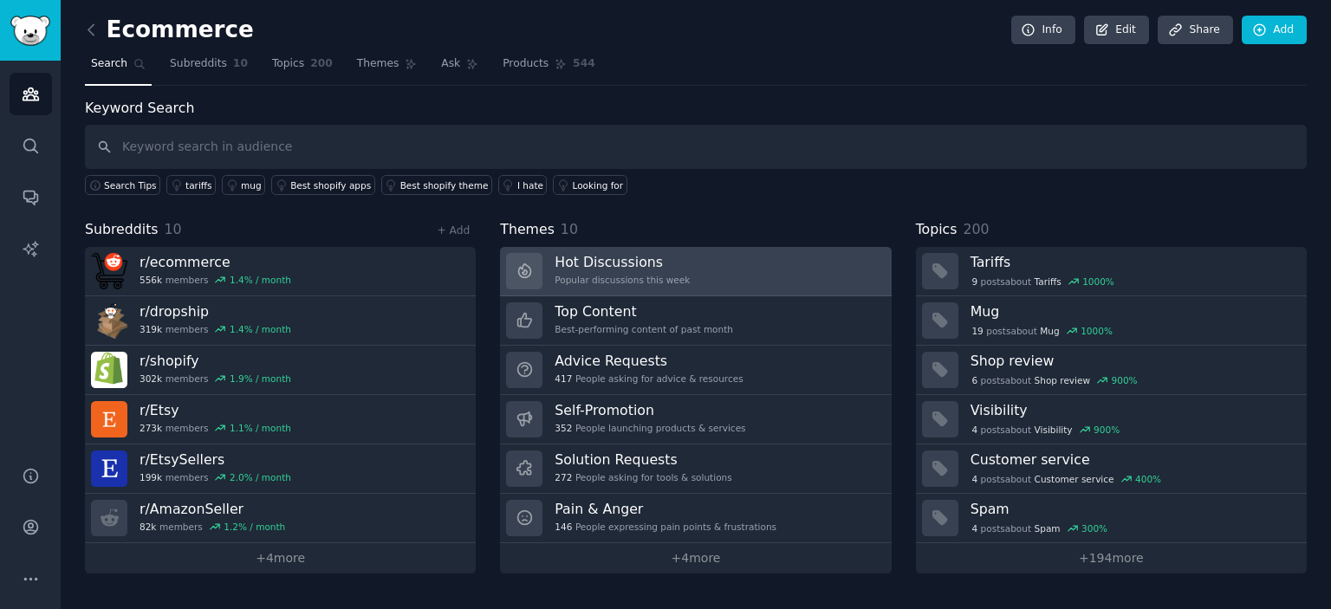
click at [673, 269] on h3 "Hot Discussions" at bounding box center [622, 262] width 135 height 18
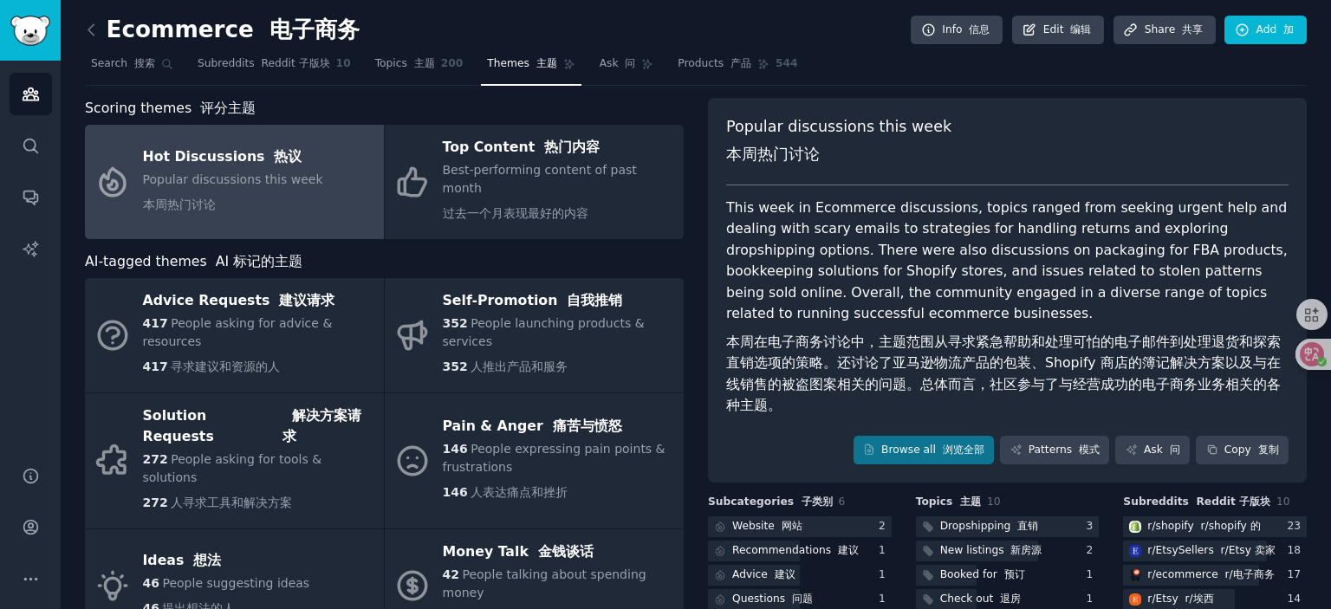
scroll to position [172, 0]
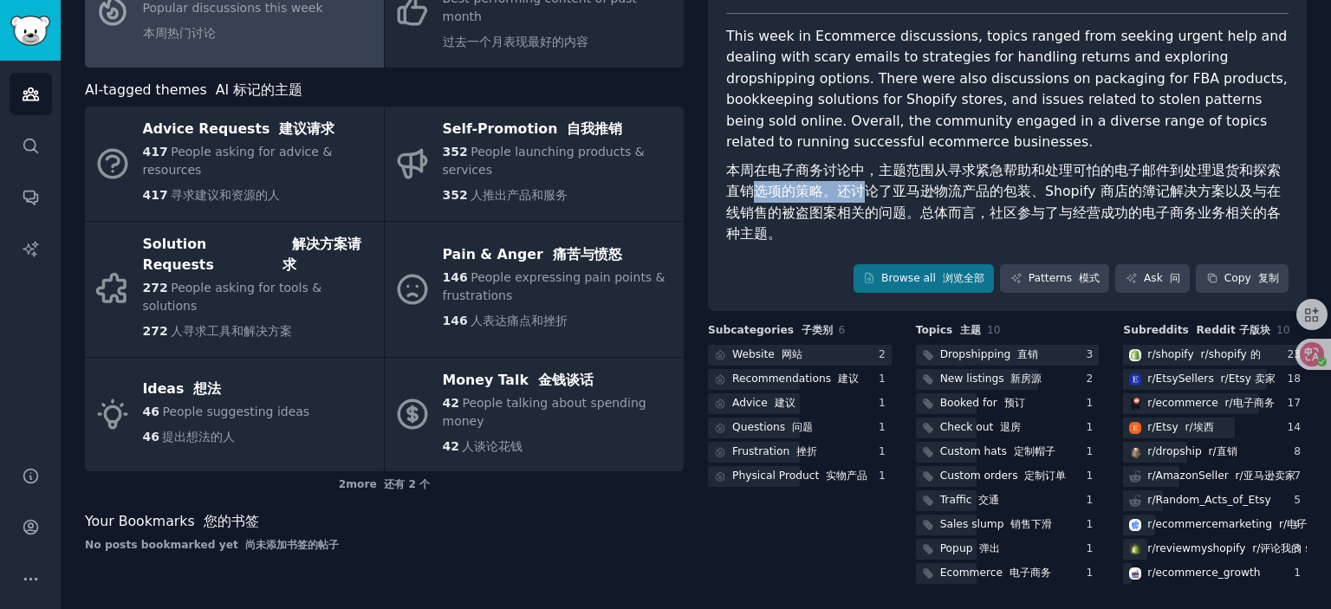
drag, startPoint x: 742, startPoint y: 188, endPoint x: 877, endPoint y: 190, distance: 135.2
click at [868, 190] on font "本周在电子商务讨论中，主题范围从寻求紧急帮助和处理可怕的电子邮件到处理退货和探索直销选项的策略。还讨论了亚马逊物流产品的包装、Shopify 商店的簿记解决方…" at bounding box center [1003, 202] width 555 height 81
click at [920, 193] on font "本周在电子商务讨论中，主题范围从寻求紧急帮助和处理可怕的电子邮件到处理退货和探索直销选项的策略。还讨论了亚马逊物流产品的包装、Shopify 商店的簿记解决方…" at bounding box center [1003, 202] width 555 height 81
drag, startPoint x: 822, startPoint y: 182, endPoint x: 975, endPoint y: 191, distance: 153.7
click at [973, 191] on font "本周在电子商务讨论中，主题范围从寻求紧急帮助和处理可怕的电子邮件到处理退货和探索直销选项的策略。还讨论了亚马逊物流产品的包装、Shopify 商店的簿记解决方…" at bounding box center [1003, 202] width 555 height 81
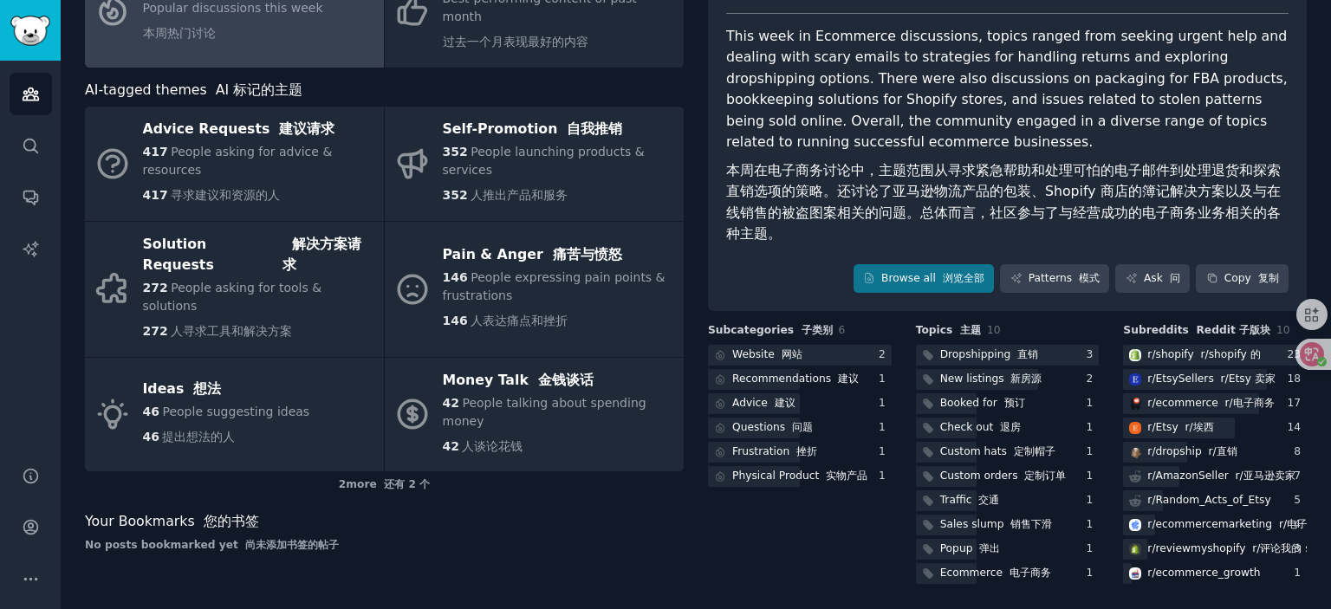
click at [1023, 192] on font "本周在电子商务讨论中，主题范围从寻求紧急帮助和处理可怕的电子邮件到处理退货和探索直销选项的策略。还讨论了亚马逊物流产品的包装、Shopify 商店的簿记解决方…" at bounding box center [1003, 202] width 555 height 81
drag, startPoint x: 1022, startPoint y: 185, endPoint x: 1260, endPoint y: 193, distance: 238.5
click at [1260, 193] on font "本周在电子商务讨论中，主题范围从寻求紧急帮助和处理可怕的电子邮件到处理退货和探索直销选项的策略。还讨论了亚马逊物流产品的包装、Shopify 商店的簿记解决方…" at bounding box center [1003, 202] width 555 height 81
click at [1265, 193] on font "本周在电子商务讨论中，主题范围从寻求紧急帮助和处理可怕的电子邮件到处理退货和探索直销选项的策略。还讨论了亚马逊物流产品的包装、Shopify 商店的簿记解决方…" at bounding box center [1003, 202] width 555 height 81
drag, startPoint x: 1067, startPoint y: 186, endPoint x: 1178, endPoint y: 197, distance: 111.4
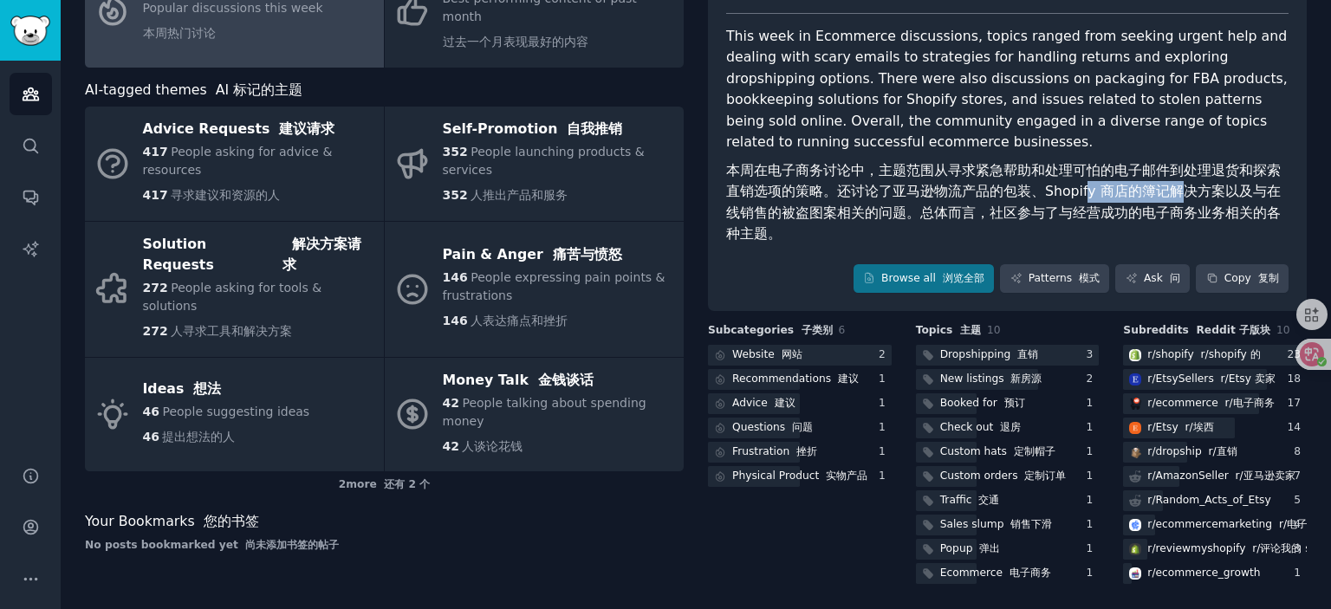
click at [1162, 197] on font "本周在电子商务讨论中，主题范围从寻求紧急帮助和处理可怕的电子邮件到处理退货和探索直销选项的策略。还讨论了亚马逊物流产品的包装、Shopify 商店的簿记解决方…" at bounding box center [1003, 202] width 555 height 81
click at [1200, 198] on font "本周在电子商务讨论中，主题范围从寻求紧急帮助和处理可怕的电子邮件到处理退货和探索直销选项的策略。还讨论了亚马逊物流产品的包装、Shopify 商店的簿记解决方…" at bounding box center [1003, 202] width 555 height 81
drag, startPoint x: 1148, startPoint y: 189, endPoint x: 1266, endPoint y: 194, distance: 118.9
click at [1266, 194] on font "本周在电子商务讨论中，主题范围从寻求紧急帮助和处理可怕的电子邮件到处理退货和探索直销选项的策略。还讨论了亚马逊物流产品的包装、Shopify 商店的簿记解决方…" at bounding box center [1003, 202] width 555 height 81
click at [1225, 189] on font "本周在电子商务讨论中，主题范围从寻求紧急帮助和处理可怕的电子邮件到处理退货和探索直销选项的策略。还讨论了亚马逊物流产品的包装、Shopify 商店的簿记解决方…" at bounding box center [1003, 202] width 555 height 81
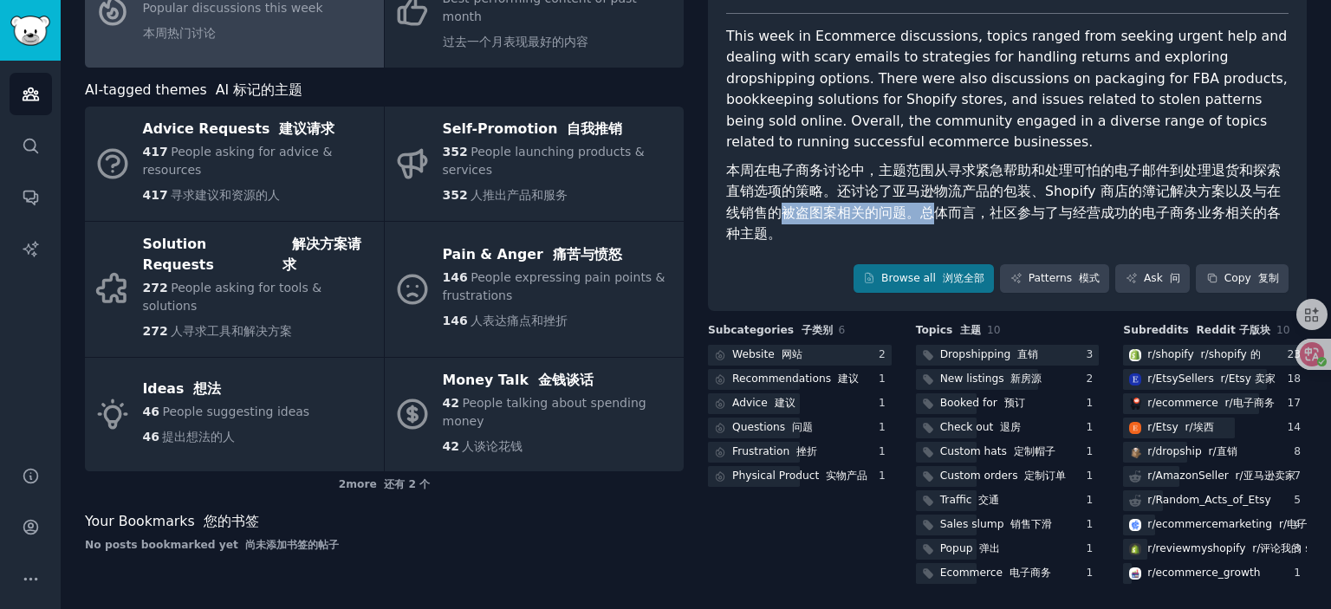
drag, startPoint x: 754, startPoint y: 209, endPoint x: 990, endPoint y: 218, distance: 235.9
click at [913, 217] on font "本周在电子商务讨论中，主题范围从寻求紧急帮助和处理可怕的电子邮件到处理退货和探索直销选项的策略。还讨论了亚马逊物流产品的包装、Shopify 商店的簿记解决方…" at bounding box center [1003, 202] width 555 height 81
click at [991, 218] on font "本周在电子商务讨论中，主题范围从寻求紧急帮助和处理可怕的电子邮件到处理退货和探索直销选项的策略。还讨论了亚马逊物流产品的包装、Shopify 商店的簿记解决方…" at bounding box center [1003, 202] width 555 height 81
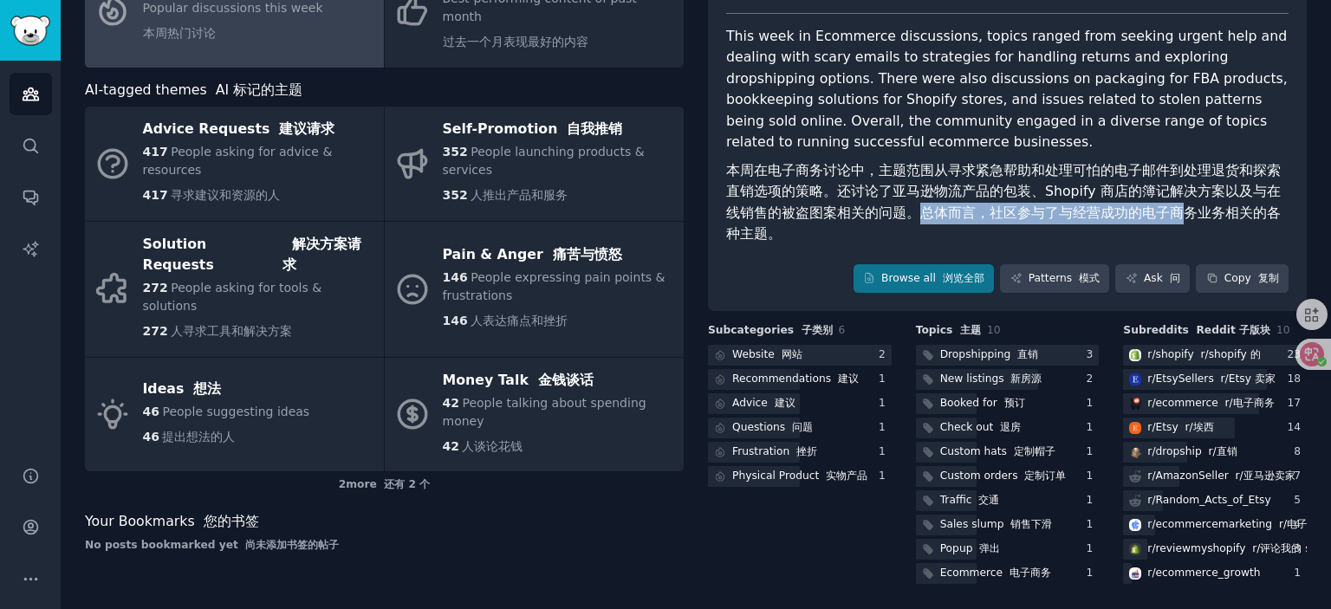
drag, startPoint x: 886, startPoint y: 209, endPoint x: 1151, endPoint y: 217, distance: 265.3
click at [1151, 217] on font "本周在电子商务讨论中，主题范围从寻求紧急帮助和处理可怕的电子邮件到处理退货和探索直销选项的策略。还讨论了亚马逊物流产品的包装、Shopify 商店的簿记解决方…" at bounding box center [1003, 202] width 555 height 81
click at [1167, 215] on font "本周在电子商务讨论中，主题范围从寻求紧急帮助和处理可怕的电子邮件到处理退货和探索直销选项的策略。还讨论了亚马逊物流产品的包装、Shopify 商店的簿记解决方…" at bounding box center [1003, 202] width 555 height 81
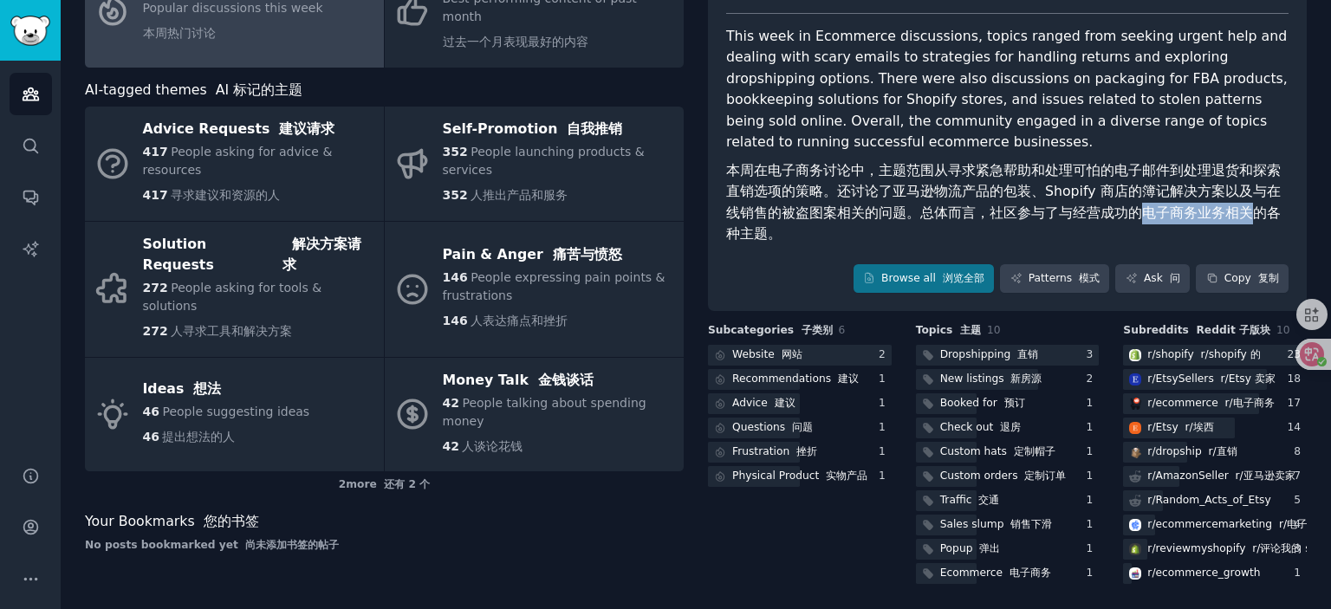
drag, startPoint x: 1107, startPoint y: 210, endPoint x: 1227, endPoint y: 214, distance: 120.5
click at [1224, 214] on font "本周在电子商务讨论中，主题范围从寻求紧急帮助和处理可怕的电子邮件到处理退货和探索直销选项的策略。还讨论了亚马逊物流产品的包装、Shopify 商店的簿记解决方…" at bounding box center [1003, 202] width 555 height 81
click at [1257, 216] on font "本周在电子商务讨论中，主题范围从寻求紧急帮助和处理可怕的电子邮件到处理退货和探索直销选项的策略。还讨论了亚马逊物流产品的包装、Shopify 商店的簿记解决方…" at bounding box center [1003, 202] width 555 height 81
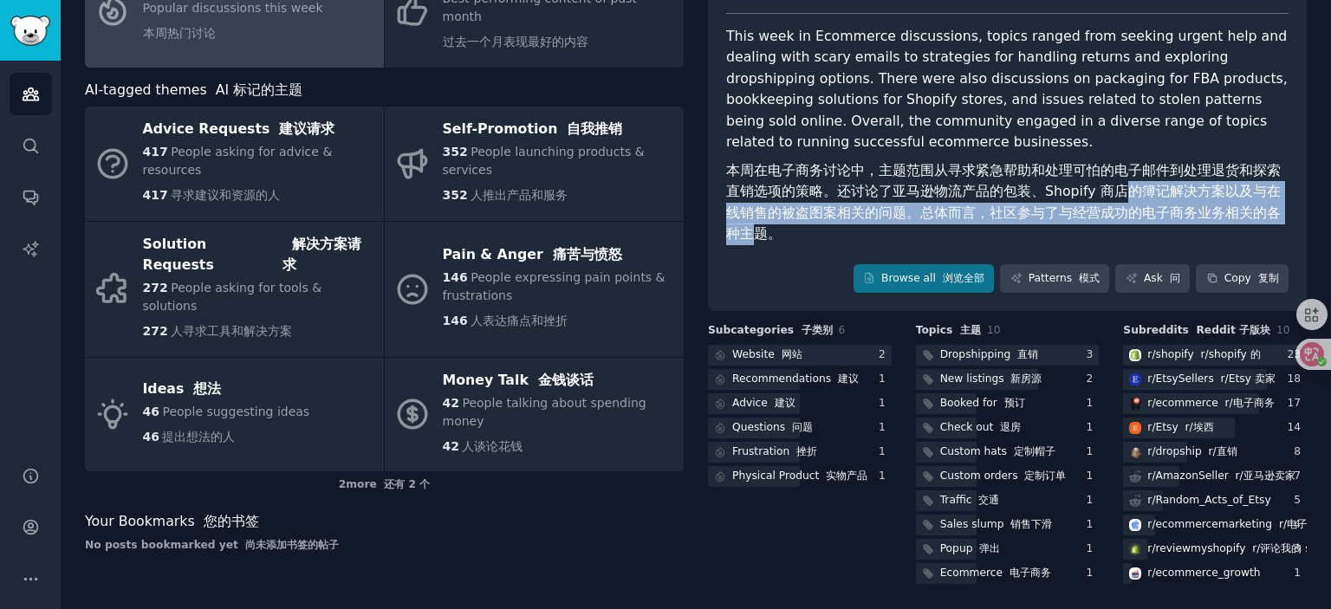
drag, startPoint x: 1271, startPoint y: 211, endPoint x: 1096, endPoint y: 193, distance: 175.1
click at [1096, 193] on font "本周在电子商务讨论中，主题范围从寻求紧急帮助和处理可怕的电子邮件到处理退货和探索直销选项的策略。还讨论了亚马逊物流产品的包装、Shopify 商店的簿记解决方…" at bounding box center [1007, 202] width 562 height 85
click at [1096, 193] on font "本周在电子商务讨论中，主题范围从寻求紧急帮助和处理可怕的电子邮件到处理退货和探索直销选项的策略。还讨论了亚马逊物流产品的包装、Shopify 商店的簿记解决方…" at bounding box center [1003, 202] width 555 height 81
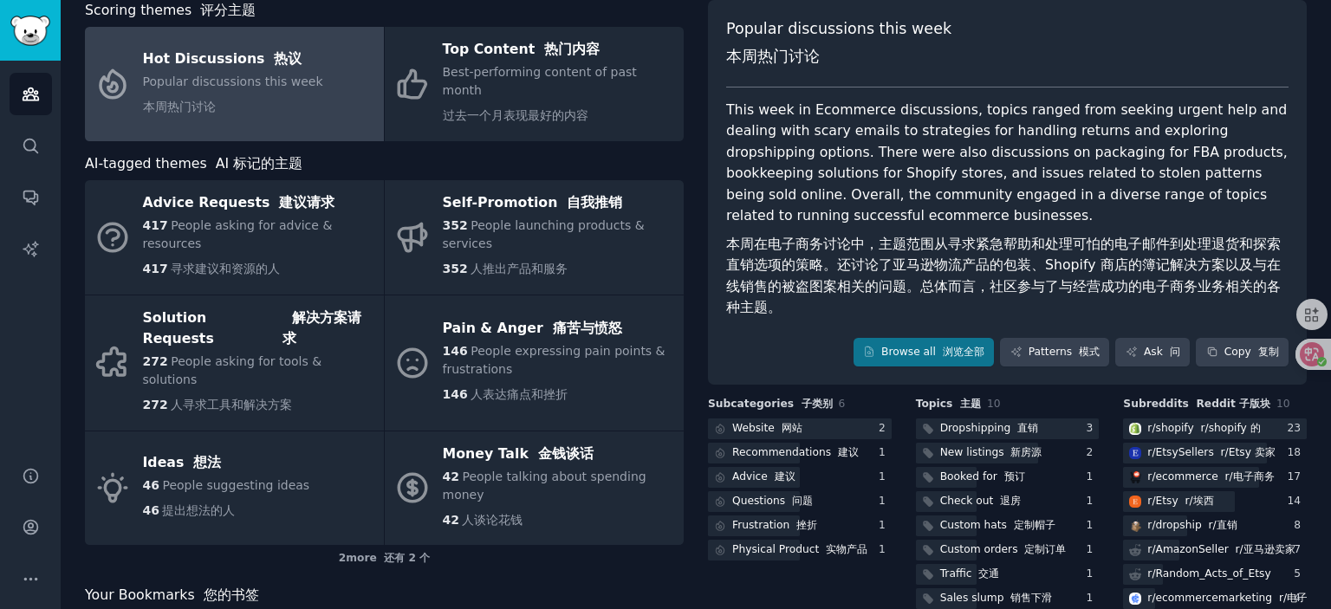
scroll to position [0, 0]
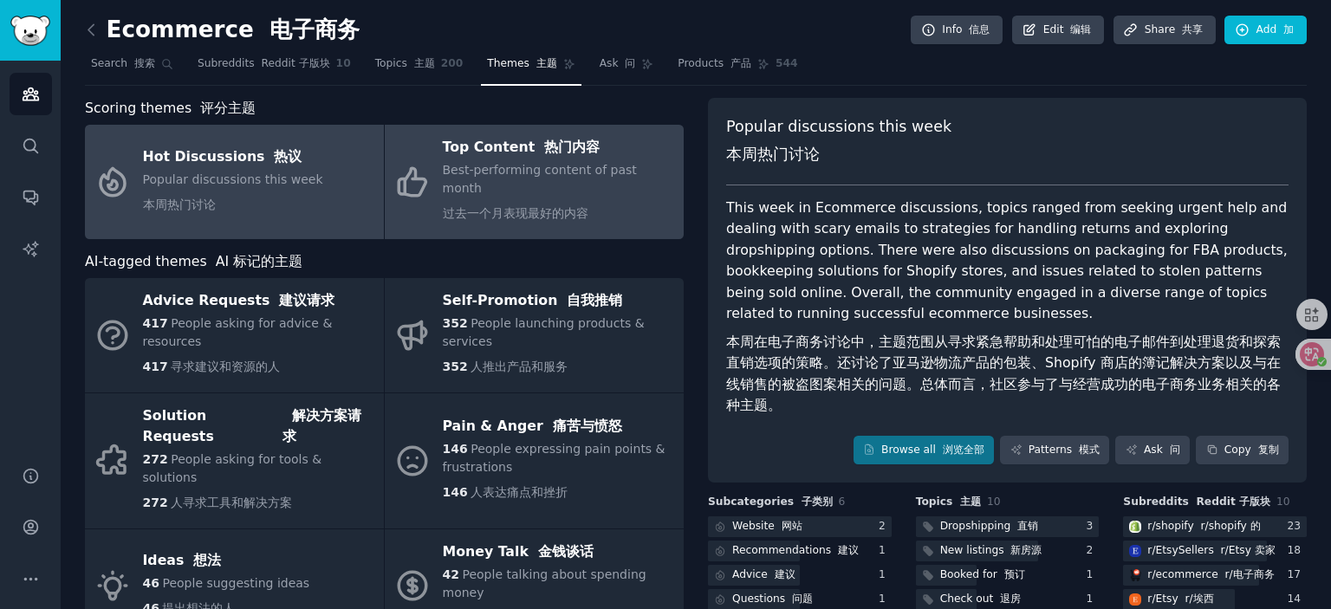
click at [569, 163] on span "Best-performing content of past month 过去一个月表现最好的内容" at bounding box center [540, 191] width 194 height 57
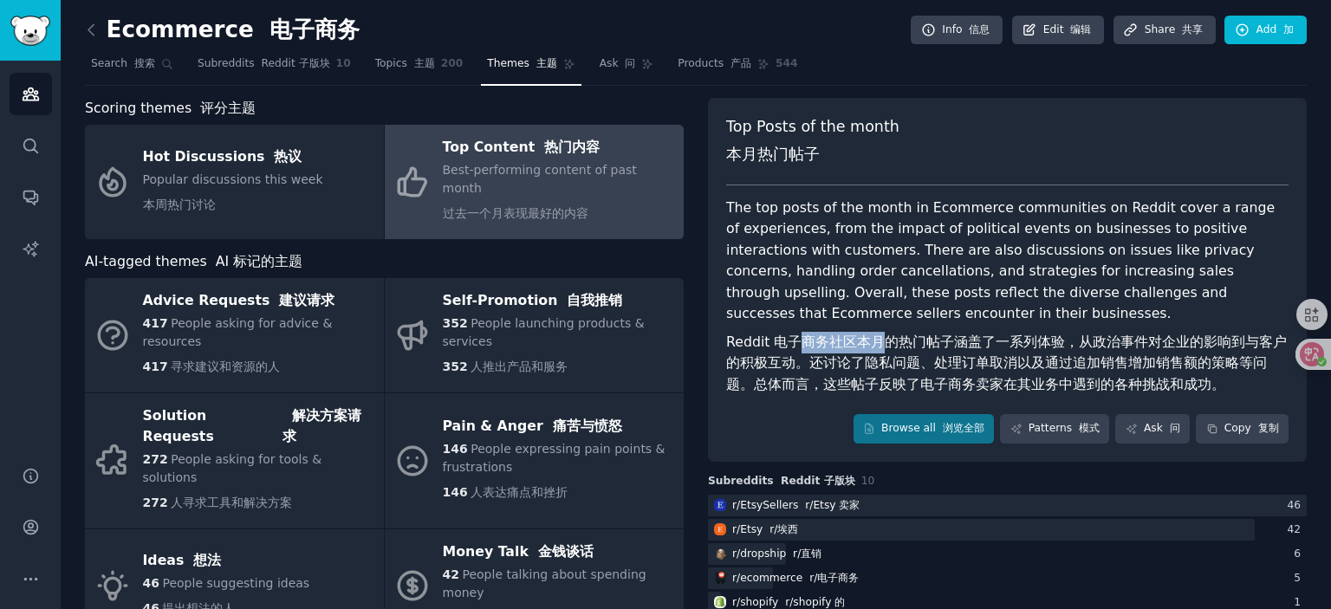
drag, startPoint x: 802, startPoint y: 339, endPoint x: 893, endPoint y: 342, distance: 91.1
click at [888, 342] on font "Reddit 电子商务社区本月的热门帖子涵盖了一系列体验，从政治事件对企业的影响到与客户的积极互动。还讨论了隐私问题、处理订单取消以及通过追加销售增加销售额的…" at bounding box center [1006, 363] width 561 height 59
click at [967, 345] on font "Reddit 电子商务社区本月的热门帖子涵盖了一系列体验，从政治事件对企业的影响到与客户的积极互动。还讨论了隐私问题、处理订单取消以及通过追加销售增加销售额的…" at bounding box center [1006, 363] width 561 height 59
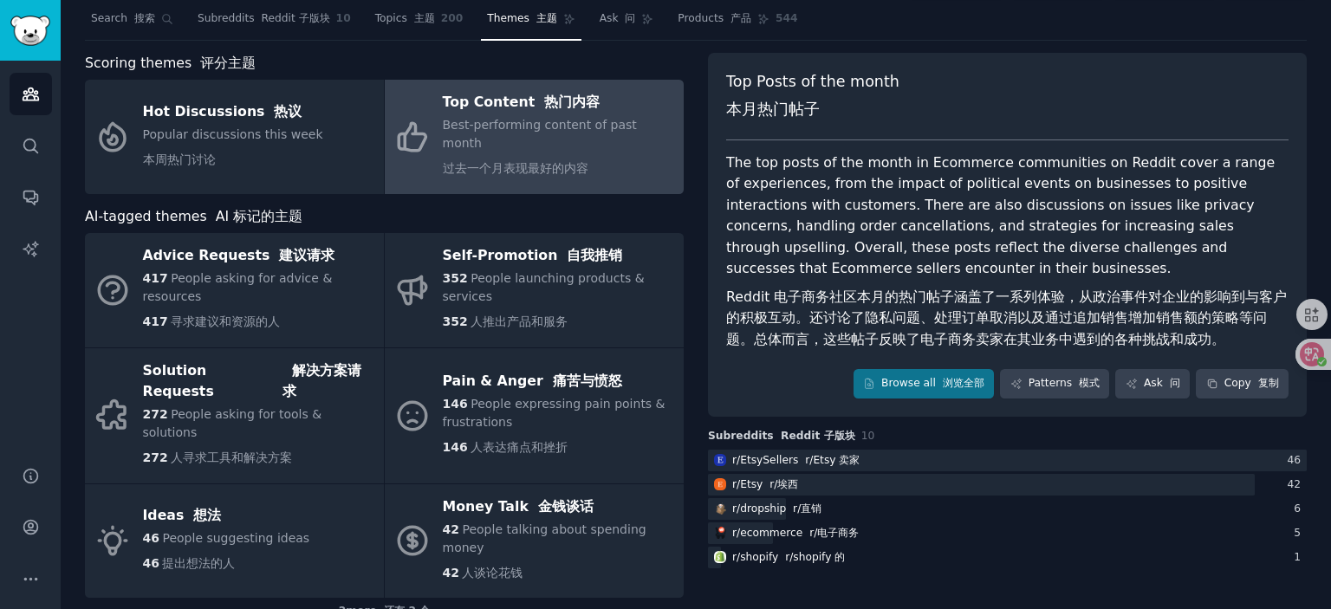
scroll to position [87, 0]
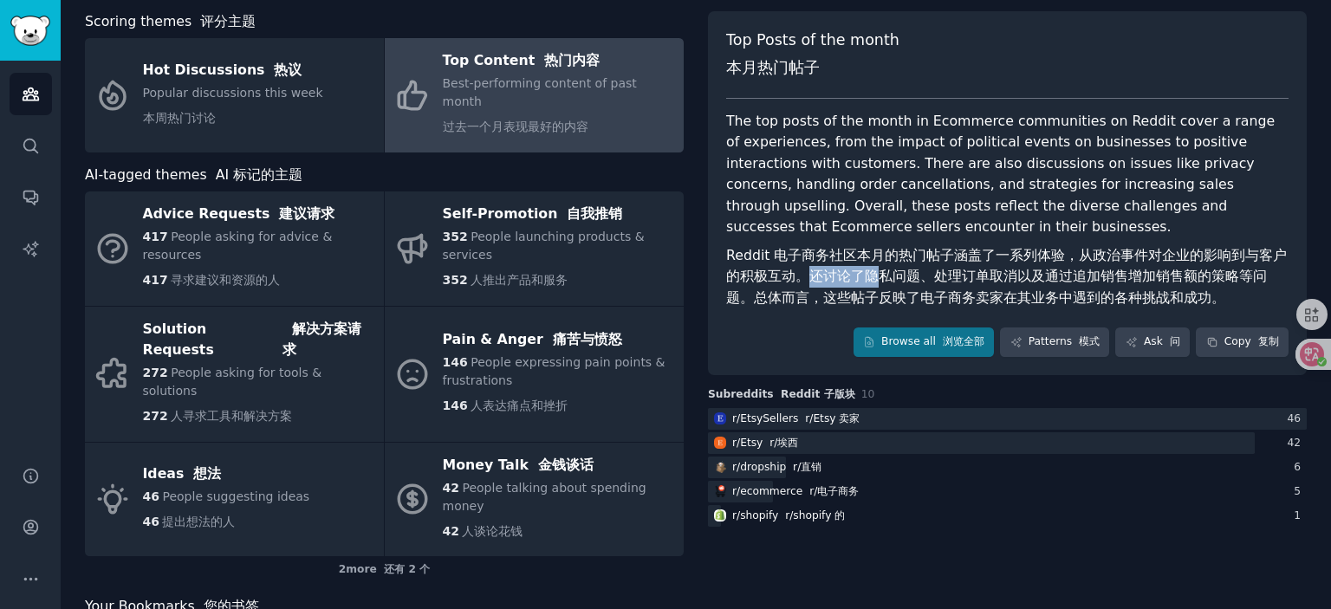
drag, startPoint x: 803, startPoint y: 271, endPoint x: 872, endPoint y: 276, distance: 69.5
click at [872, 276] on font "Reddit 电子商务社区本月的热门帖子涵盖了一系列体验，从政治事件对企业的影响到与客户的积极互动。还讨论了隐私问题、处理订单取消以及通过追加销售增加销售额的…" at bounding box center [1006, 276] width 561 height 59
click at [939, 281] on font "Reddit 电子商务社区本月的热门帖子涵盖了一系列体验，从政治事件对企业的影响到与客户的积极互动。还讨论了隐私问题、处理订单取消以及通过追加销售增加销售额的…" at bounding box center [1006, 276] width 561 height 59
drag, startPoint x: 947, startPoint y: 256, endPoint x: 1122, endPoint y: 256, distance: 175.1
click at [1096, 256] on font "Reddit 电子商务社区本月的热门帖子涵盖了一系列体验，从政治事件对企业的影响到与客户的积极互动。还讨论了隐私问题、处理订单取消以及通过追加销售增加销售额的…" at bounding box center [1006, 276] width 561 height 59
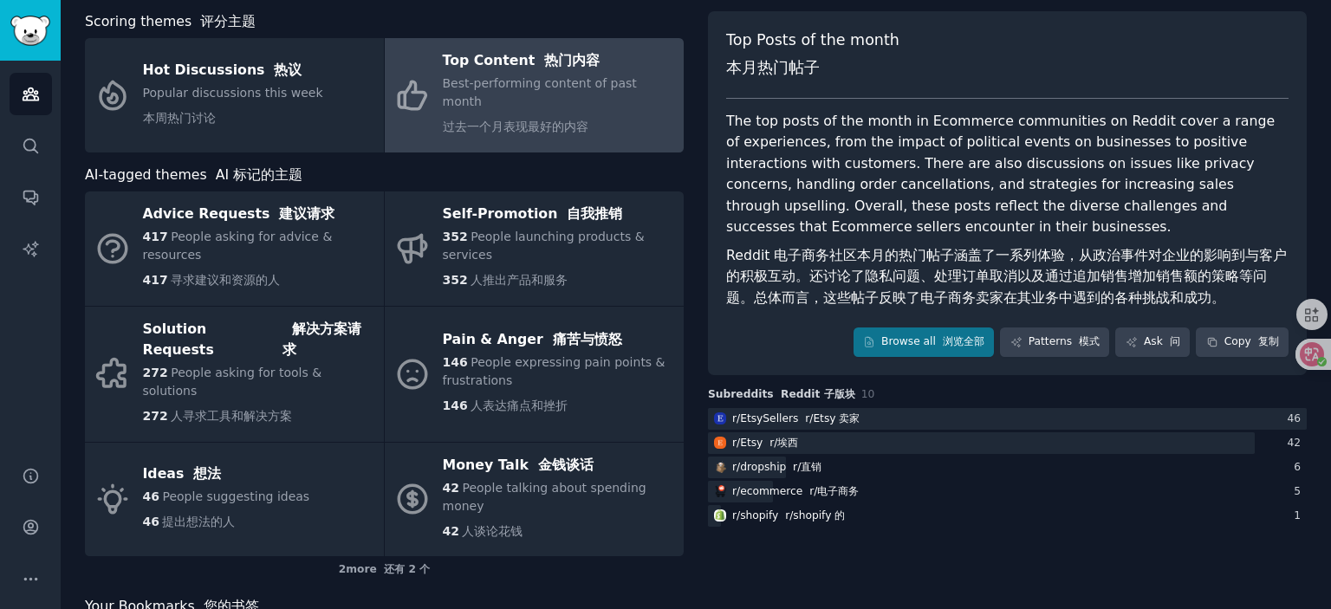
click at [1161, 257] on font "Reddit 电子商务社区本月的热门帖子涵盖了一系列体验，从政治事件对企业的影响到与客户的积极互动。还讨论了隐私问题、处理订单取消以及通过追加销售增加销售额的…" at bounding box center [1006, 276] width 561 height 59
drag, startPoint x: 792, startPoint y: 280, endPoint x: 945, endPoint y: 283, distance: 152.6
click at [945, 283] on font "Reddit 电子商务社区本月的热门帖子涵盖了一系列体验，从政治事件对企业的影响到与客户的积极互动。还讨论了隐私问题、处理订单取消以及通过追加销售增加销售额的…" at bounding box center [1006, 276] width 561 height 59
click at [1002, 283] on font "Reddit 电子商务社区本月的热门帖子涵盖了一系列体验，从政治事件对企业的影响到与客户的积极互动。还讨论了隐私问题、处理订单取消以及通过追加销售增加销售额的…" at bounding box center [1006, 276] width 561 height 59
drag, startPoint x: 933, startPoint y: 273, endPoint x: 1130, endPoint y: 277, distance: 196.8
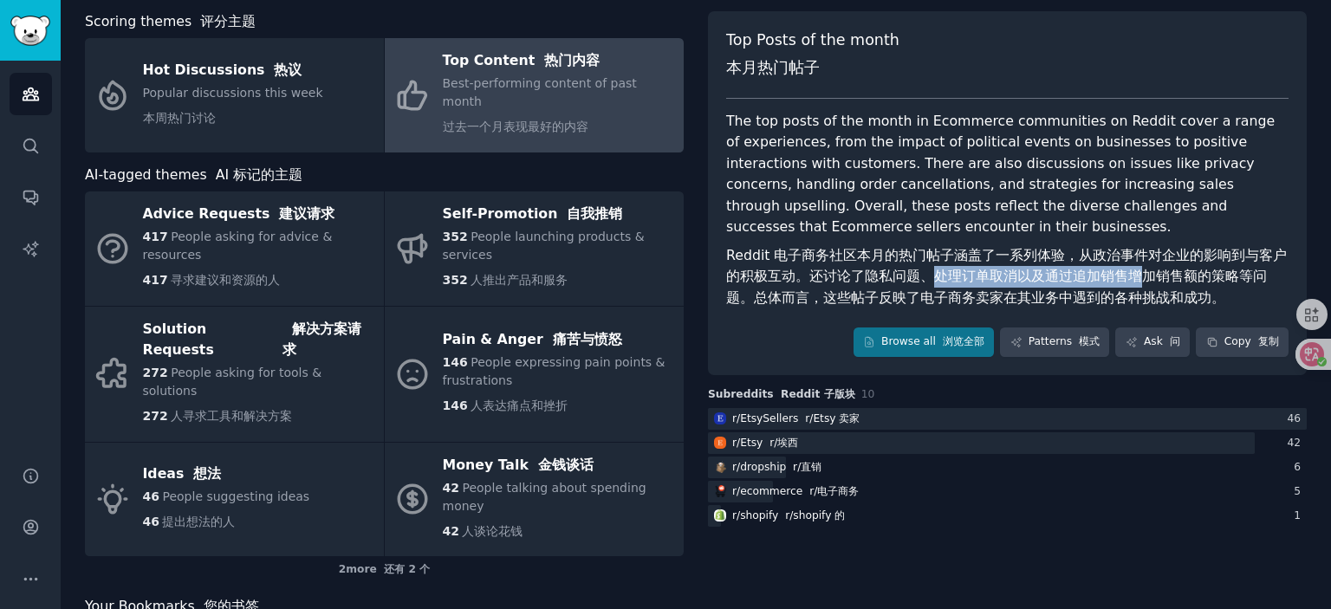
click at [1130, 277] on font "Reddit 电子商务社区本月的热门帖子涵盖了一系列体验，从政治事件对企业的影响到与客户的积极互动。还讨论了隐私问题、处理订单取消以及通过追加销售增加销售额的…" at bounding box center [1006, 276] width 561 height 59
click at [1136, 277] on font "Reddit 电子商务社区本月的热门帖子涵盖了一系列体验，从政治事件对企业的影响到与客户的积极互动。还讨论了隐私问题、处理订单取消以及通过追加销售增加销售额的…" at bounding box center [1006, 276] width 561 height 59
drag, startPoint x: 1063, startPoint y: 271, endPoint x: 1146, endPoint y: 281, distance: 83.7
click at [1145, 281] on font "Reddit 电子商务社区本月的热门帖子涵盖了一系列体验，从政治事件对企业的影响到与客户的积极互动。还讨论了隐私问题、处理订单取消以及通过追加销售增加销售额的…" at bounding box center [1006, 276] width 561 height 59
click at [1146, 281] on font "Reddit 电子商务社区本月的热门帖子涵盖了一系列体验，从政治事件对企业的影响到与客户的积极互动。还讨论了隐私问题、处理订单取消以及通过追加销售增加销售额的…" at bounding box center [1006, 276] width 561 height 59
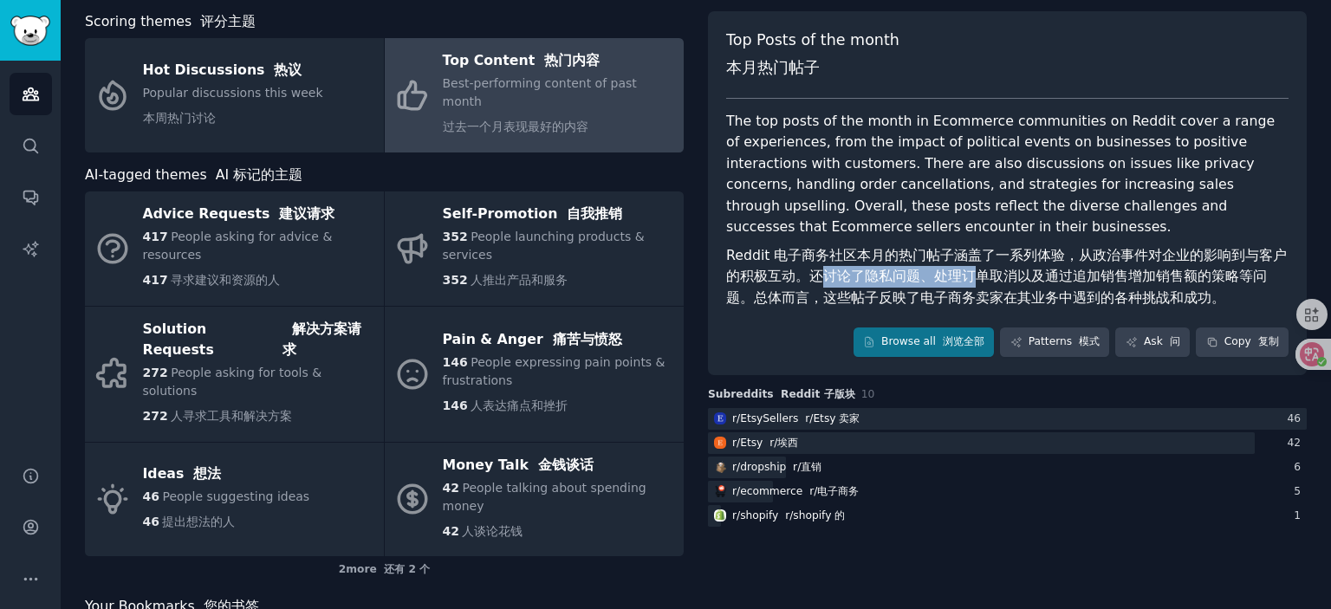
drag, startPoint x: 824, startPoint y: 276, endPoint x: 964, endPoint y: 273, distance: 139.6
click at [964, 273] on font "Reddit 电子商务社区本月的热门帖子涵盖了一系列体验，从政治事件对企业的影响到与客户的积极互动。还讨论了隐私问题、处理订单取消以及通过追加销售增加销售额的…" at bounding box center [1006, 276] width 561 height 59
click at [1019, 276] on font "Reddit 电子商务社区本月的热门帖子涵盖了一系列体验，从政治事件对企业的影响到与客户的积极互动。还讨论了隐私问题、处理订单取消以及通过追加销售增加销售额的…" at bounding box center [1006, 276] width 561 height 59
drag, startPoint x: 940, startPoint y: 271, endPoint x: 1132, endPoint y: 276, distance: 192.5
click at [1096, 276] on font "Reddit 电子商务社区本月的热门帖子涵盖了一系列体验，从政治事件对企业的影响到与客户的积极互动。还讨论了隐私问题、处理订单取消以及通过追加销售增加销售额的…" at bounding box center [1006, 276] width 561 height 59
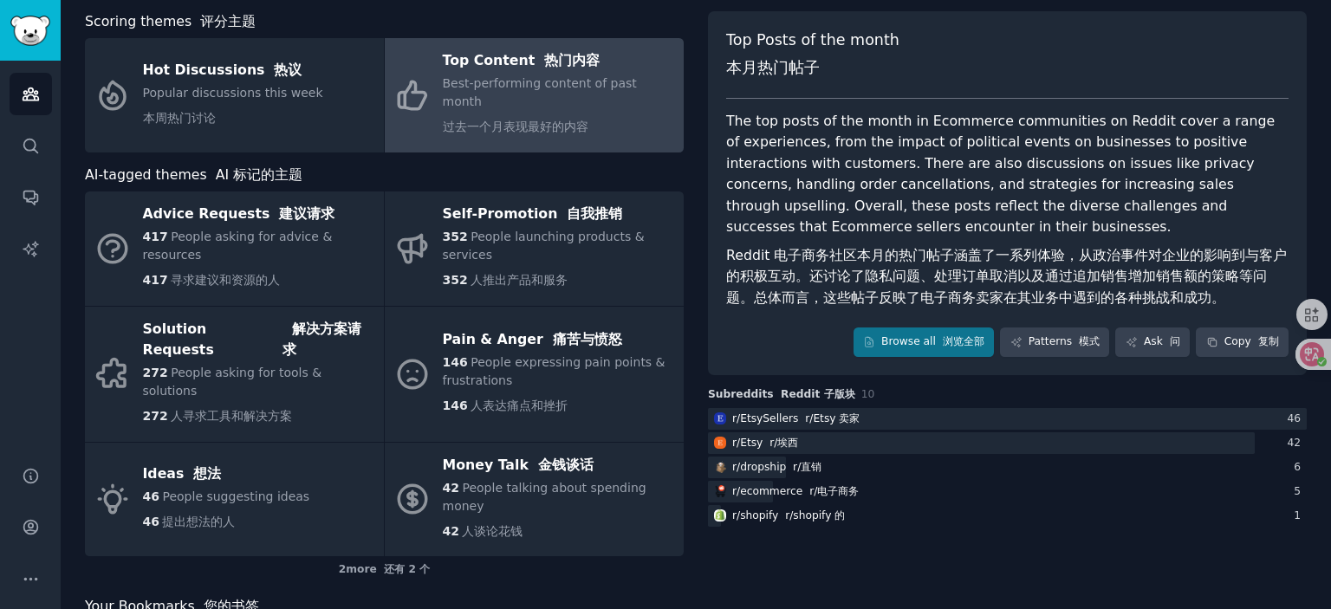
click at [1141, 276] on font "Reddit 电子商务社区本月的热门帖子涵盖了一系列体验，从政治事件对企业的影响到与客户的积极互动。还讨论了隐私问题、处理订单取消以及通过追加销售增加销售额的…" at bounding box center [1006, 276] width 561 height 59
drag, startPoint x: 1030, startPoint y: 274, endPoint x: 1238, endPoint y: 275, distance: 208.0
click at [1235, 276] on font "Reddit 电子商务社区本月的热门帖子涵盖了一系列体验，从政治事件对企业的影响到与客户的积极互动。还讨论了隐私问题、处理订单取消以及通过追加销售增加销售额的…" at bounding box center [1006, 276] width 561 height 59
click at [1258, 275] on font "Reddit 电子商务社区本月的热门帖子涵盖了一系列体验，从政治事件对企业的影响到与客户的积极互动。还讨论了隐私问题、处理订单取消以及通过追加销售增加销售额的…" at bounding box center [1006, 276] width 561 height 59
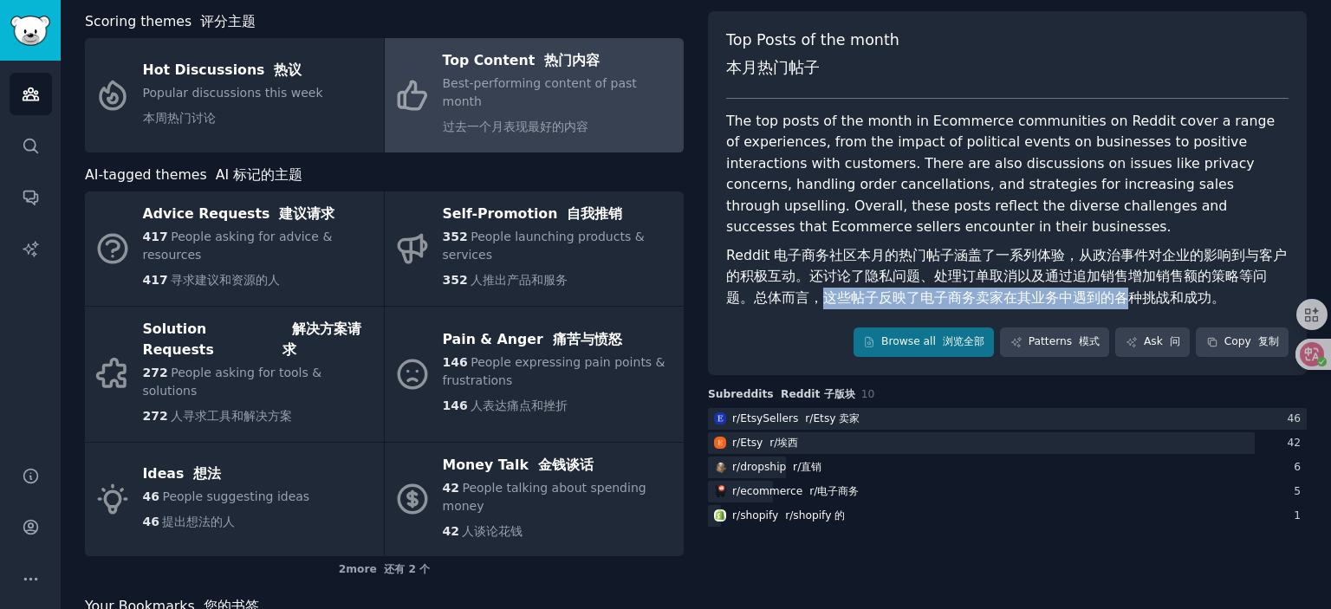
drag, startPoint x: 794, startPoint y: 295, endPoint x: 1105, endPoint y: 301, distance: 311.2
click at [1102, 301] on font "Reddit 电子商务社区本月的热门帖子涵盖了一系列体验，从政治事件对企业的影响到与客户的积极互动。还讨论了隐私问题、处理订单取消以及通过追加销售增加销售额的…" at bounding box center [1006, 276] width 561 height 59
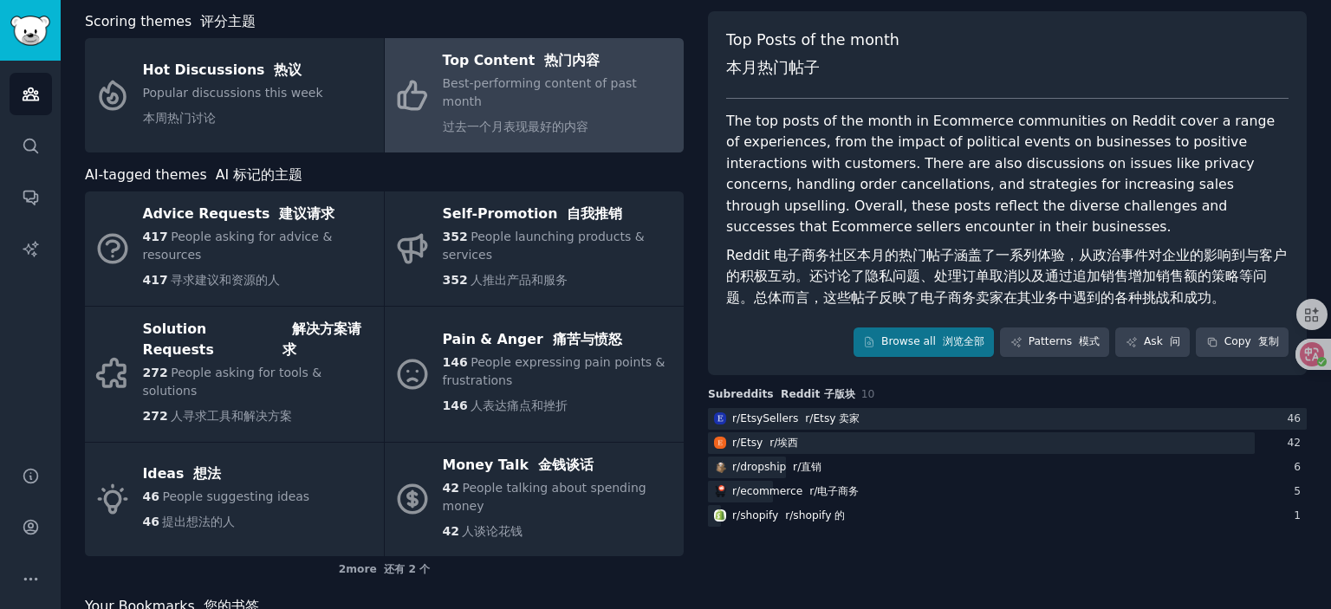
click at [1134, 299] on font "Reddit 电子商务社区本月的热门帖子涵盖了一系列体验，从政治事件对企业的影响到与客户的积极互动。还讨论了隐私问题、处理订单取消以及通过追加销售增加销售额的…" at bounding box center [1006, 276] width 561 height 59
drag, startPoint x: 1049, startPoint y: 292, endPoint x: 1163, endPoint y: 296, distance: 114.5
click at [1154, 296] on font "Reddit 电子商务社区本月的热门帖子涵盖了一系列体验，从政治事件对企业的影响到与客户的积极互动。还讨论了隐私问题、处理订单取消以及通过追加销售增加销售额的…" at bounding box center [1006, 276] width 561 height 59
click at [1189, 296] on font "Reddit 电子商务社区本月的热门帖子涵盖了一系列体验，从政治事件对企业的影响到与客户的积极互动。还讨论了隐私问题、处理订单取消以及通过追加销售增加销售额的…" at bounding box center [1007, 277] width 562 height 64
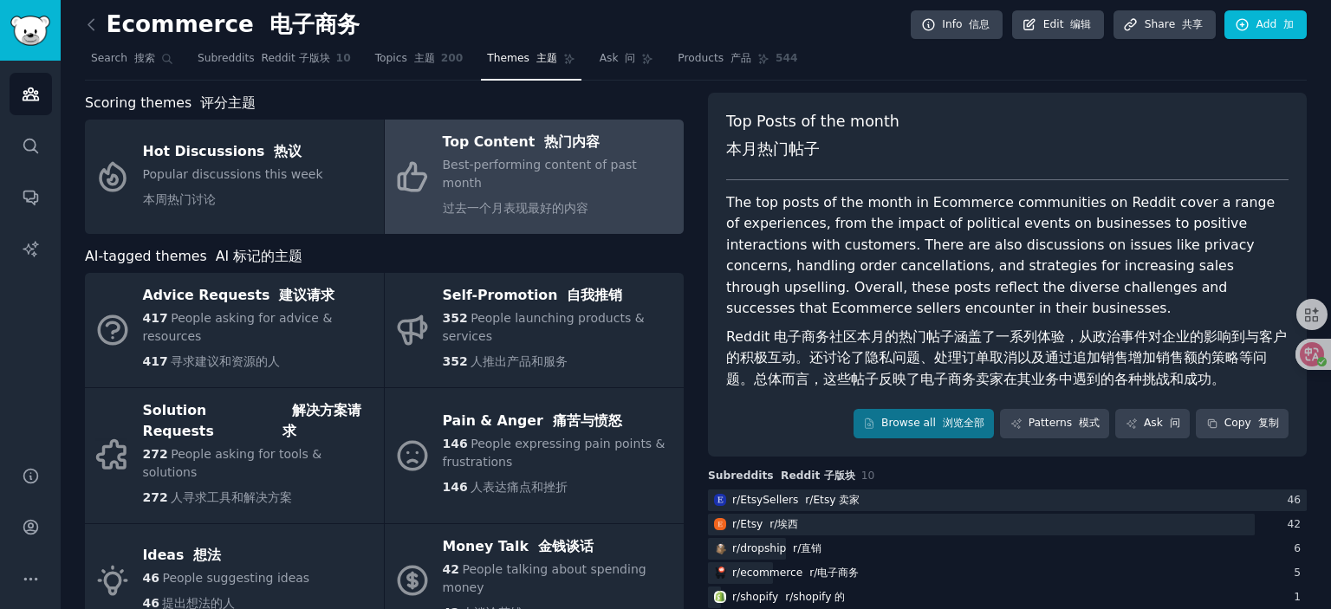
scroll to position [0, 0]
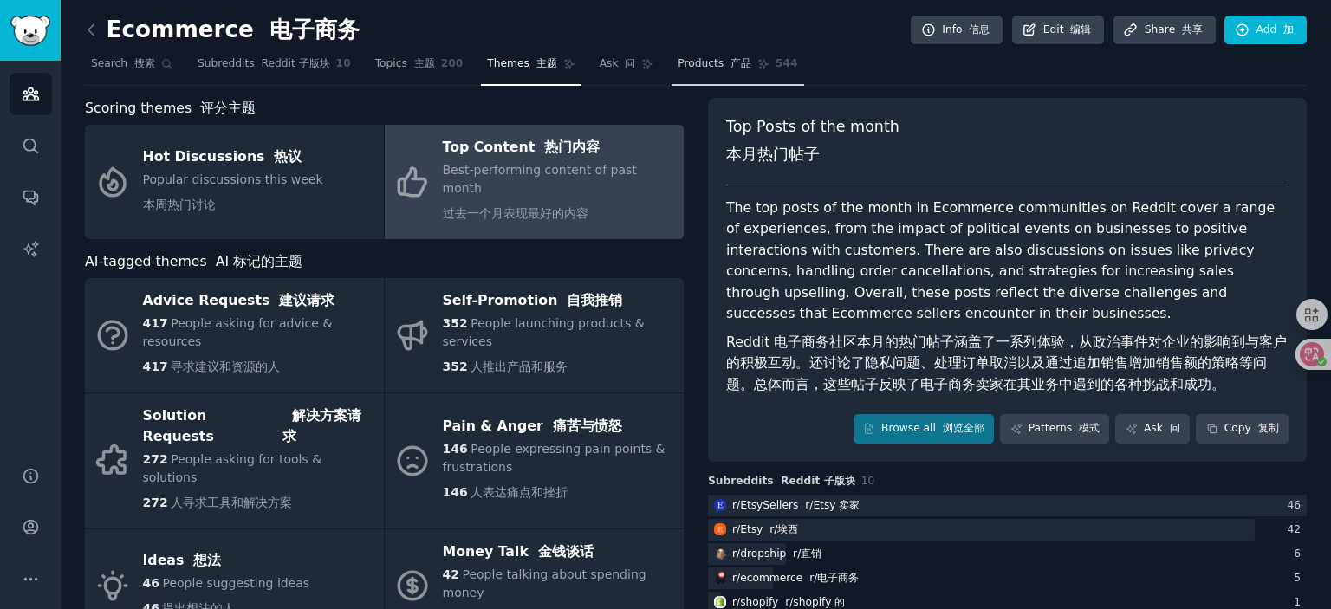
click at [680, 66] on span "Products 产品" at bounding box center [715, 64] width 74 height 16
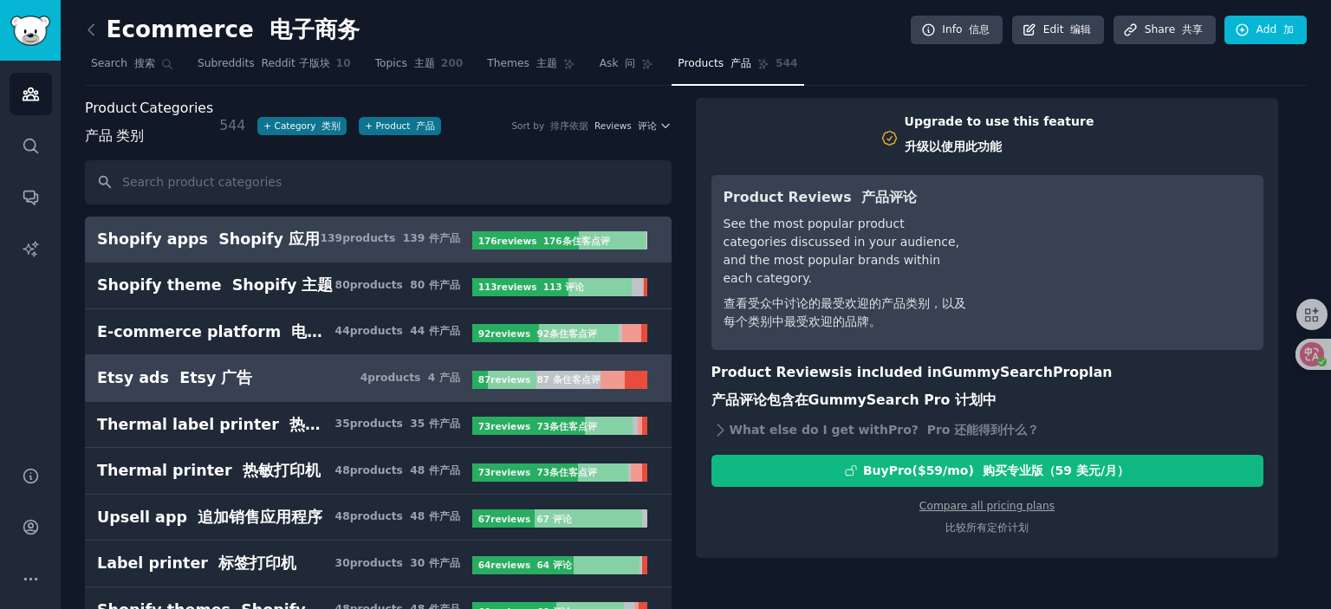
click at [239, 381] on h3 "Etsy ads Etsy 广告 4 product s 4 产品" at bounding box center [284, 378] width 375 height 22
click at [290, 244] on font "Shopify 应用" at bounding box center [268, 239] width 101 height 17
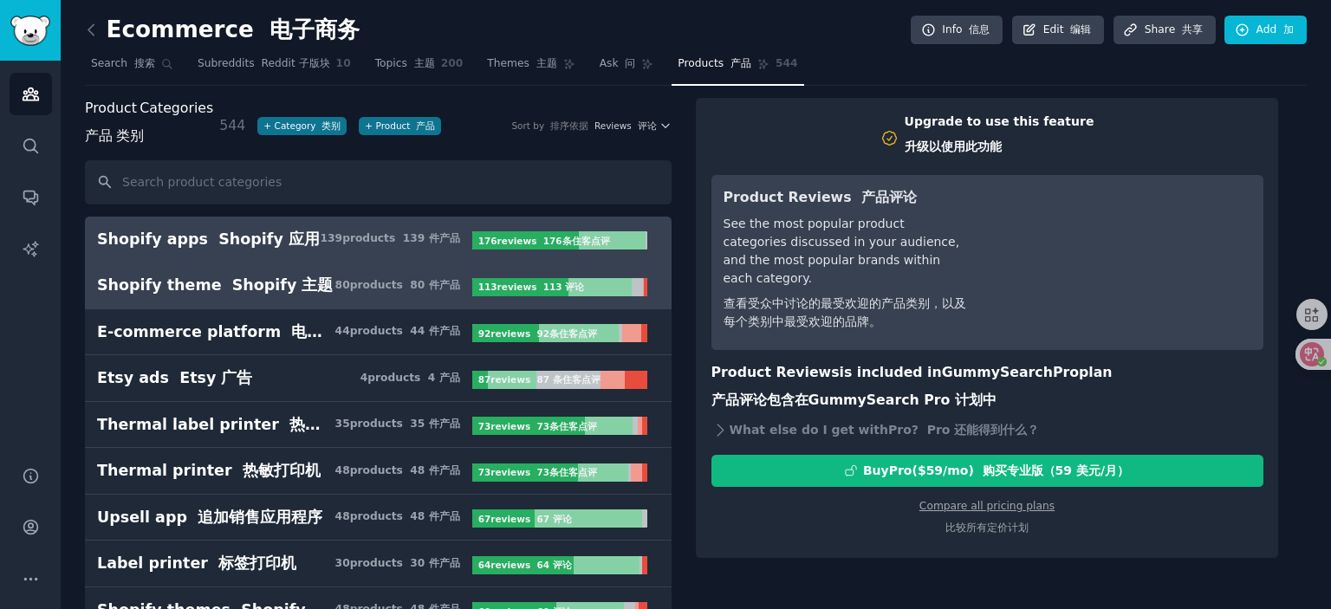
click at [335, 289] on h3 "Shopify theme Shopify 主题 80 product s 80 件产品" at bounding box center [284, 286] width 375 height 22
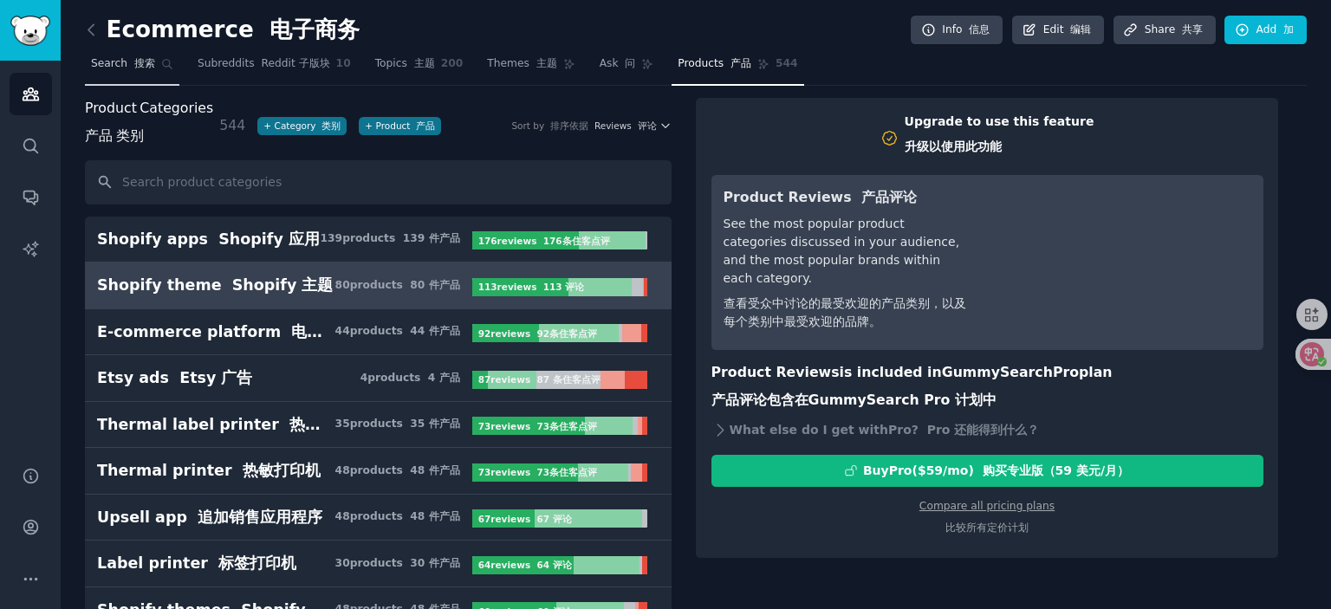
click at [111, 68] on span "Search 搜索" at bounding box center [123, 64] width 64 height 16
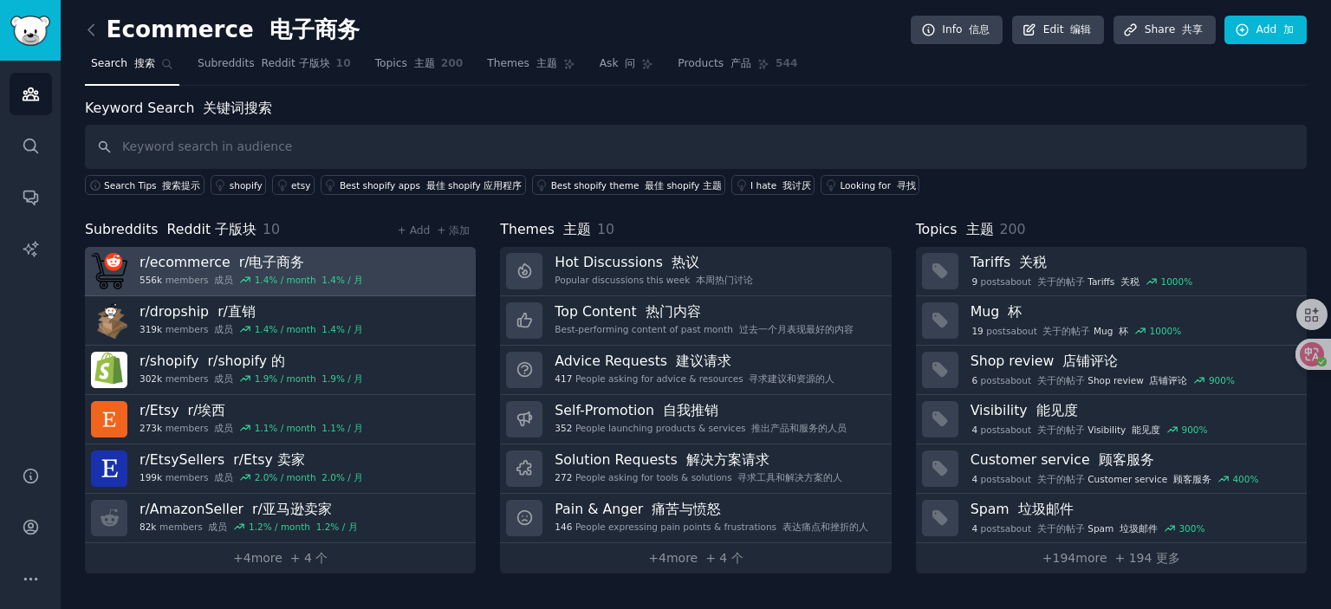
click at [355, 271] on link "r/ ecommerce r/电子商务 556k members 成员 1.4 % / month 1.4% / 月" at bounding box center [280, 271] width 391 height 49
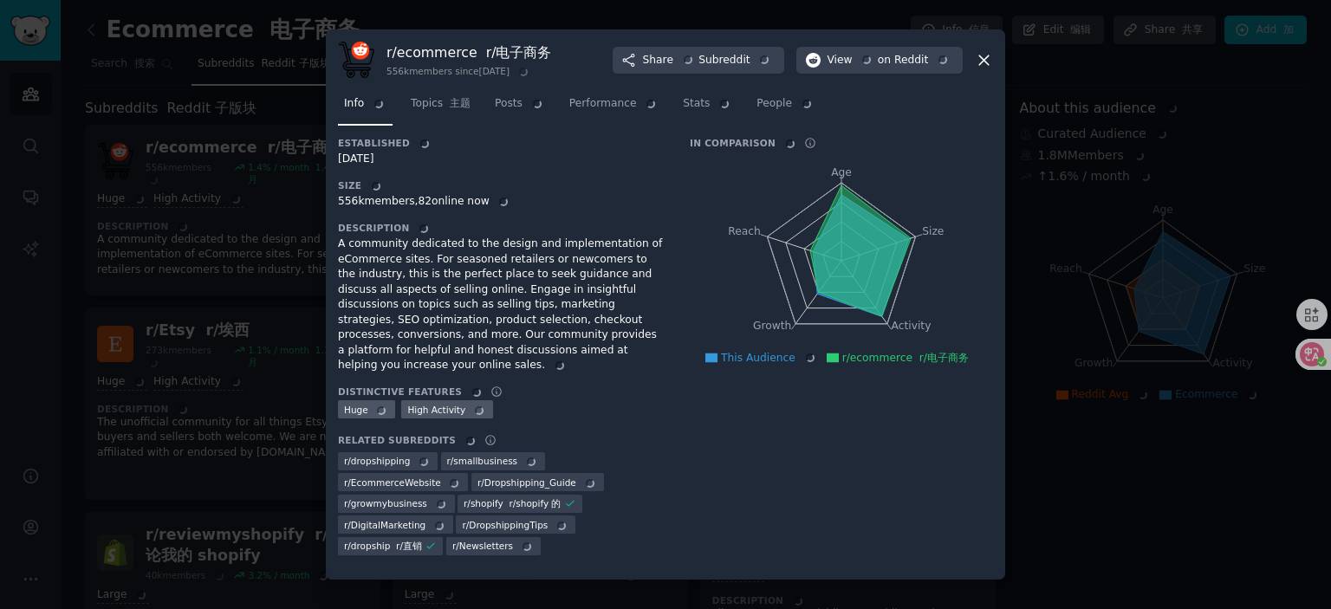
click at [984, 74] on div "r/ ecommerce r/电子商务 556k members since 03/17/2008 Share Subreddit View on Reddit" at bounding box center [665, 60] width 655 height 36
click at [985, 63] on icon at bounding box center [984, 60] width 18 height 18
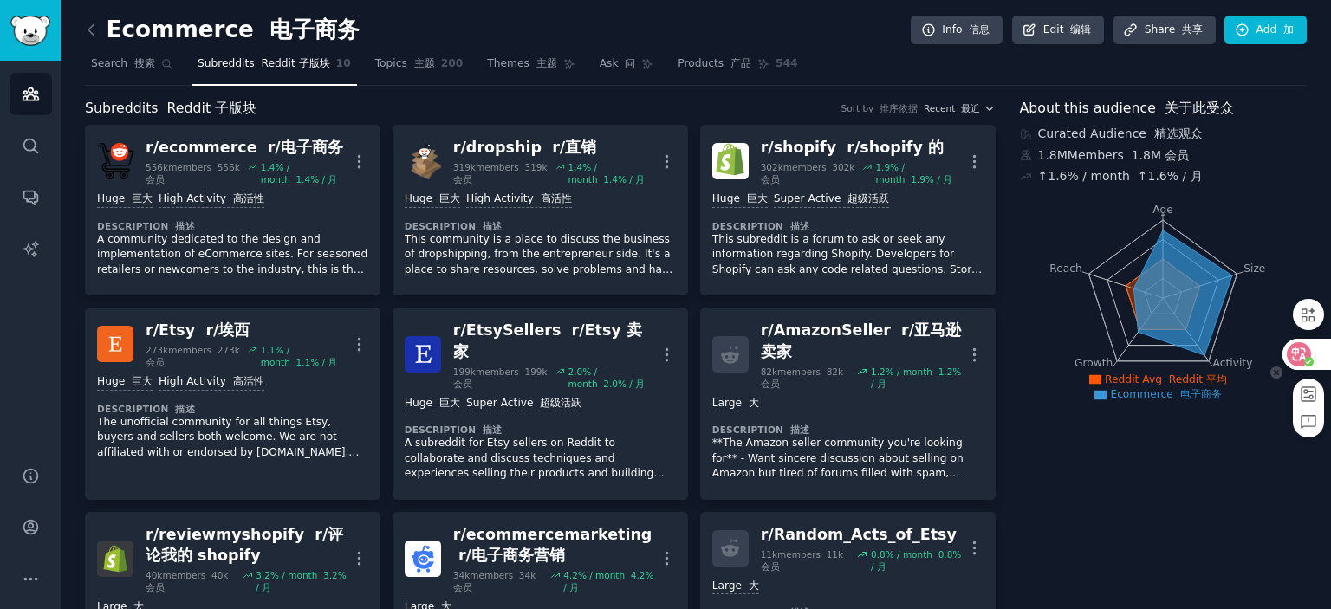
click at [1311, 351] on div at bounding box center [1306, 354] width 47 height 31
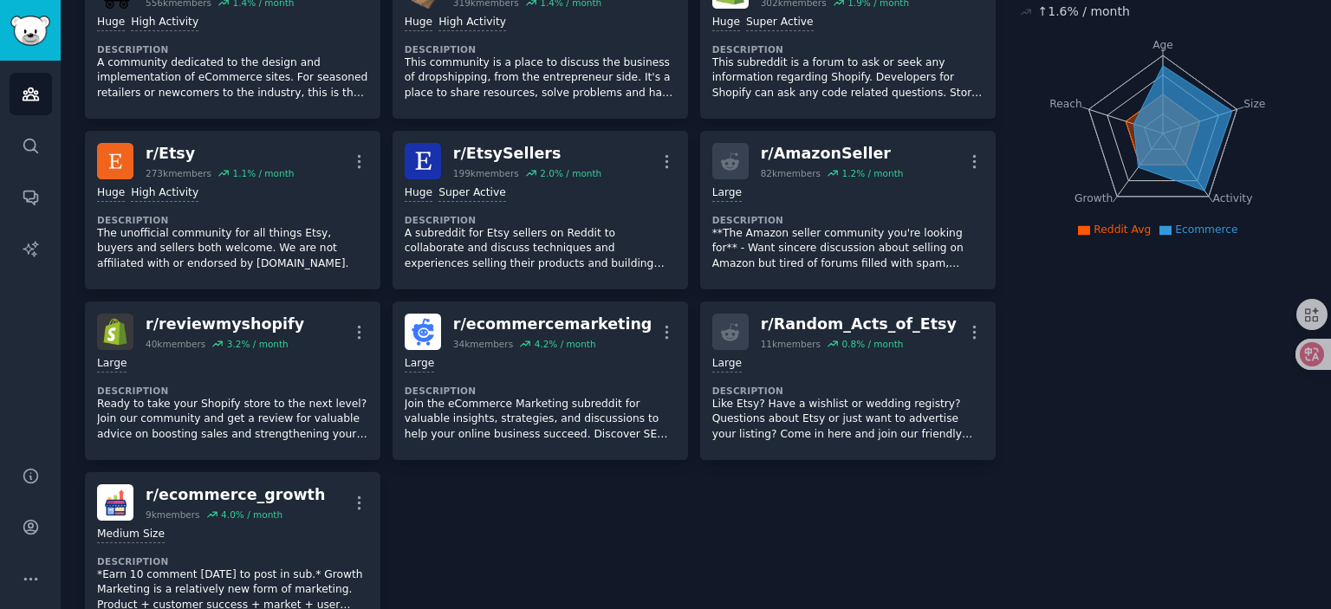
scroll to position [173, 0]
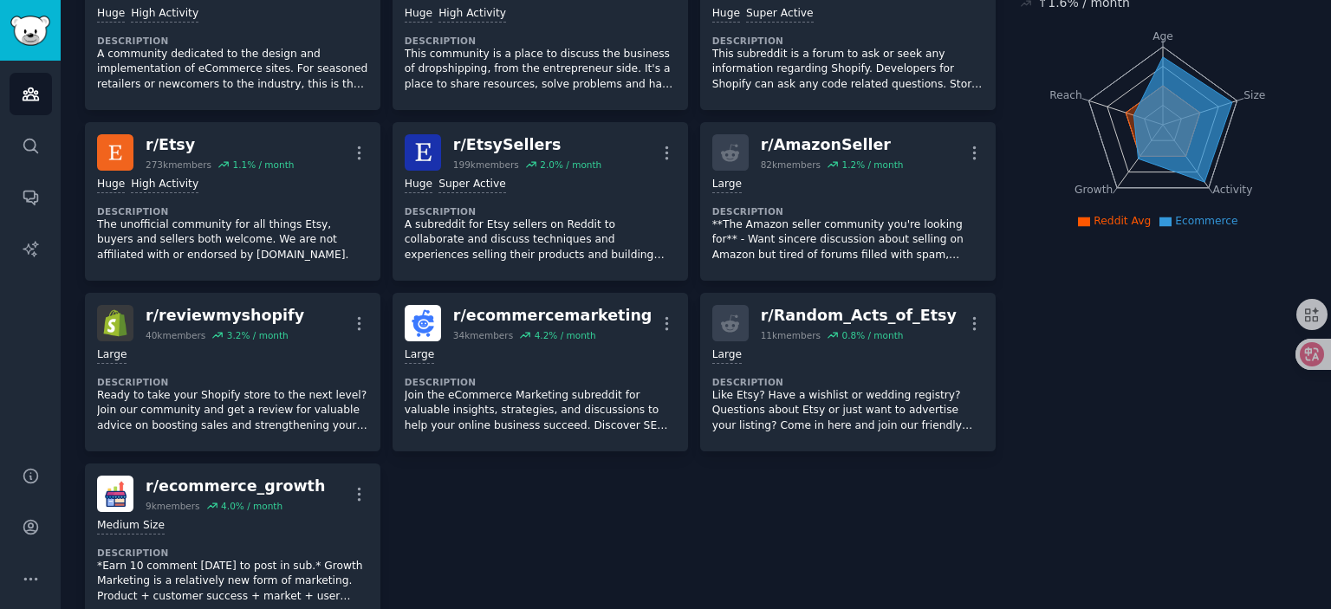
click at [452, 513] on div "r/ ecommerce 556k members 1.4 % / month More >= 80th percentile for submissions…" at bounding box center [540, 286] width 911 height 671
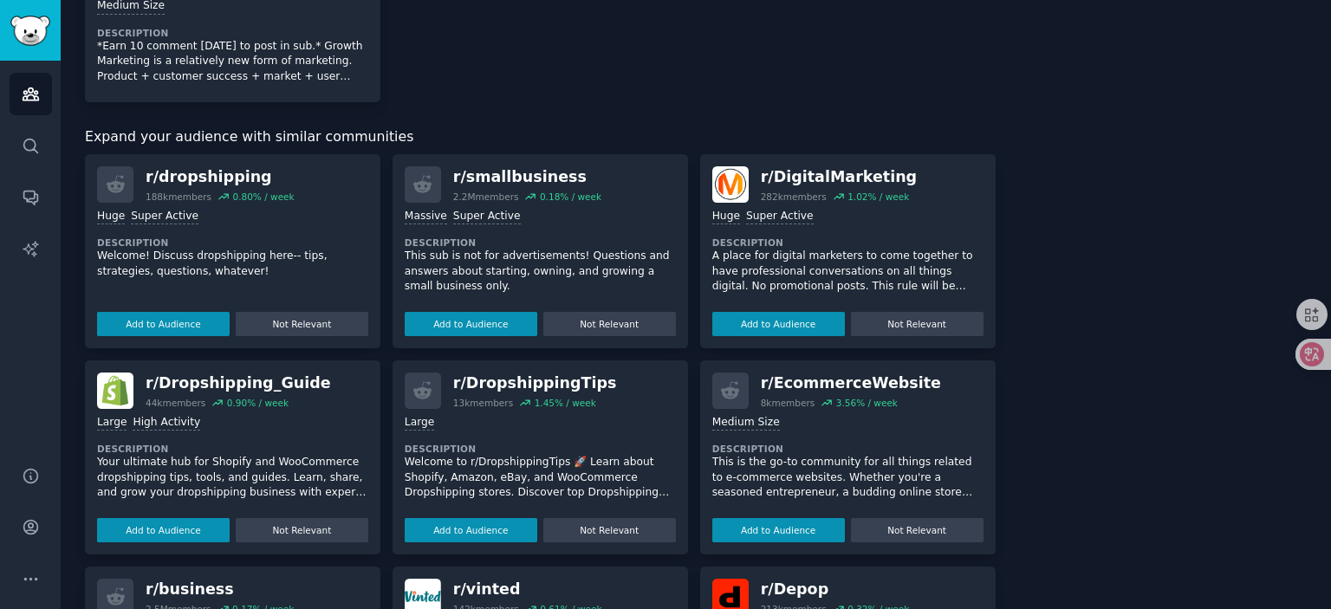
scroll to position [780, 0]
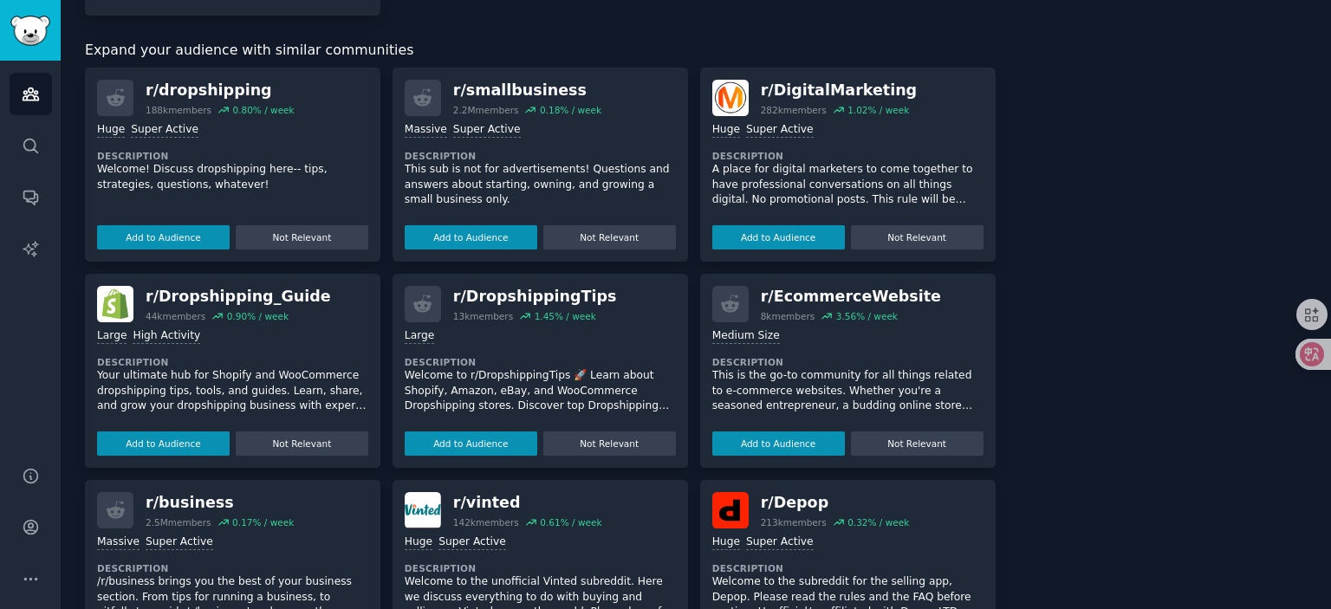
click at [382, 447] on div "r/ dropshipping 188k members 0.80 % / week Huge Super Active Description Welcom…" at bounding box center [540, 474] width 911 height 813
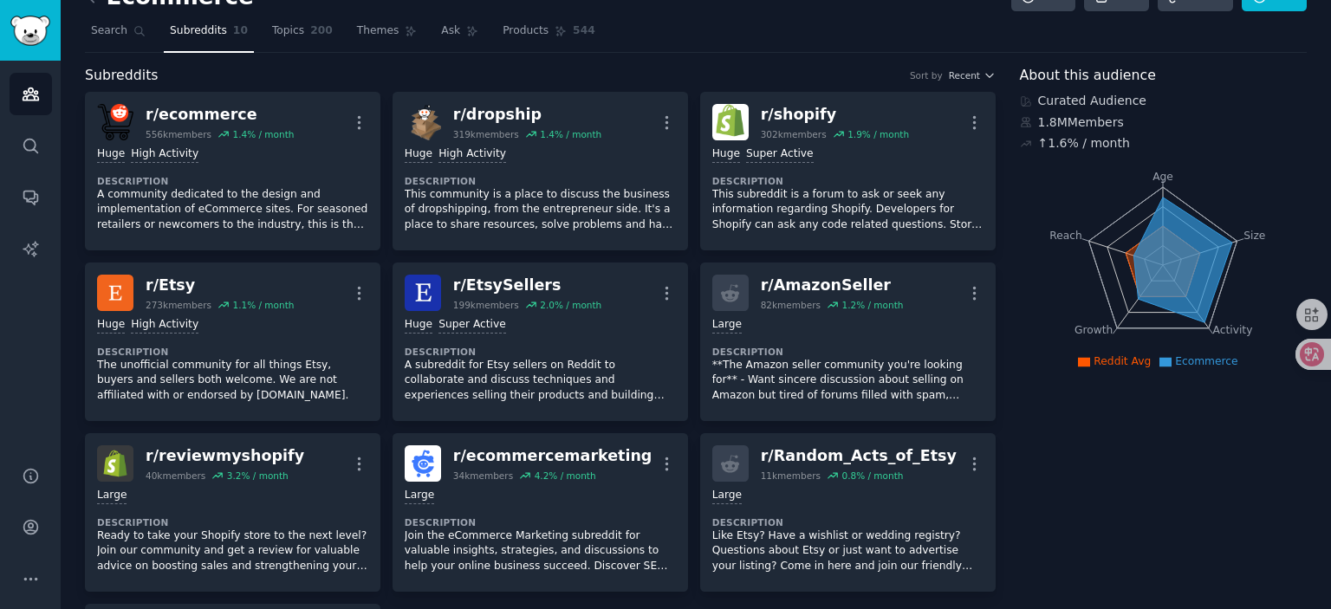
scroll to position [0, 0]
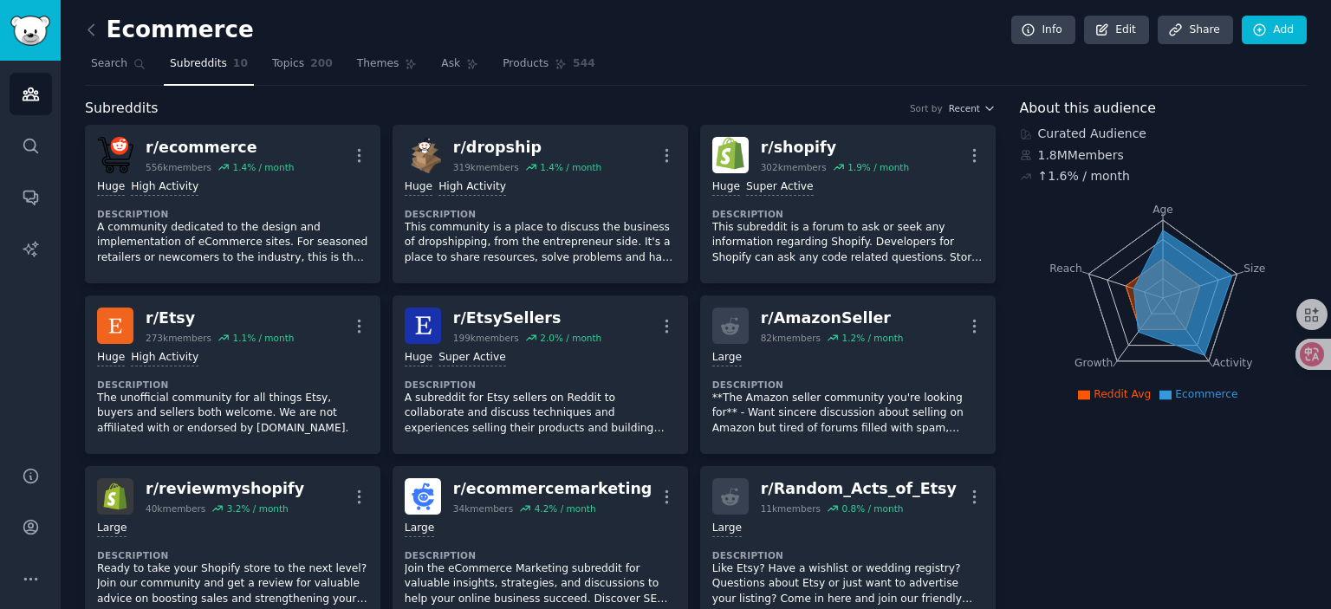
click at [386, 318] on div "r/ ecommerce 556k members 1.4 % / month More >= 80th percentile for submissions…" at bounding box center [540, 460] width 911 height 671
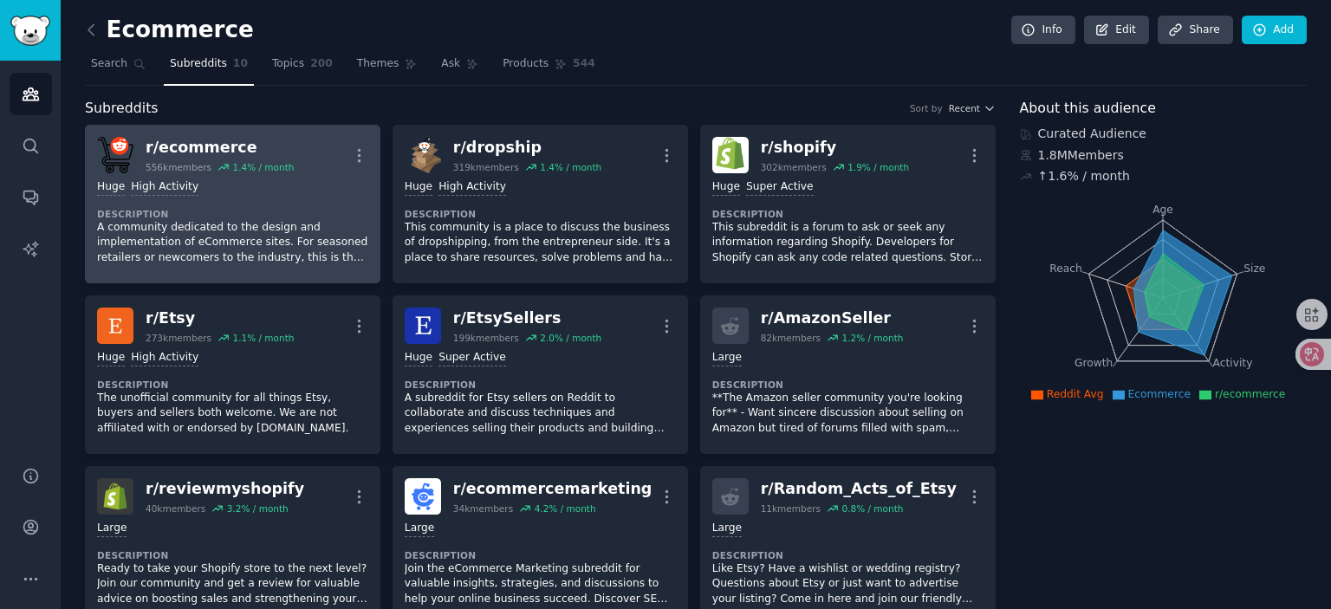
click at [205, 235] on p "A community dedicated to the design and implementation of eCommerce sites. For …" at bounding box center [232, 243] width 271 height 46
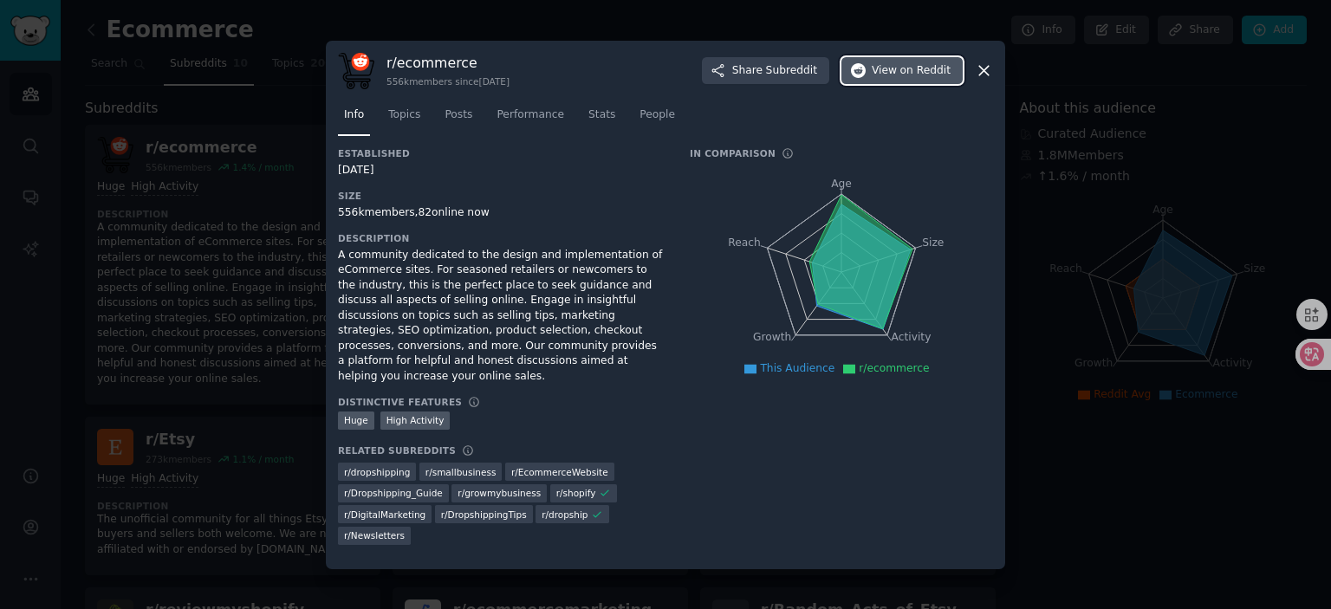
click at [898, 79] on button "View on Reddit" at bounding box center [902, 71] width 121 height 28
drag, startPoint x: 427, startPoint y: 269, endPoint x: 490, endPoint y: 270, distance: 62.4
click at [484, 270] on div "A community dedicated to the design and implementation of eCommerce sites. For …" at bounding box center [502, 316] width 328 height 137
click at [584, 270] on div "A community dedicated to the design and implementation of eCommerce sites. For …" at bounding box center [502, 316] width 328 height 137
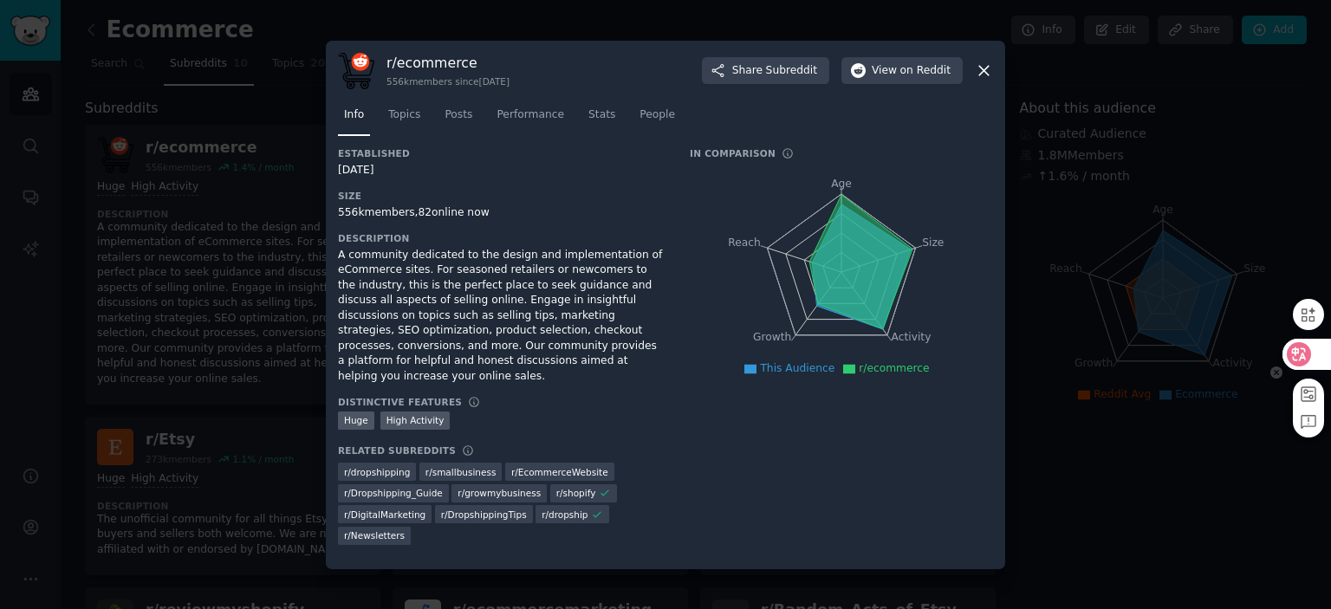
click at [1291, 349] on icon at bounding box center [1299, 354] width 17 height 17
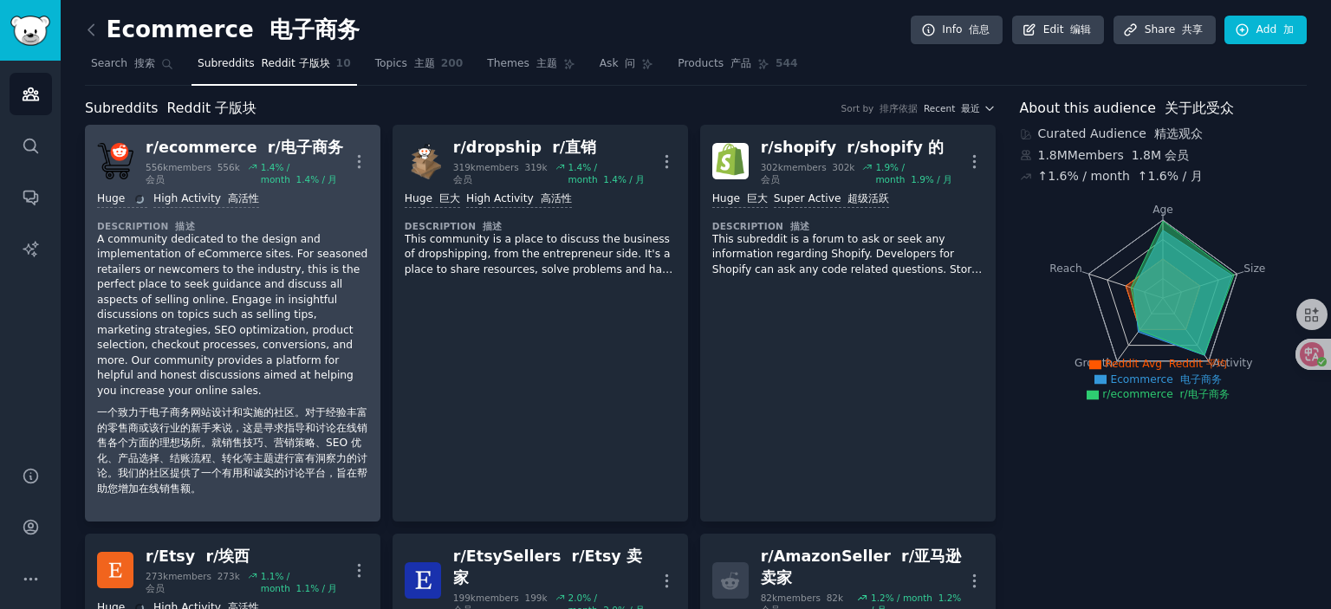
click at [269, 283] on p "A community dedicated to the design and implementation of eCommerce sites. For …" at bounding box center [232, 368] width 271 height 272
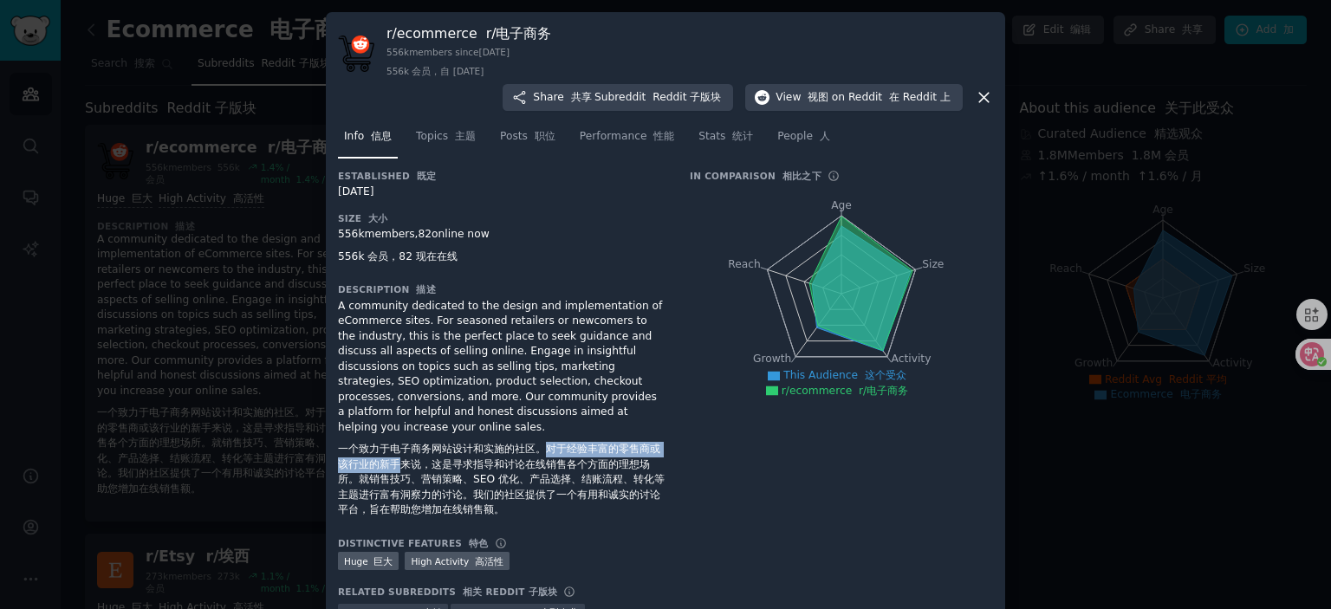
drag, startPoint x: 553, startPoint y: 447, endPoint x: 459, endPoint y: 467, distance: 95.7
click at [419, 468] on font "一个致力于电子商务网站设计和实施的社区。对于经验丰富的零售商或该行业的新手来说，这是寻求指导和讨论在线销售各个方面的理想场所。就销售技巧、营销策略、SEO 优…" at bounding box center [501, 479] width 327 height 73
click at [474, 467] on font "一个致力于电子商务网站设计和实施的社区。对于经验丰富的零售商或该行业的新手来说，这是寻求指导和讨论在线销售各个方面的理想场所。就销售技巧、营销策略、SEO 优…" at bounding box center [501, 479] width 327 height 73
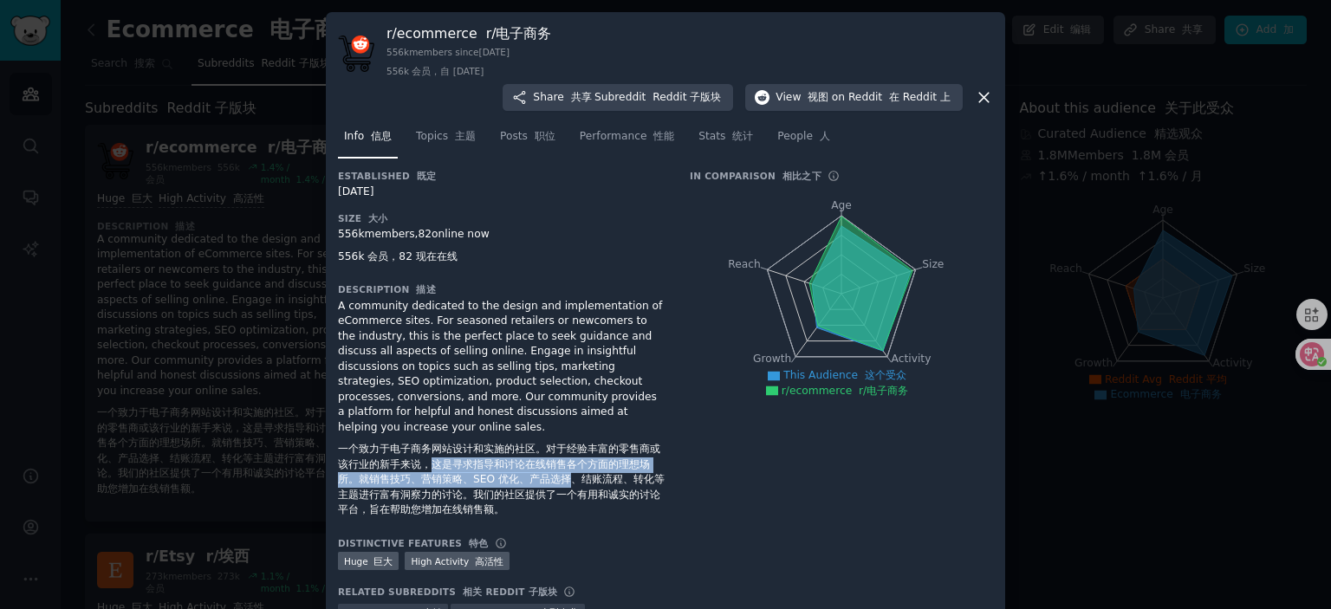
drag, startPoint x: 446, startPoint y: 464, endPoint x: 583, endPoint y: 481, distance: 138.0
click at [583, 481] on font "一个致力于电子商务网站设计和实施的社区。对于经验丰富的零售商或该行业的新手来说，这是寻求指导和讨论在线销售各个方面的理想场所。就销售技巧、营销策略、SEO 优…" at bounding box center [501, 479] width 327 height 73
click at [466, 482] on font "一个致力于电子商务网站设计和实施的社区。对于经验丰富的零售商或该行业的新手来说，这是寻求指导和讨论在线销售各个方面的理想场所。就销售技巧、营销策略、SEO 优…" at bounding box center [501, 479] width 327 height 73
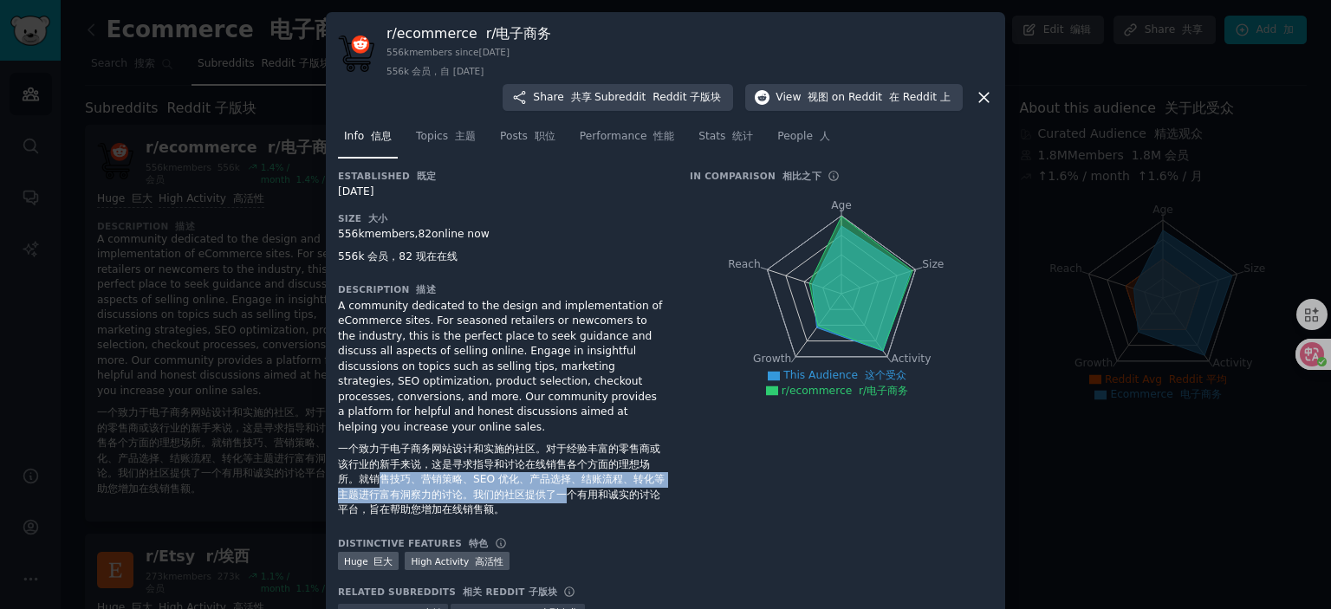
drag, startPoint x: 387, startPoint y: 479, endPoint x: 589, endPoint y: 491, distance: 202.3
click at [589, 491] on font "一个致力于电子商务网站设计和实施的社区。对于经验丰富的零售商或该行业的新手来说，这是寻求指导和讨论在线销售各个方面的理想场所。就销售技巧、营销策略、SEO 优…" at bounding box center [501, 479] width 327 height 73
click at [525, 491] on font "一个致力于电子商务网站设计和实施的社区。对于经验丰富的零售商或该行业的新手来说，这是寻求指导和讨论在线销售各个方面的理想场所。就销售技巧、营销策略、SEO 优…" at bounding box center [501, 479] width 327 height 73
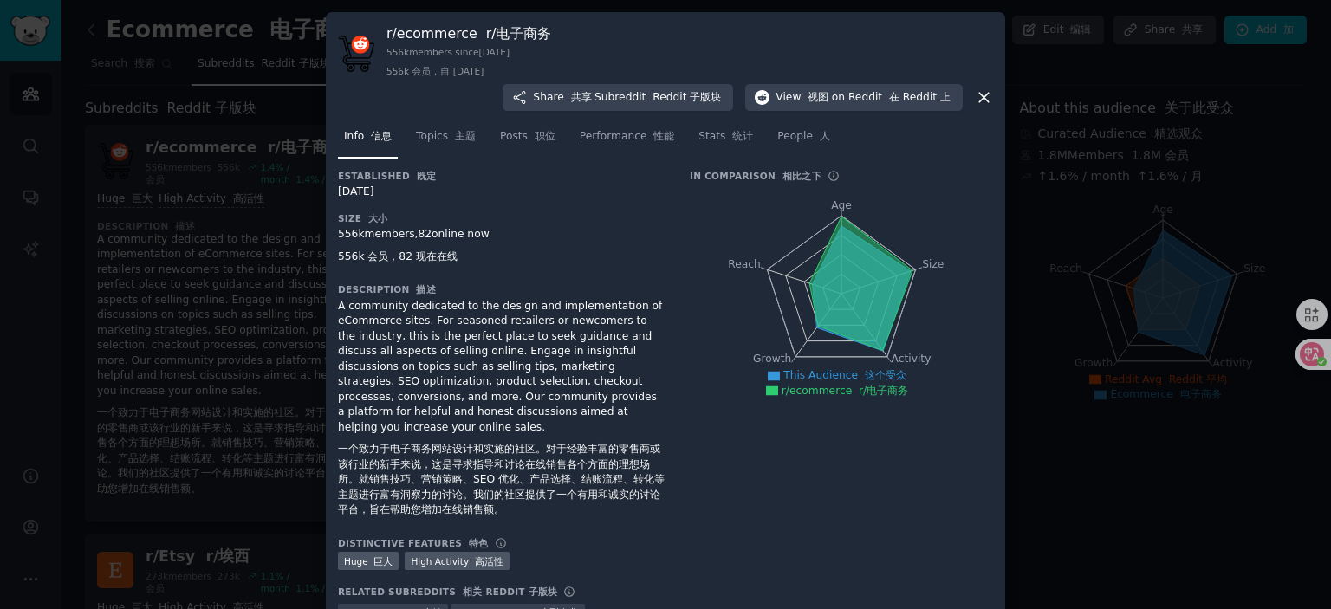
click at [146, 219] on div at bounding box center [665, 304] width 1331 height 609
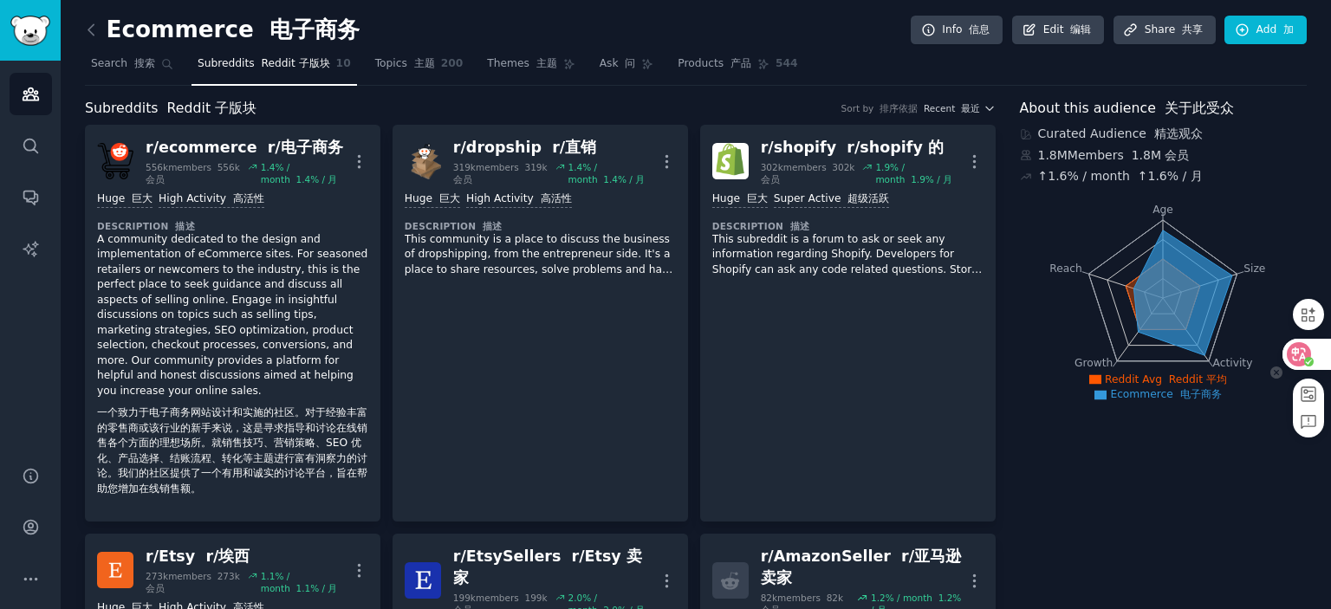
click at [1301, 349] on icon at bounding box center [1299, 354] width 17 height 17
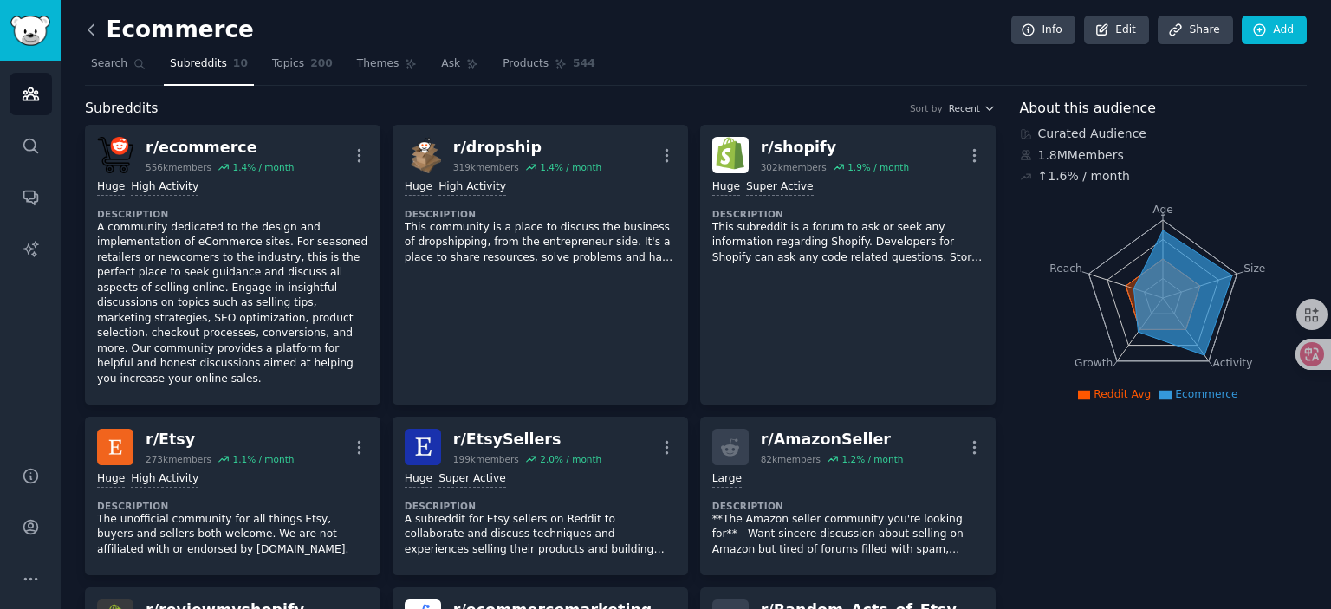
click at [95, 32] on icon at bounding box center [91, 30] width 18 height 18
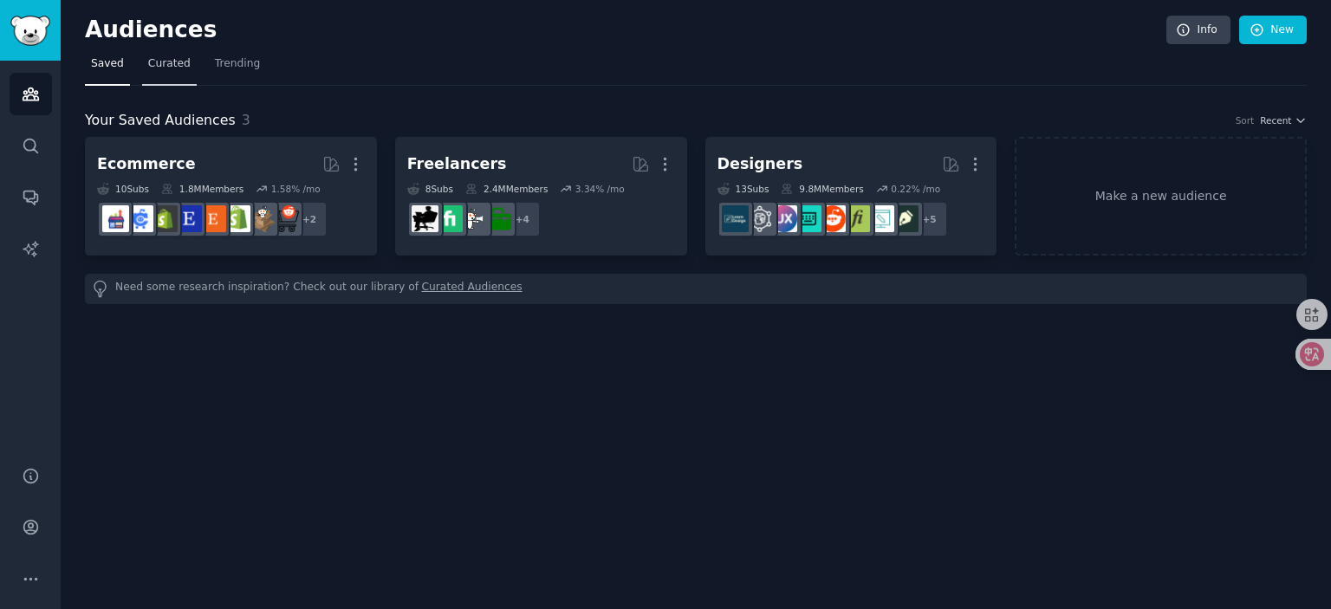
click at [159, 65] on span "Curated" at bounding box center [169, 64] width 42 height 16
